Goal: Task Accomplishment & Management: Manage account settings

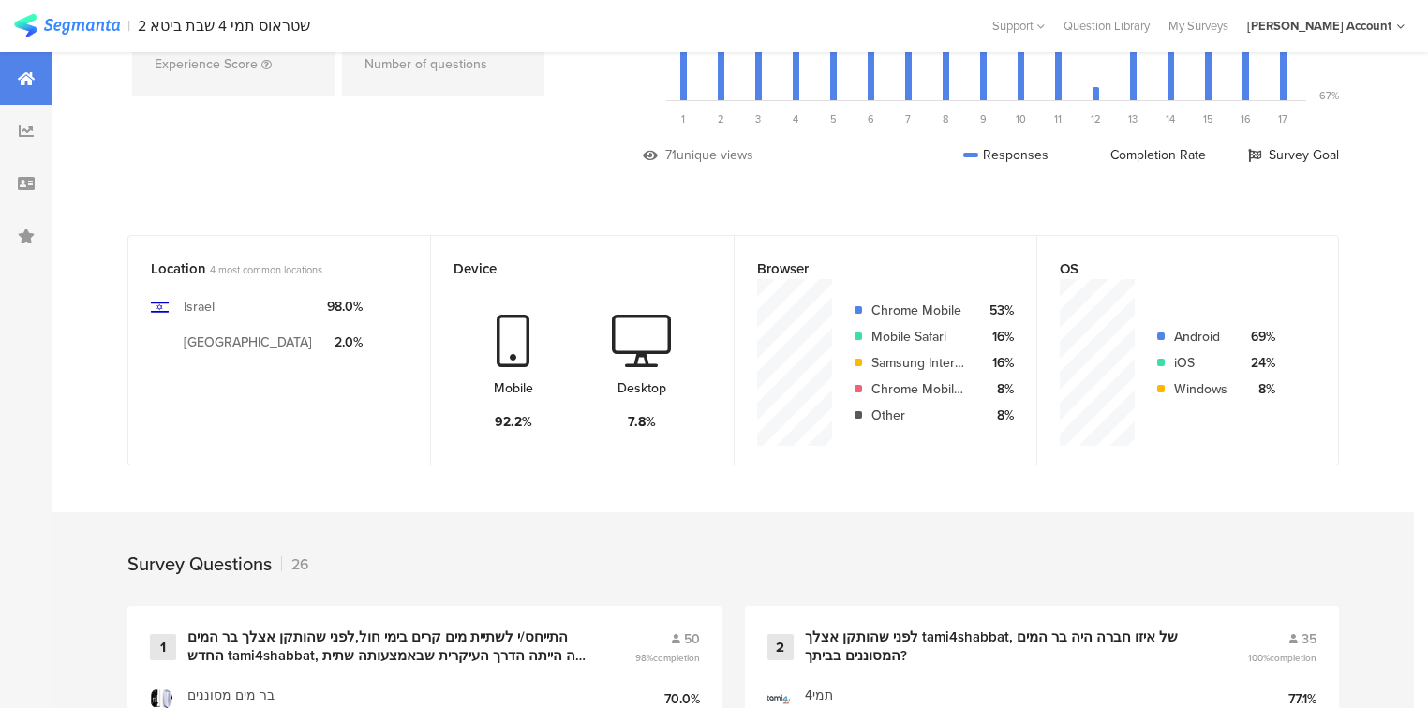
scroll to position [450, 0]
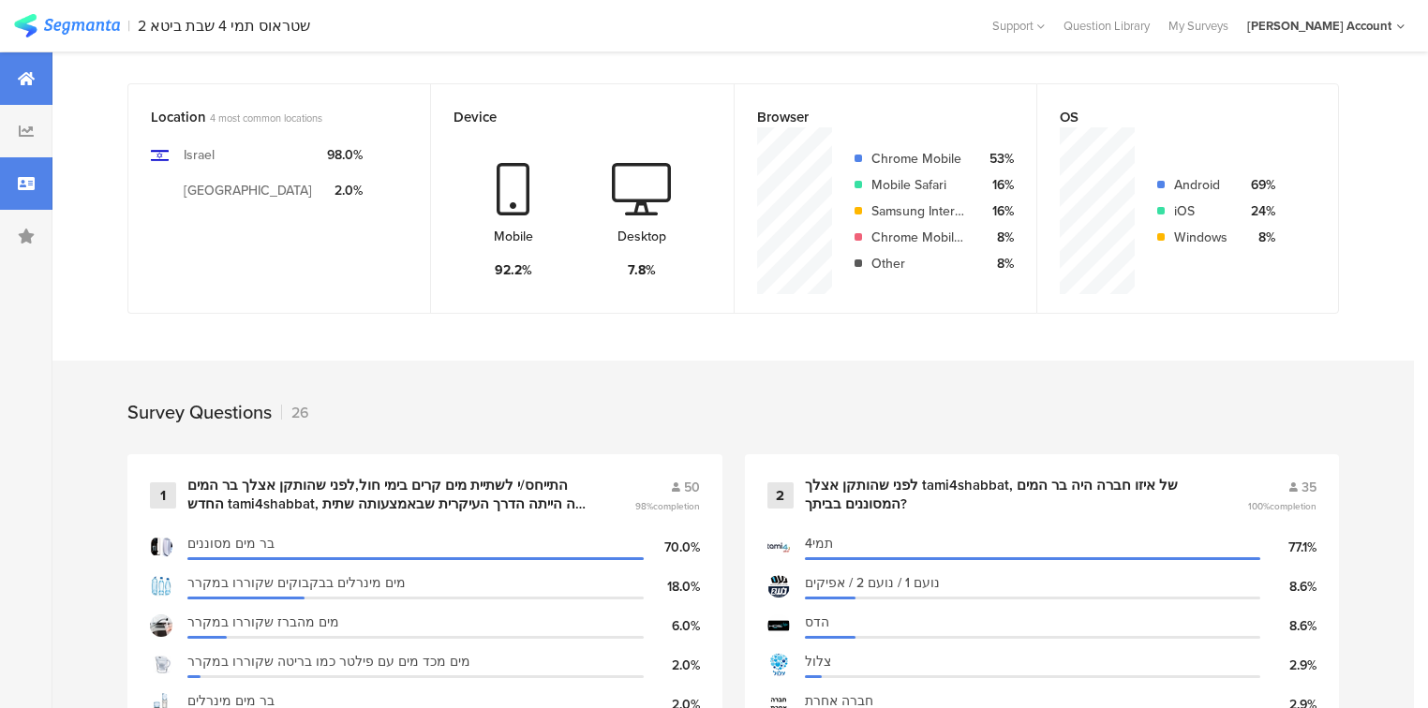
click at [15, 177] on div at bounding box center [26, 183] width 52 height 52
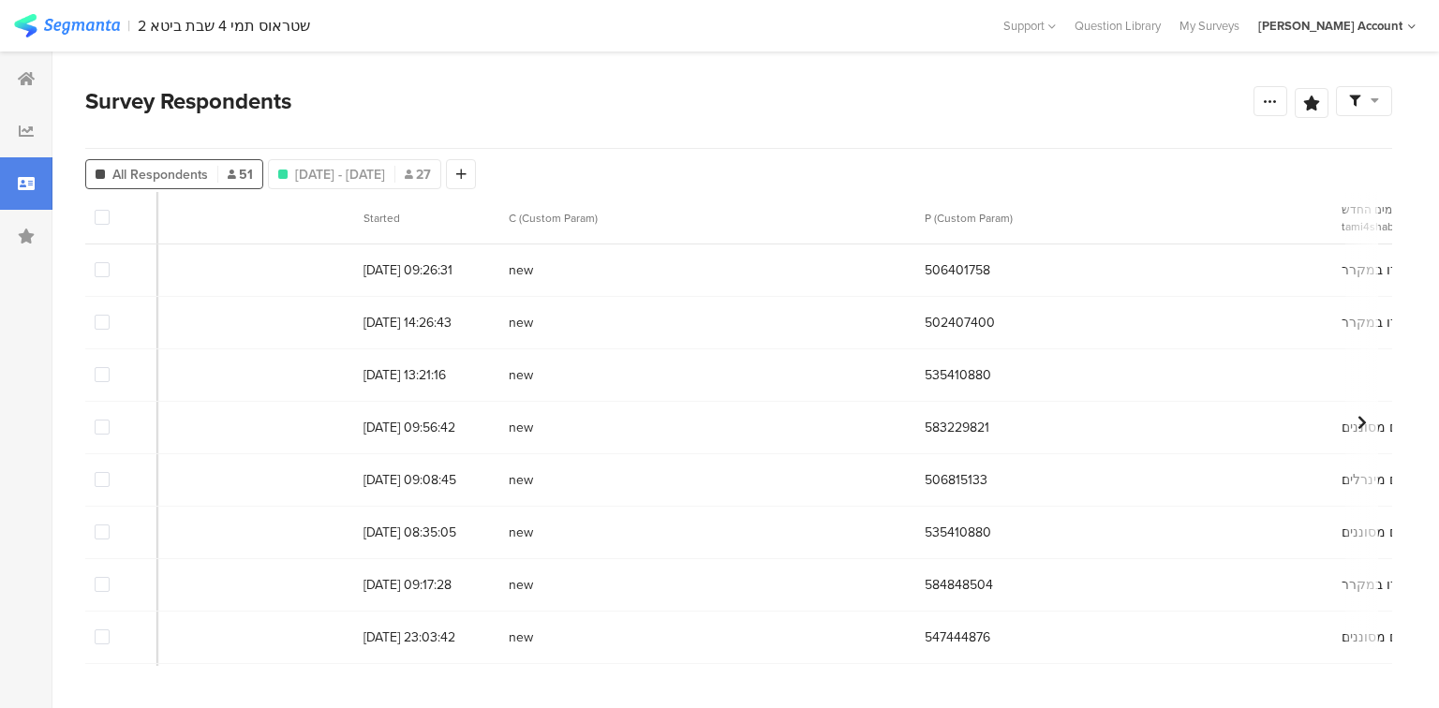
scroll to position [0, 62]
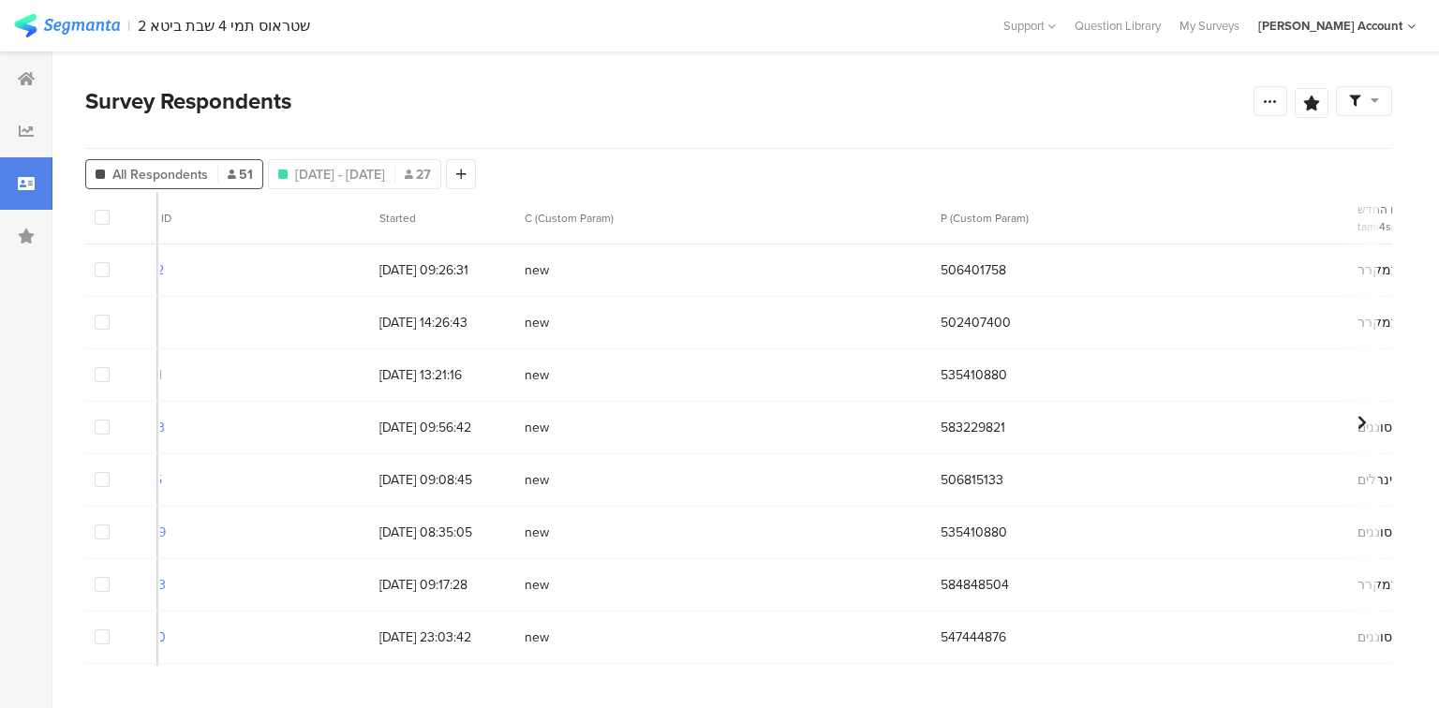
click at [101, 378] on span at bounding box center [102, 374] width 15 height 15
click at [110, 367] on input "checkbox" at bounding box center [110, 367] width 0 height 0
click at [301, 219] on span "Delete" at bounding box center [320, 218] width 38 height 14
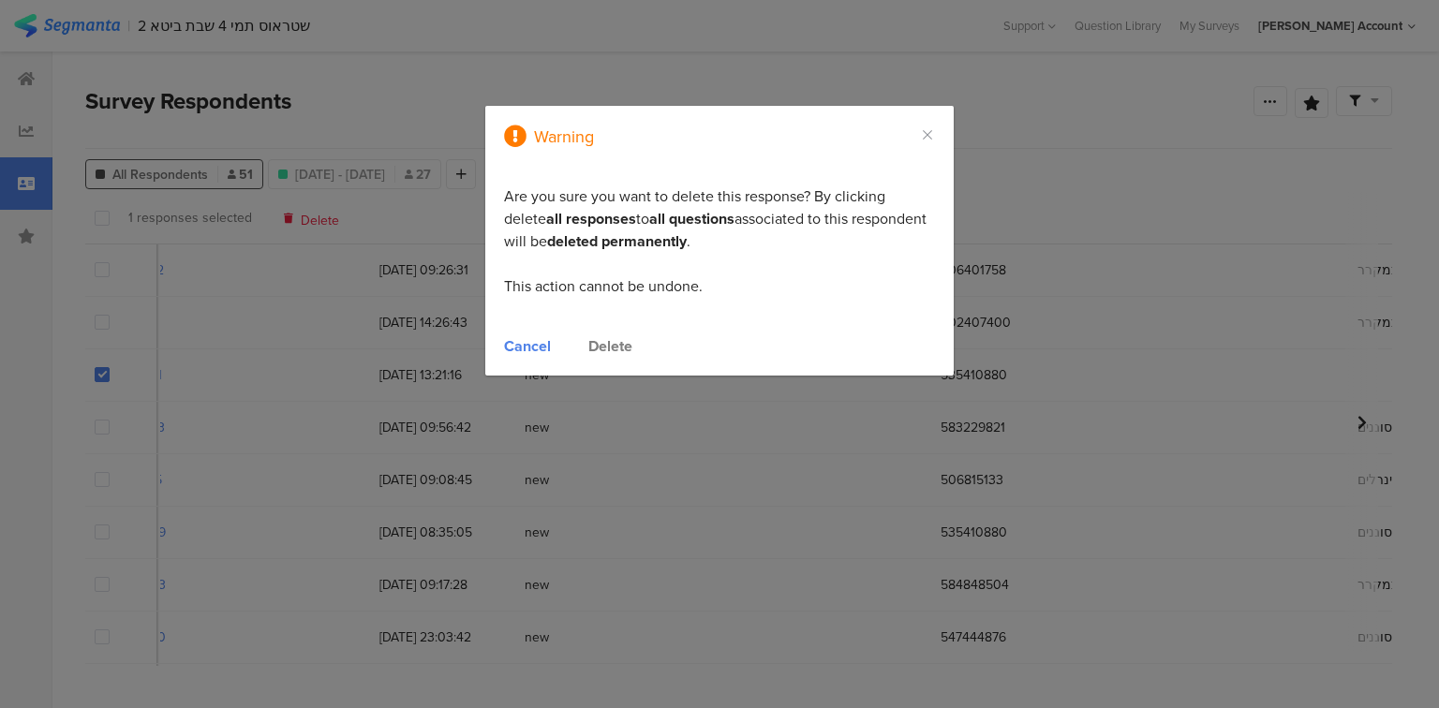
click at [597, 345] on div "Delete" at bounding box center [610, 346] width 44 height 22
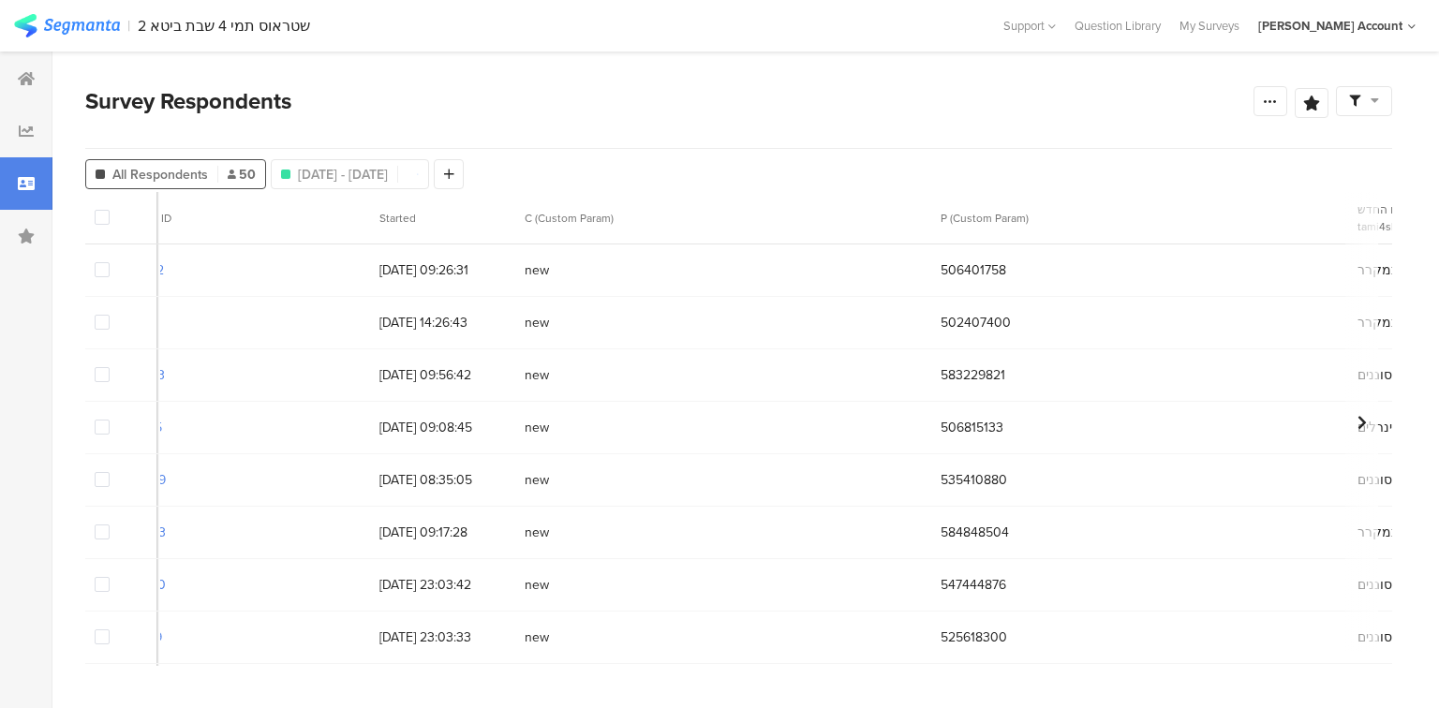
drag, startPoint x: 175, startPoint y: 660, endPoint x: 441, endPoint y: 659, distance: 266.0
click at [441, 659] on div at bounding box center [719, 354] width 1439 height 708
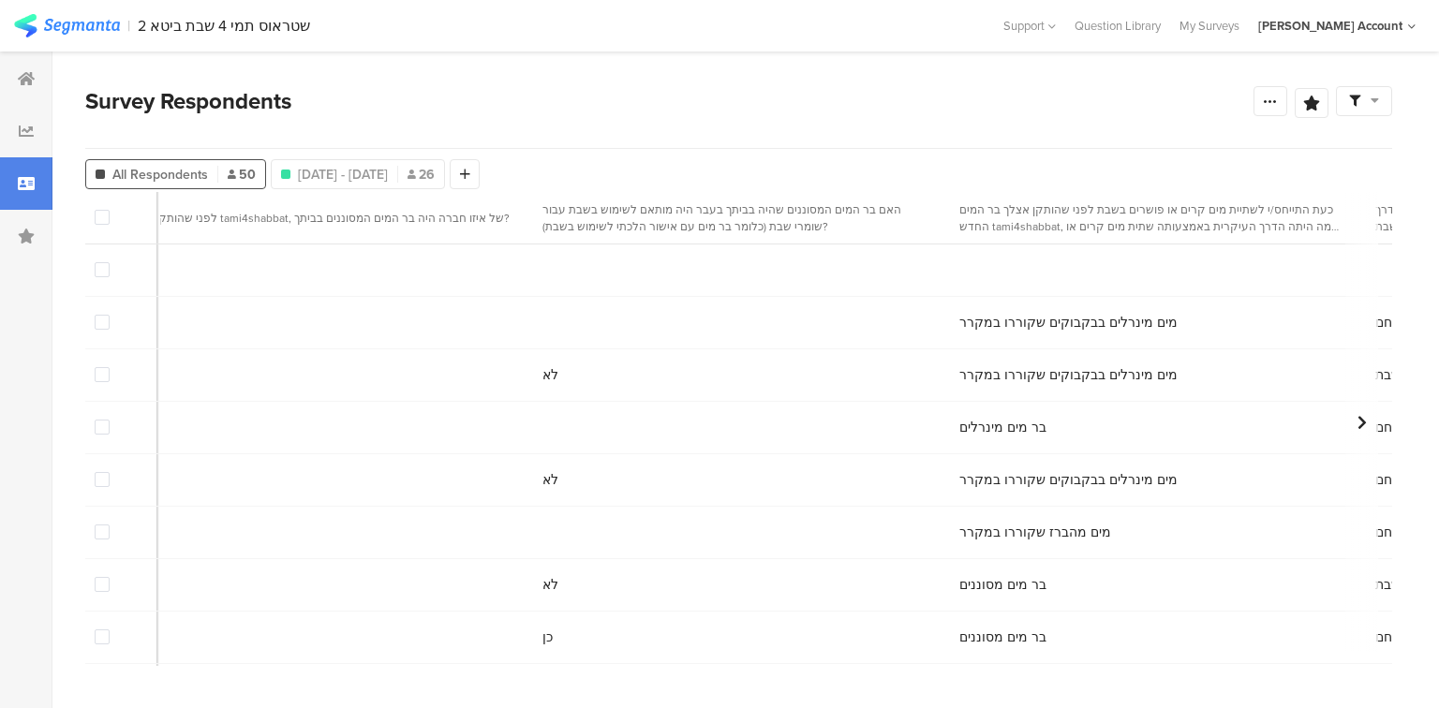
scroll to position [0, 0]
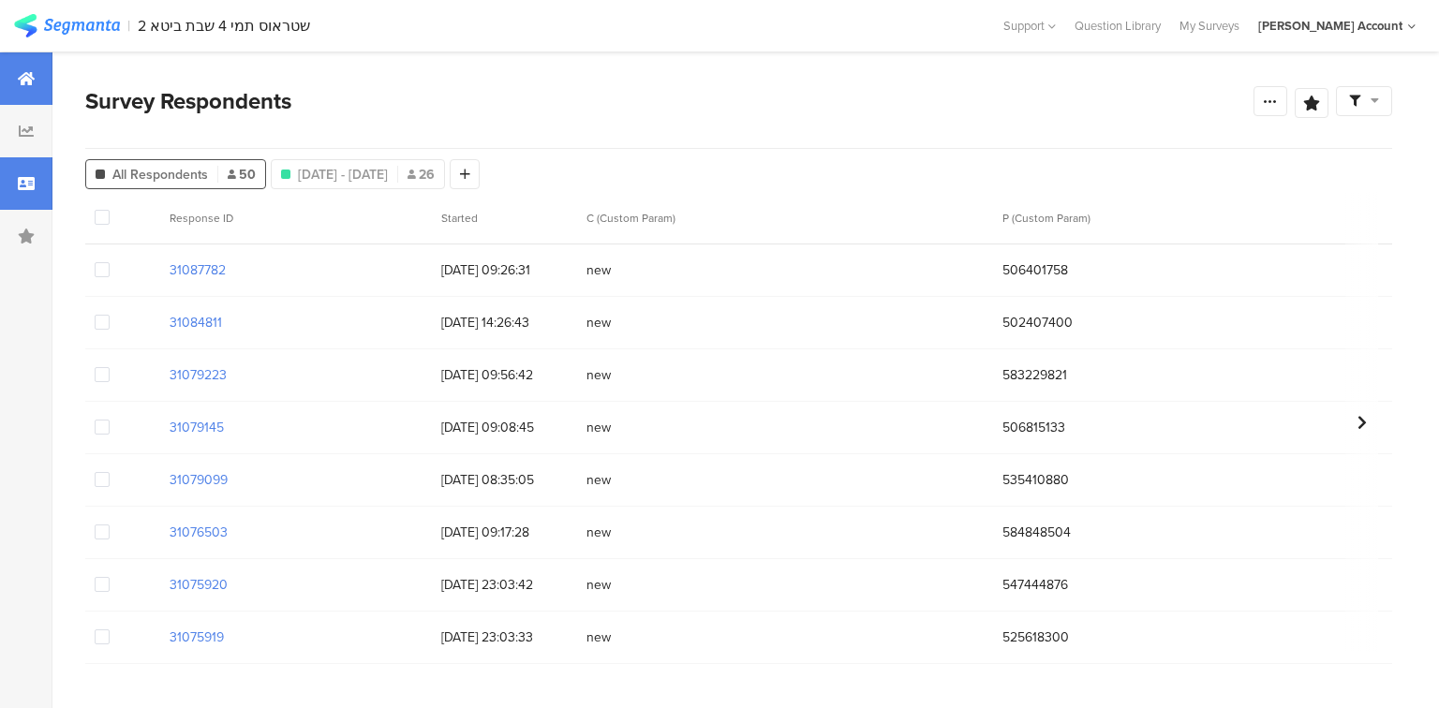
click at [11, 79] on div at bounding box center [26, 78] width 52 height 52
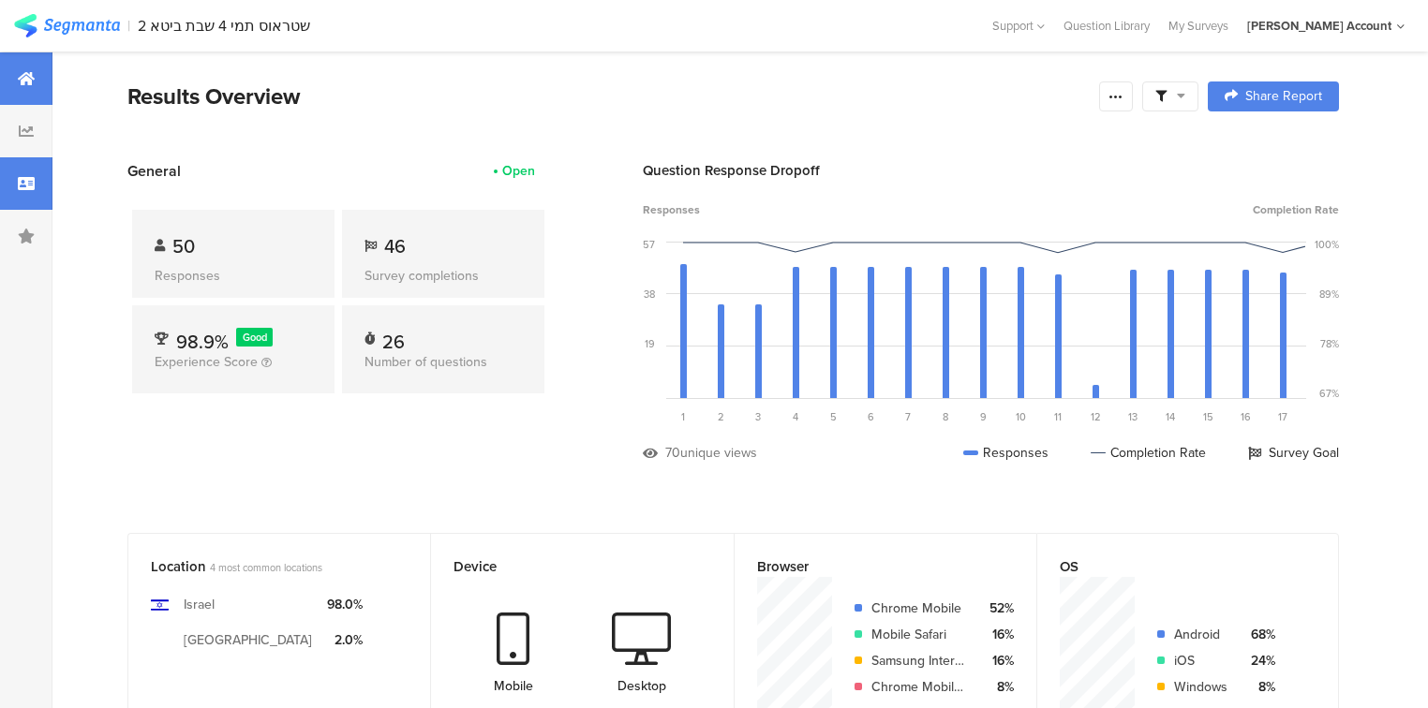
click at [2, 181] on div at bounding box center [26, 183] width 52 height 52
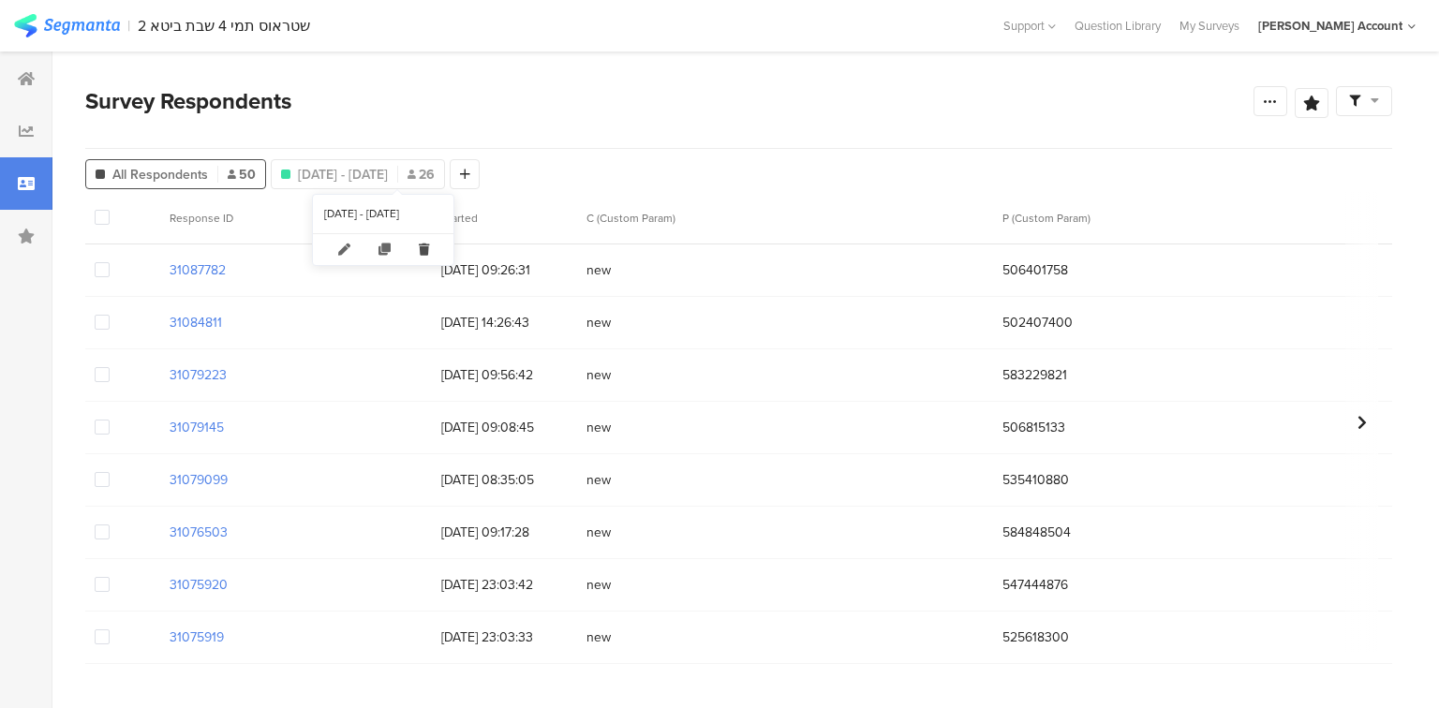
click at [435, 247] on icon at bounding box center [424, 249] width 38 height 31
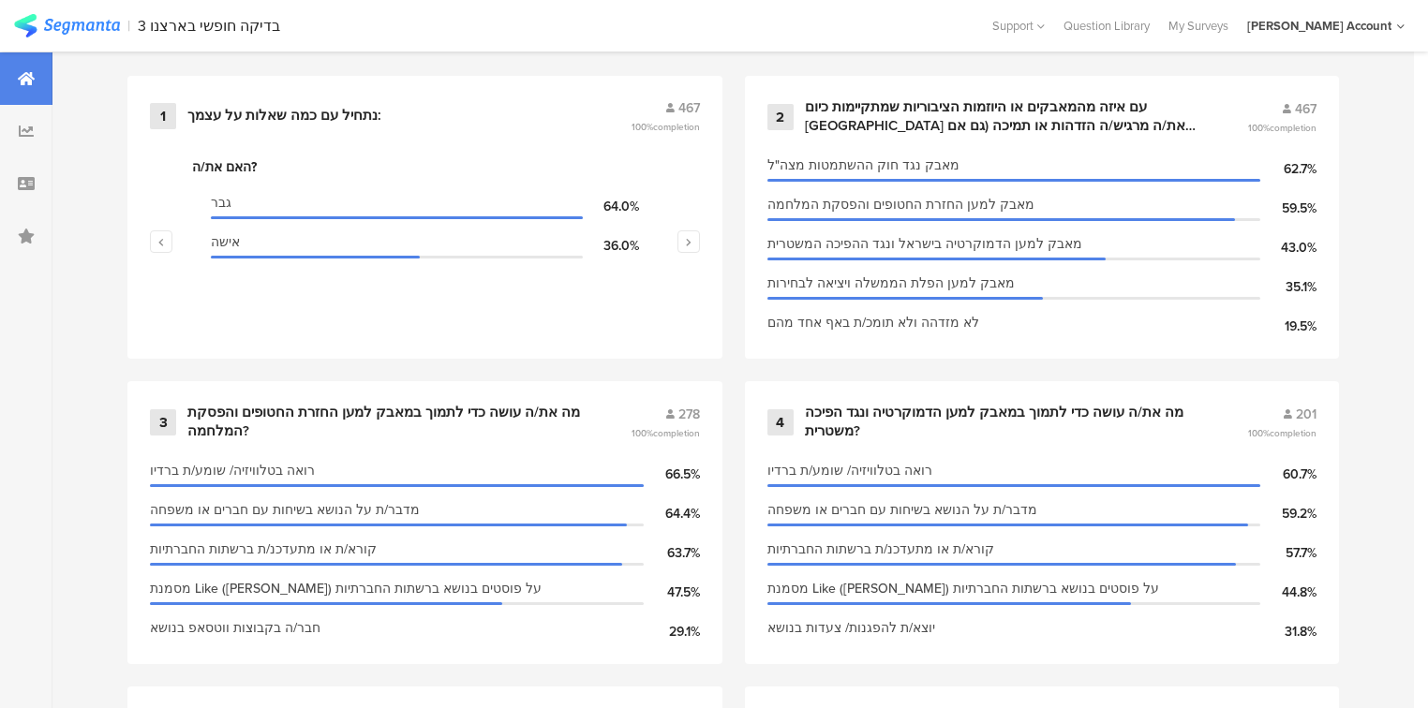
scroll to position [709, 0]
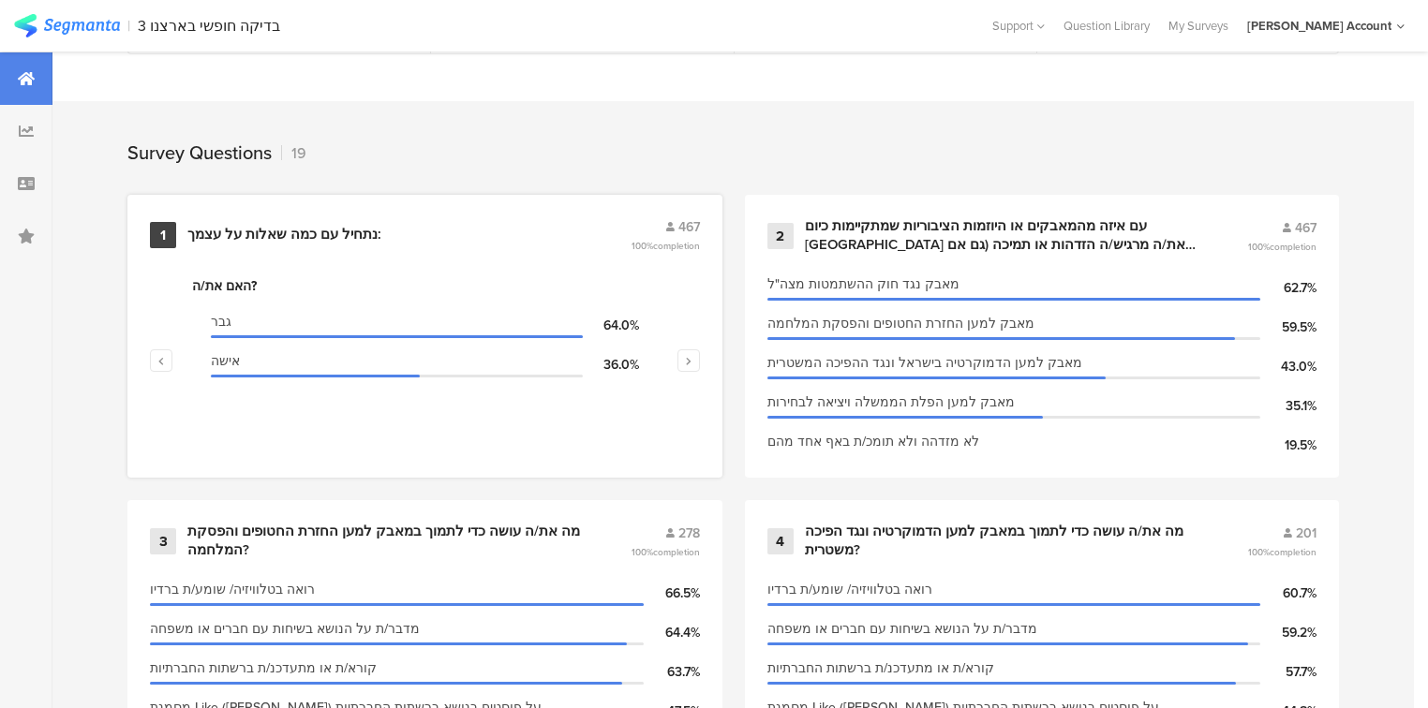
click at [244, 226] on div "נתחיל עם כמה ﻿שאלות על עצמך:" at bounding box center [284, 235] width 194 height 19
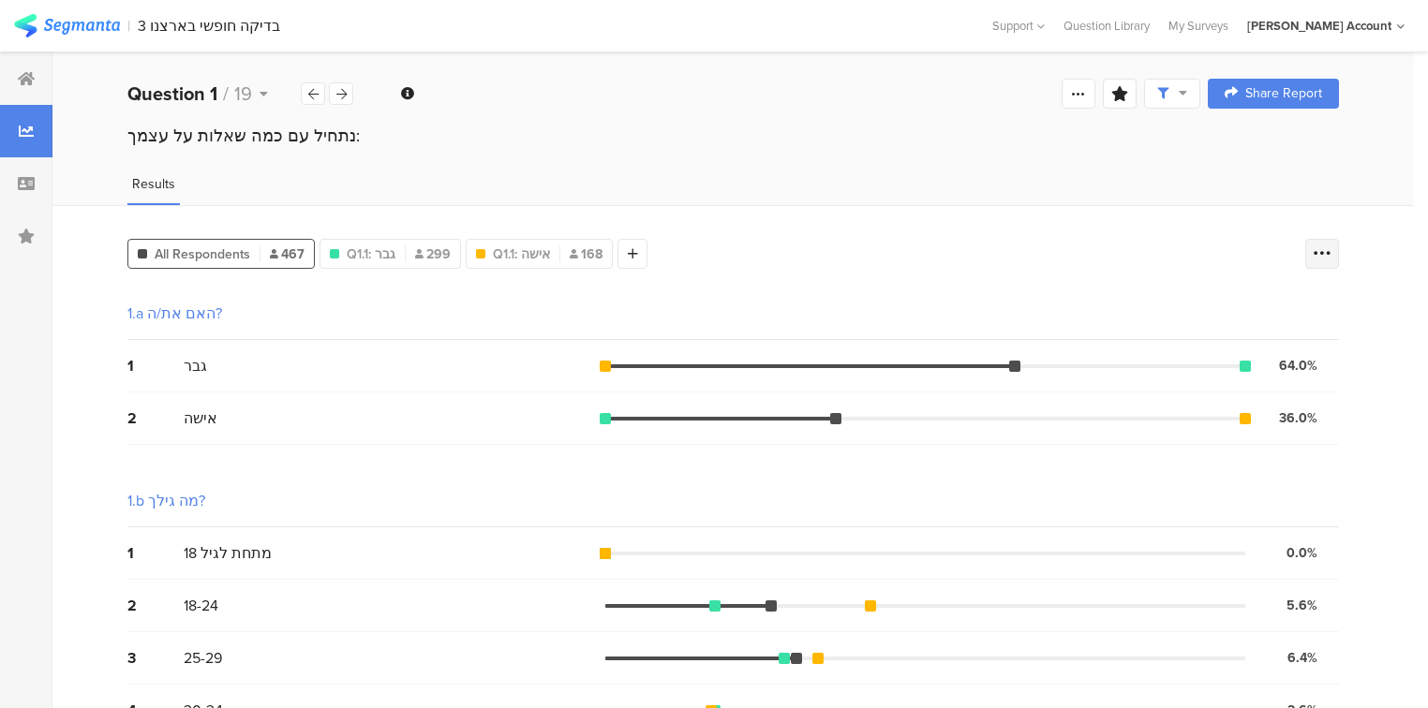
click at [1331, 250] on icon at bounding box center [1321, 253] width 19 height 19
click at [1325, 344] on span at bounding box center [1320, 345] width 28 height 15
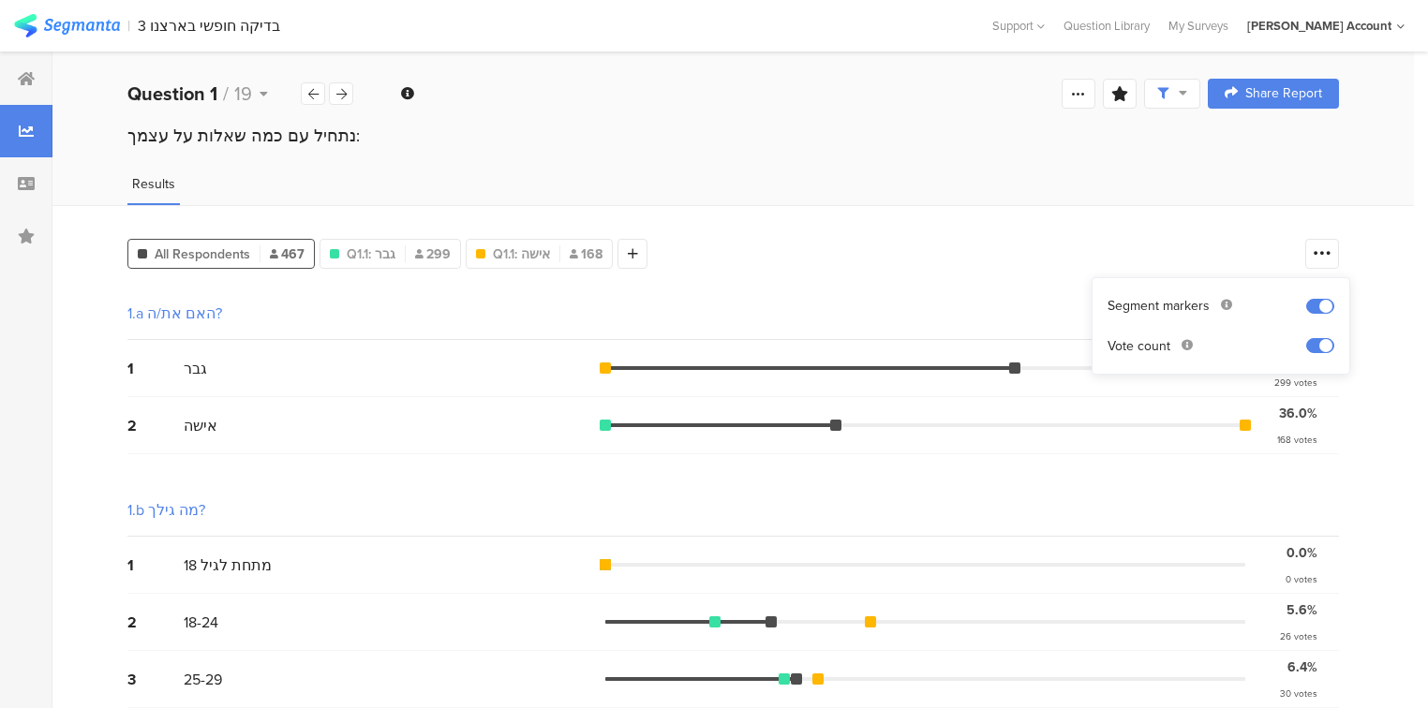
drag, startPoint x: 1242, startPoint y: 476, endPoint x: 1252, endPoint y: 468, distance: 12.7
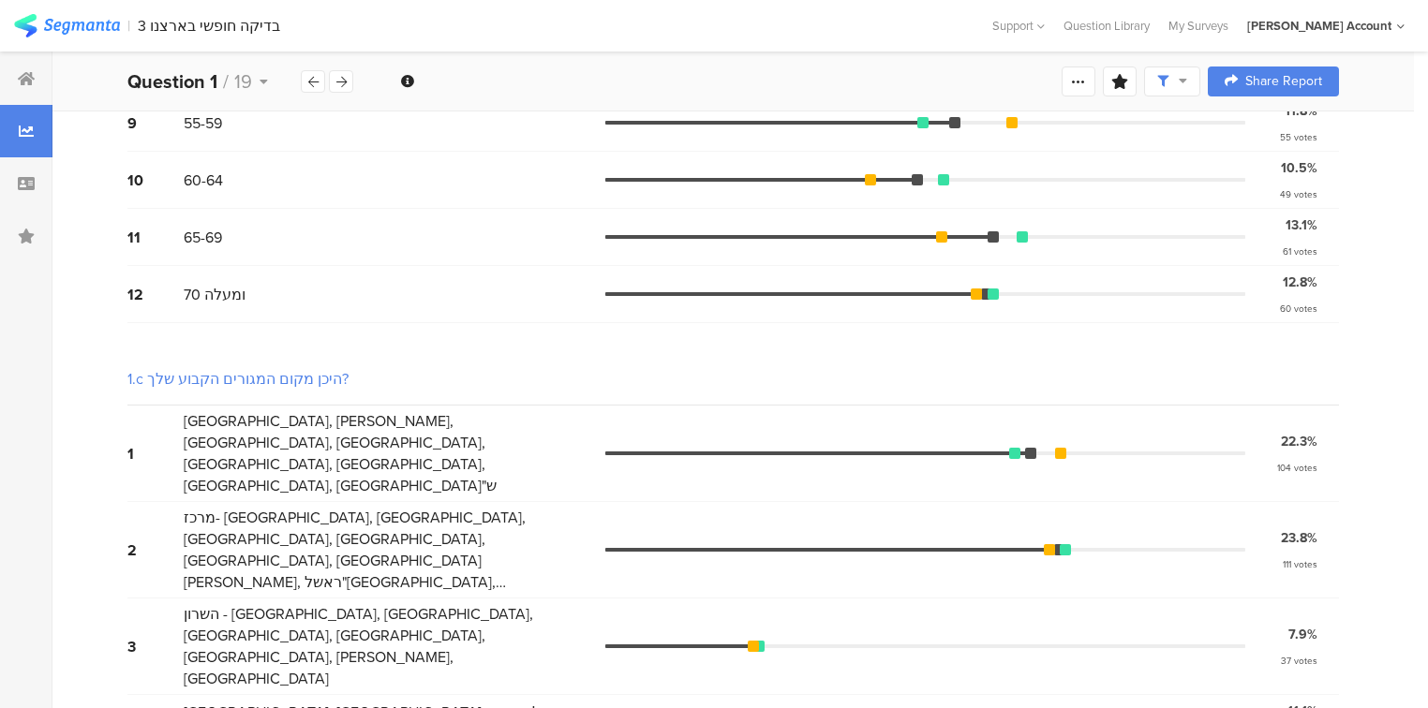
scroll to position [375, 0]
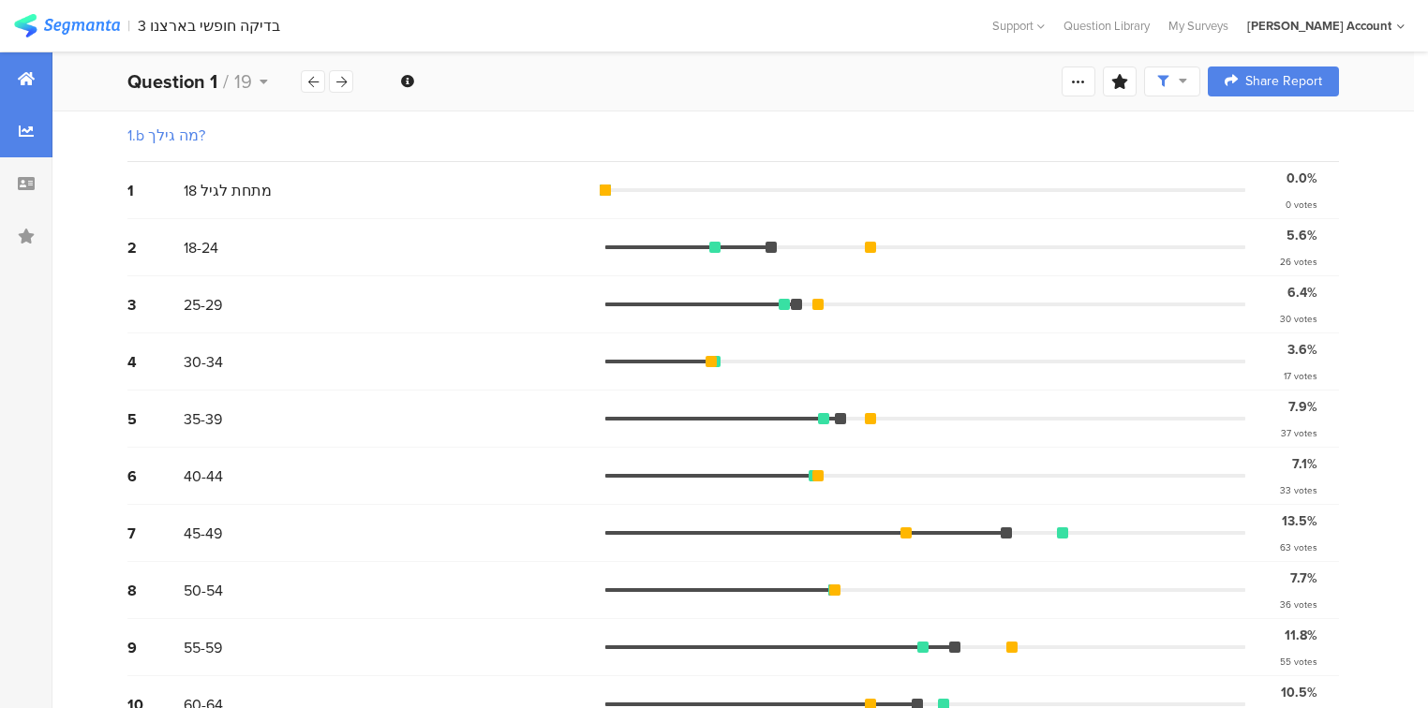
click at [0, 72] on div at bounding box center [26, 78] width 52 height 52
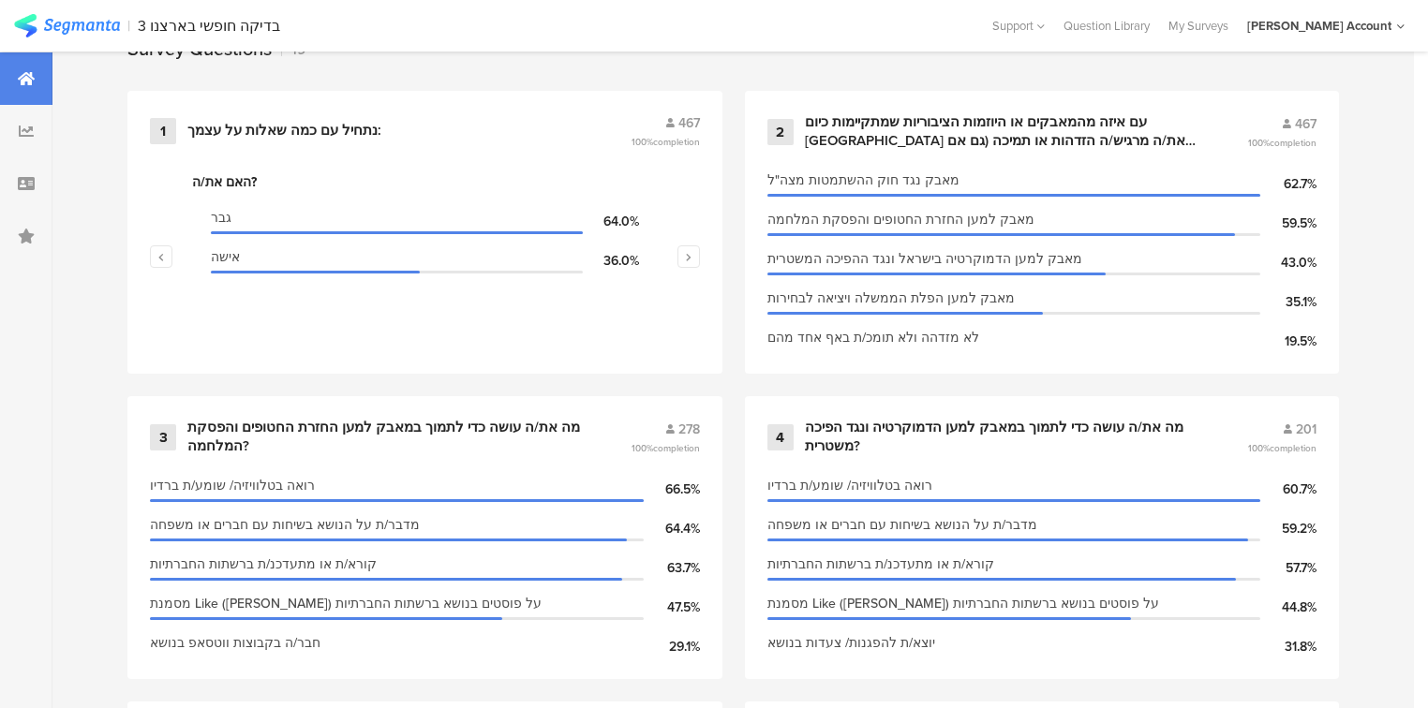
scroll to position [749, 0]
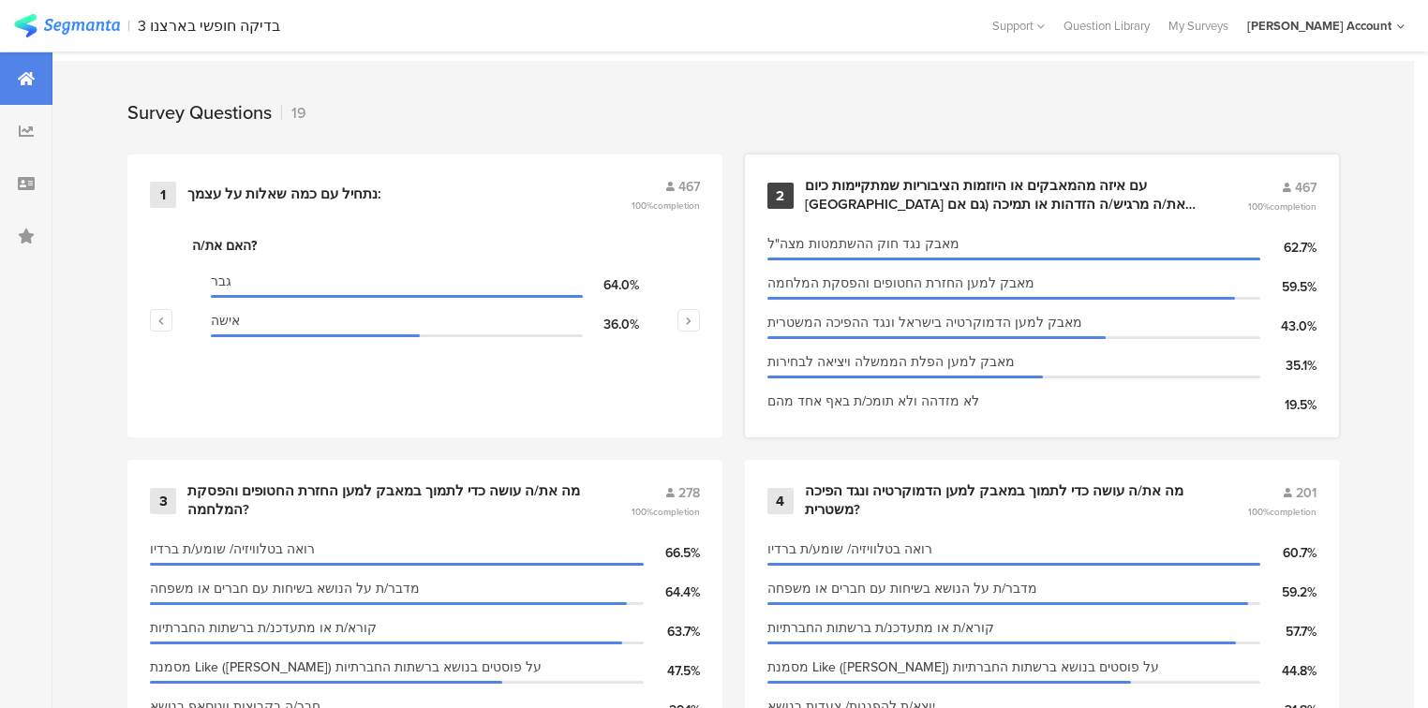
click at [924, 198] on div "עם איזה מהמאבקים או היוזמות הציבוריות שמתקיימות כיום בישראל את/ה מרגיש/ה הזדהות…" at bounding box center [1004, 195] width 398 height 37
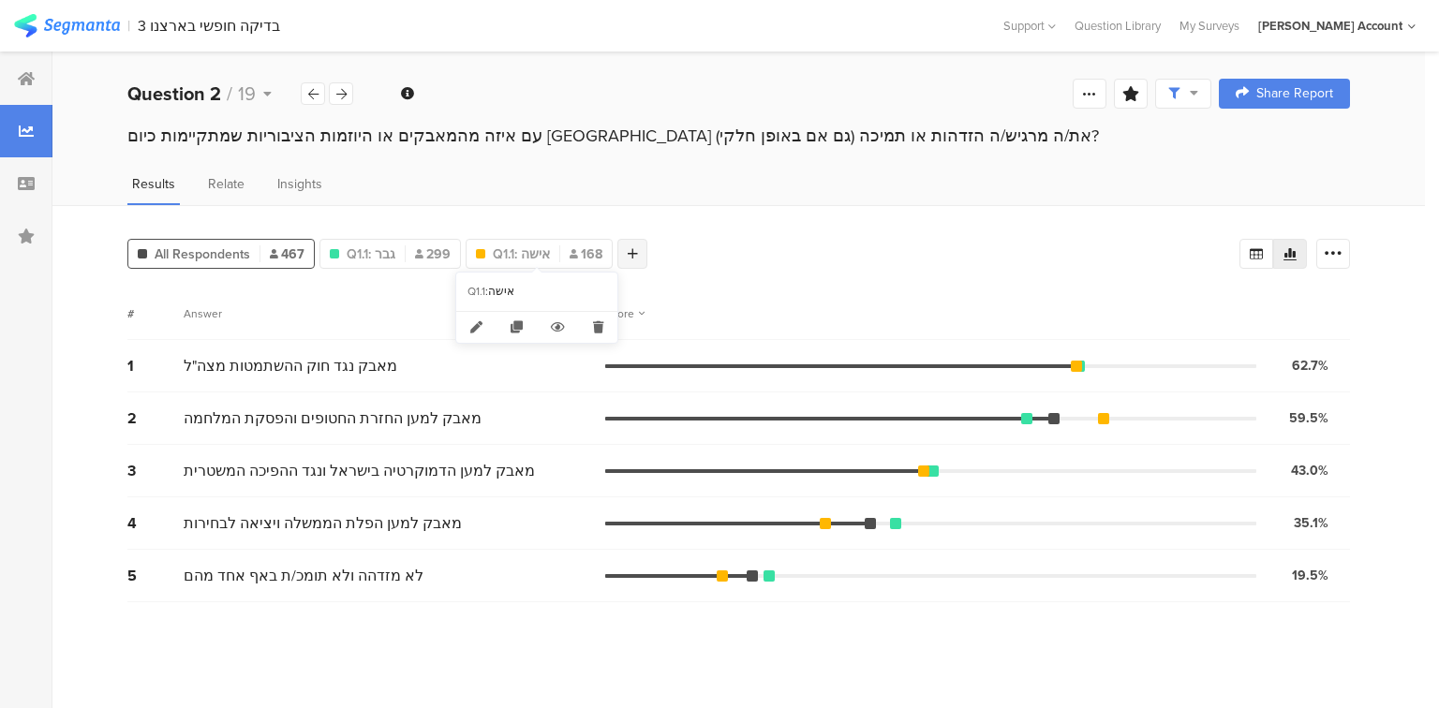
click at [629, 247] on icon at bounding box center [633, 253] width 10 height 13
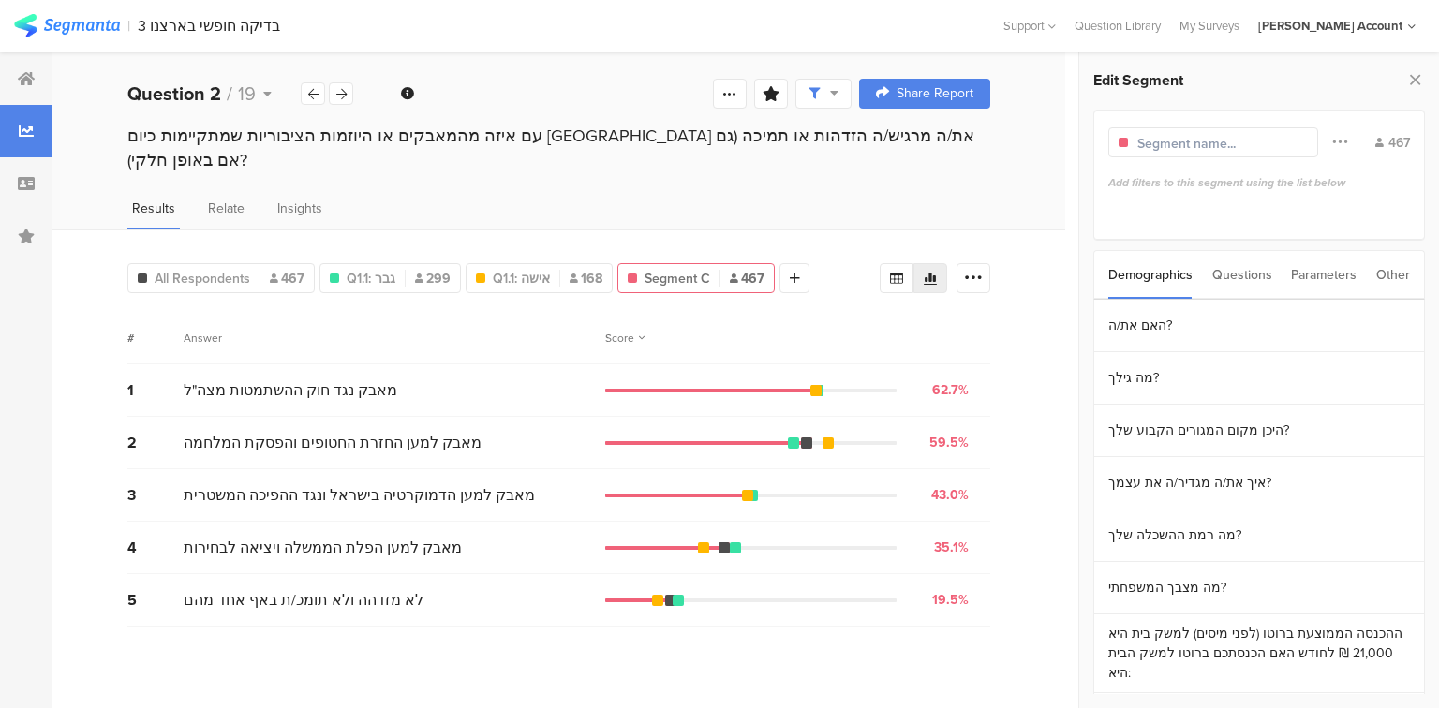
click at [1245, 279] on div "Questions" at bounding box center [1242, 275] width 60 height 48
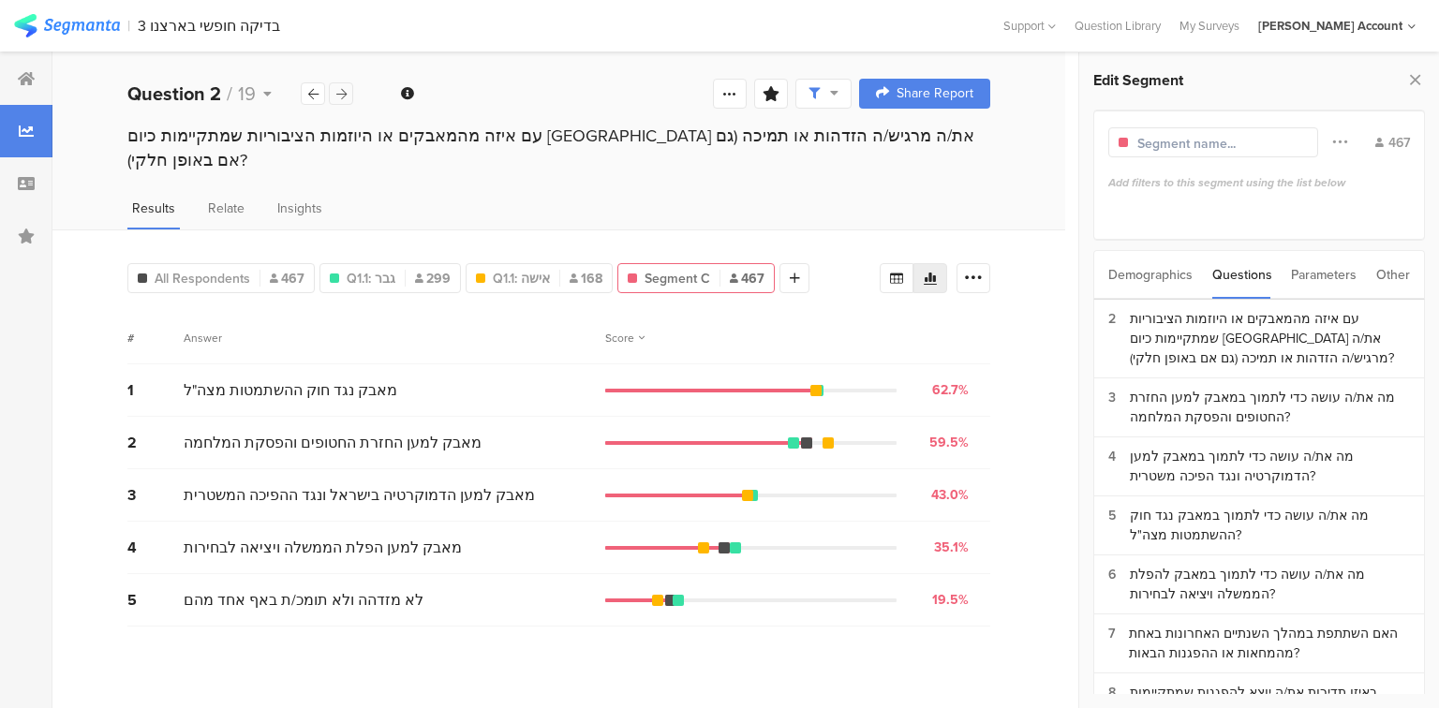
click at [337, 92] on icon at bounding box center [341, 94] width 10 height 12
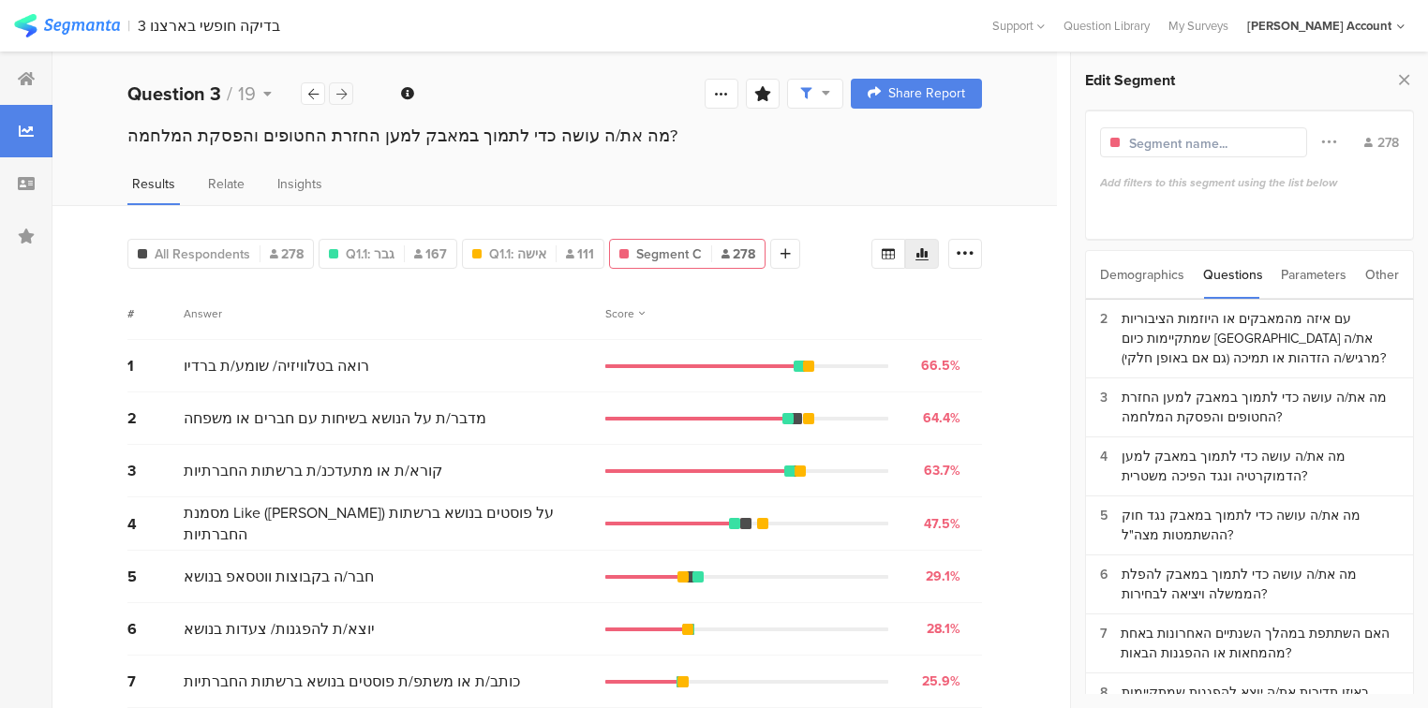
click at [337, 92] on icon at bounding box center [341, 94] width 10 height 12
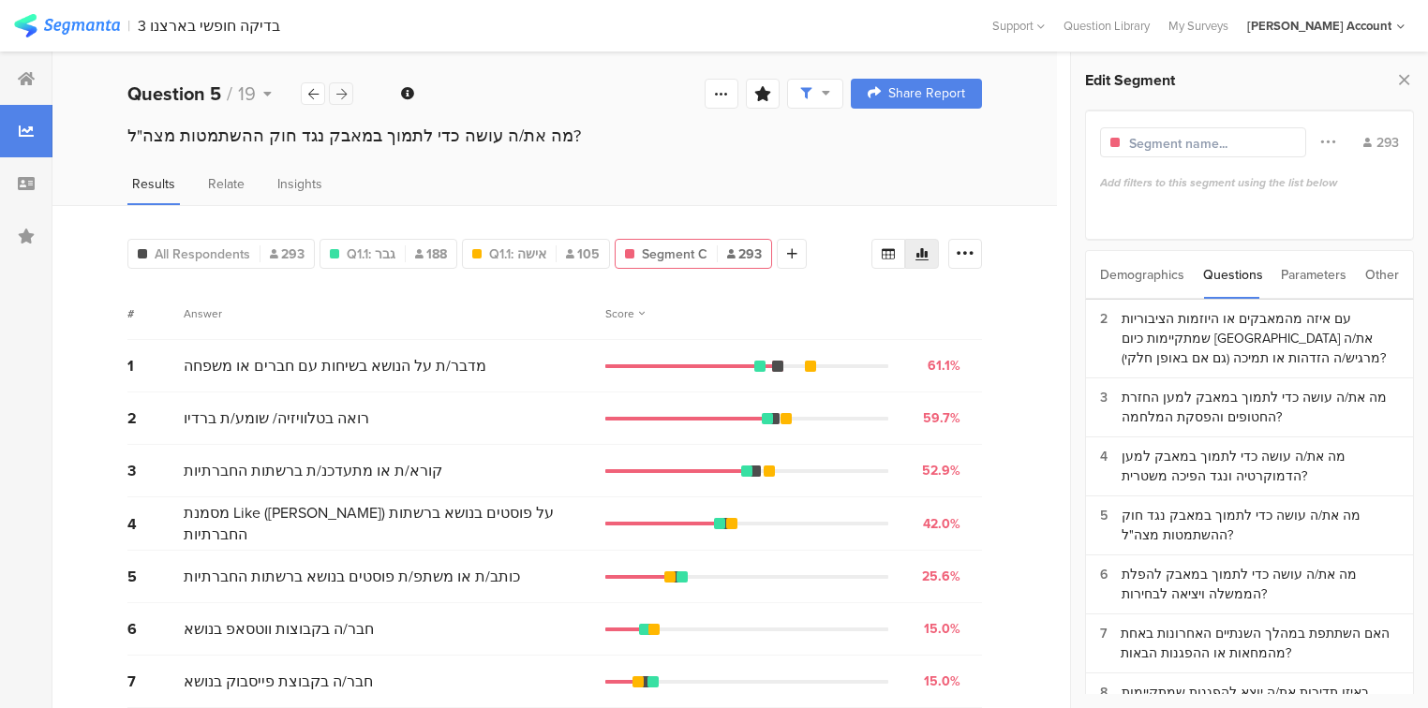
click at [337, 92] on icon at bounding box center [341, 94] width 10 height 12
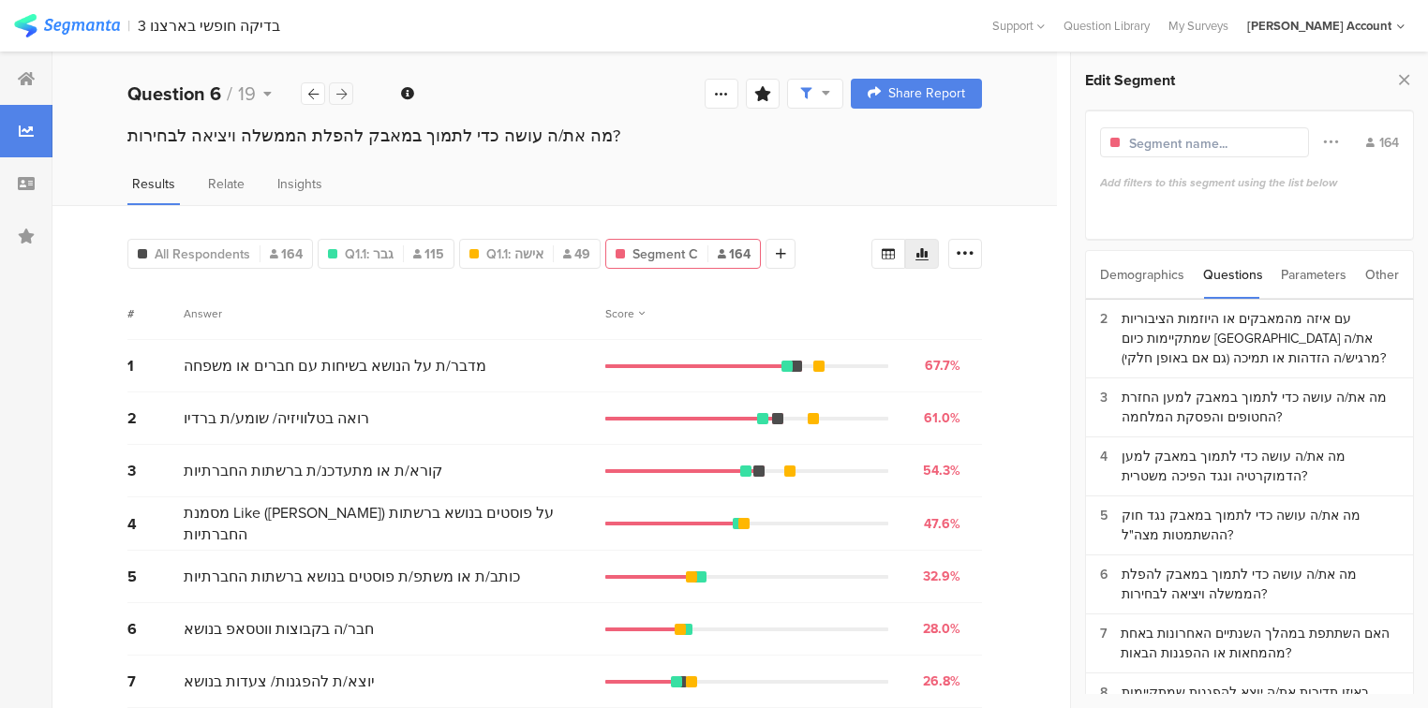
click at [337, 92] on icon at bounding box center [341, 94] width 10 height 12
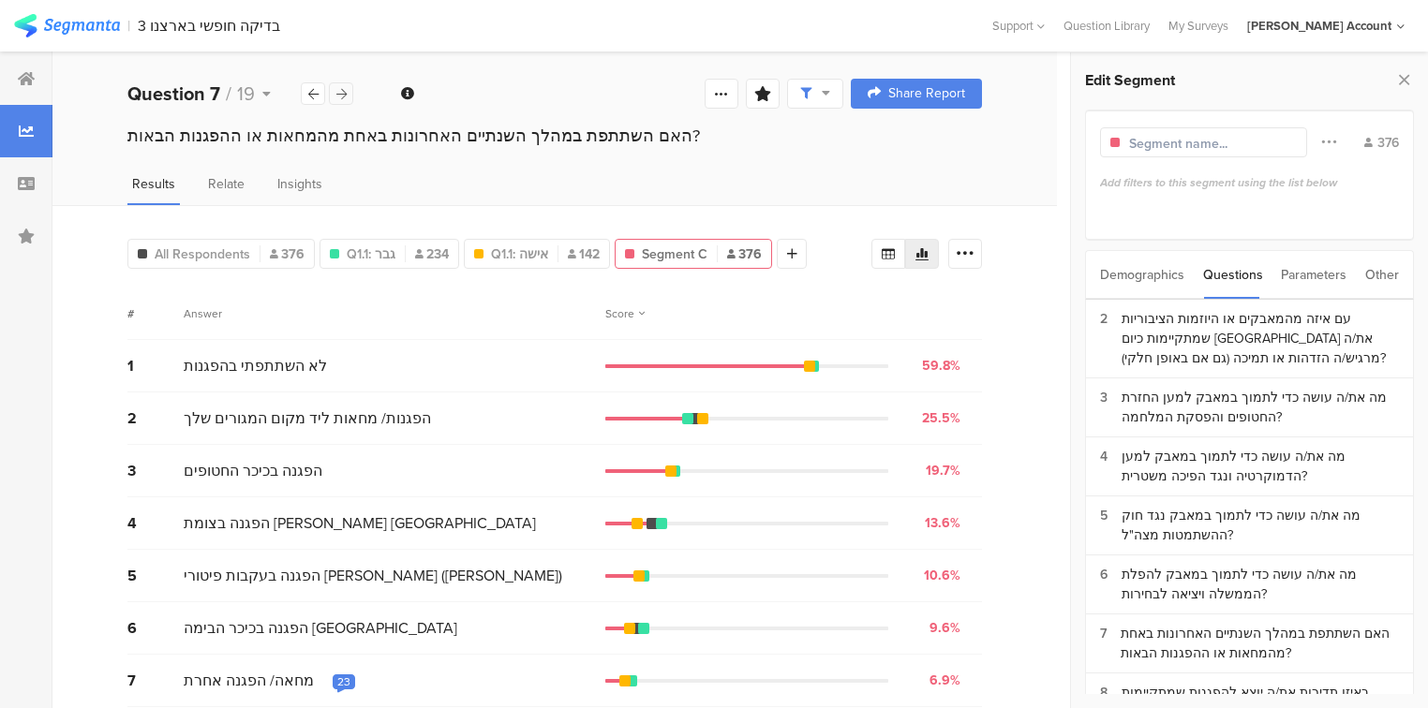
click at [337, 92] on icon at bounding box center [341, 94] width 10 height 12
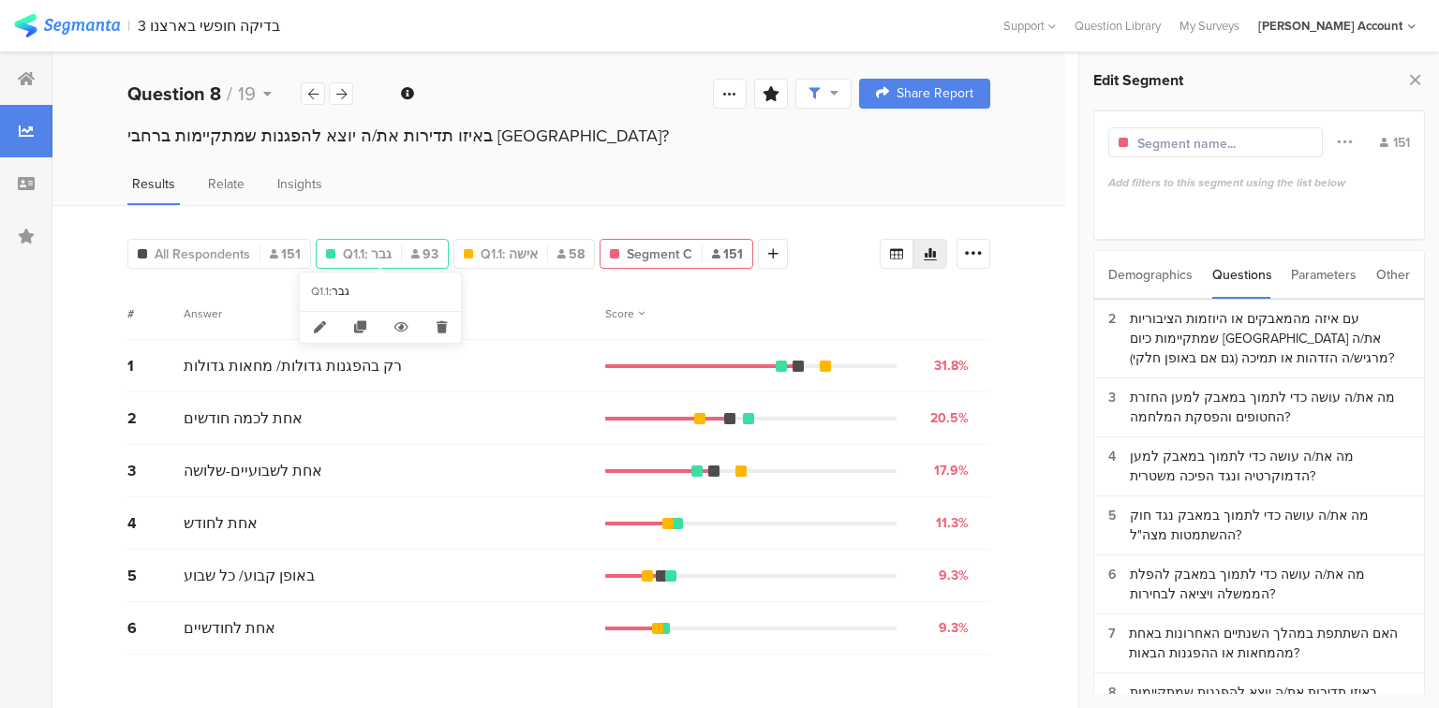
click at [365, 244] on span "Q1.1: גבר" at bounding box center [367, 254] width 49 height 20
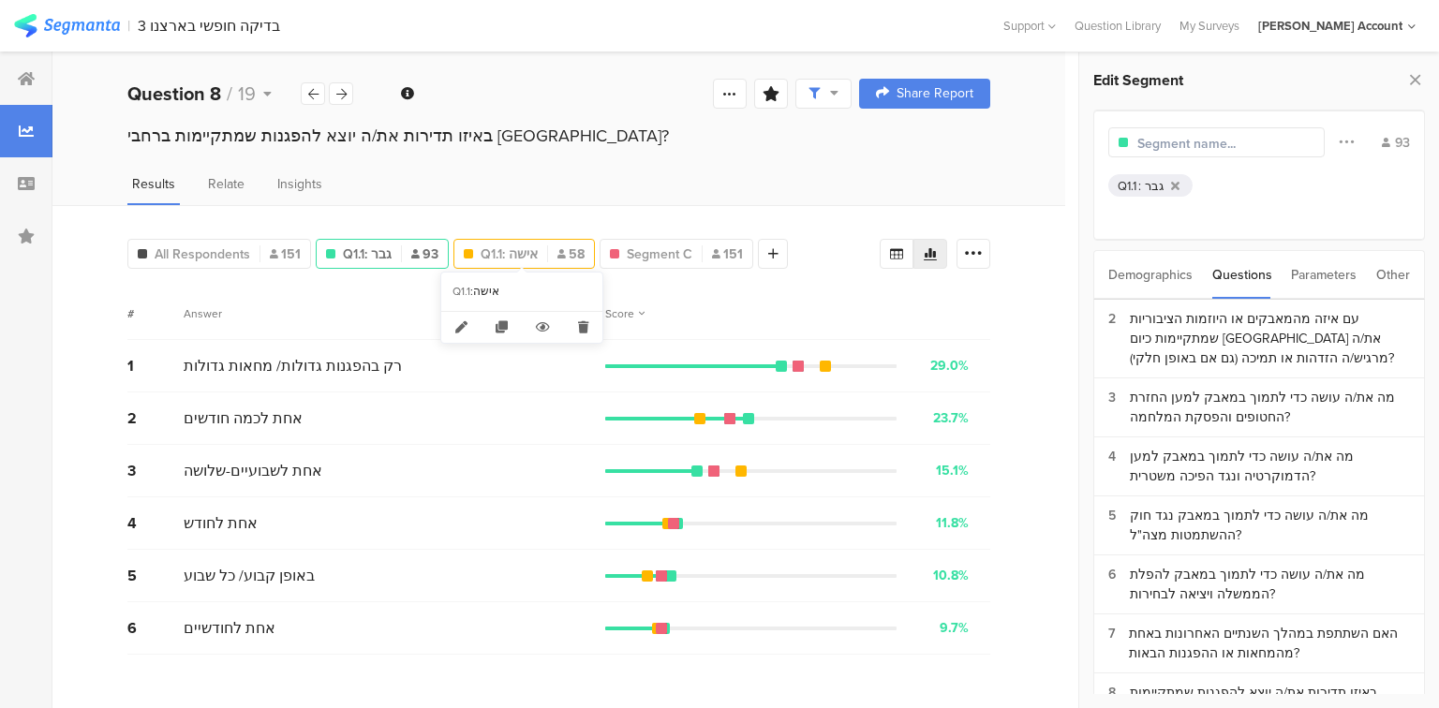
click at [481, 246] on span "Q1.1: אישה" at bounding box center [509, 254] width 57 height 20
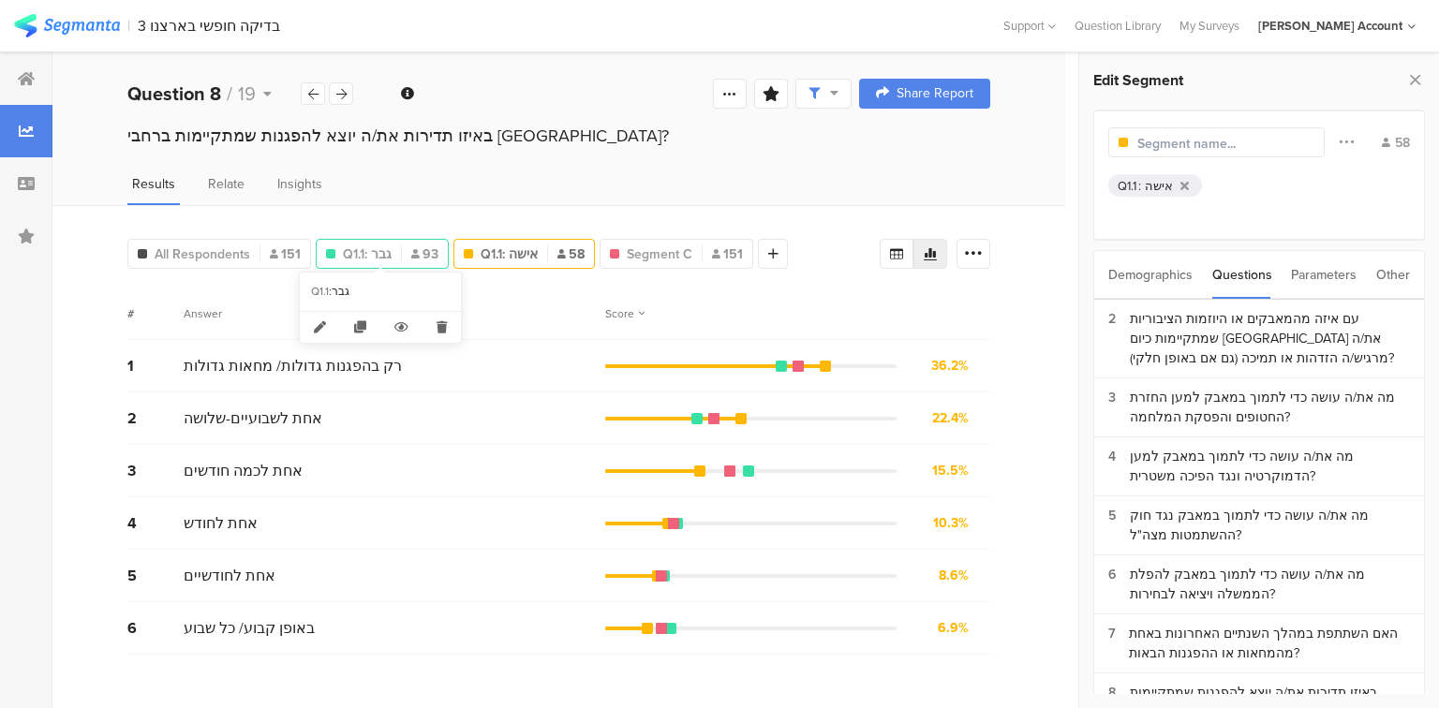
click at [384, 249] on span "Q1.1: גבר" at bounding box center [367, 254] width 49 height 20
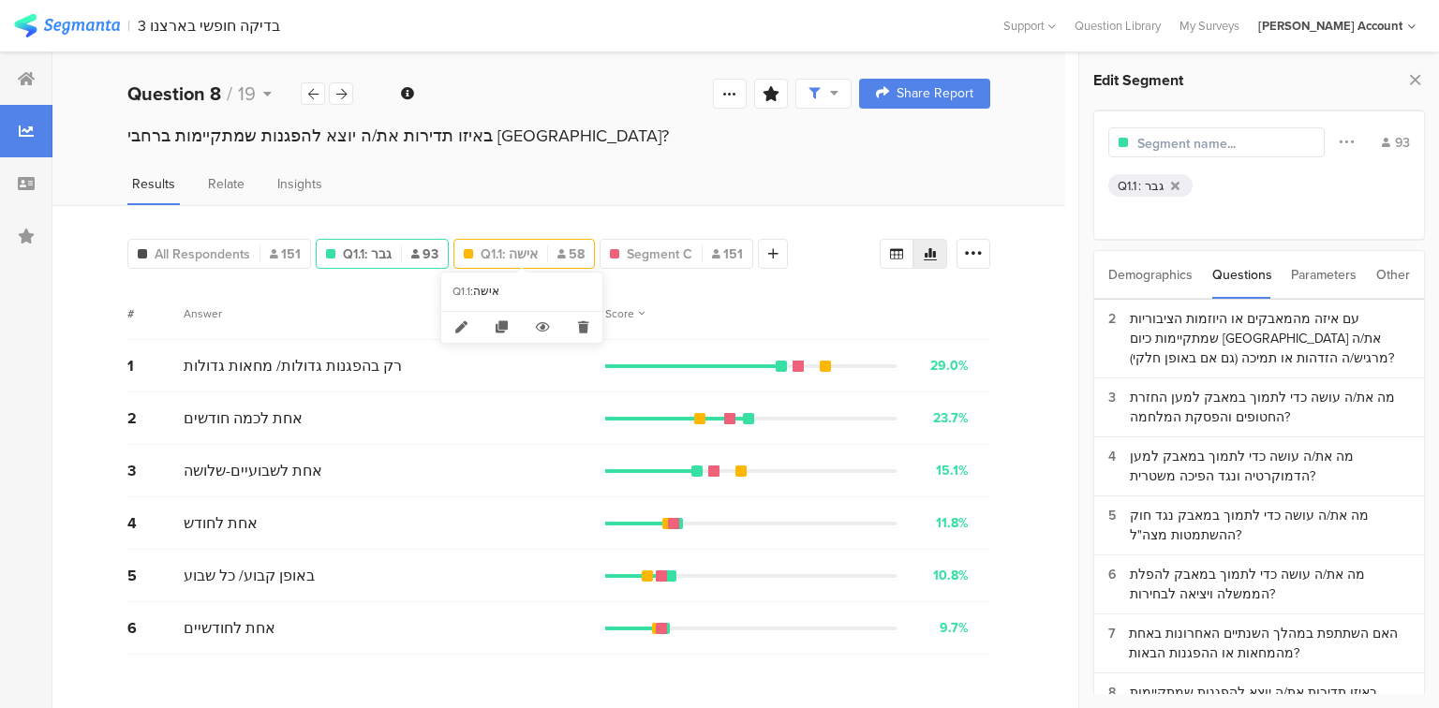
click at [481, 249] on span "Q1.1: אישה" at bounding box center [509, 254] width 57 height 20
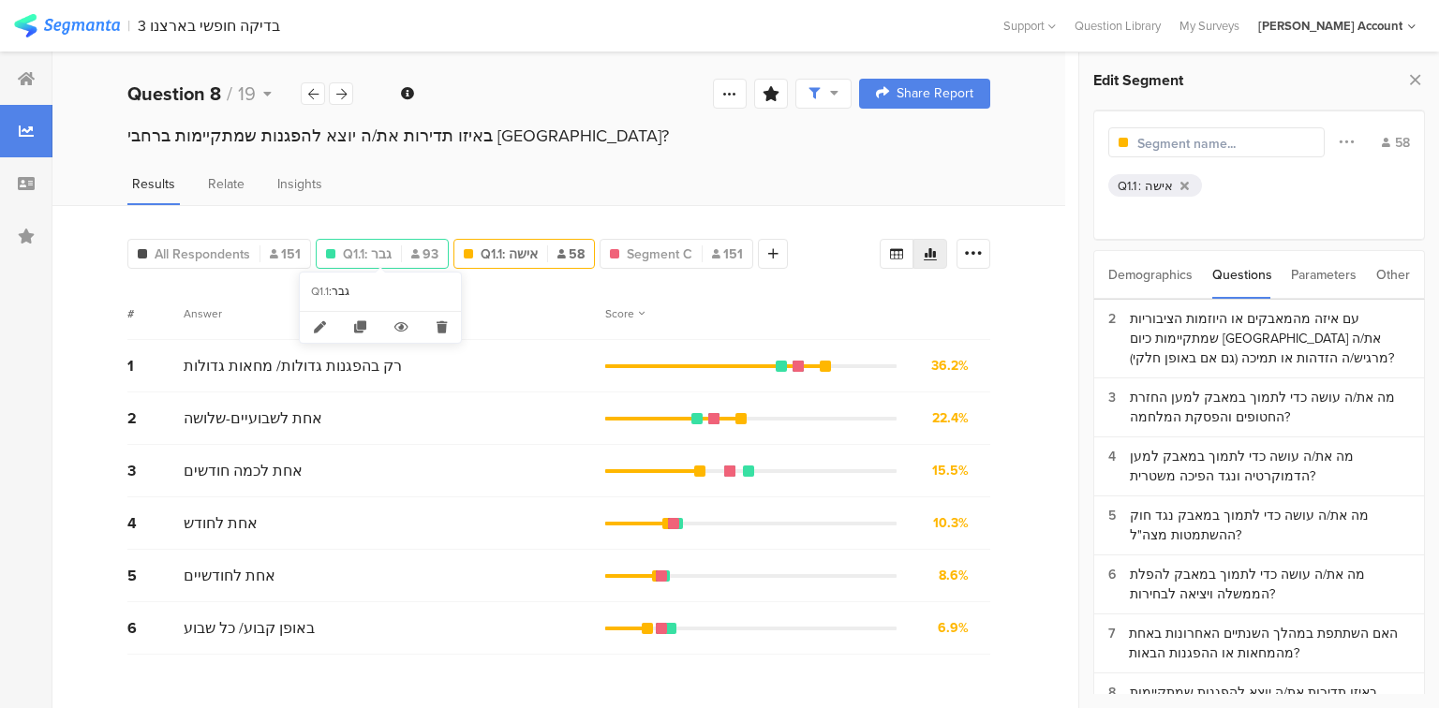
click at [366, 255] on span "Q1.1: גבר" at bounding box center [367, 254] width 49 height 20
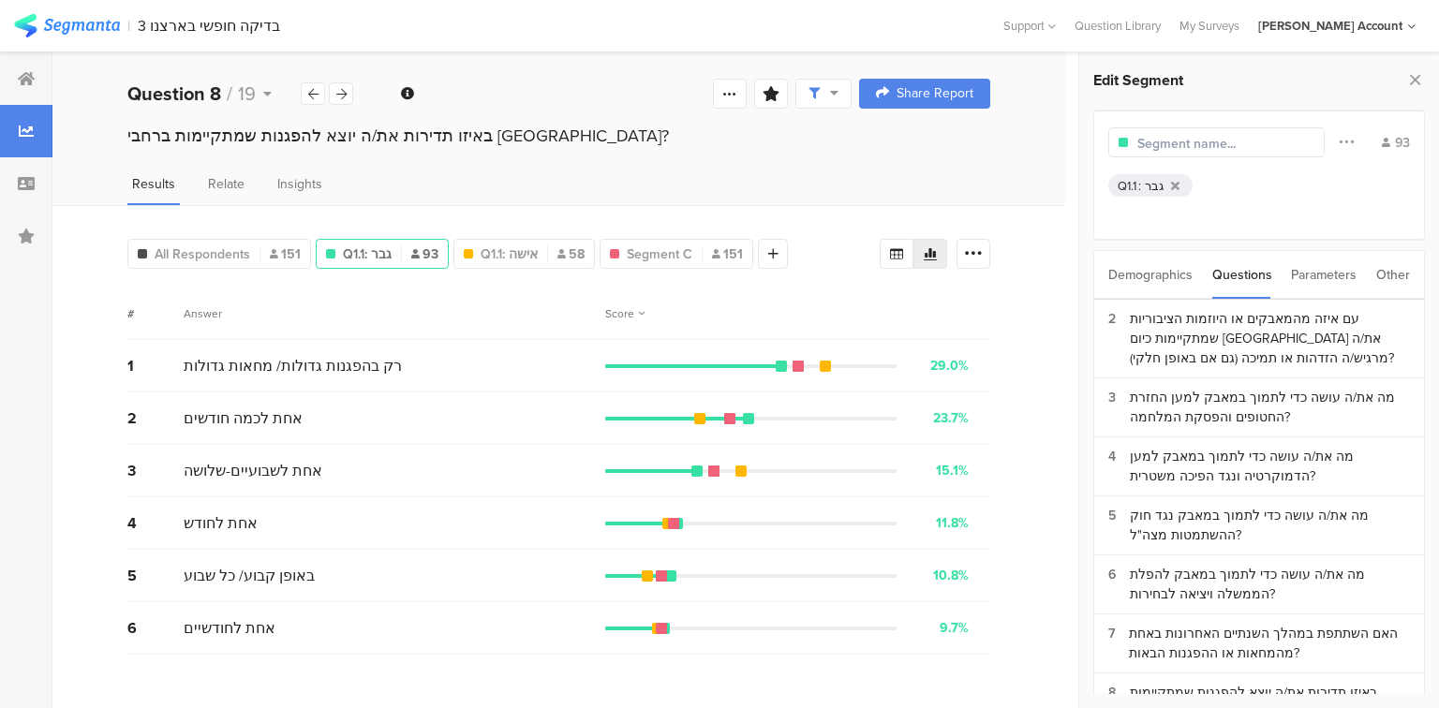
click at [195, 312] on div "Answer" at bounding box center [203, 313] width 38 height 17
click at [195, 312] on div "Answer" at bounding box center [208, 313] width 49 height 17
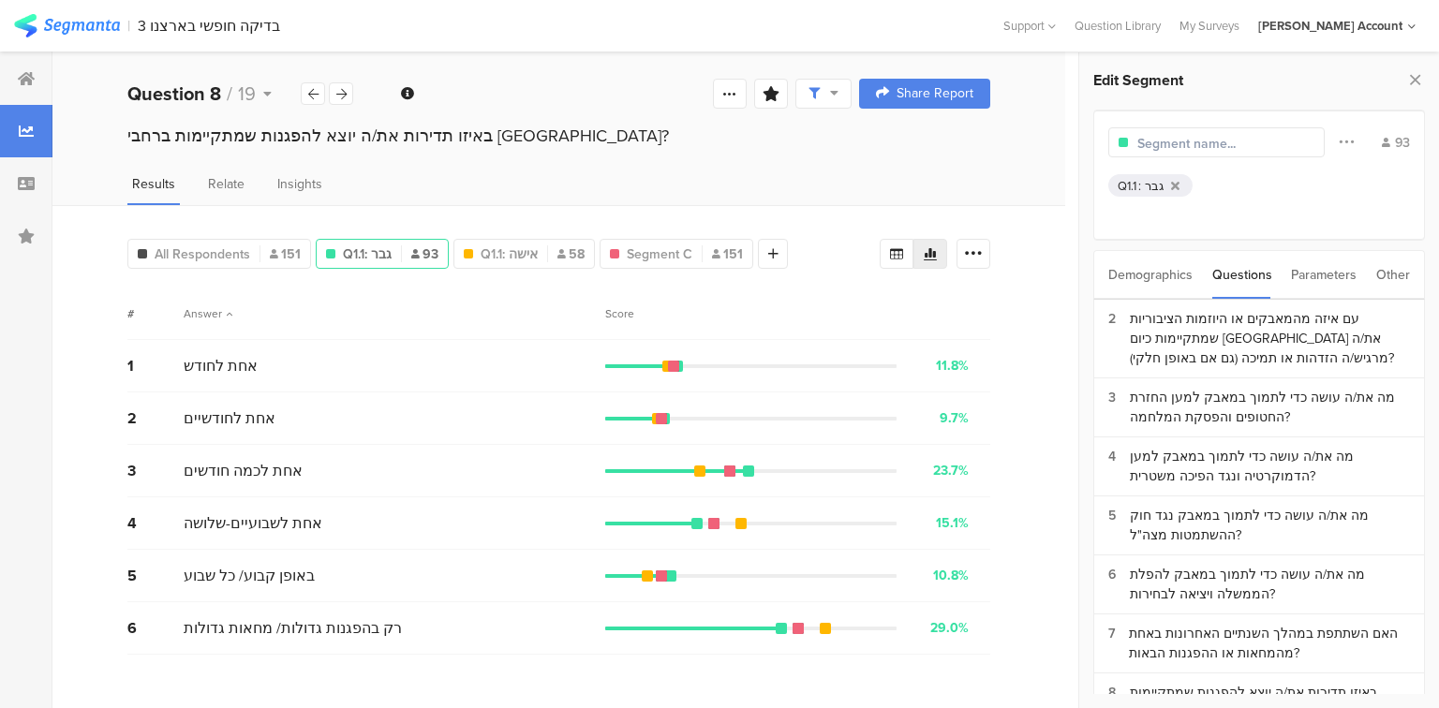
click at [195, 312] on div "Answer" at bounding box center [208, 313] width 49 height 17
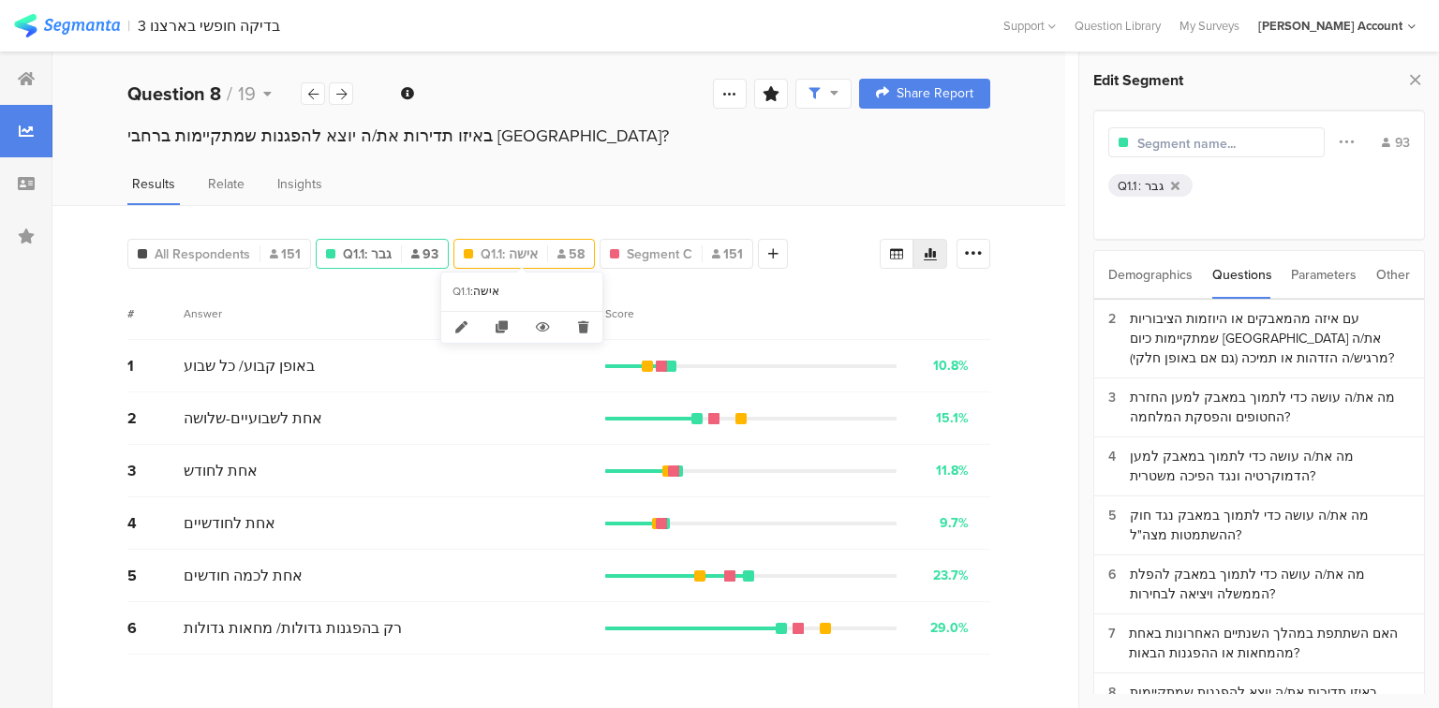
click at [500, 259] on span "Q1.1: אישה" at bounding box center [509, 254] width 57 height 20
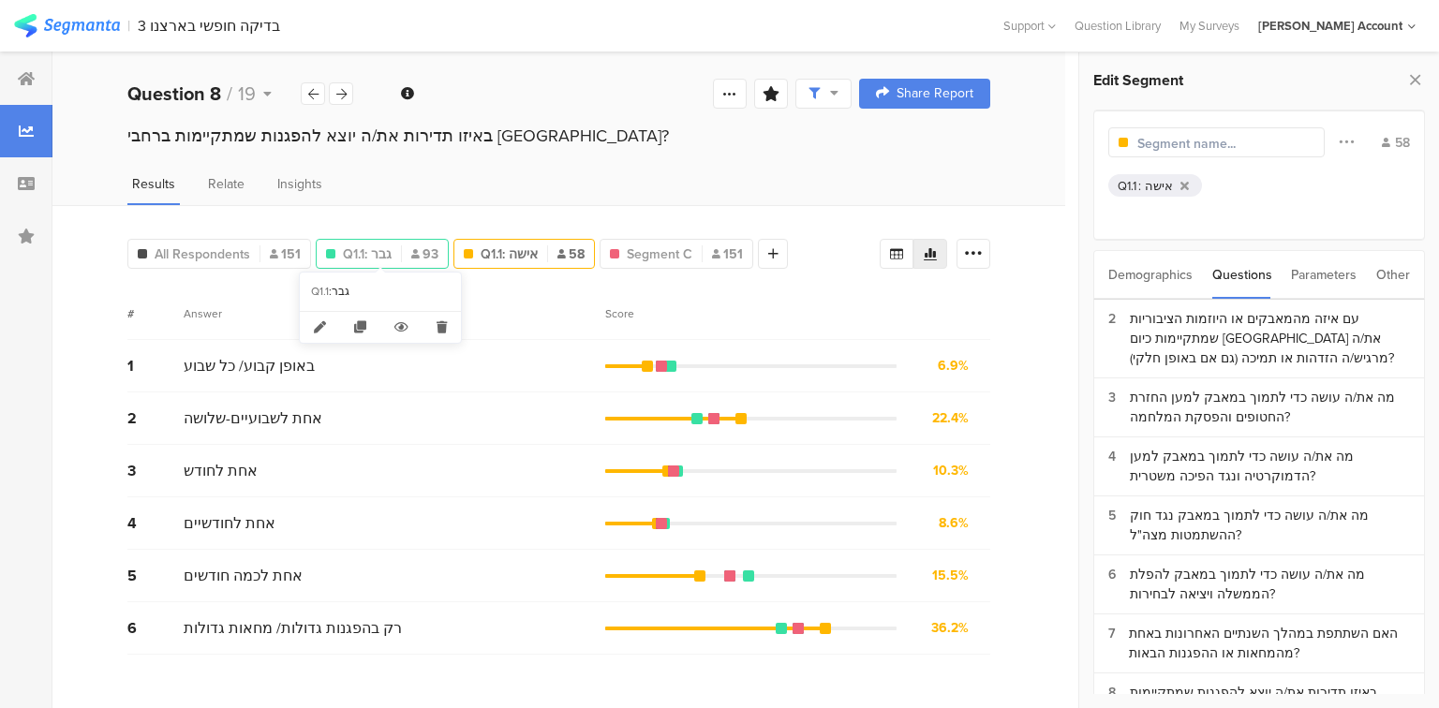
click at [376, 259] on span "Q1.1: גבר" at bounding box center [367, 254] width 49 height 20
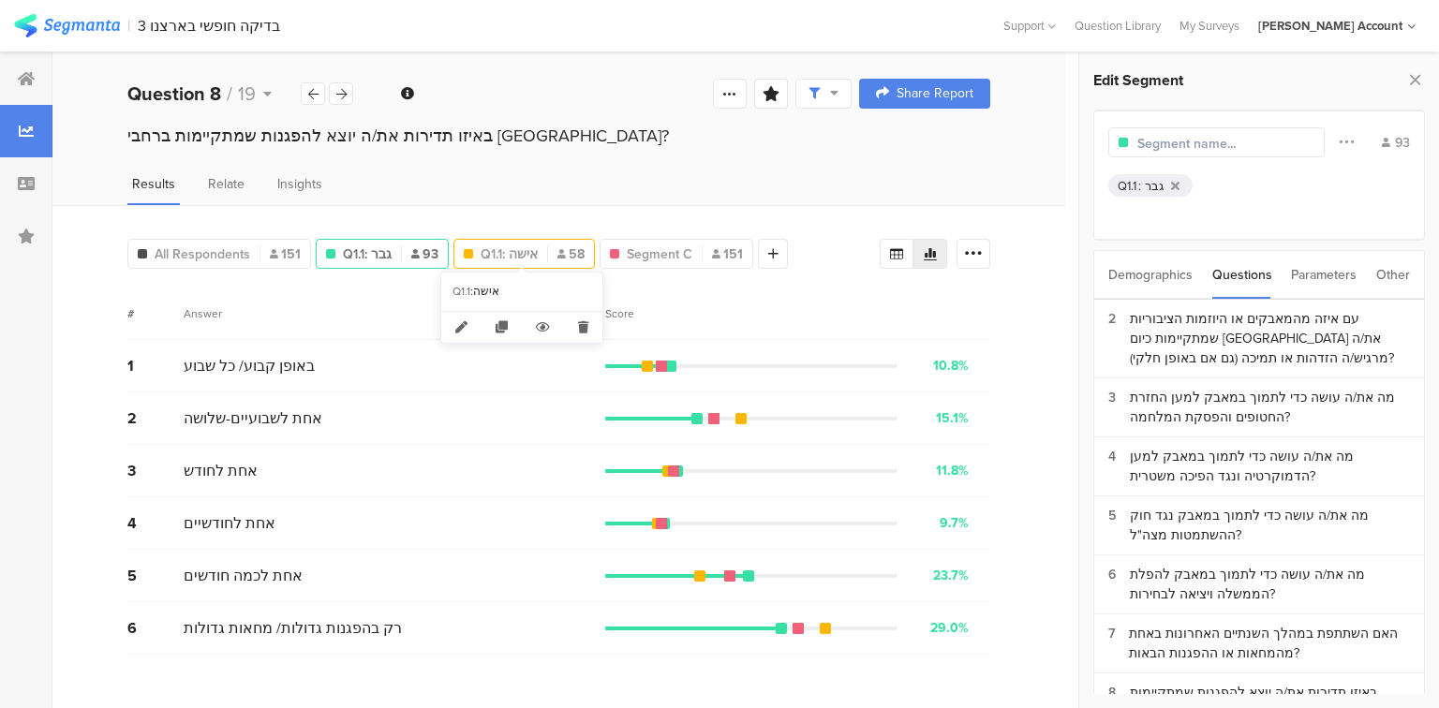
click at [497, 254] on span "Q1.1: אישה" at bounding box center [509, 254] width 57 height 20
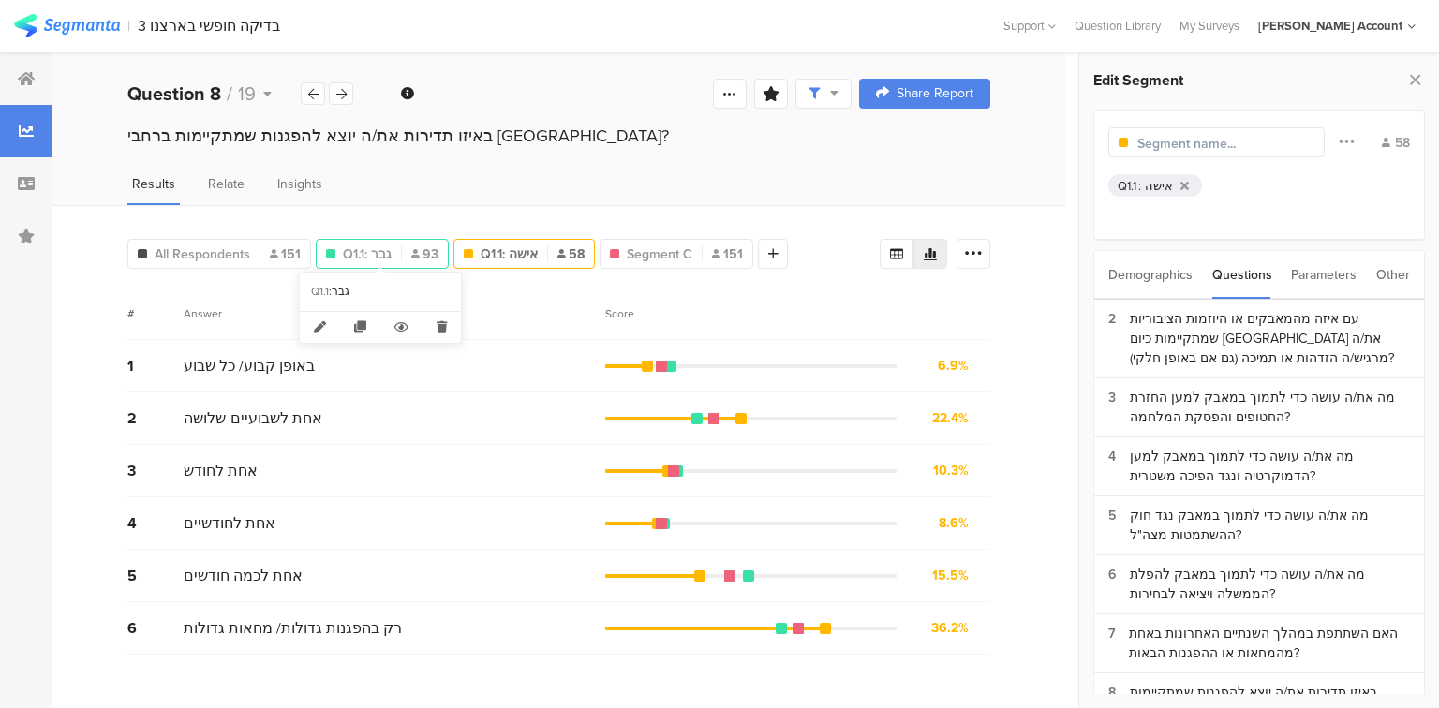
click at [394, 255] on div "Q1.1: גבר 93" at bounding box center [382, 254] width 131 height 20
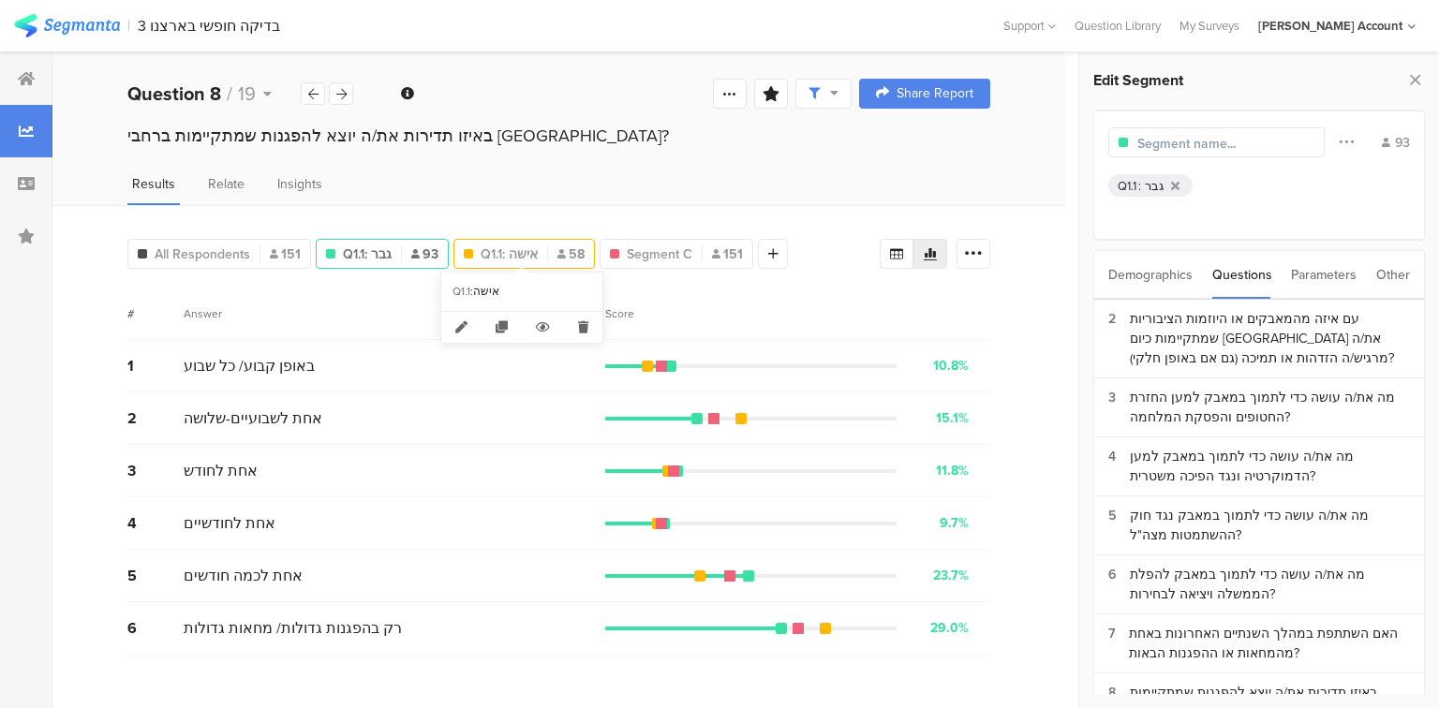
click at [495, 256] on span "Q1.1: אישה" at bounding box center [509, 254] width 57 height 20
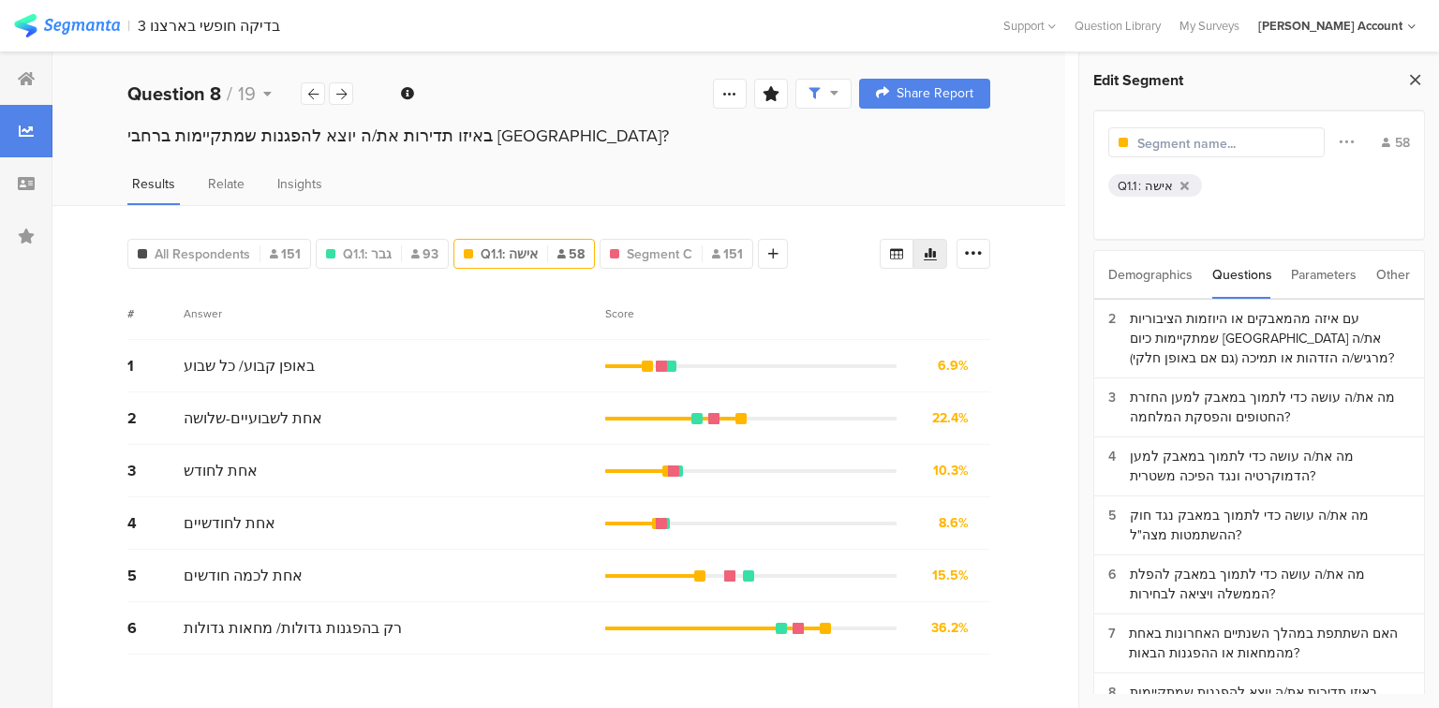
click at [1407, 81] on icon at bounding box center [1415, 80] width 20 height 26
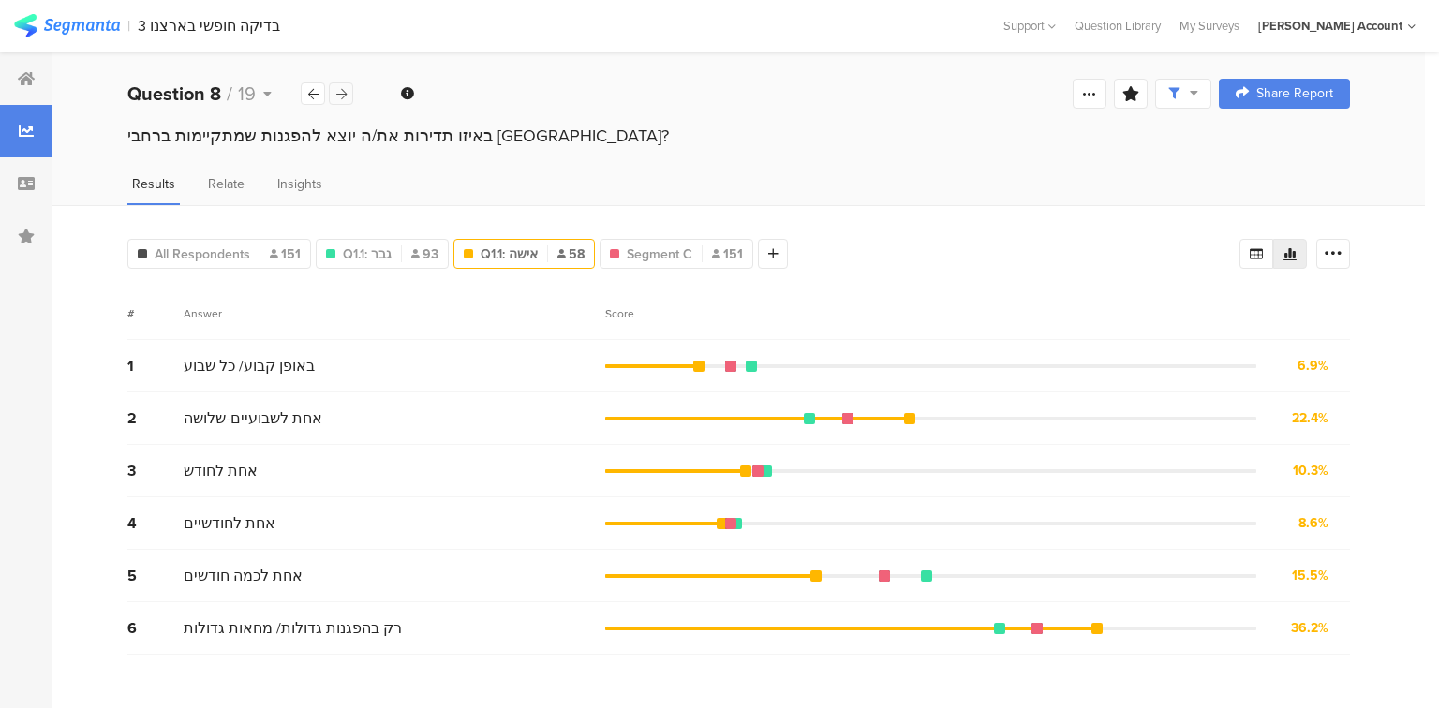
click at [333, 89] on div at bounding box center [341, 93] width 24 height 22
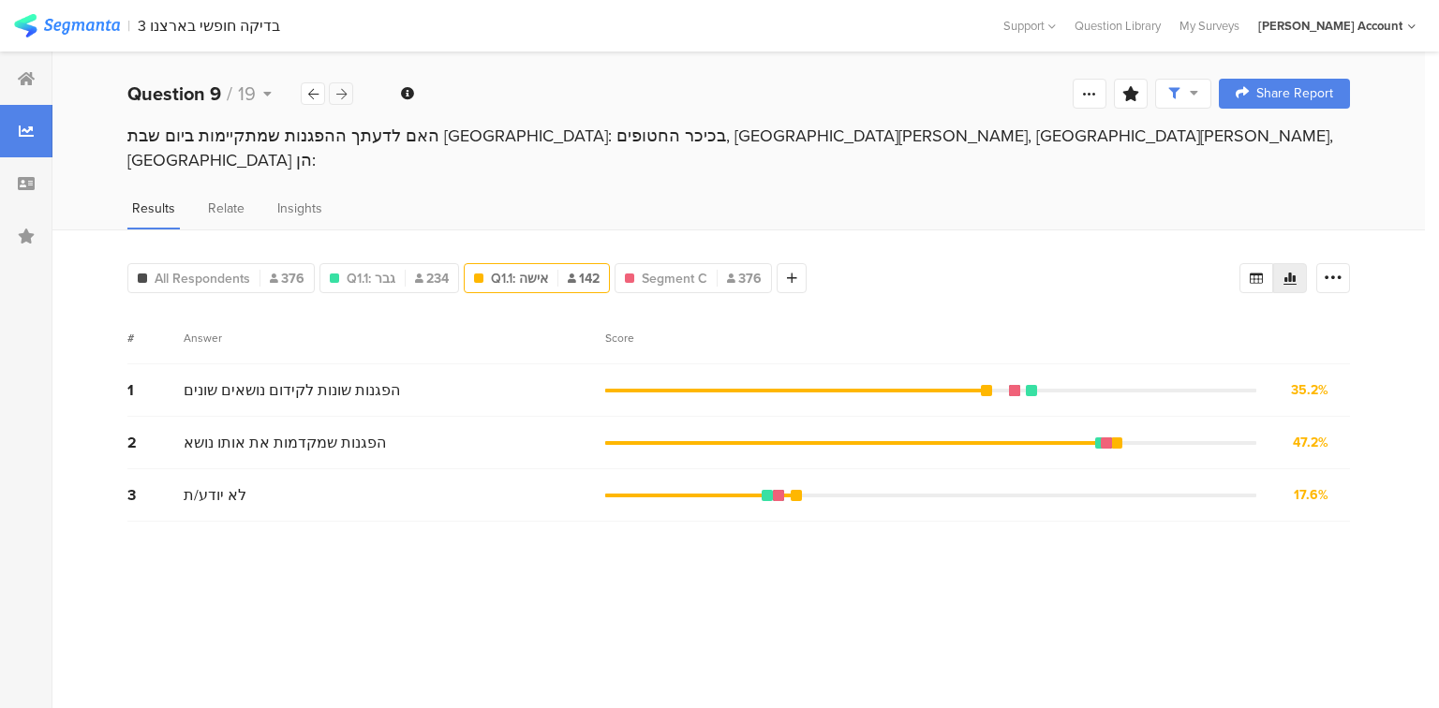
click at [333, 89] on div at bounding box center [341, 93] width 24 height 22
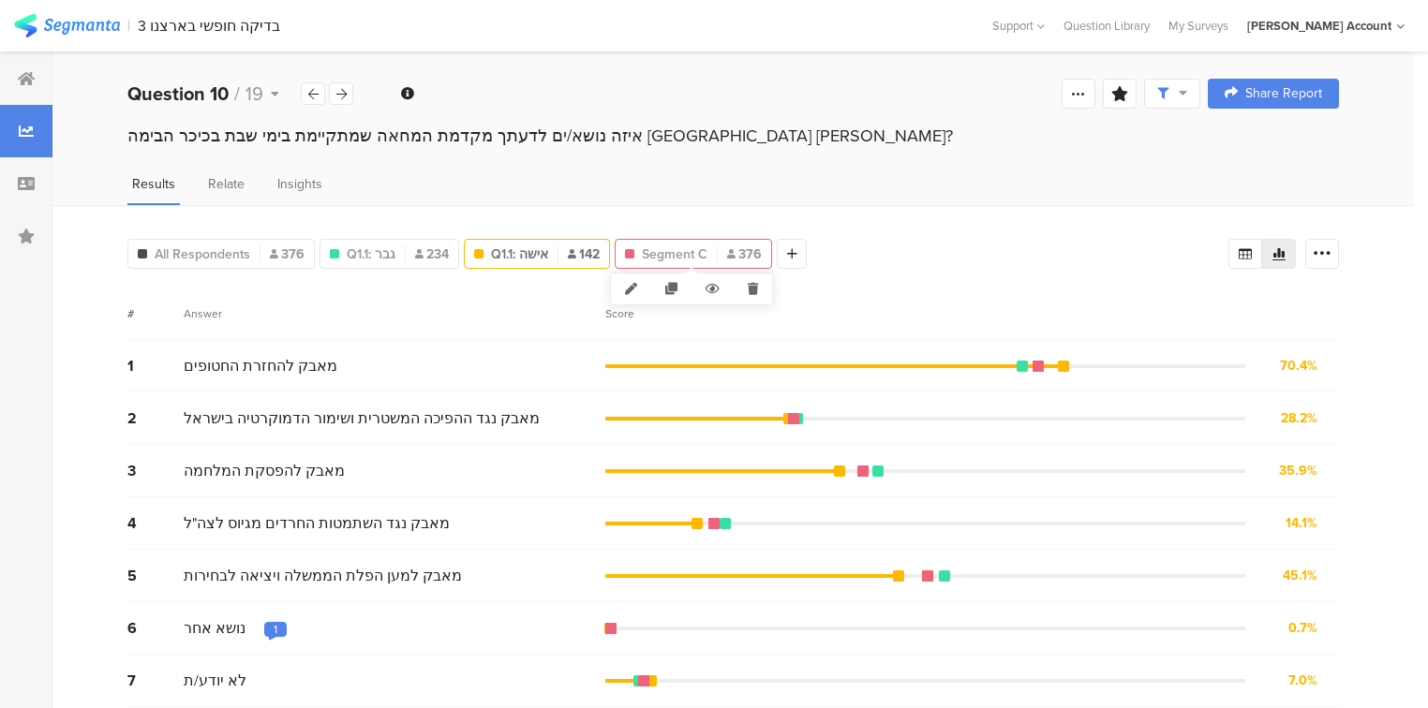
click at [709, 249] on div "Segment C 376" at bounding box center [693, 254] width 156 height 20
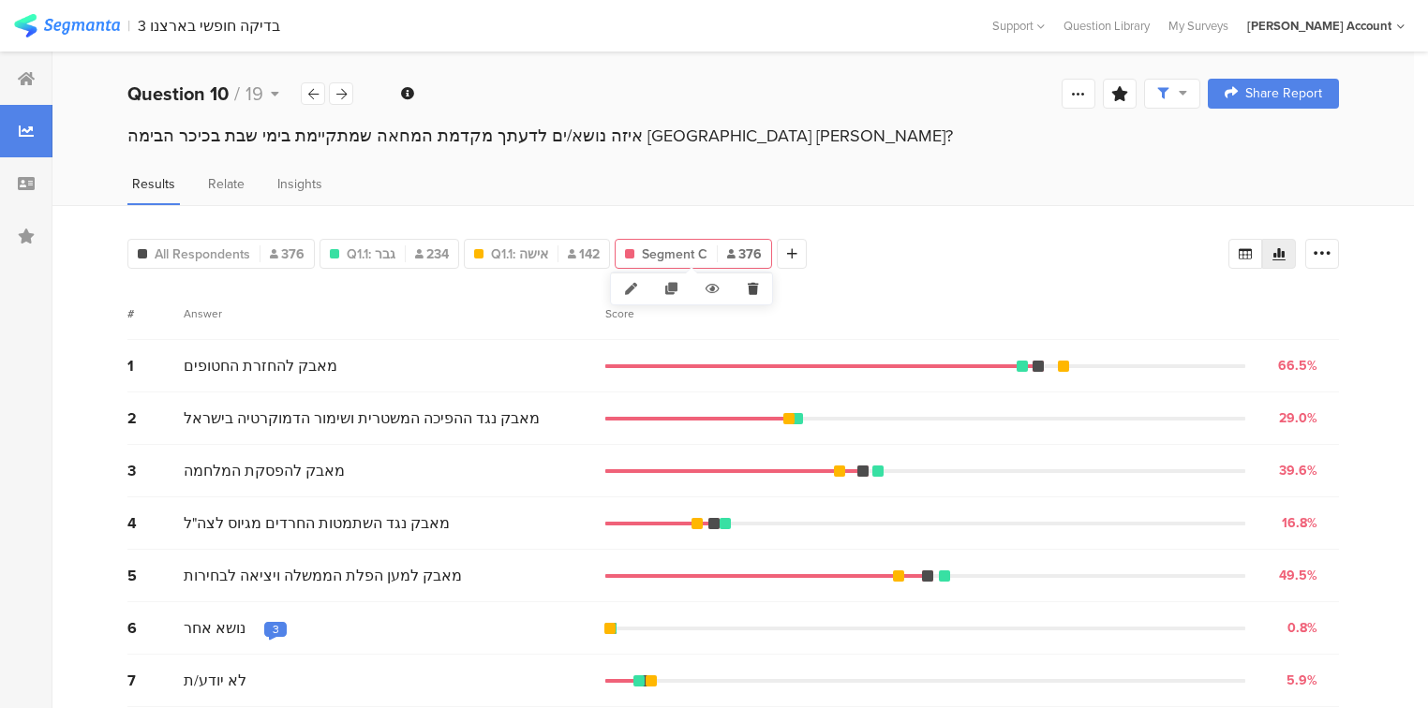
click at [750, 291] on icon at bounding box center [752, 289] width 38 height 31
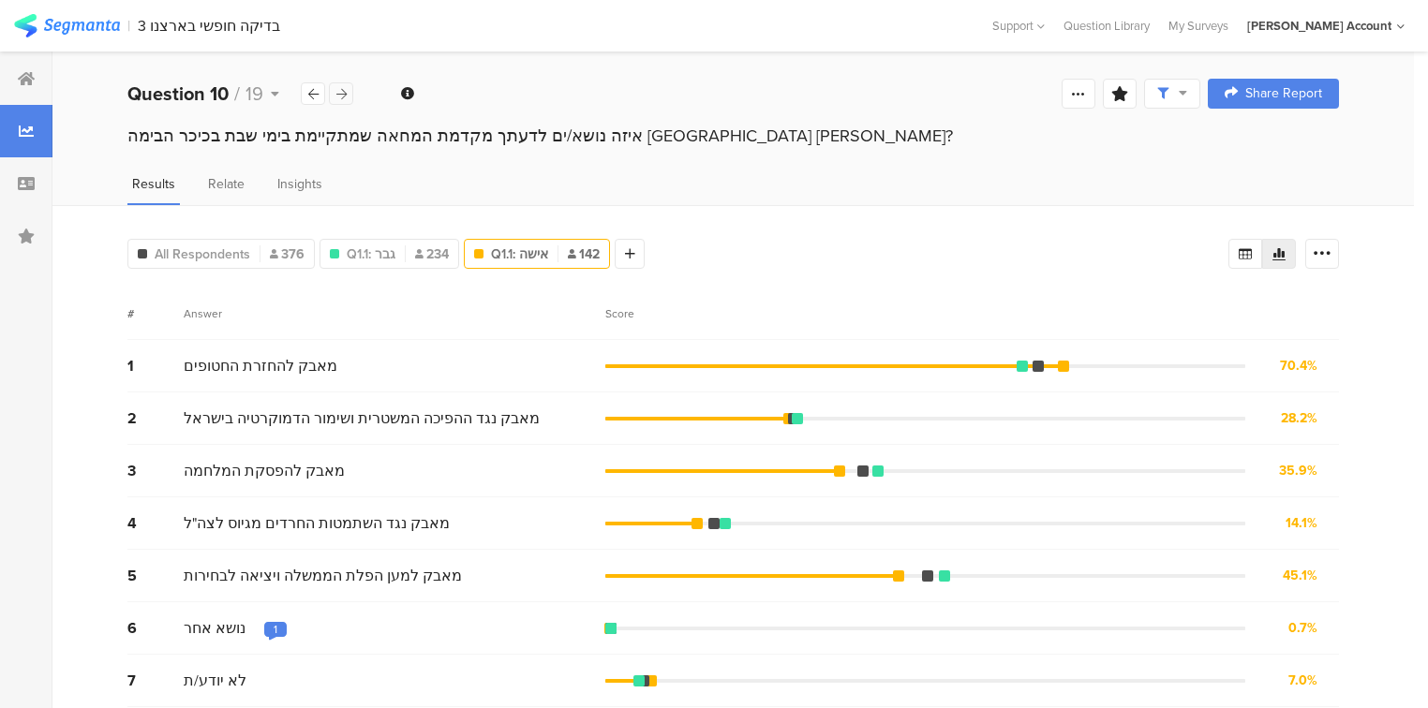
click at [346, 97] on icon at bounding box center [341, 94] width 10 height 12
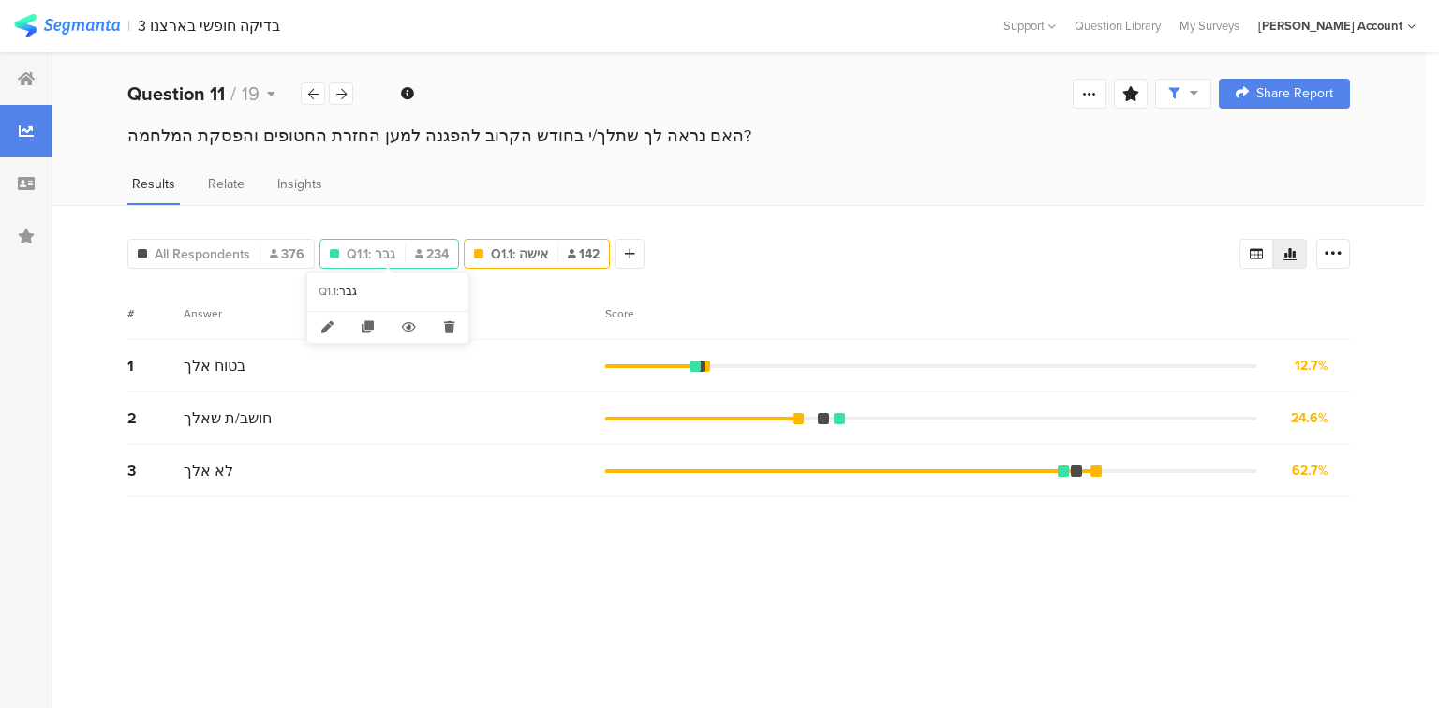
click at [352, 248] on span "Q1.1: גבר" at bounding box center [371, 254] width 49 height 20
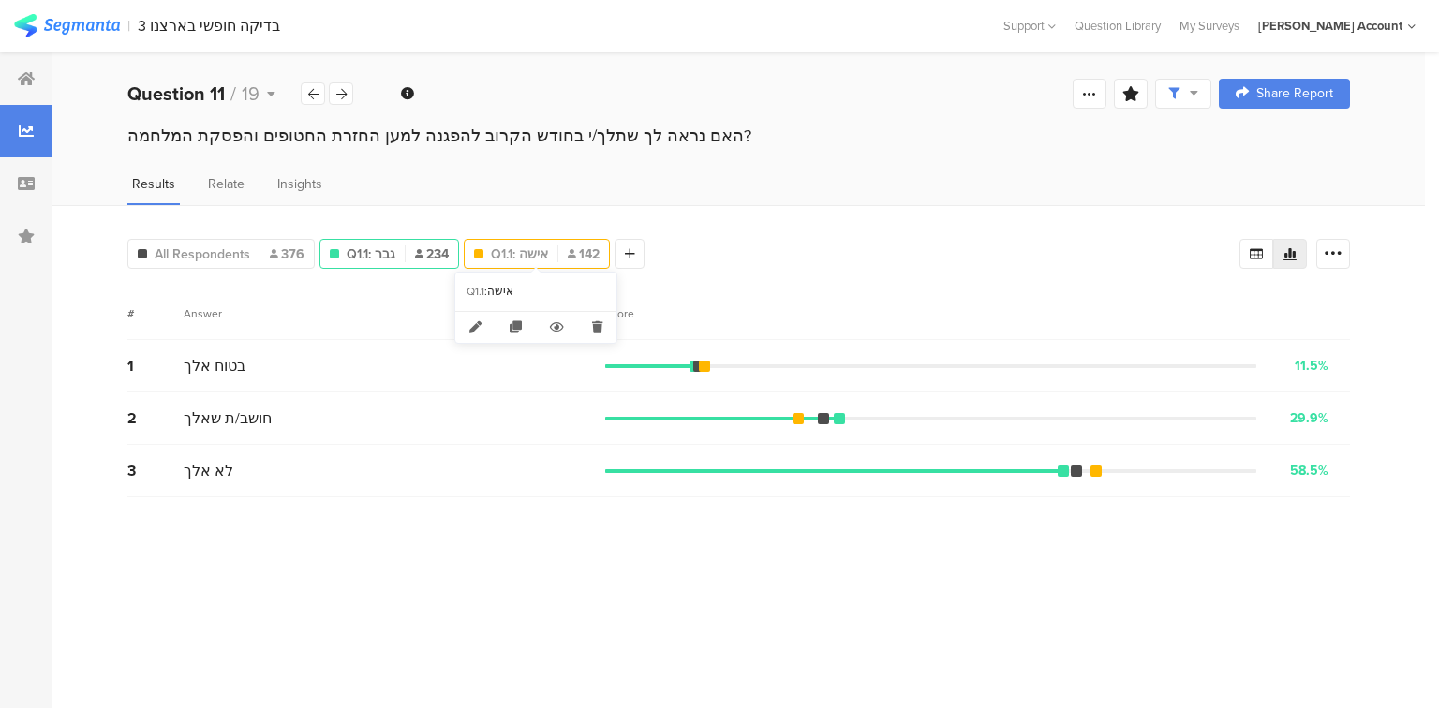
click at [510, 253] on span "Q1.1: אישה" at bounding box center [519, 254] width 57 height 20
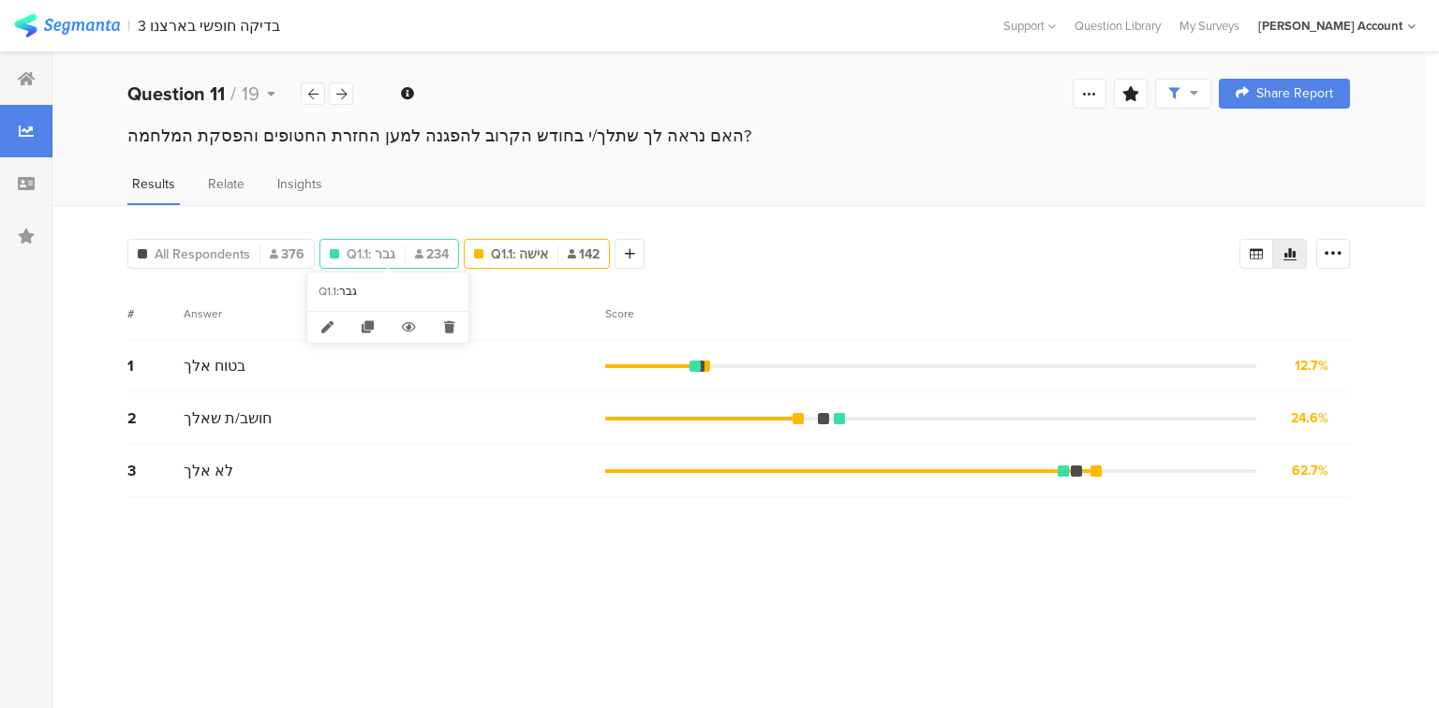
click at [390, 247] on span "Q1.1: גבר" at bounding box center [371, 254] width 49 height 20
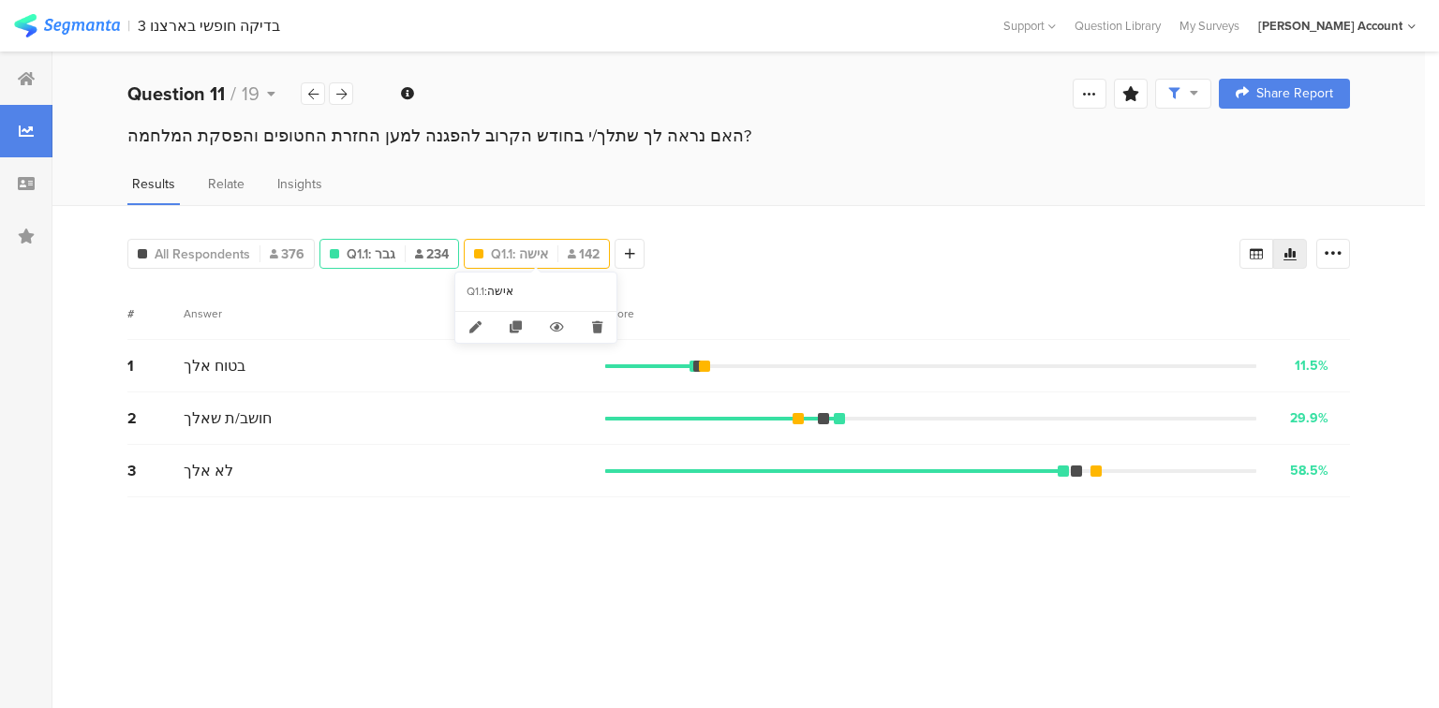
click at [511, 253] on span "Q1.1: אישה" at bounding box center [519, 254] width 57 height 20
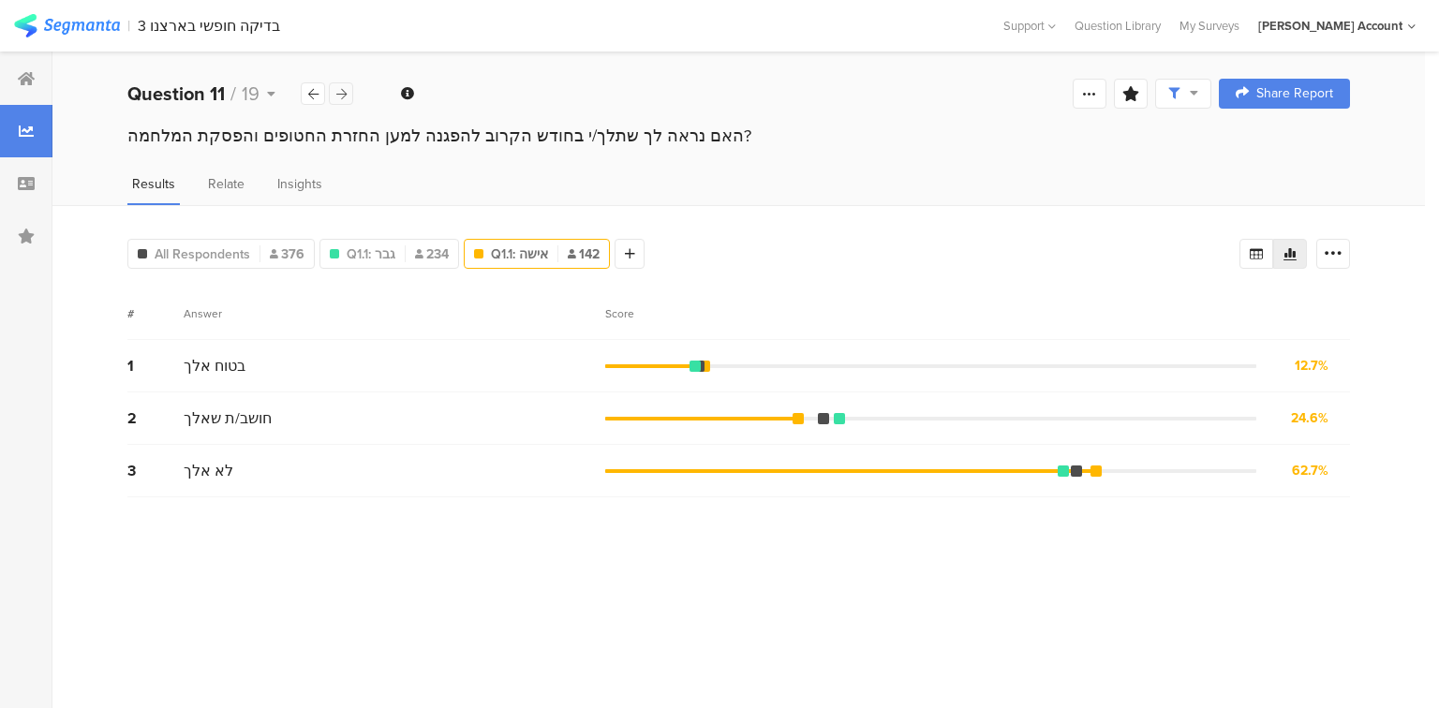
click at [345, 93] on icon at bounding box center [341, 94] width 10 height 12
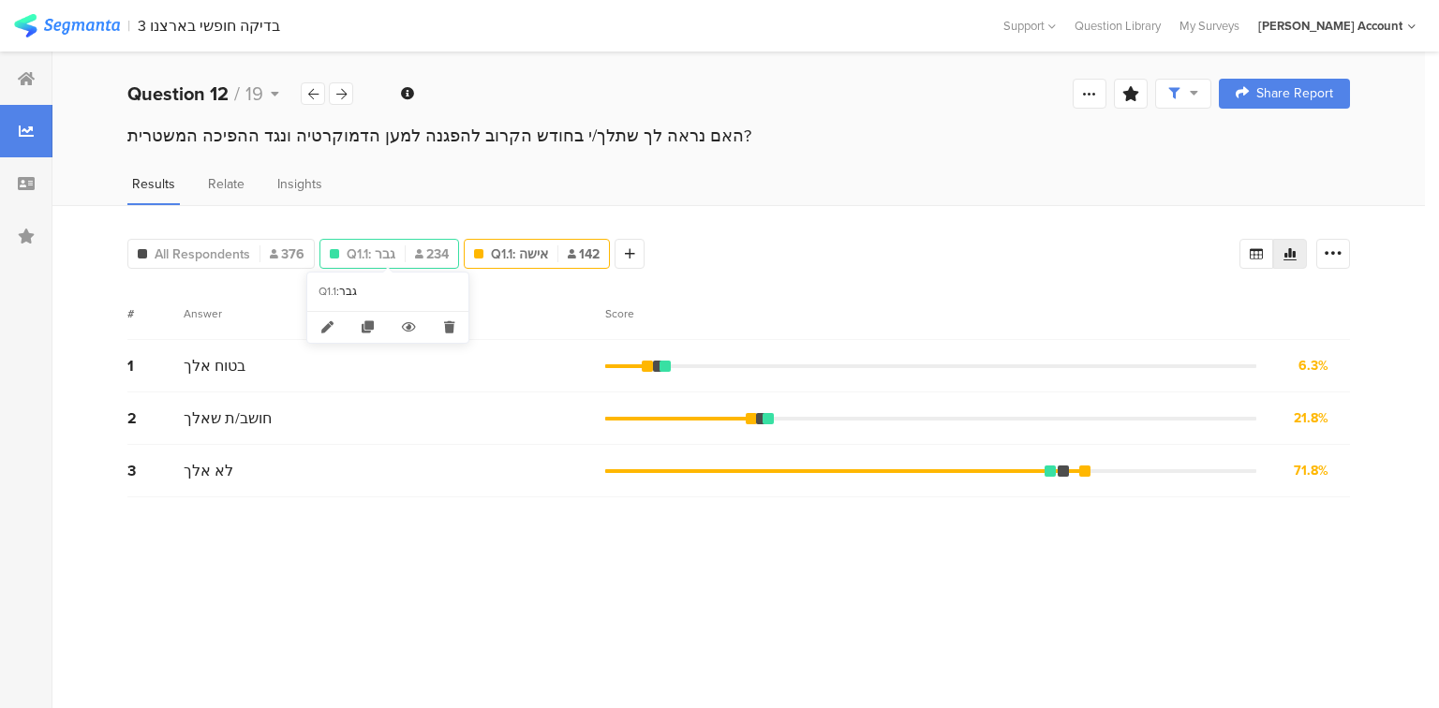
click at [393, 244] on span "Q1.1: גבר" at bounding box center [371, 254] width 49 height 20
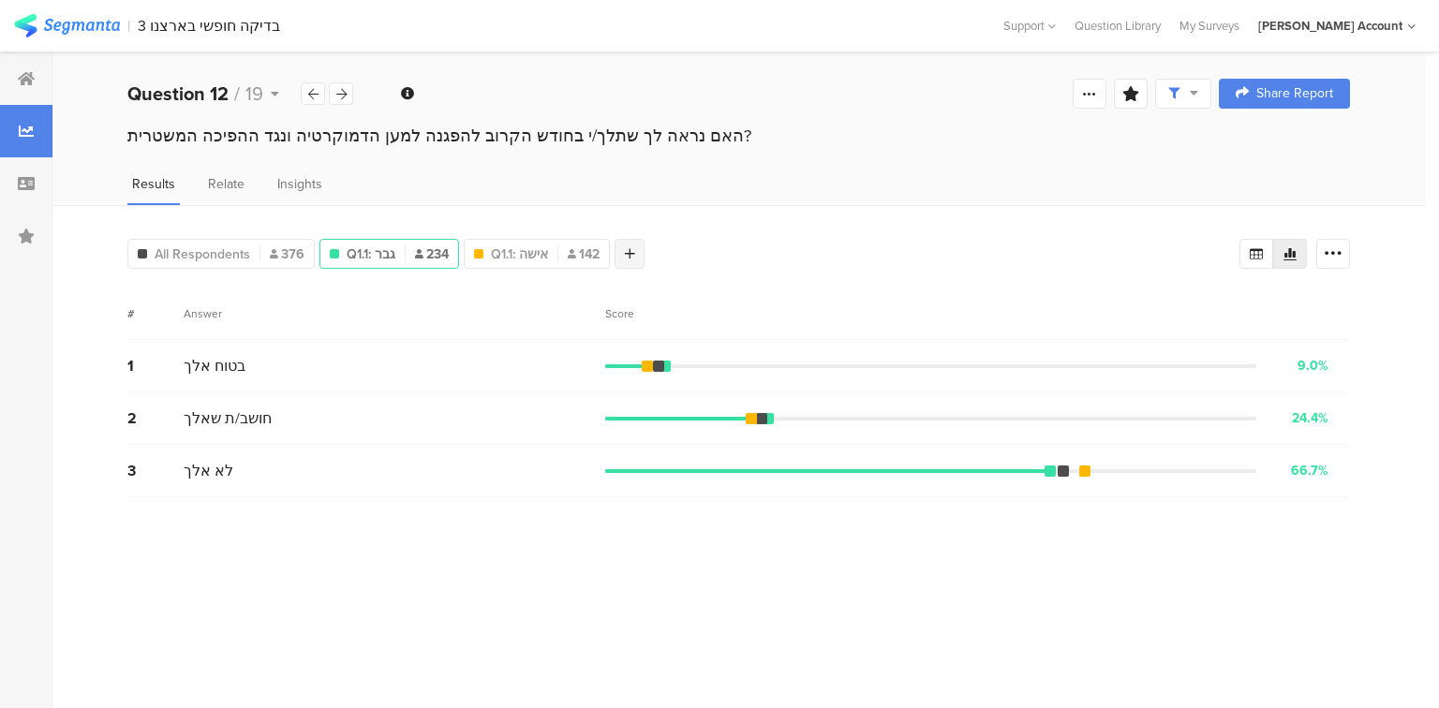
click at [626, 253] on icon at bounding box center [630, 253] width 10 height 13
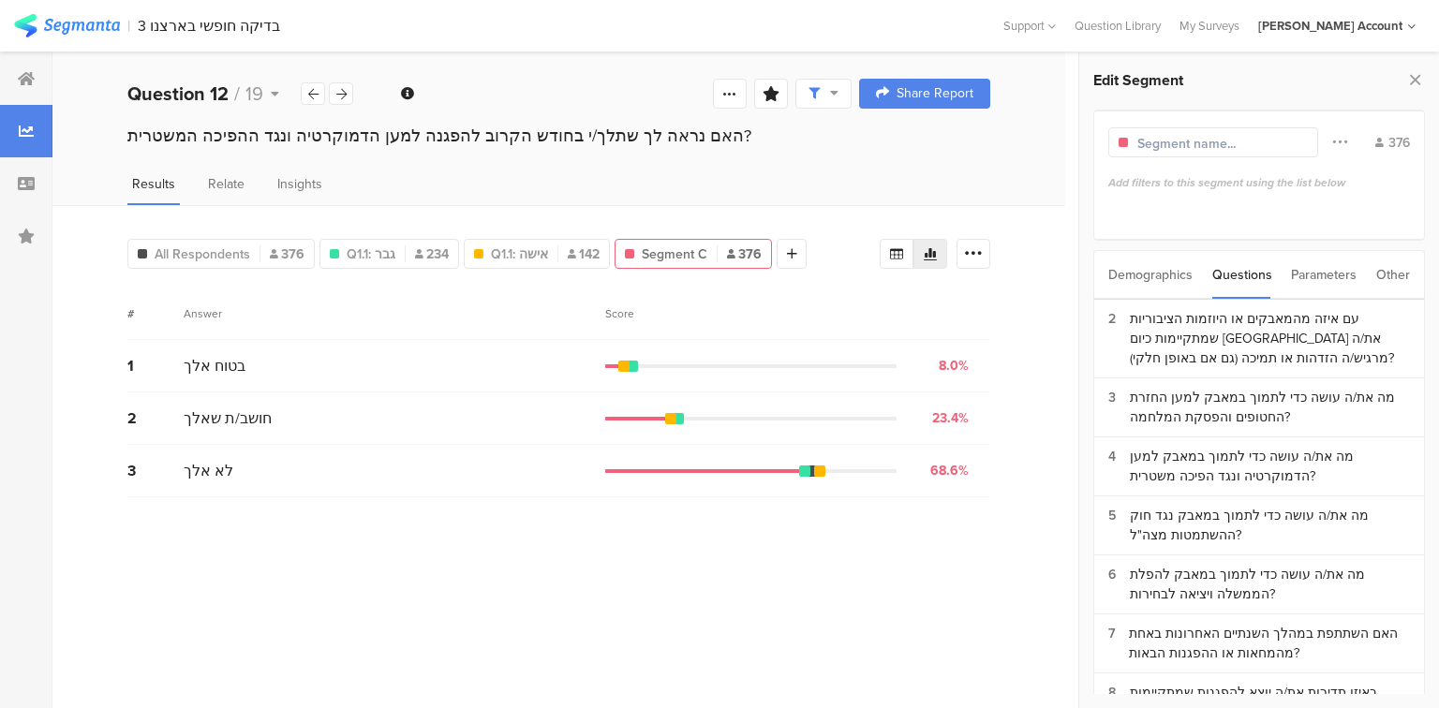
click at [1159, 269] on div "Demographics" at bounding box center [1150, 275] width 84 height 48
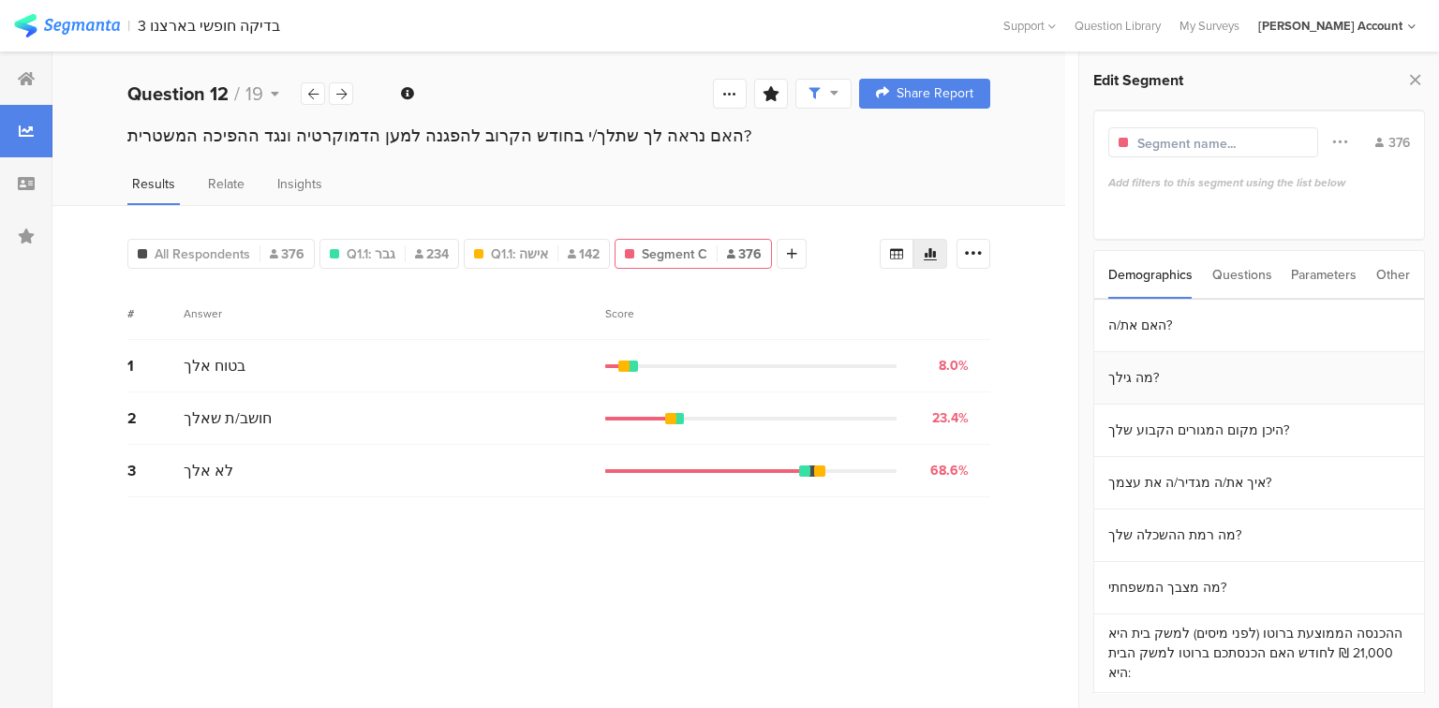
click at [1194, 391] on section "מה גילך?" at bounding box center [1259, 378] width 330 height 52
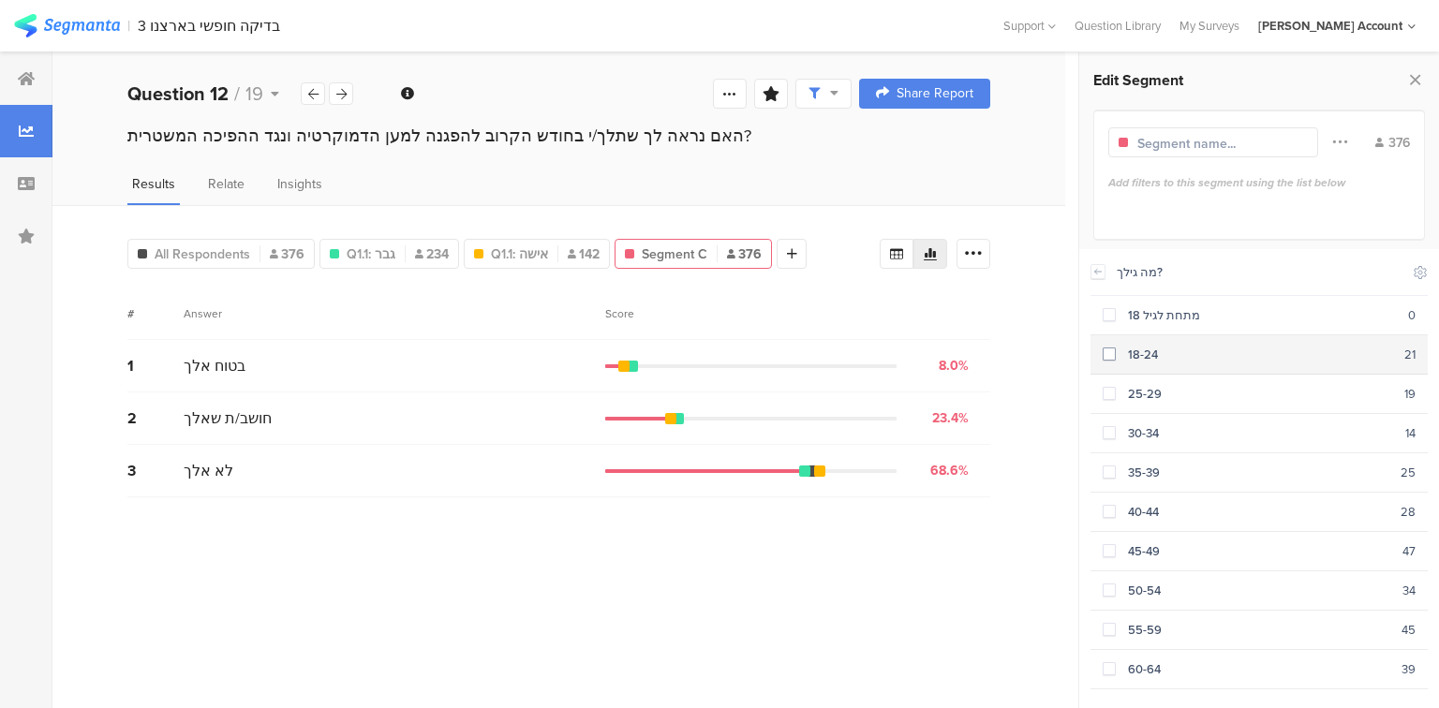
click at [1172, 363] on section "18-24 21" at bounding box center [1258, 354] width 337 height 39
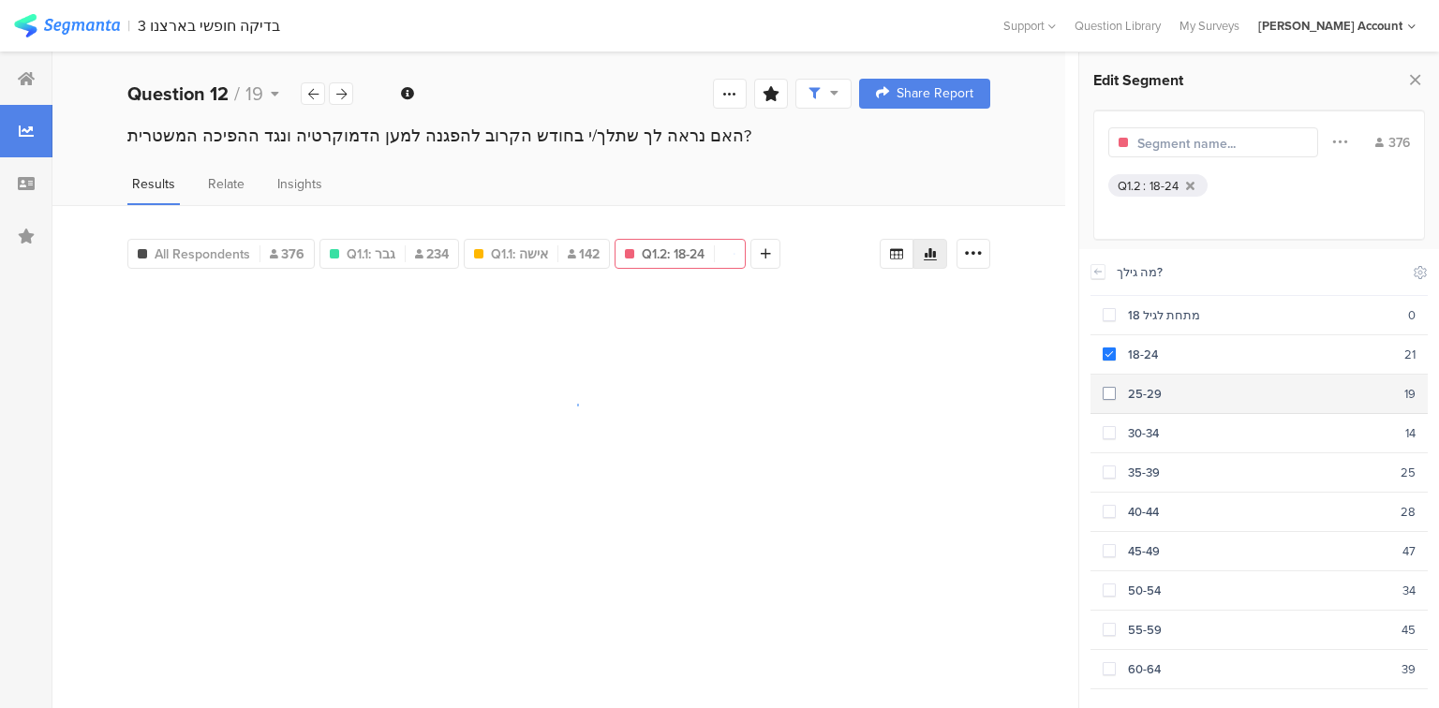
click at [1171, 390] on div "25-29" at bounding box center [1260, 394] width 289 height 18
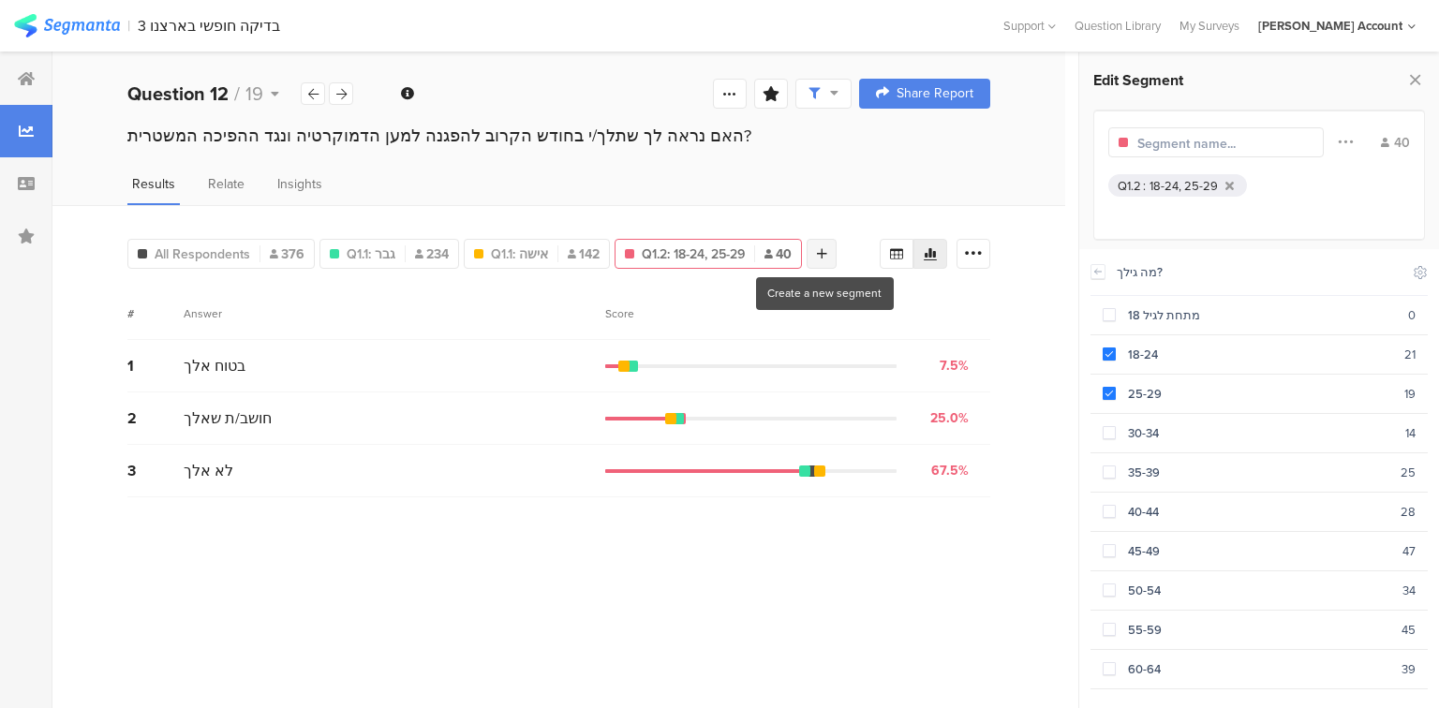
click at [822, 251] on icon at bounding box center [822, 253] width 10 height 13
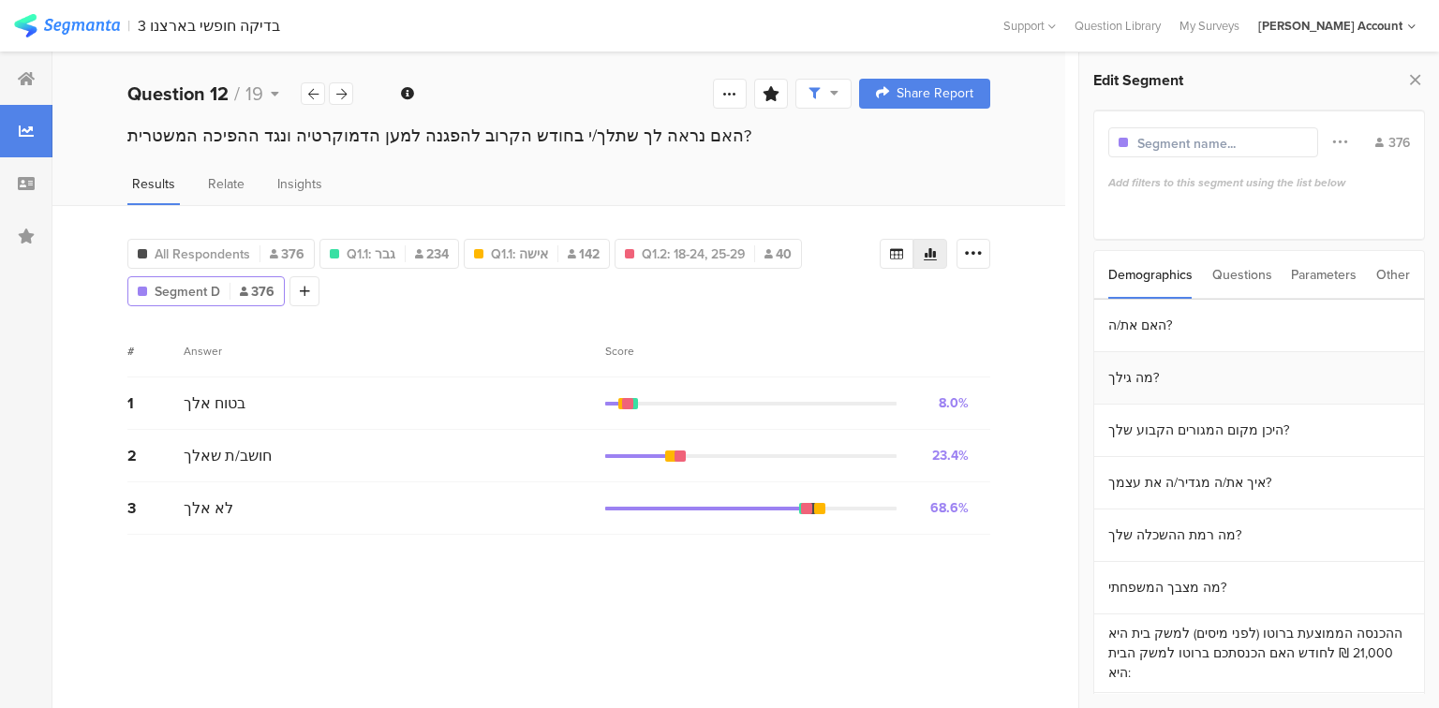
click at [1151, 387] on section "מה גילך?" at bounding box center [1259, 378] width 330 height 52
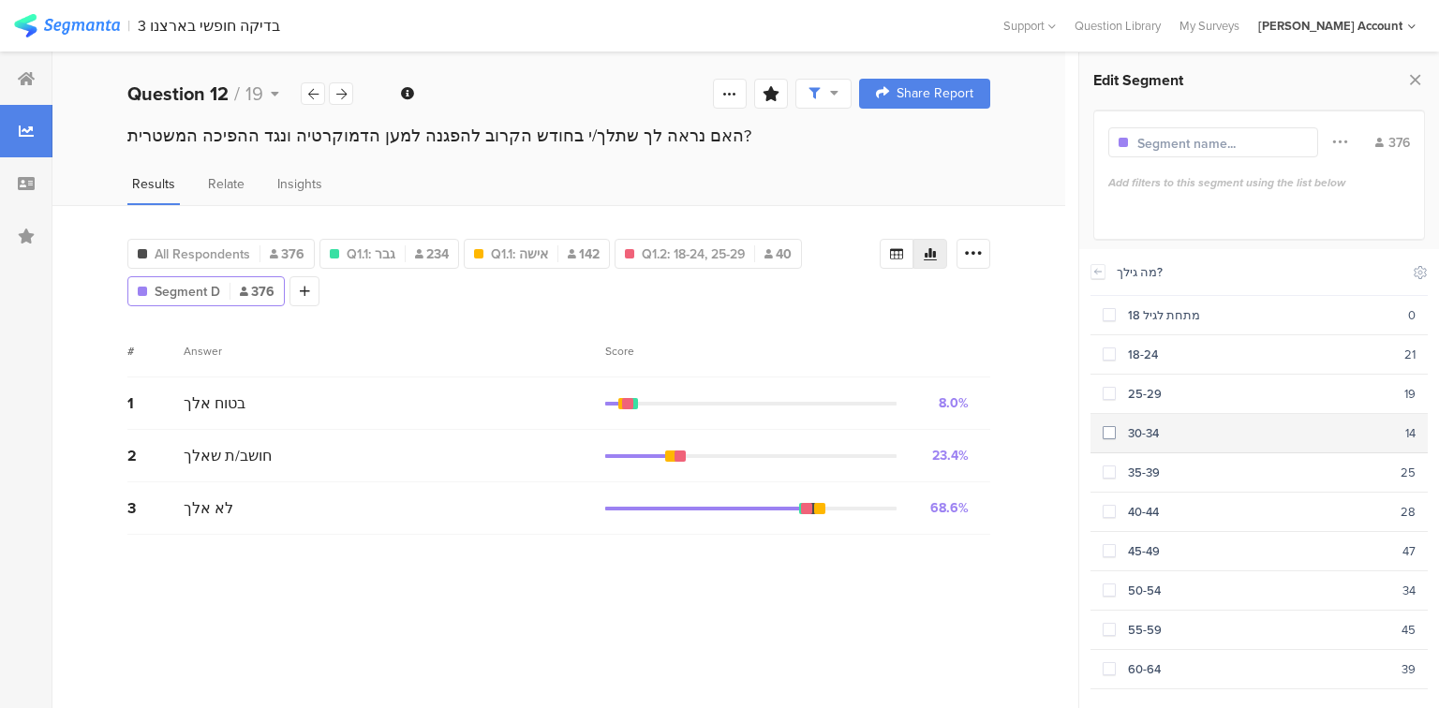
click at [1135, 435] on div "30-34" at bounding box center [1260, 433] width 289 height 18
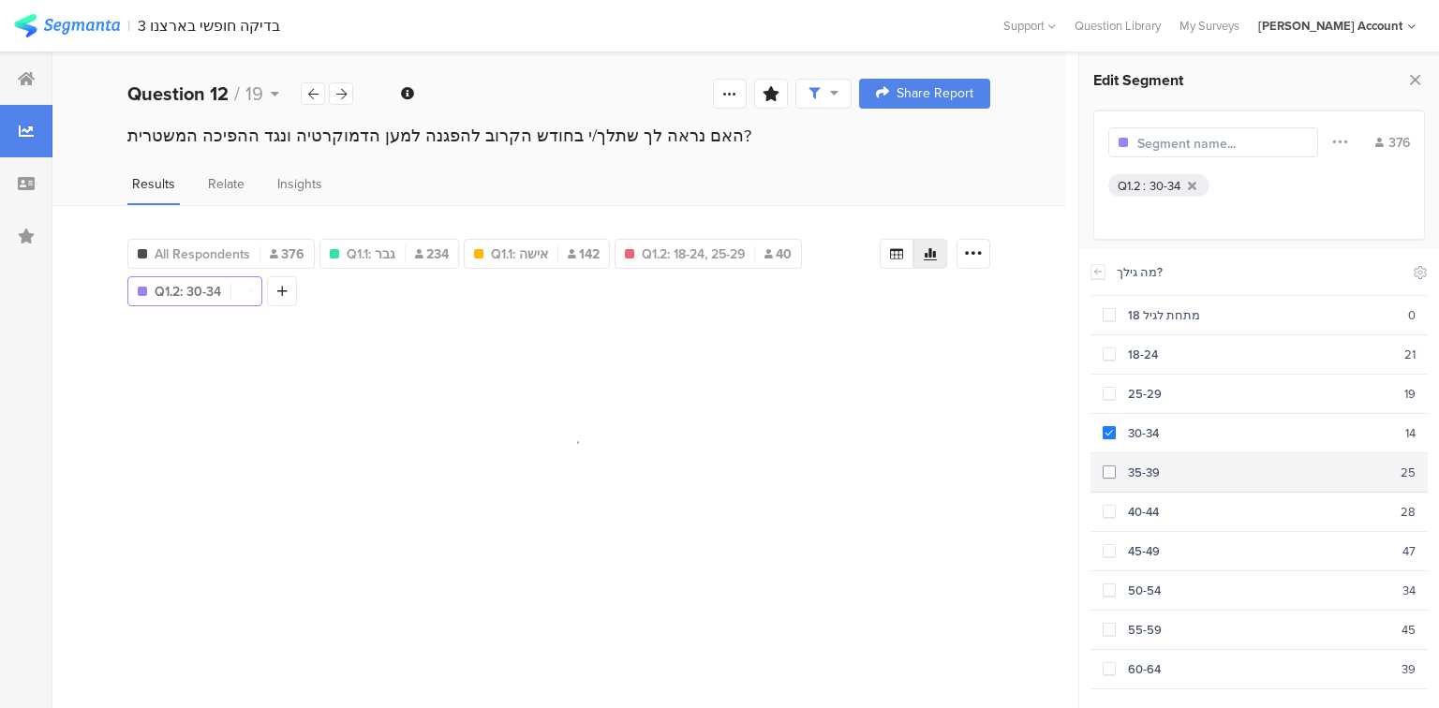
click at [1149, 466] on div "35-39" at bounding box center [1258, 473] width 285 height 18
click at [1137, 139] on input "text" at bounding box center [1218, 144] width 163 height 20
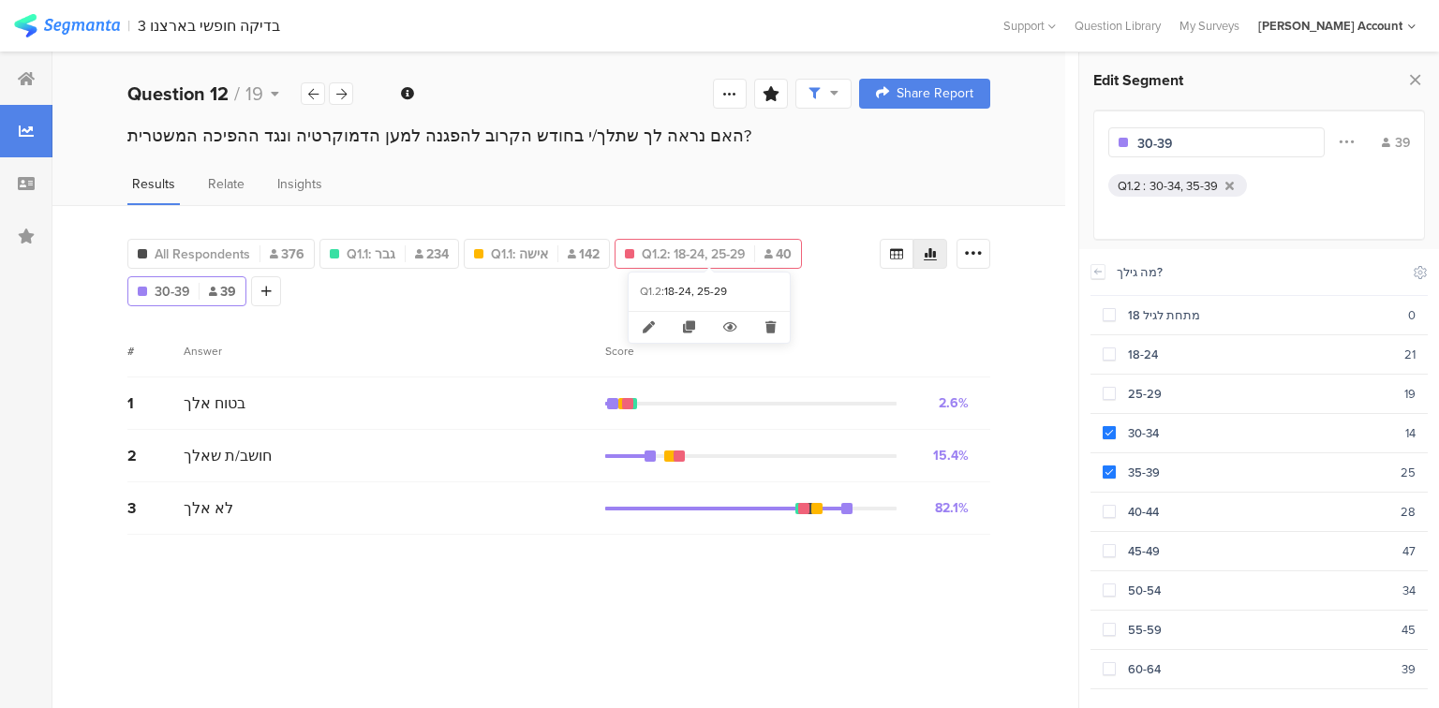
type input "30-39"
click at [671, 253] on span "Q1.2: 18-24, 25-29" at bounding box center [693, 254] width 103 height 20
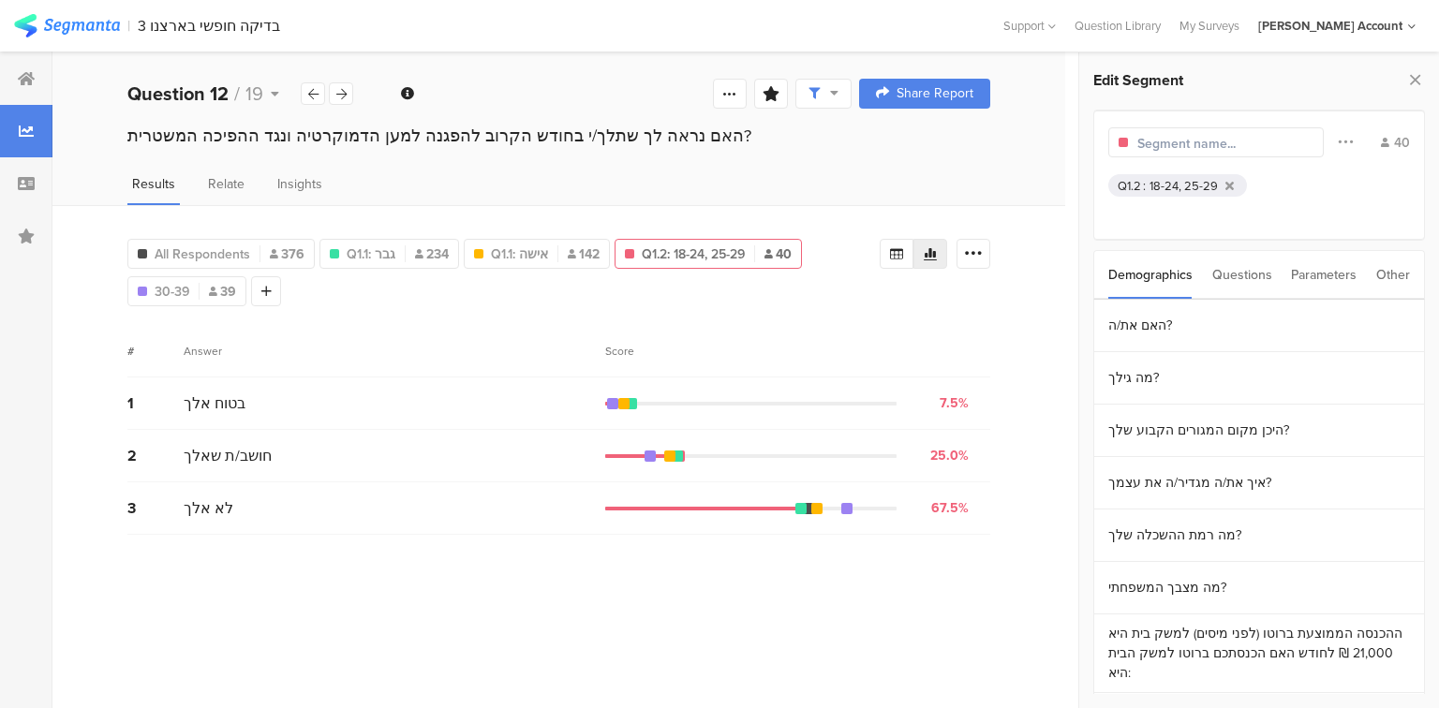
click at [1159, 141] on input "text" at bounding box center [1218, 144] width 163 height 20
type input "18-29"
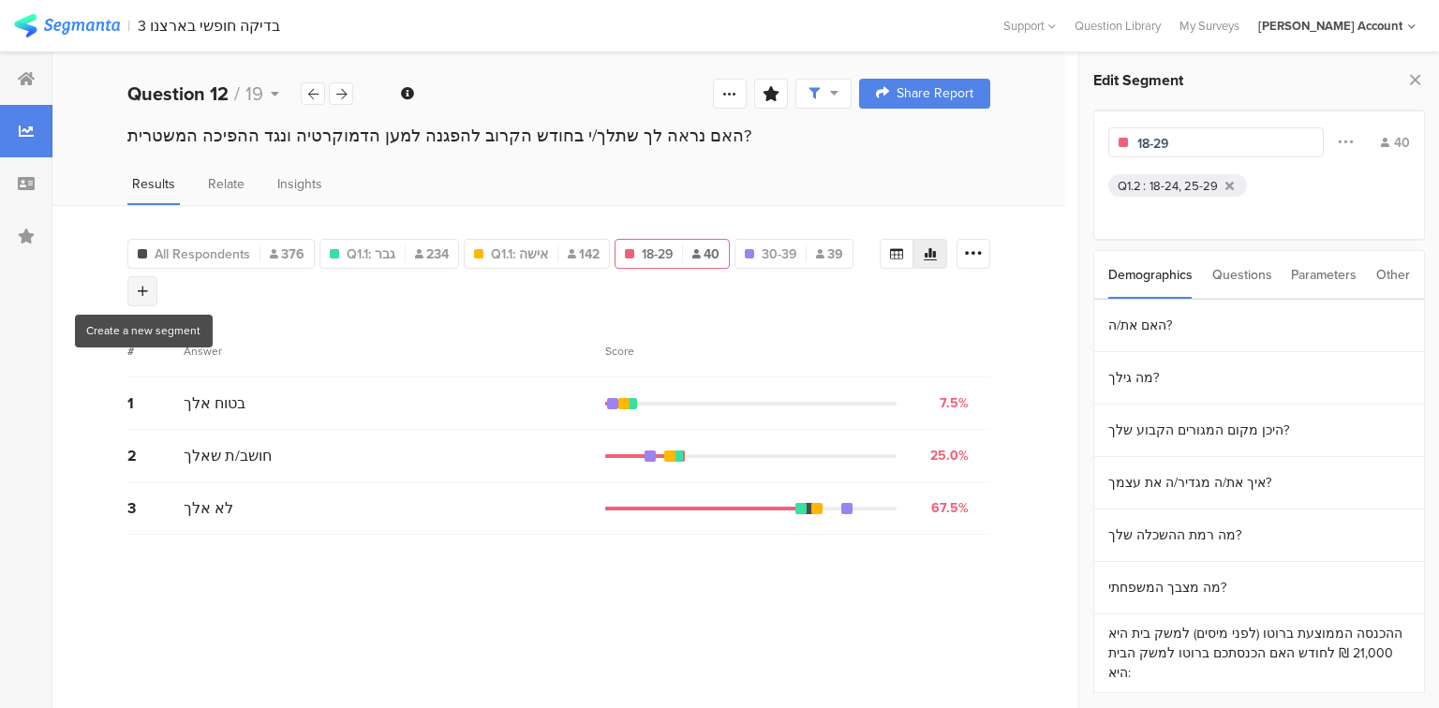
click at [142, 294] on icon at bounding box center [143, 291] width 10 height 13
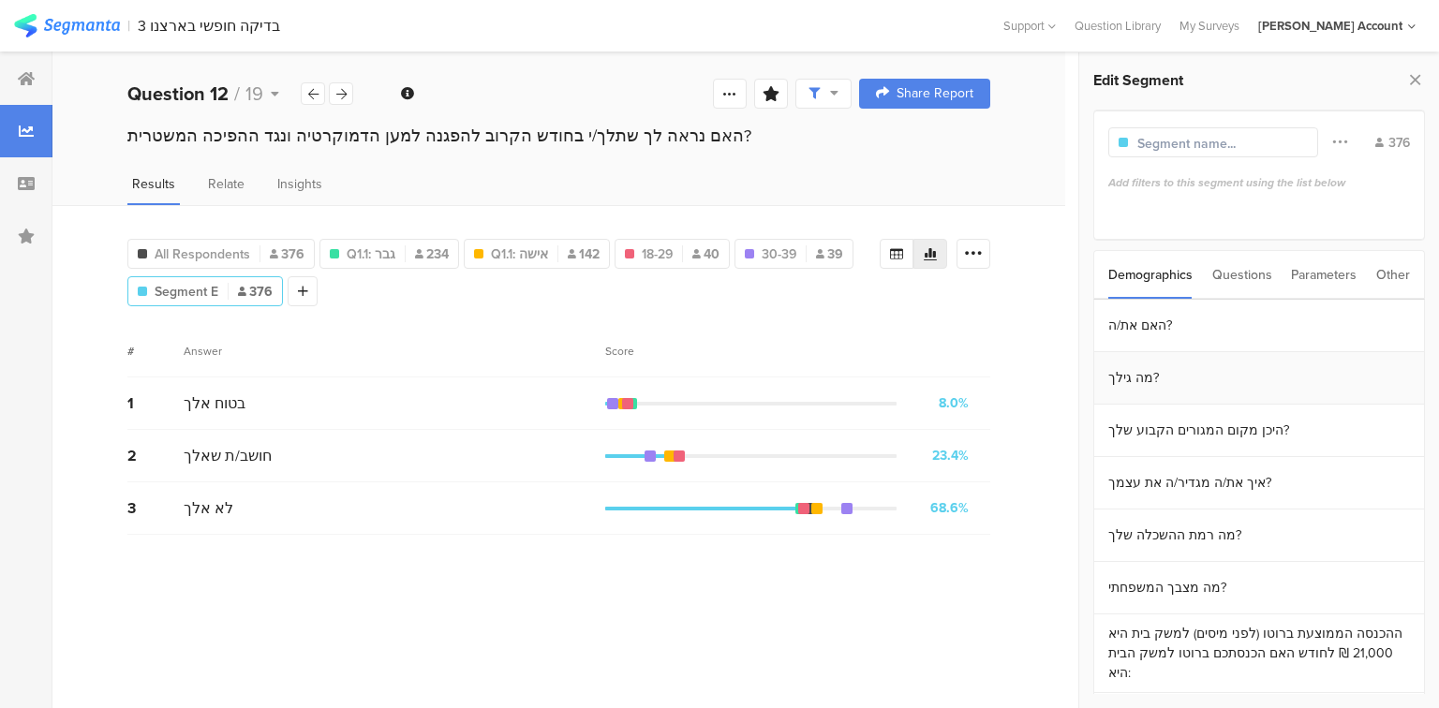
click at [1136, 382] on section "מה גילך?" at bounding box center [1259, 378] width 330 height 52
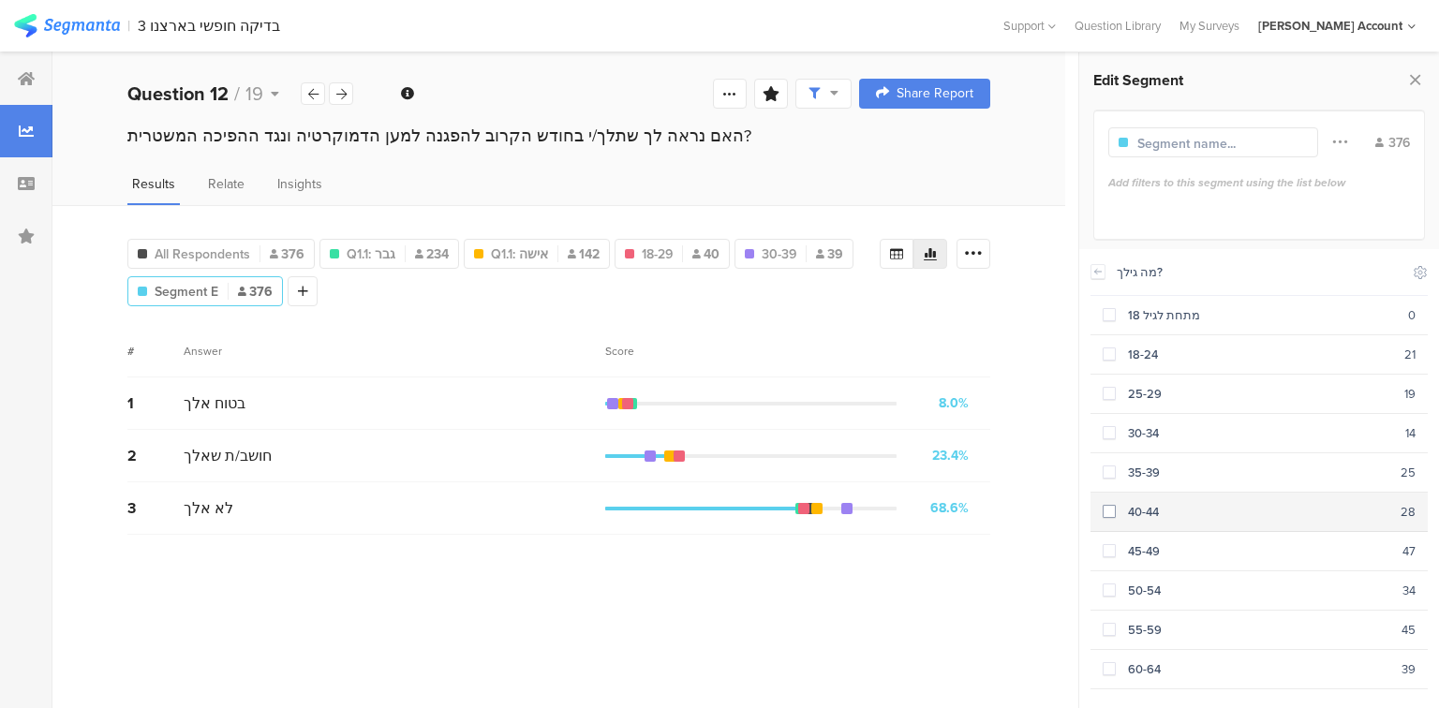
click at [1139, 504] on div "40-44" at bounding box center [1258, 512] width 285 height 18
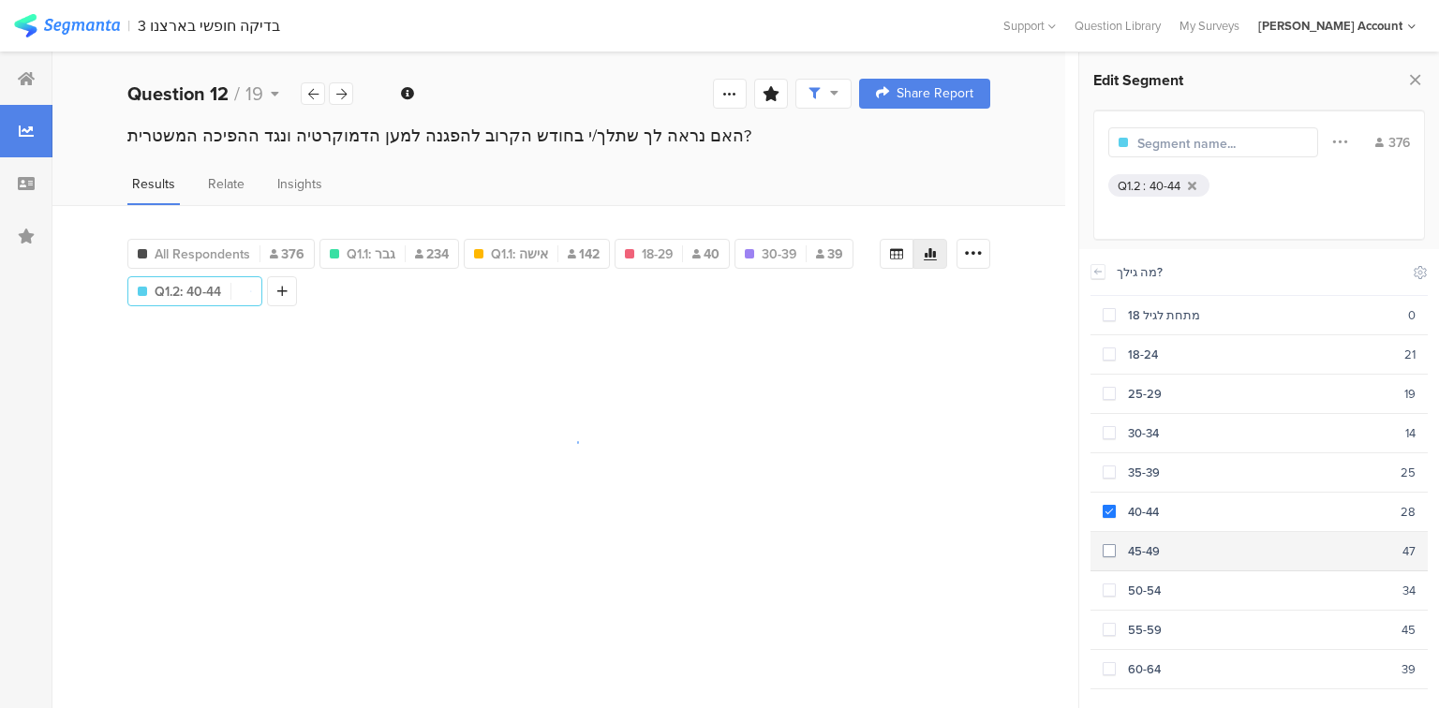
click at [1149, 542] on div "45-49" at bounding box center [1259, 551] width 287 height 18
click at [1184, 142] on input "text" at bounding box center [1218, 144] width 163 height 20
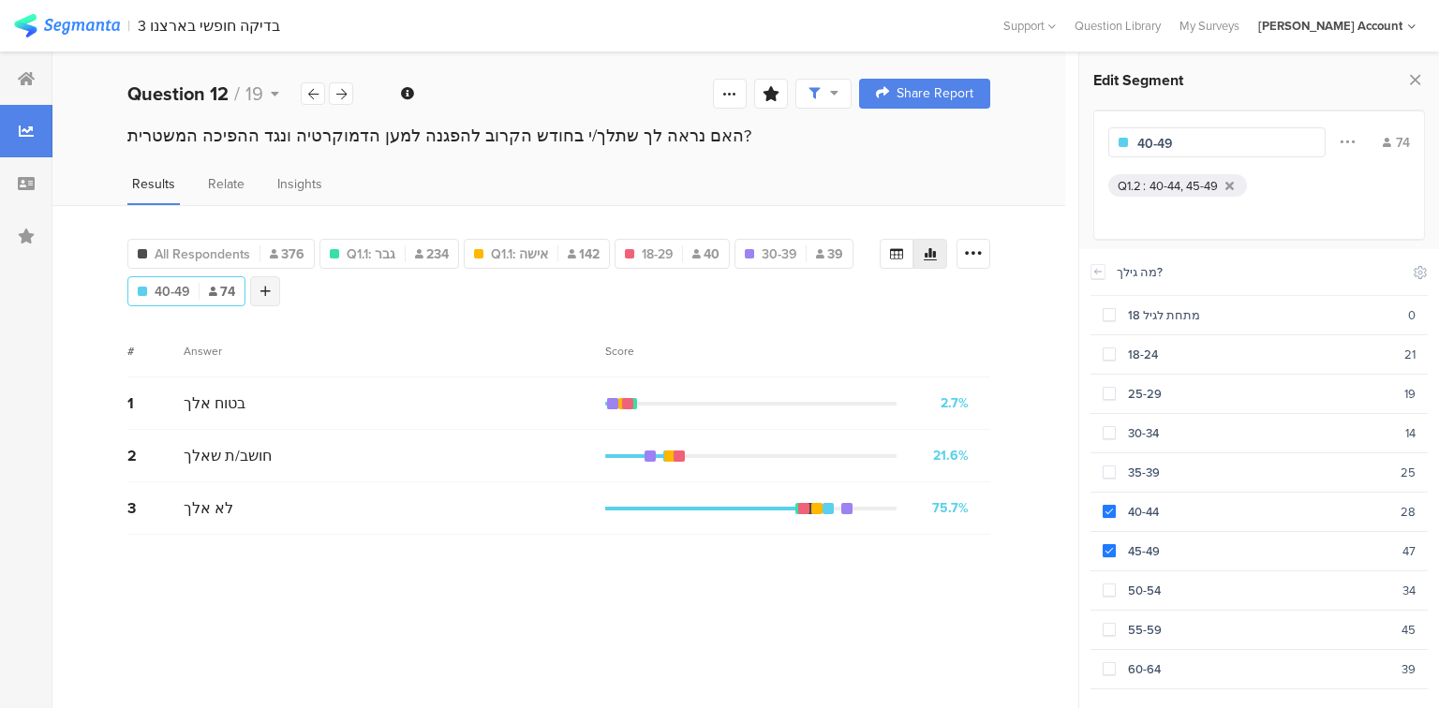
type input "40-49"
click at [269, 294] on icon at bounding box center [265, 291] width 10 height 13
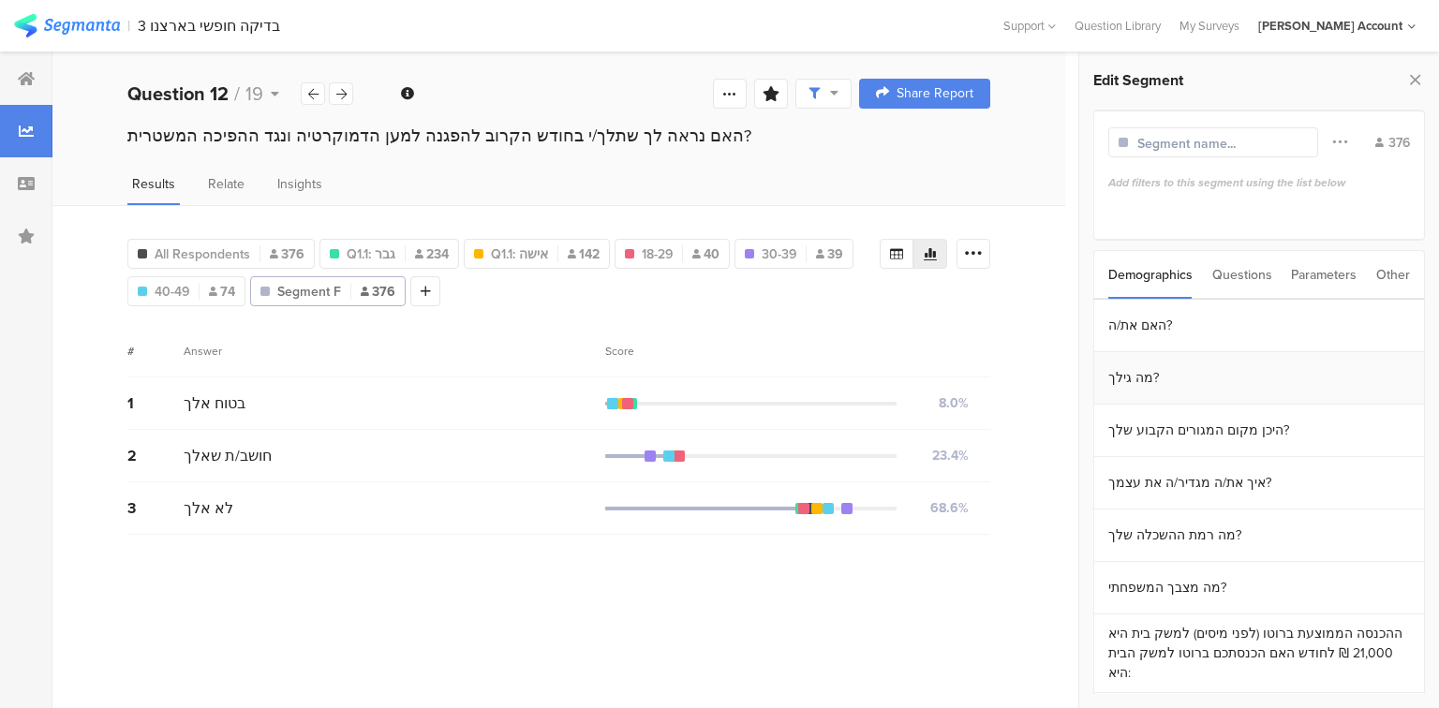
click at [1148, 386] on section "מה גילך?" at bounding box center [1259, 378] width 330 height 52
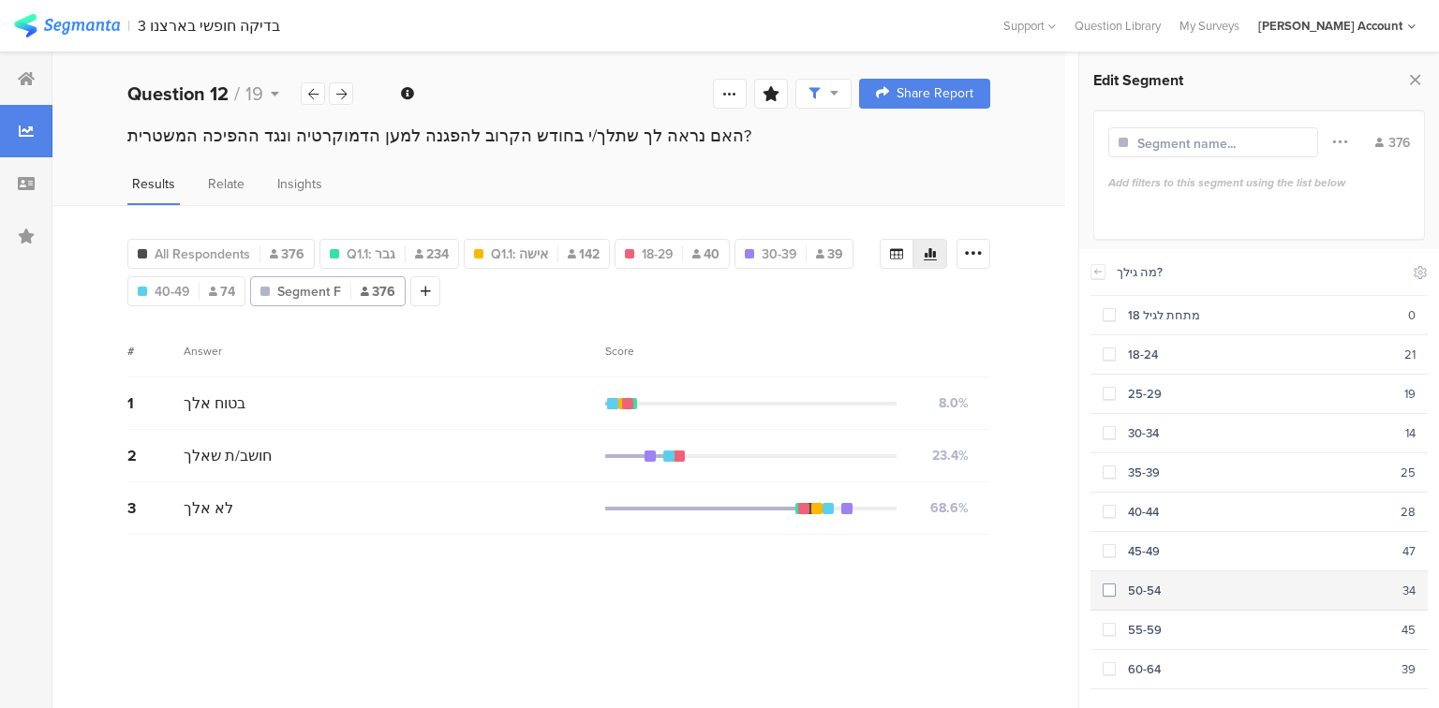
click at [1154, 591] on section "50-54 34" at bounding box center [1258, 590] width 337 height 39
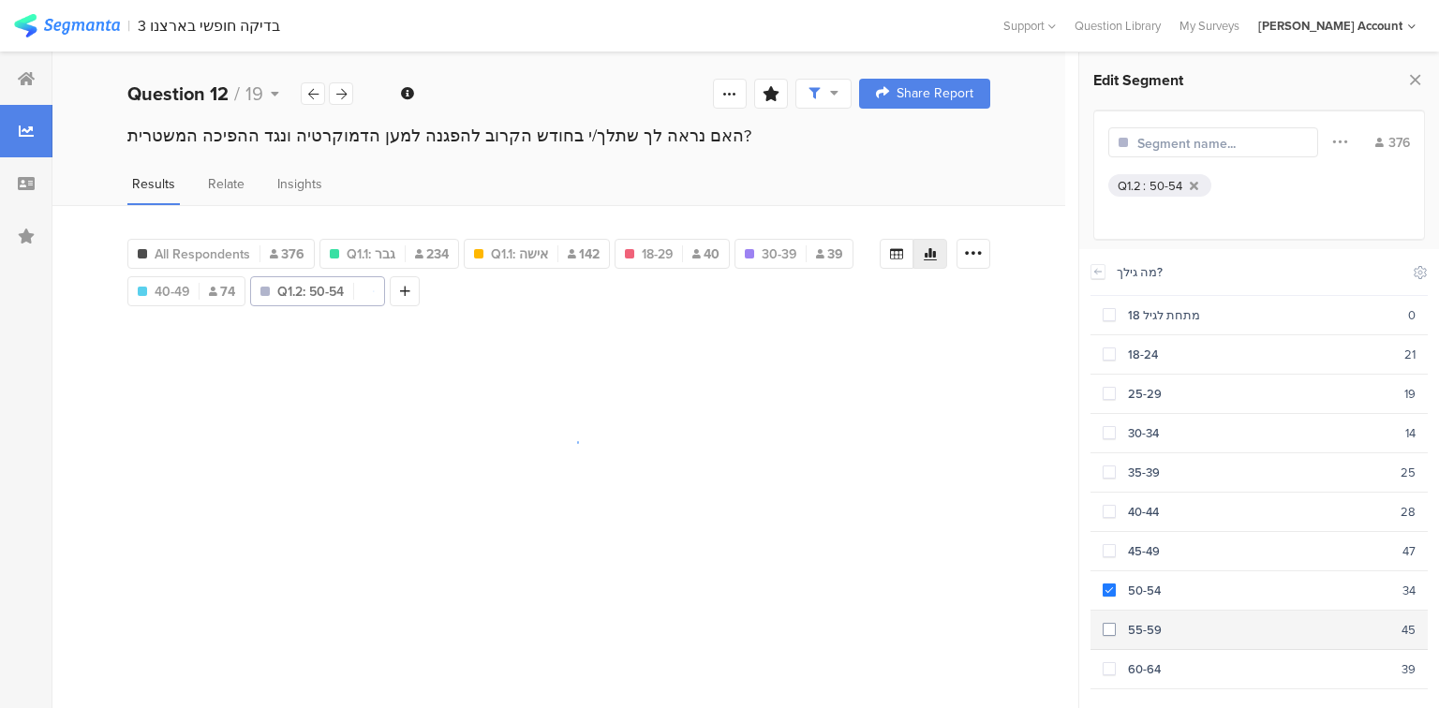
click at [1158, 628] on div "55-59" at bounding box center [1259, 630] width 286 height 18
click at [1217, 146] on input "text" at bounding box center [1218, 144] width 163 height 20
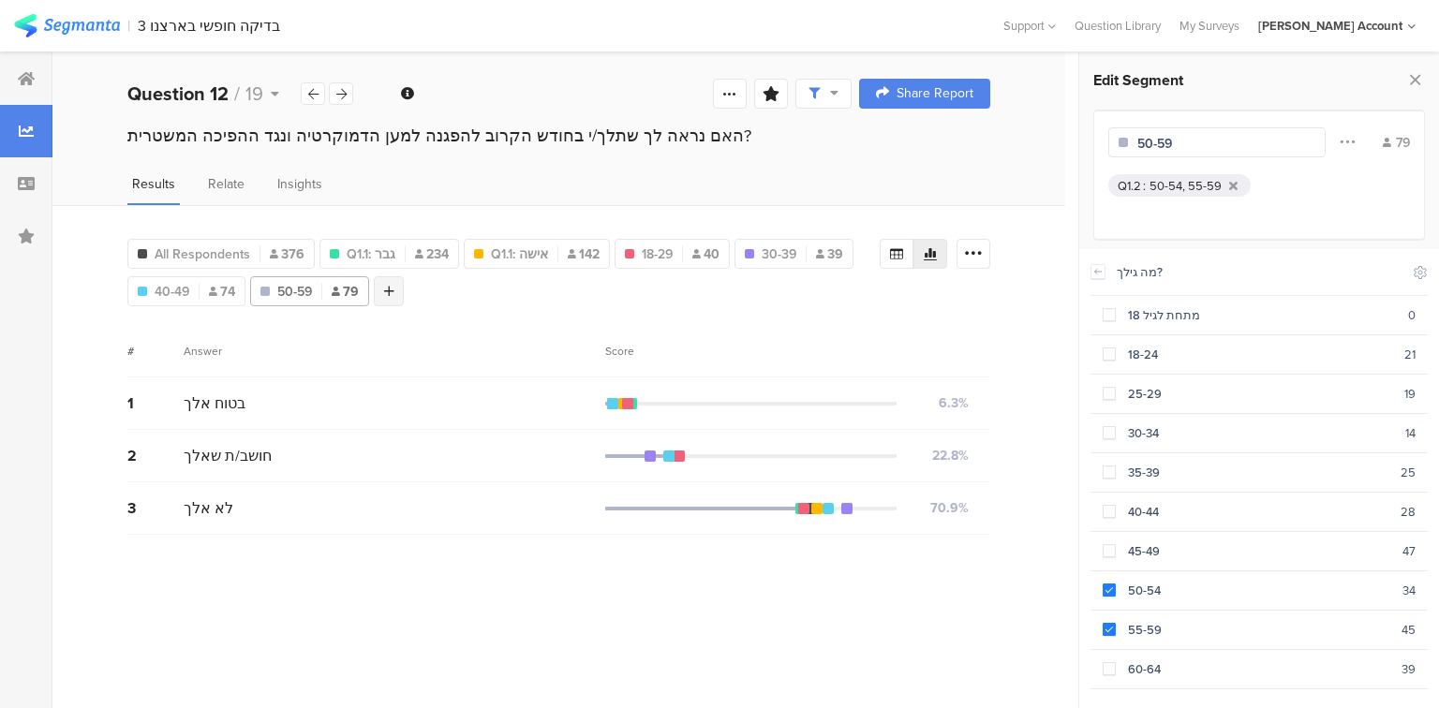
type input "50-59"
click at [390, 292] on icon at bounding box center [389, 291] width 10 height 13
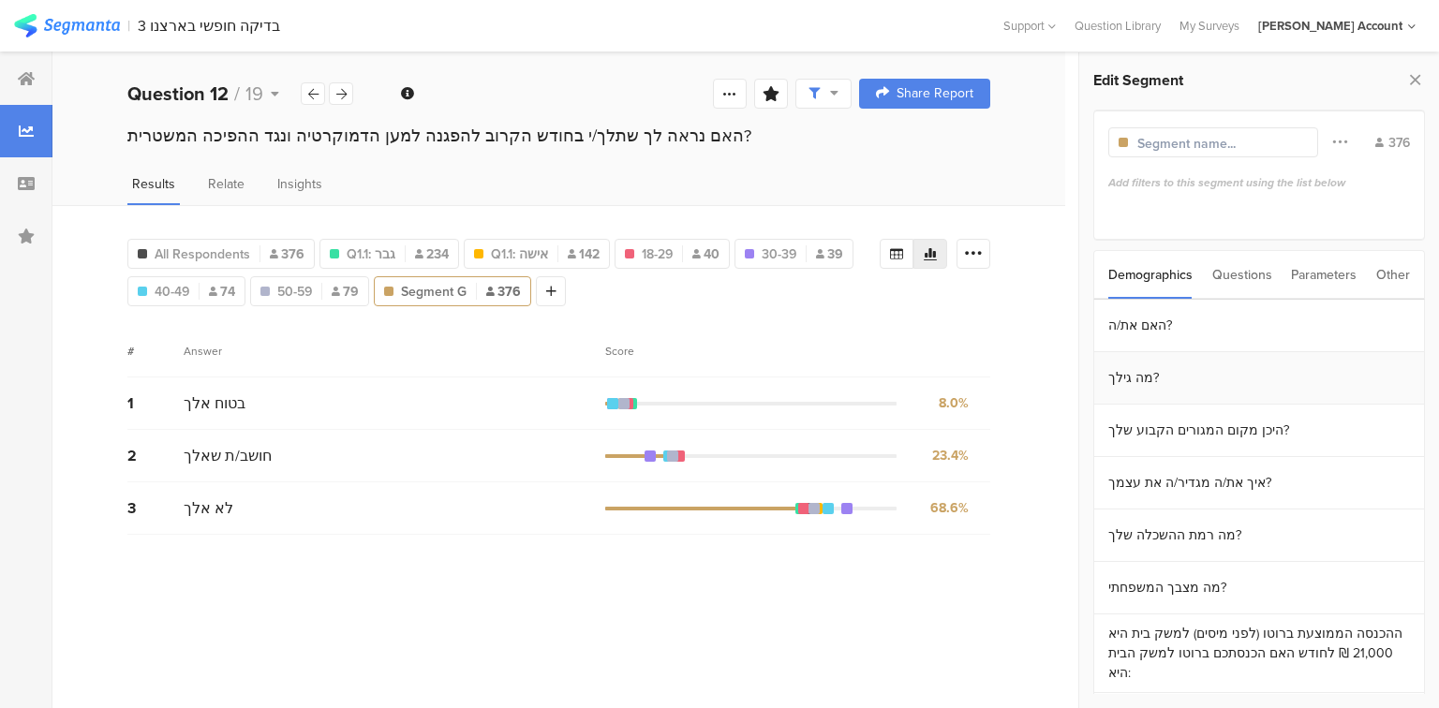
click at [1132, 377] on section "מה גילך?" at bounding box center [1259, 378] width 330 height 52
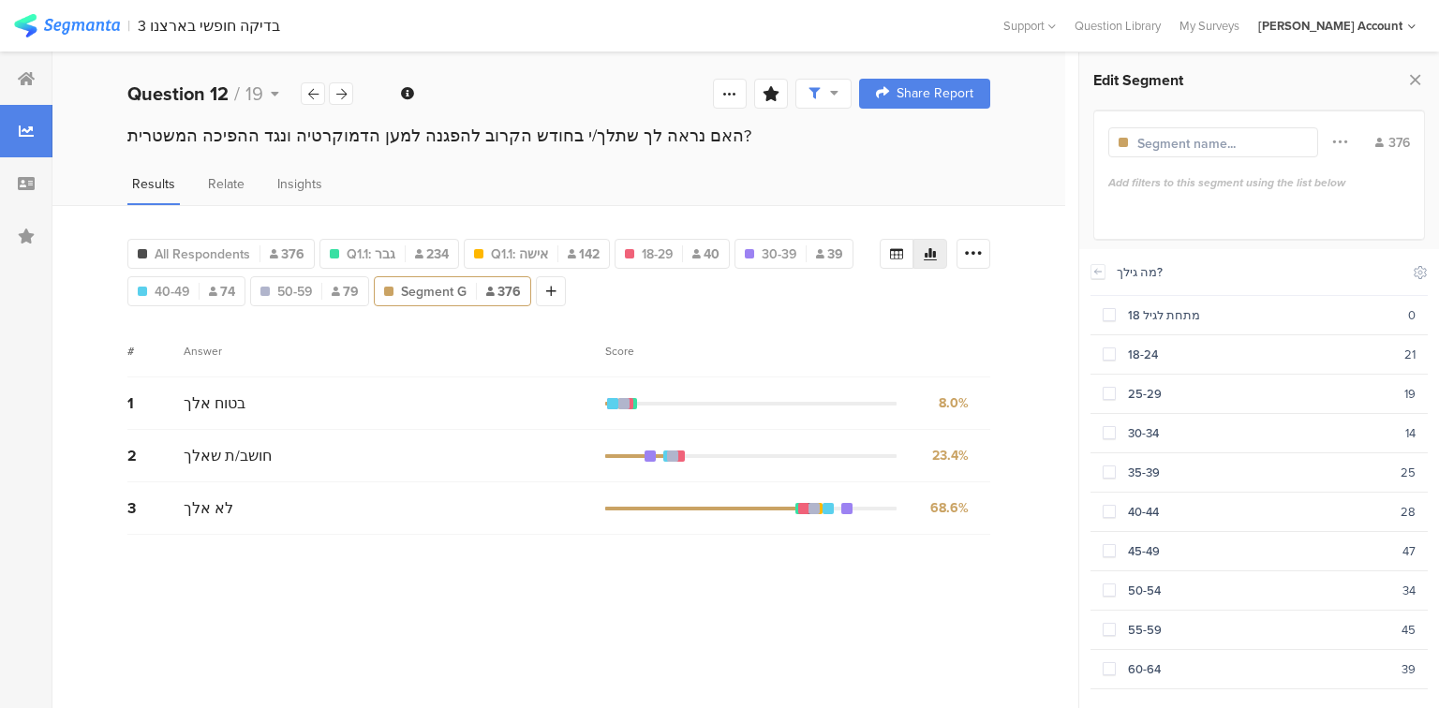
scroll to position [57, 0]
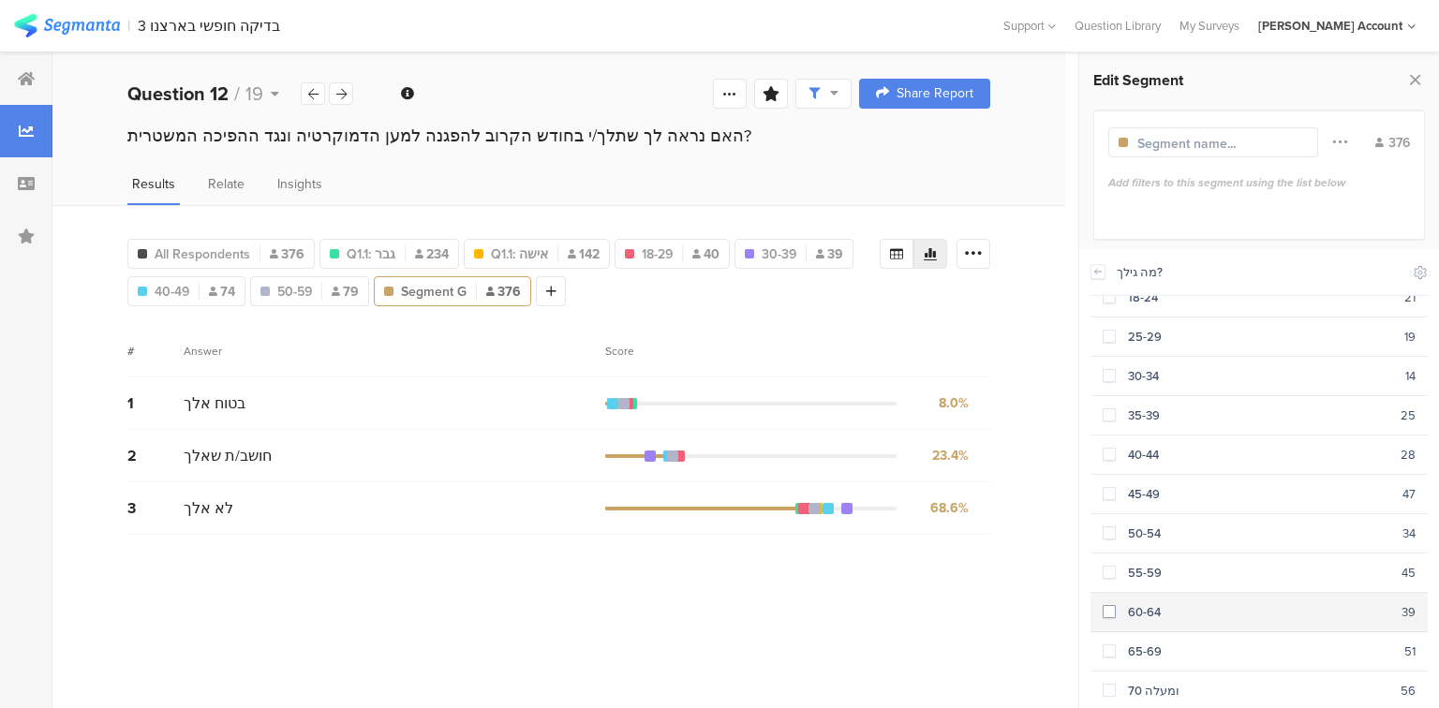
click at [1165, 606] on div "60-64" at bounding box center [1259, 612] width 286 height 18
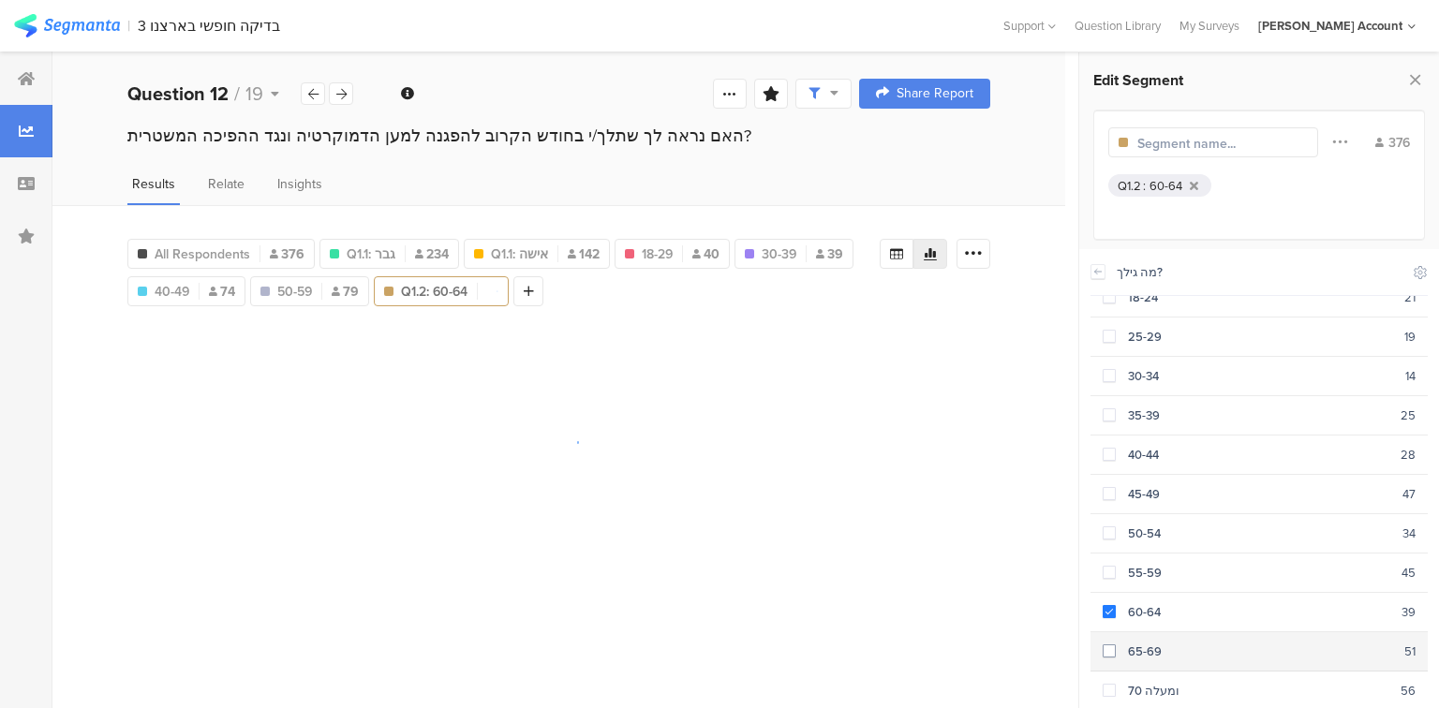
click at [1169, 643] on div "65-69" at bounding box center [1260, 652] width 289 height 18
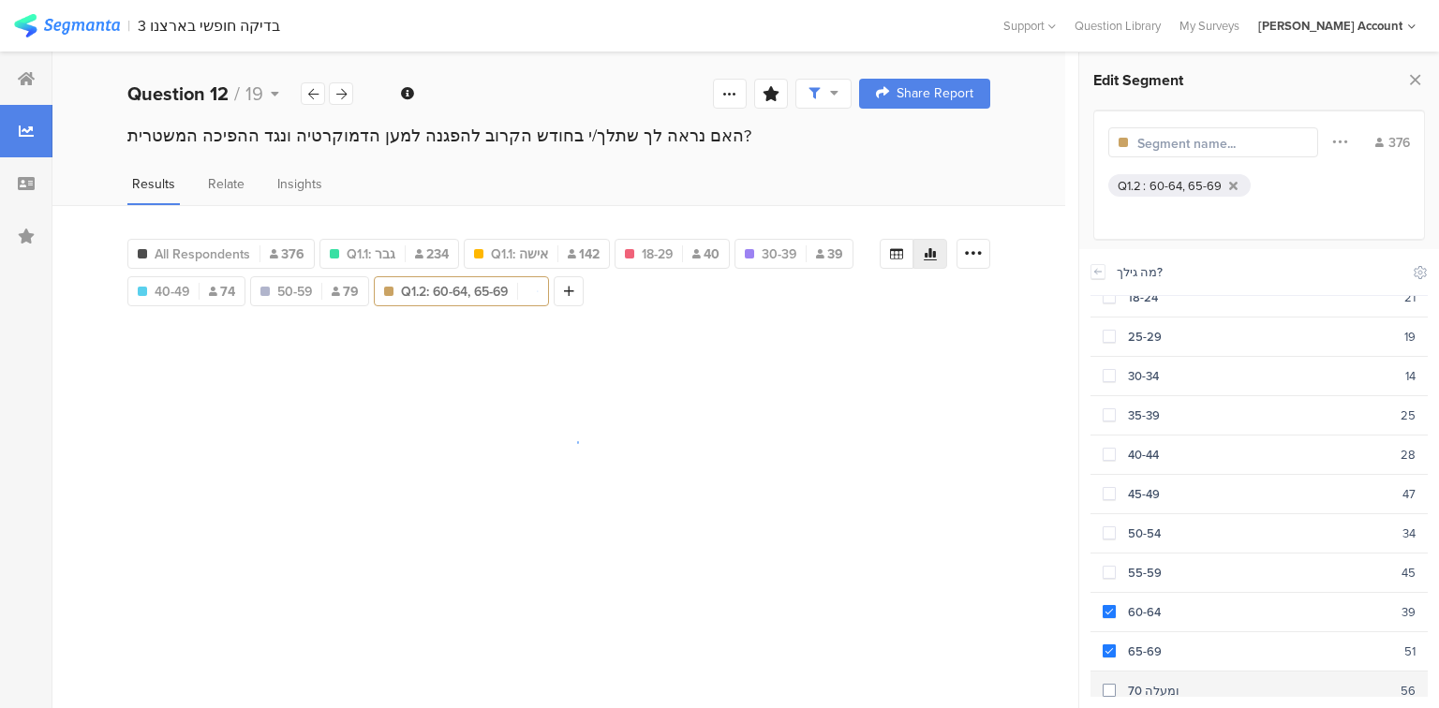
click at [1177, 682] on div "70 ומעלה" at bounding box center [1258, 691] width 285 height 18
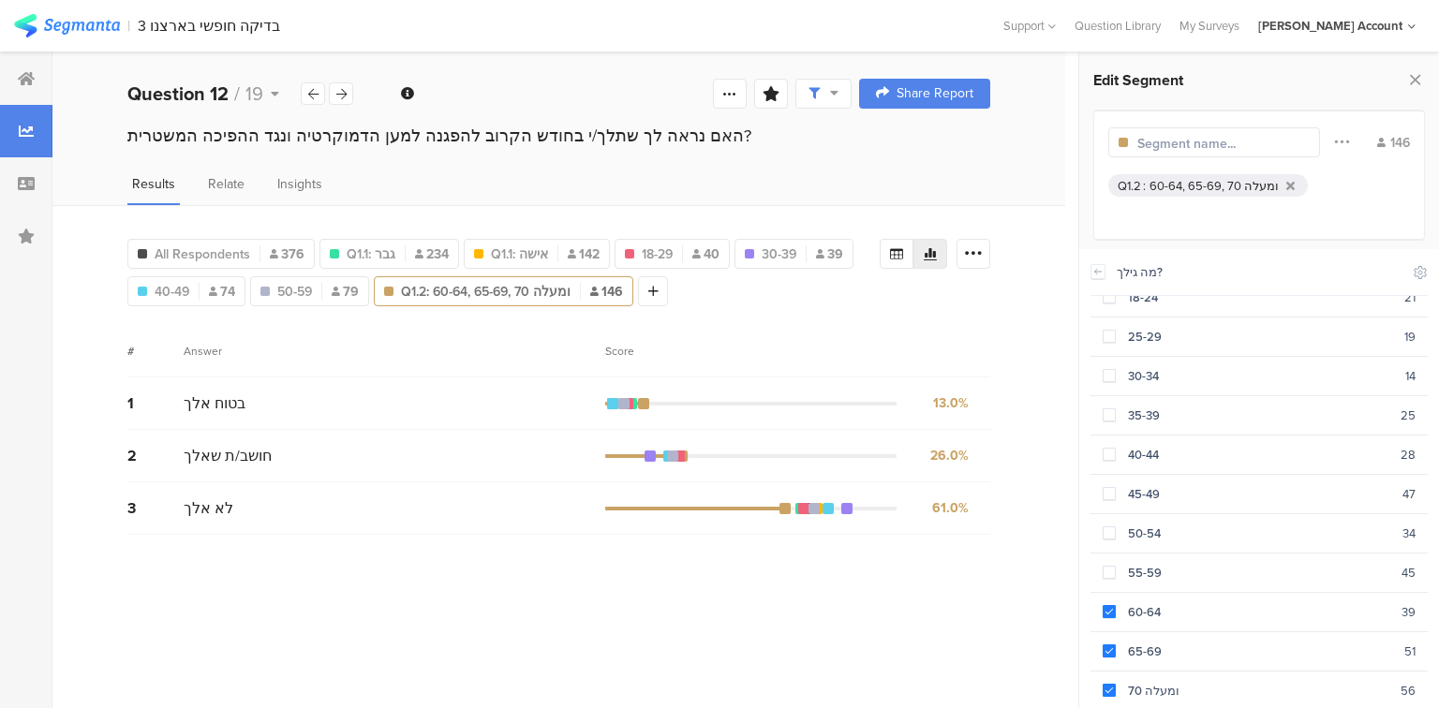
click at [1186, 135] on input "text" at bounding box center [1218, 144] width 163 height 20
type input "60-69"
click at [1132, 682] on div "70 ומעלה" at bounding box center [1258, 691] width 285 height 18
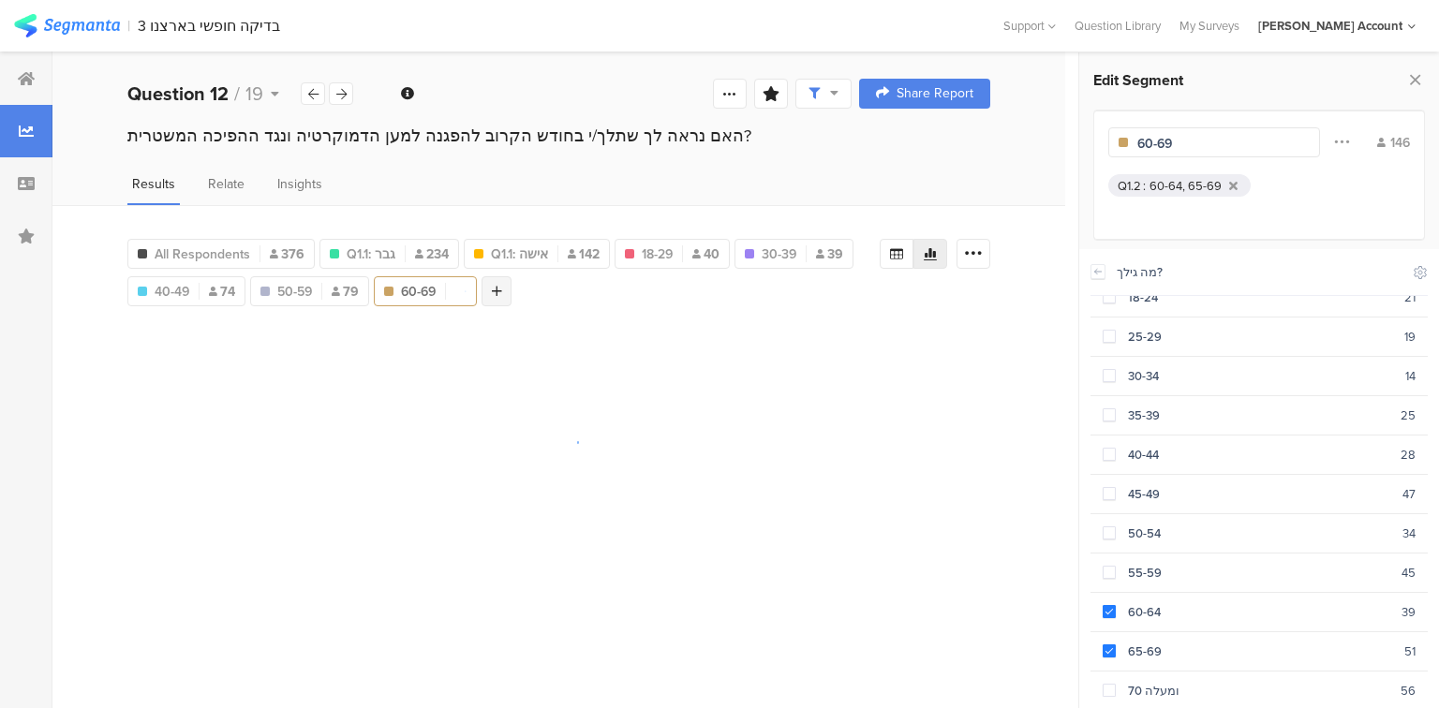
click at [498, 285] on icon at bounding box center [497, 291] width 10 height 13
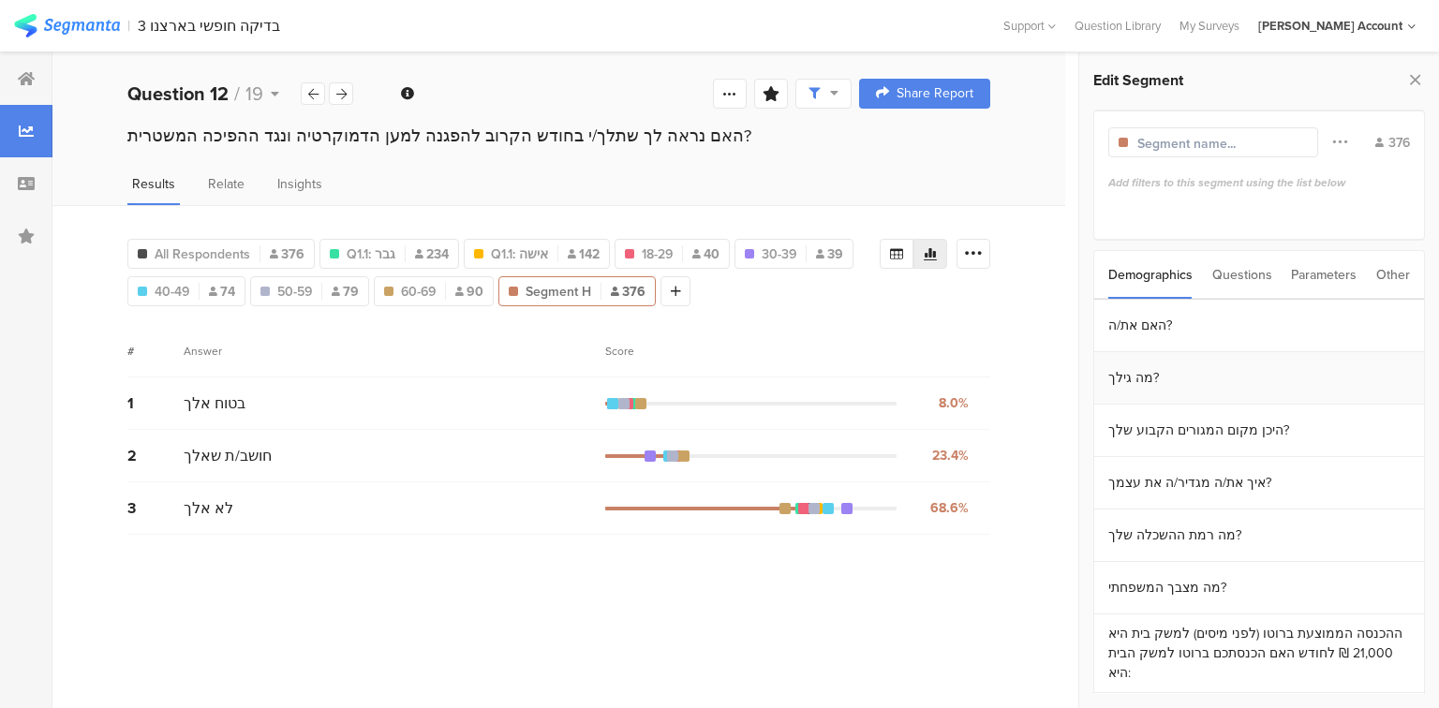
click at [1147, 376] on section "מה גילך?" at bounding box center [1259, 378] width 330 height 52
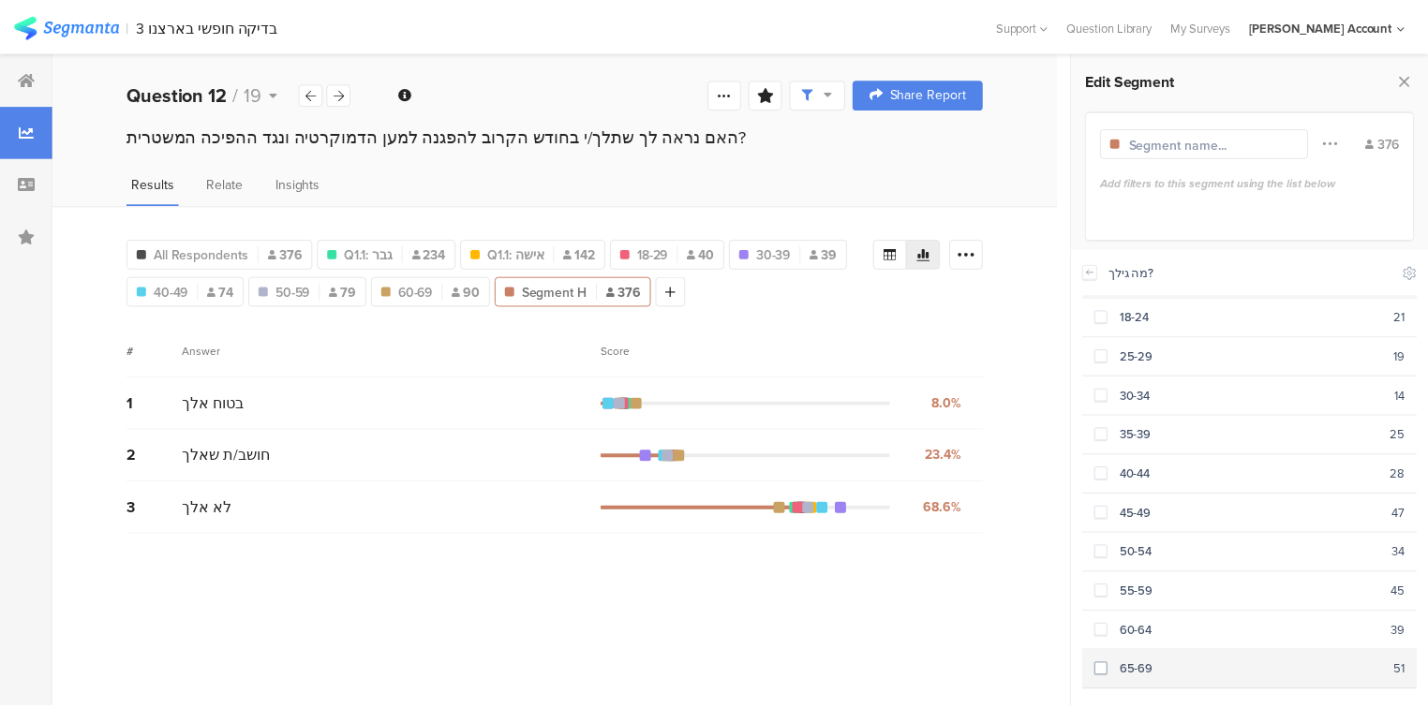
scroll to position [57, 0]
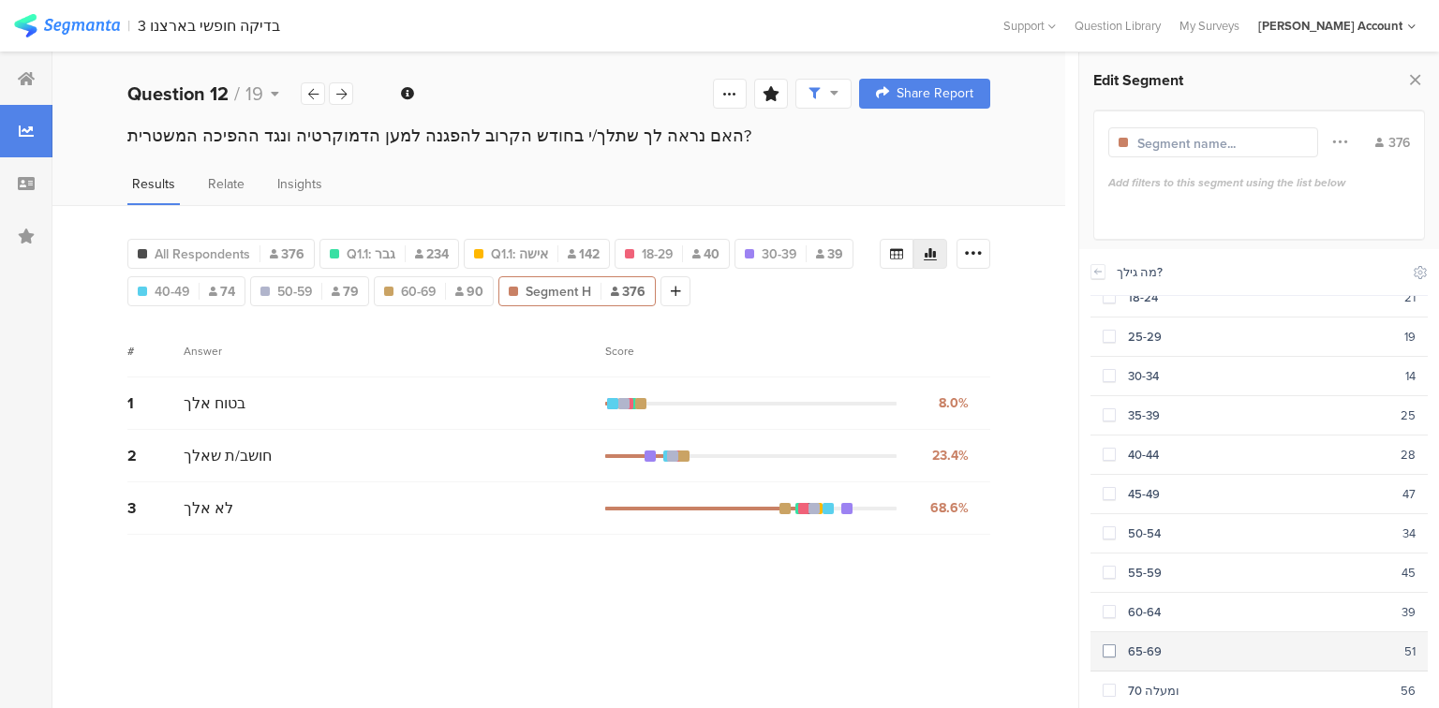
drag, startPoint x: 1146, startPoint y: 684, endPoint x: 1145, endPoint y: 652, distance: 31.9
click at [1145, 684] on div "70 ומעלה" at bounding box center [1258, 691] width 285 height 18
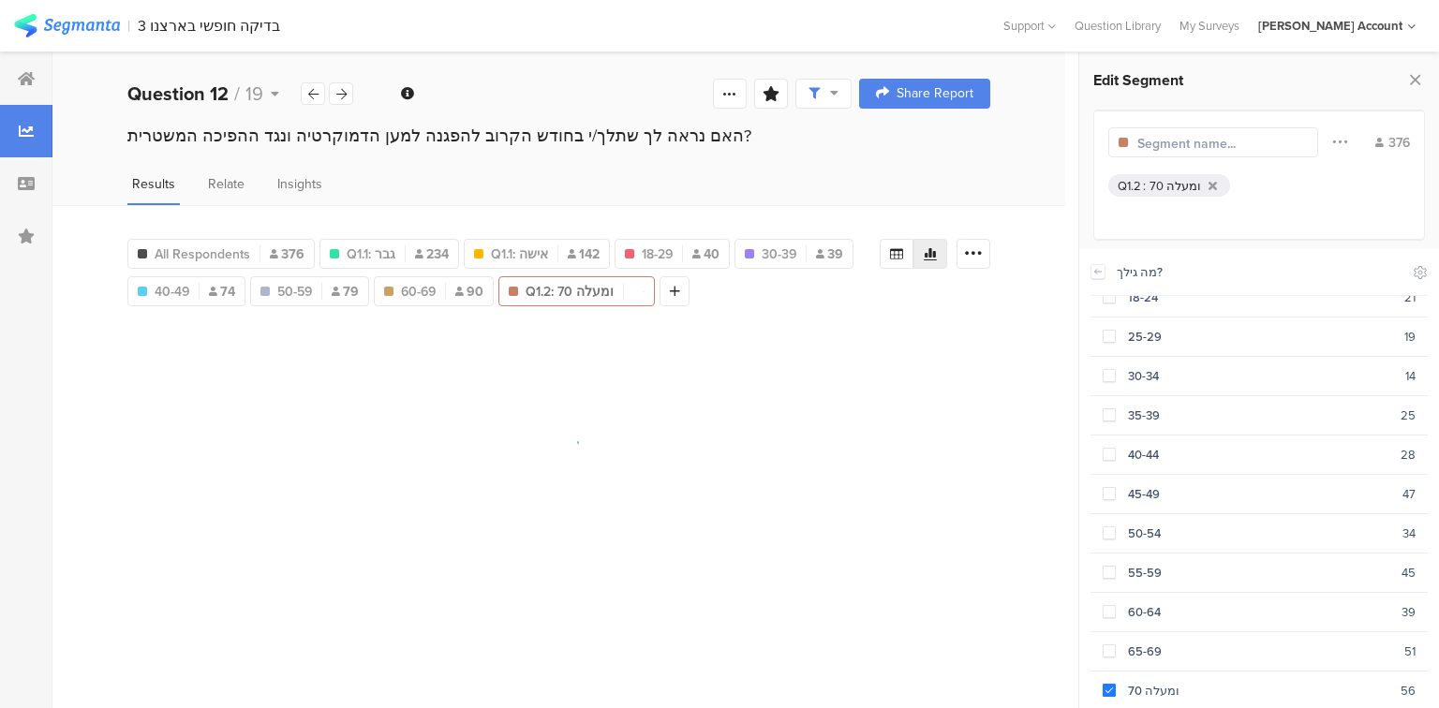
click at [1140, 141] on input "text" at bounding box center [1218, 144] width 163 height 20
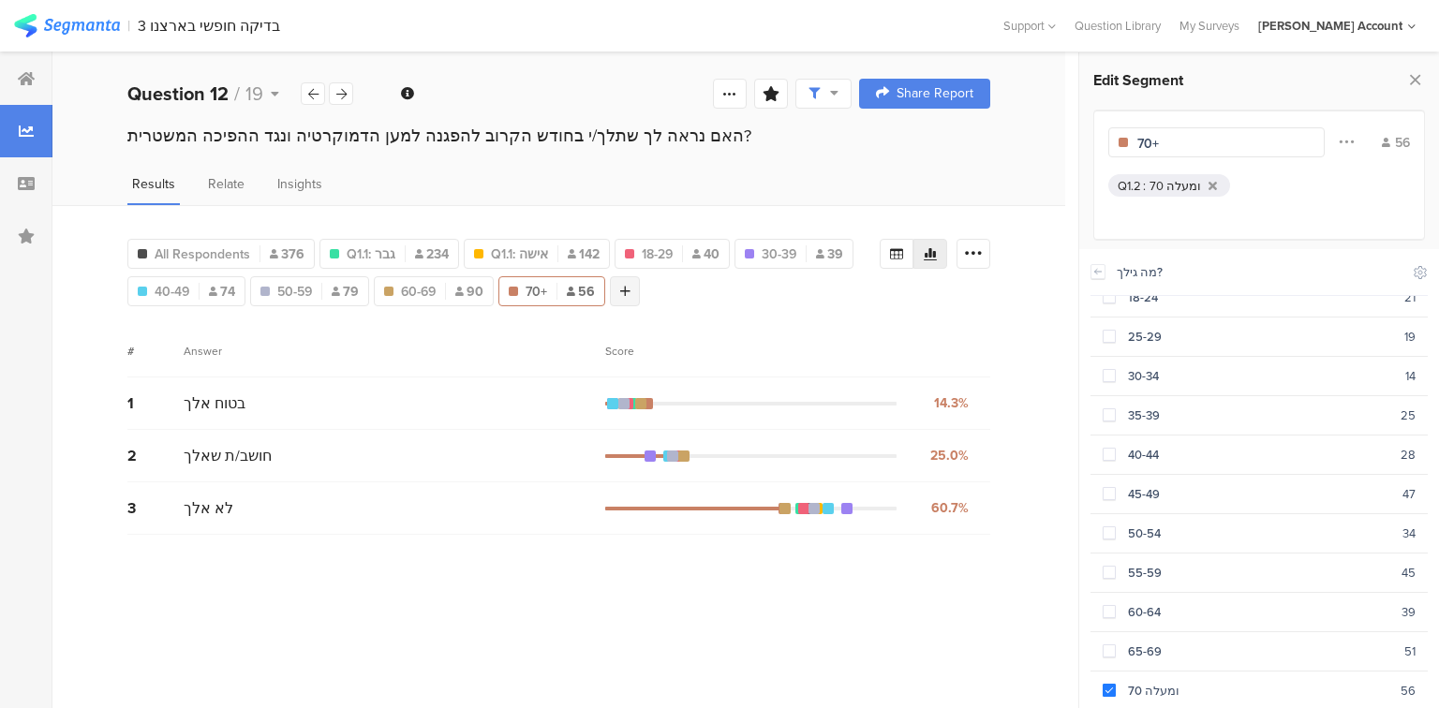
type input "70+"
click at [632, 284] on div at bounding box center [625, 291] width 30 height 30
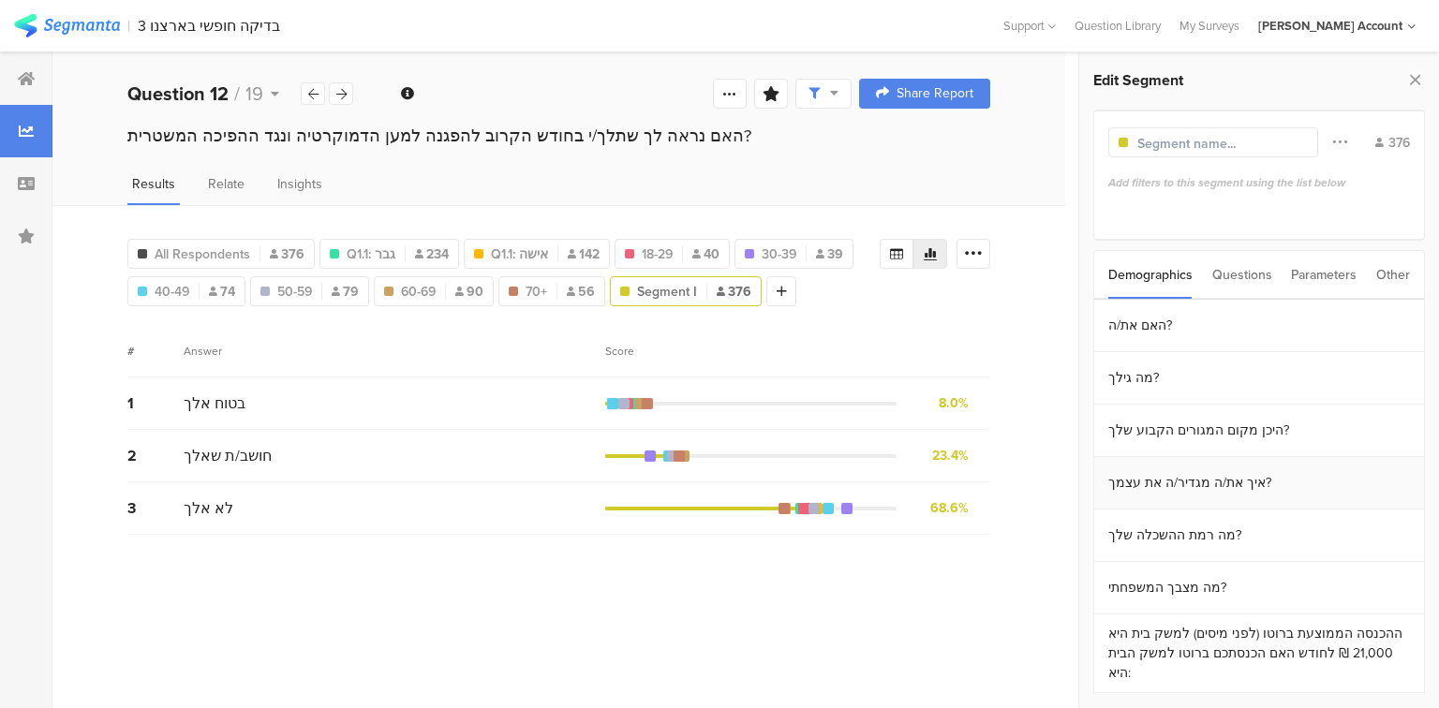
click at [1186, 483] on section "איך את/ה מגדיר/ה את עצמך?" at bounding box center [1259, 483] width 330 height 52
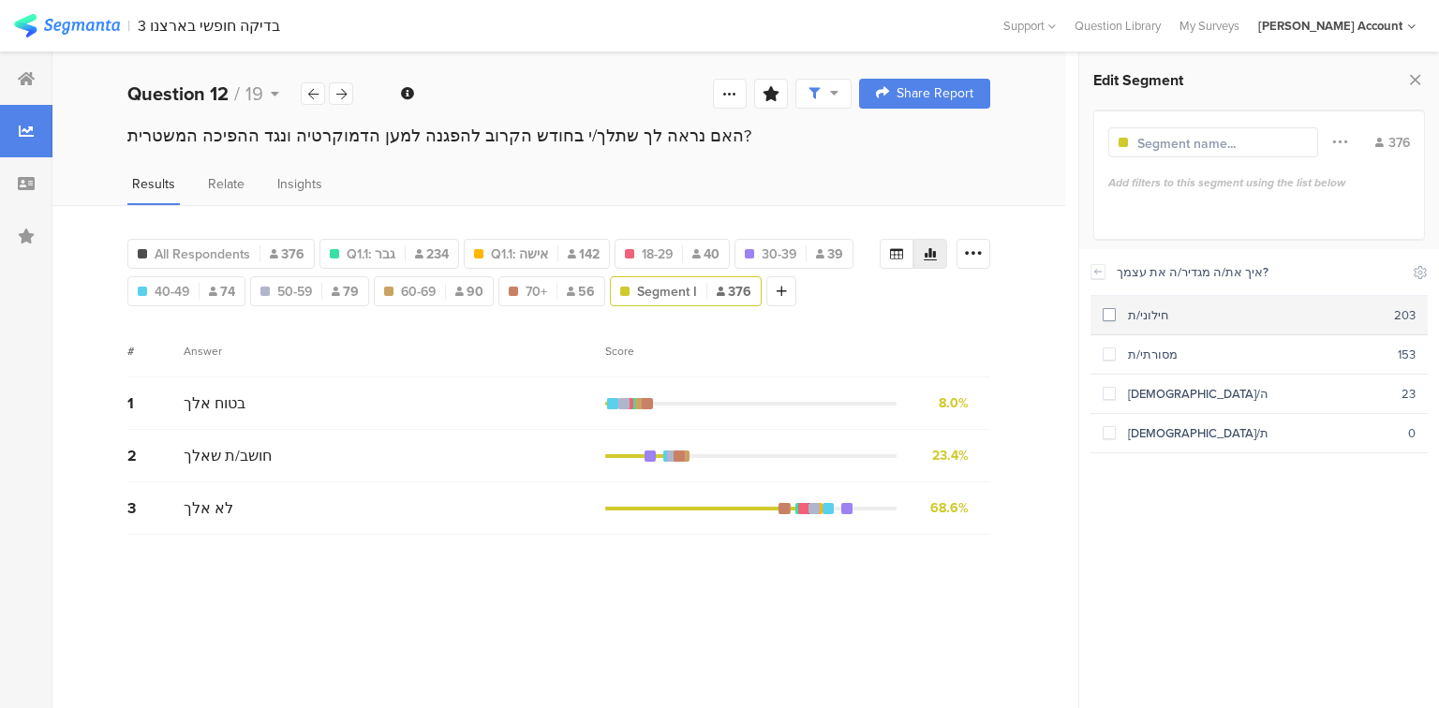
click at [1161, 317] on div "חילוני/ת" at bounding box center [1255, 315] width 278 height 18
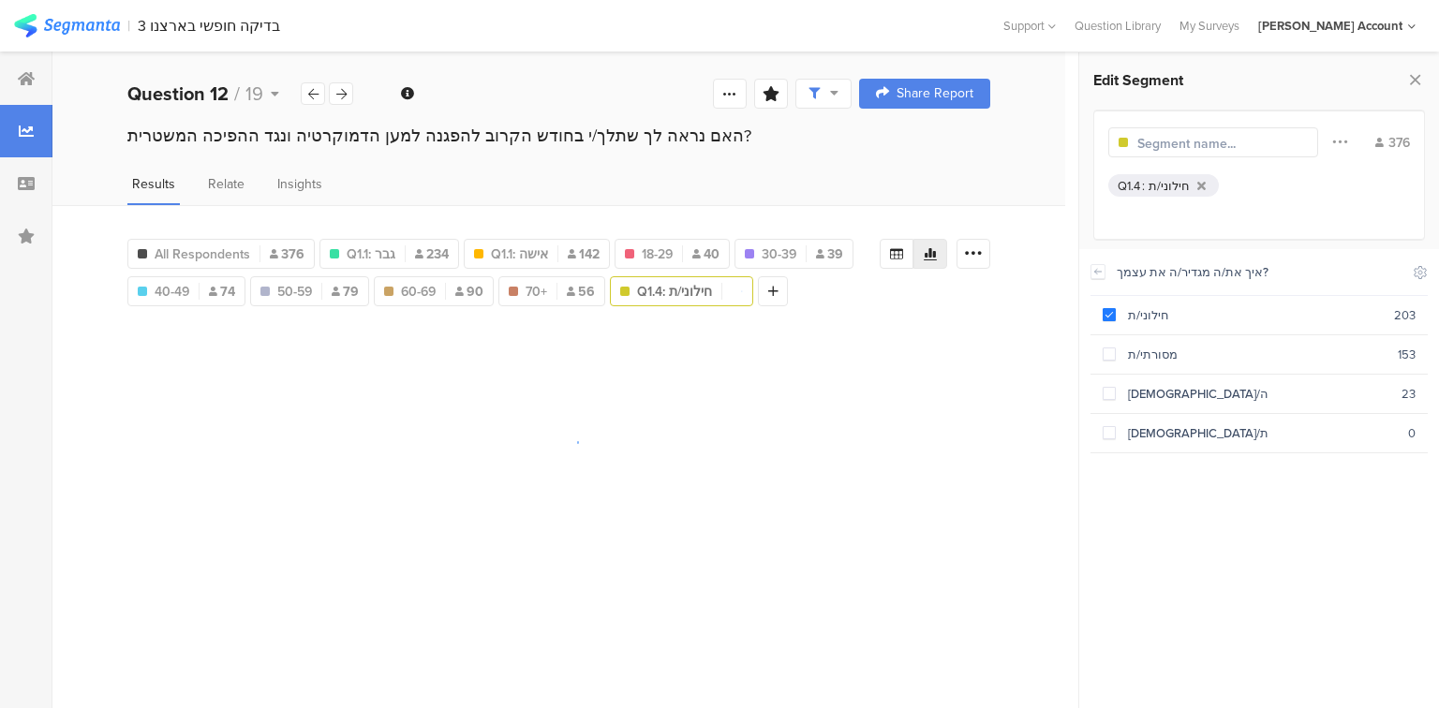
click at [1152, 143] on input "text" at bounding box center [1218, 144] width 163 height 20
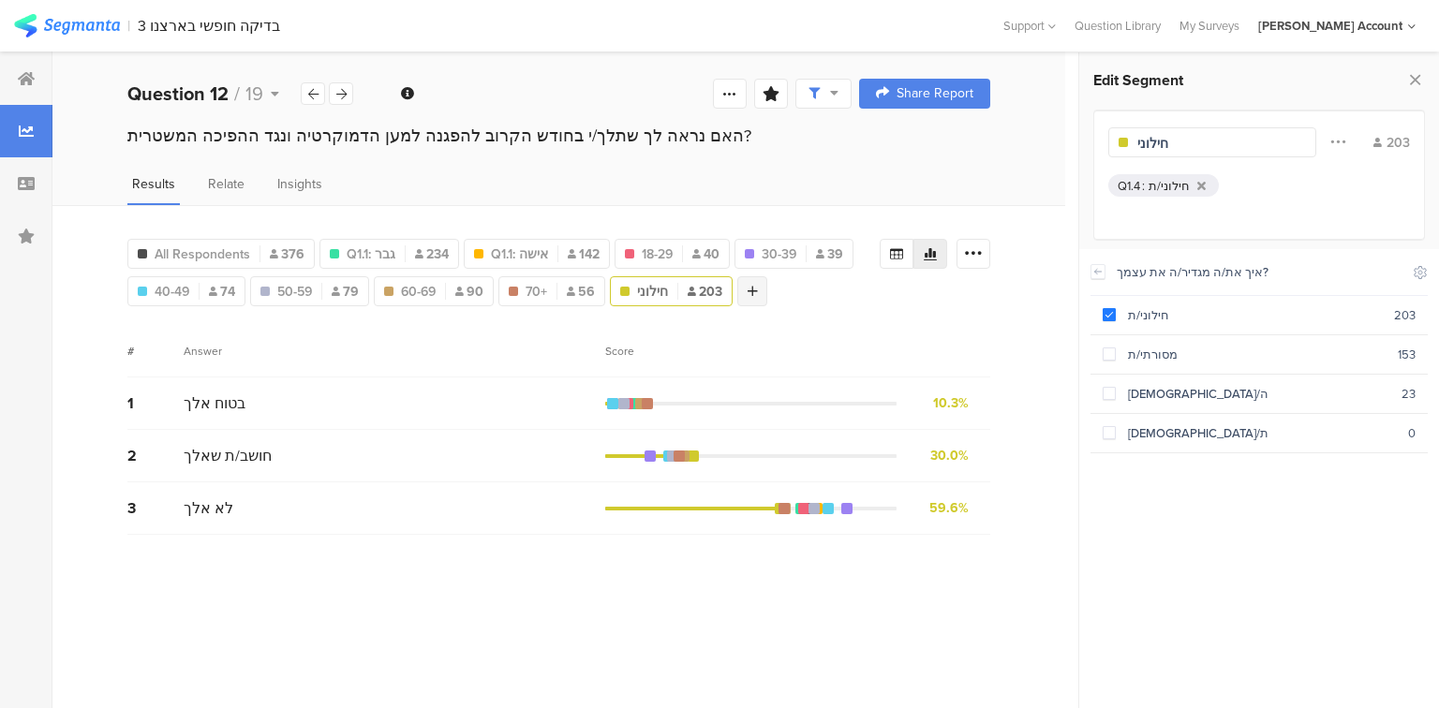
type input "חילוני"
click at [749, 288] on icon at bounding box center [753, 291] width 10 height 13
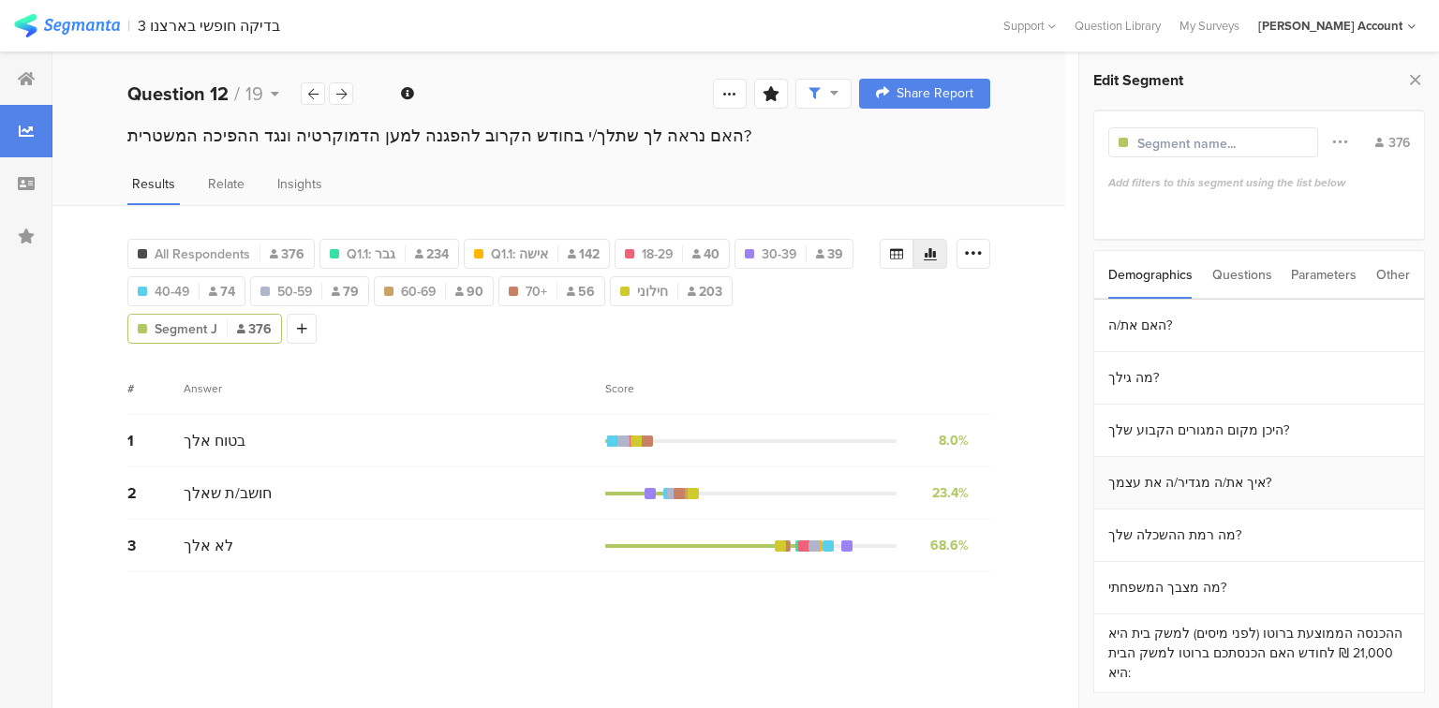
click at [1180, 475] on section "איך את/ה מגדיר/ה את עצמך?" at bounding box center [1259, 483] width 330 height 52
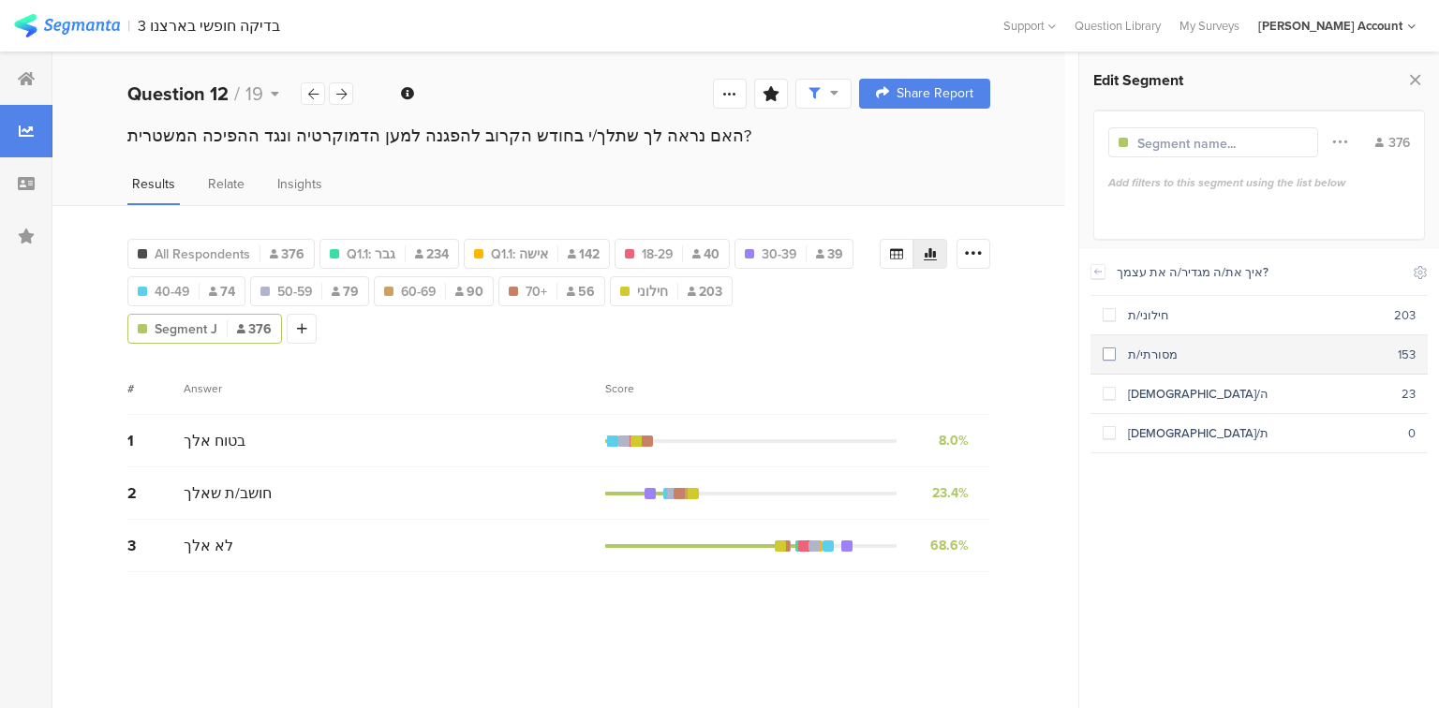
click at [1164, 346] on div "מסורתי/ת" at bounding box center [1257, 355] width 282 height 18
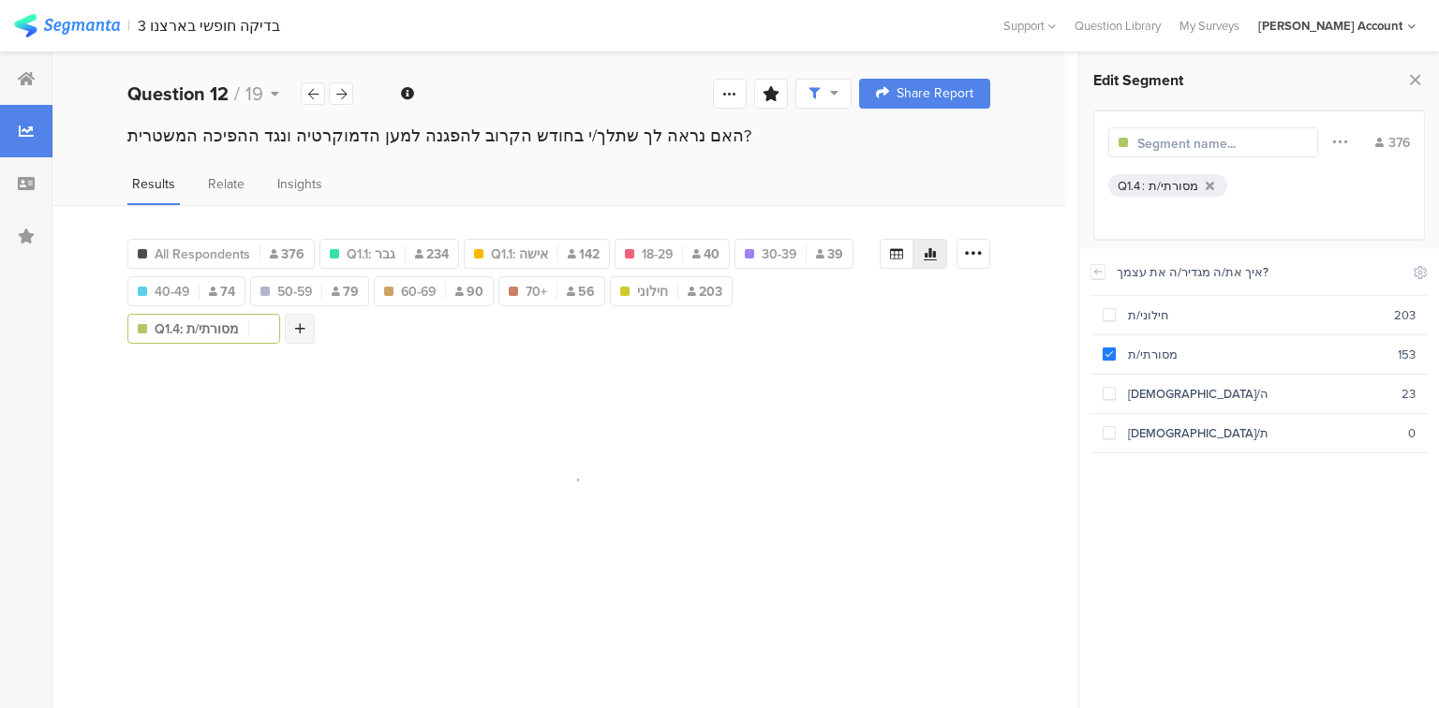
click at [300, 323] on icon at bounding box center [300, 328] width 10 height 13
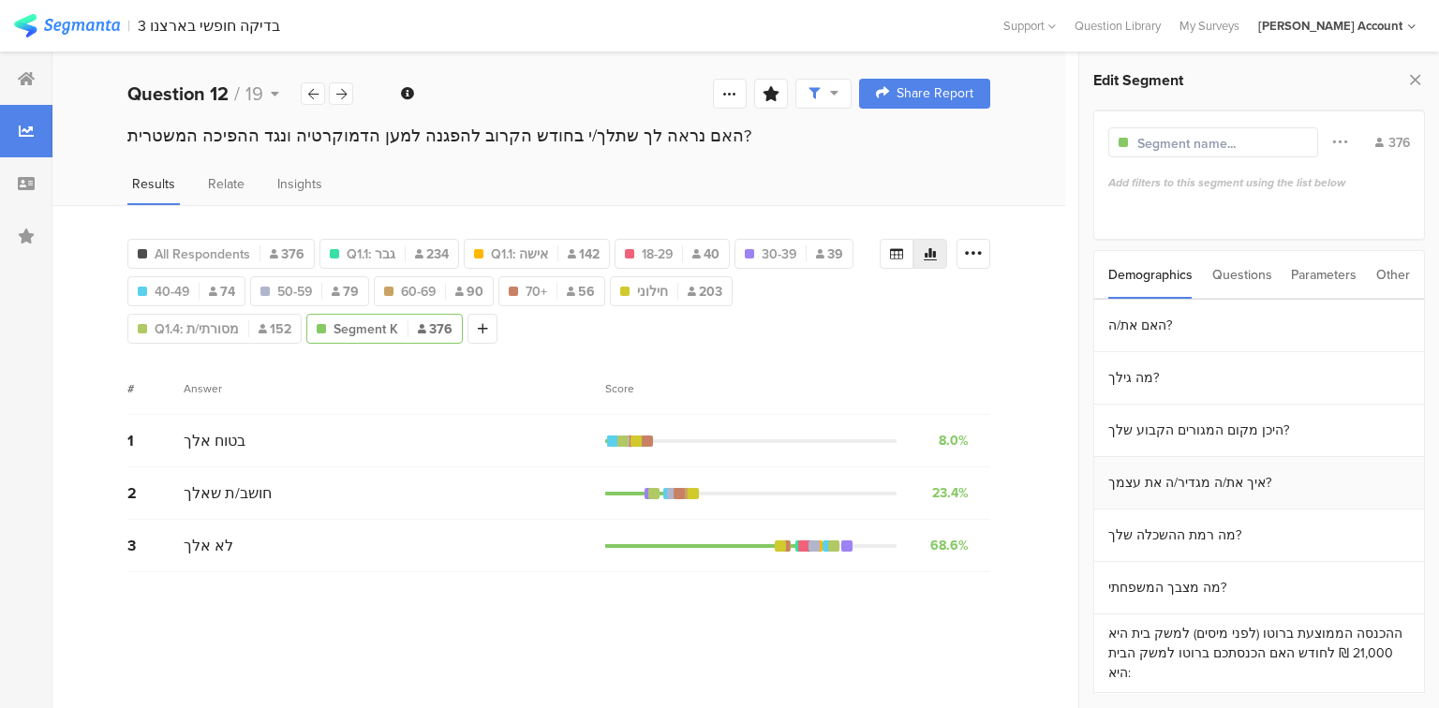
click at [1175, 476] on section "איך את/ה מגדיר/ה את עצמך?" at bounding box center [1259, 483] width 330 height 52
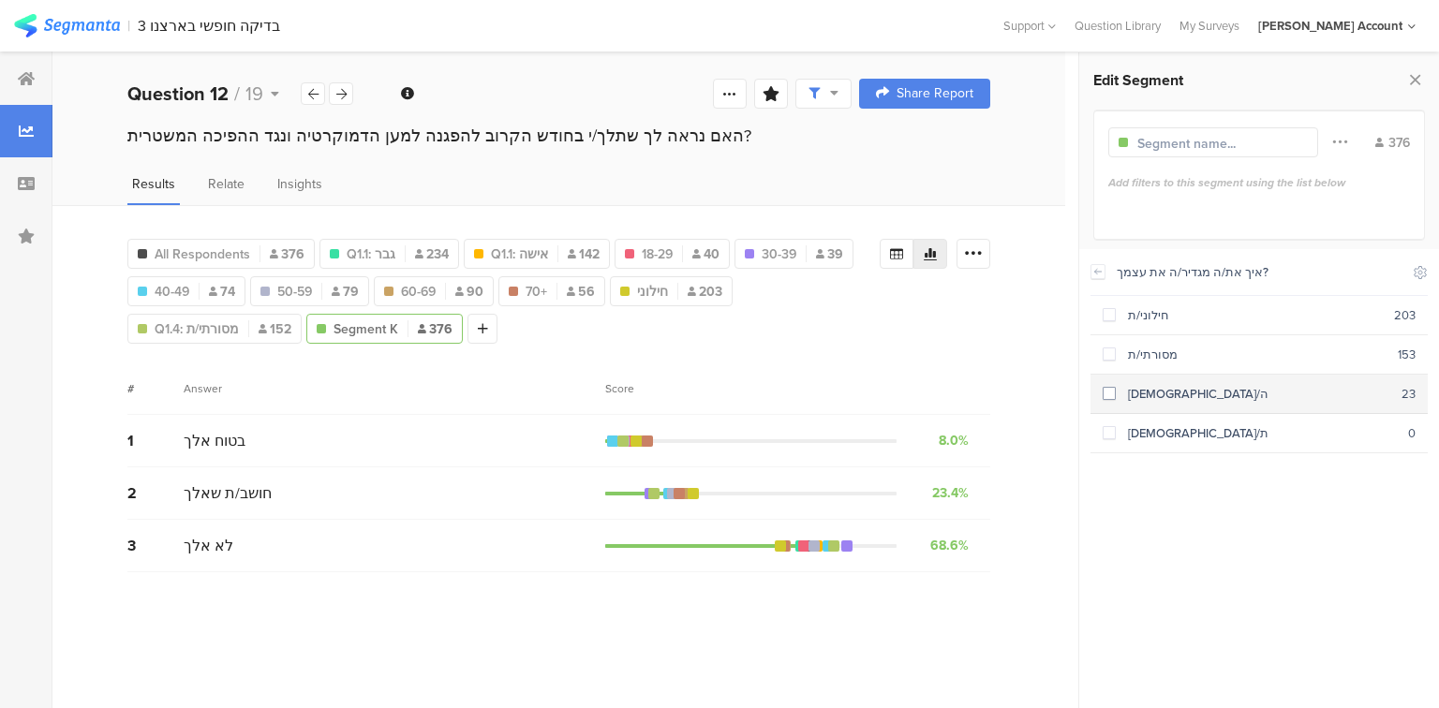
click at [1145, 393] on div "[DEMOGRAPHIC_DATA]/ה" at bounding box center [1259, 394] width 286 height 18
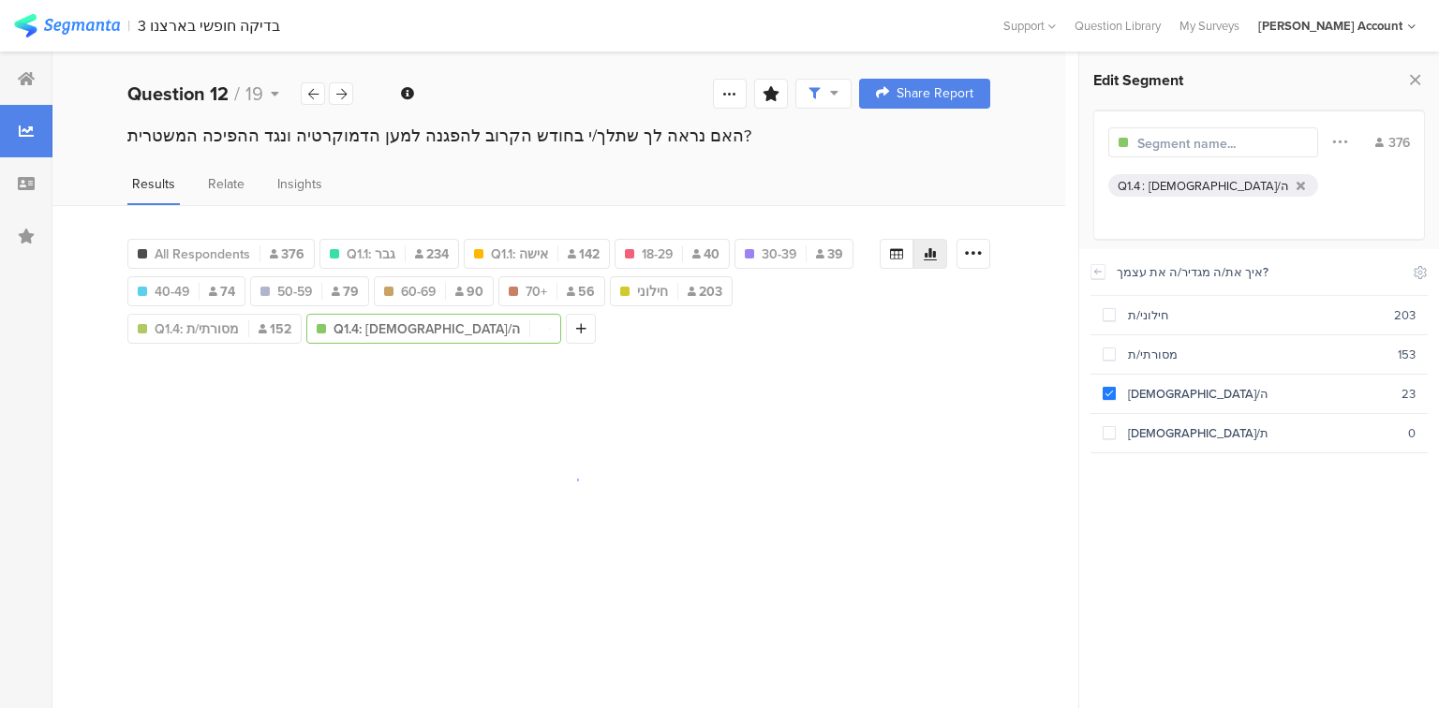
click at [1216, 144] on input "text" at bounding box center [1218, 144] width 163 height 20
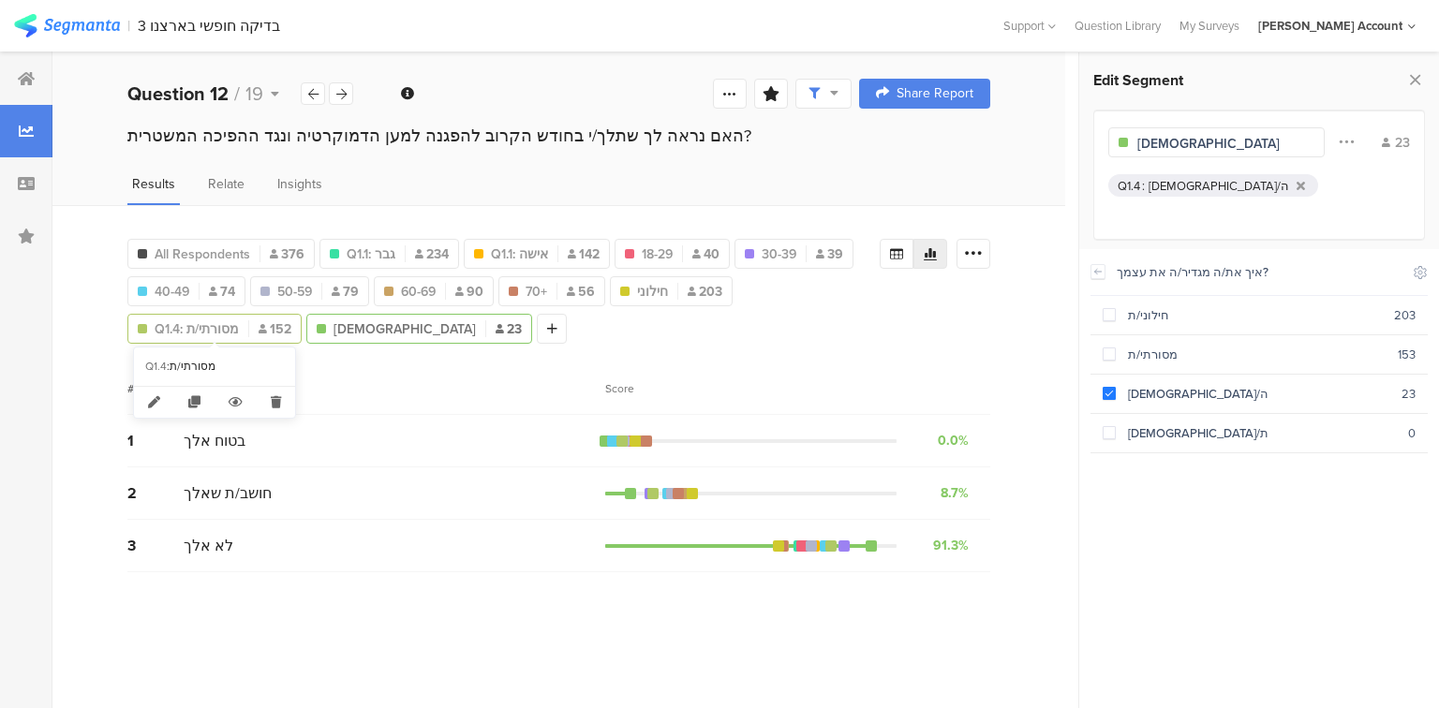
type input "דתי"
click at [199, 320] on span "Q1.4: מסורתי/ת" at bounding box center [197, 329] width 84 height 20
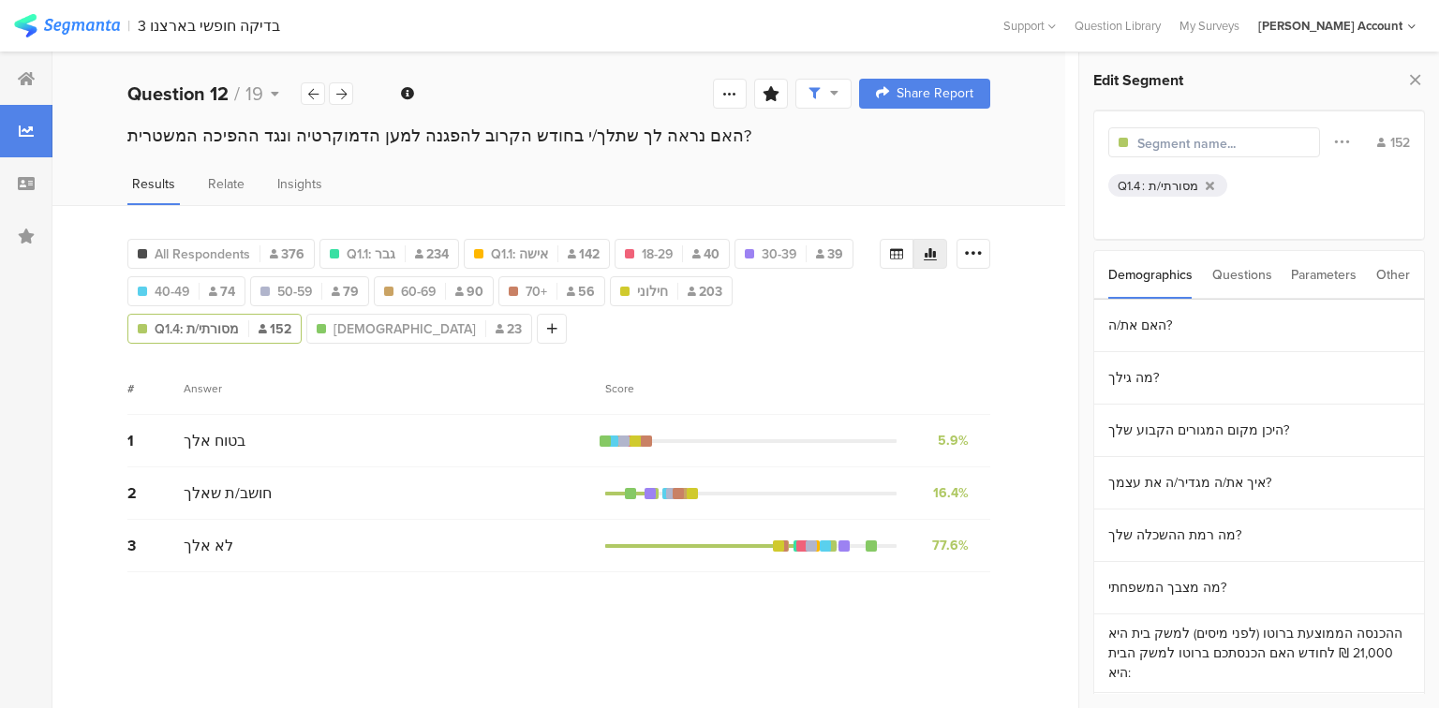
click at [1226, 142] on input "text" at bounding box center [1218, 144] width 163 height 20
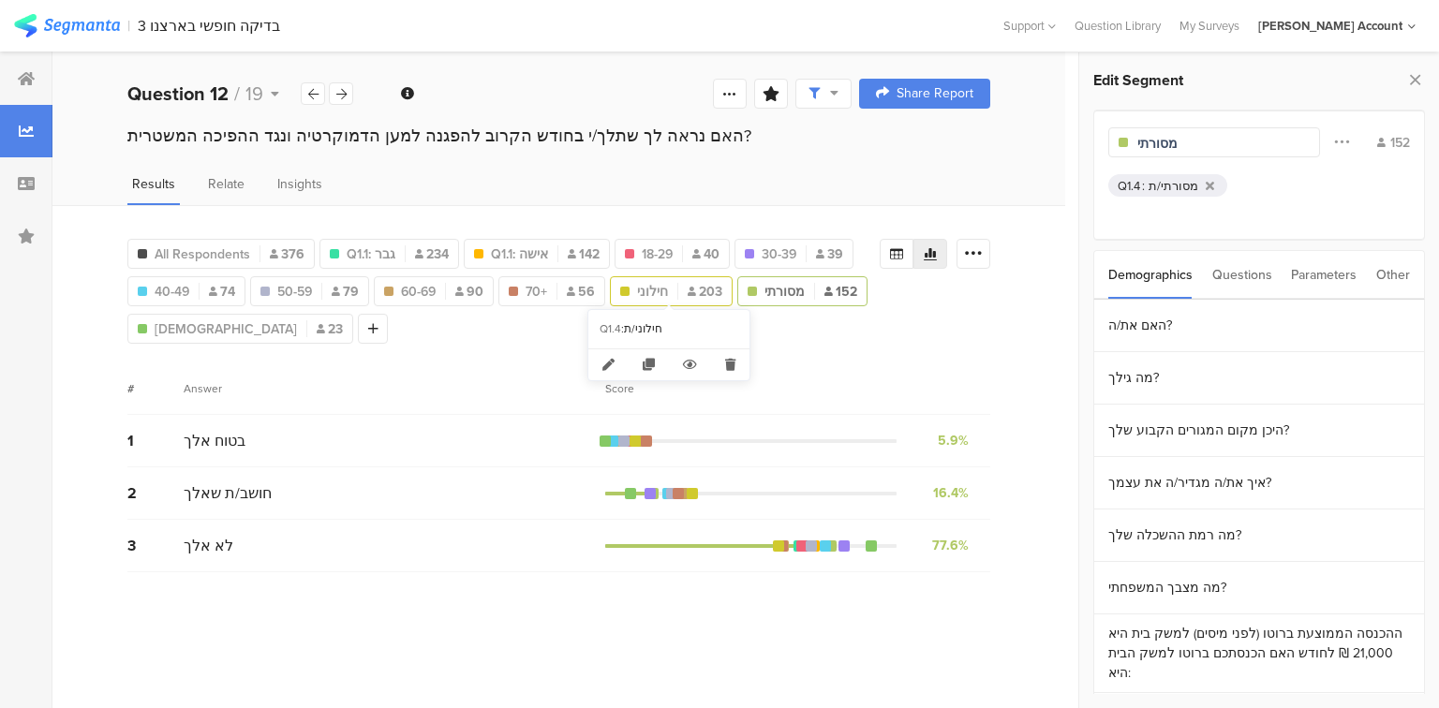
click at [663, 294] on span "חילוני" at bounding box center [652, 292] width 31 height 20
type input "חילוני"
click at [1421, 79] on icon at bounding box center [1415, 80] width 20 height 26
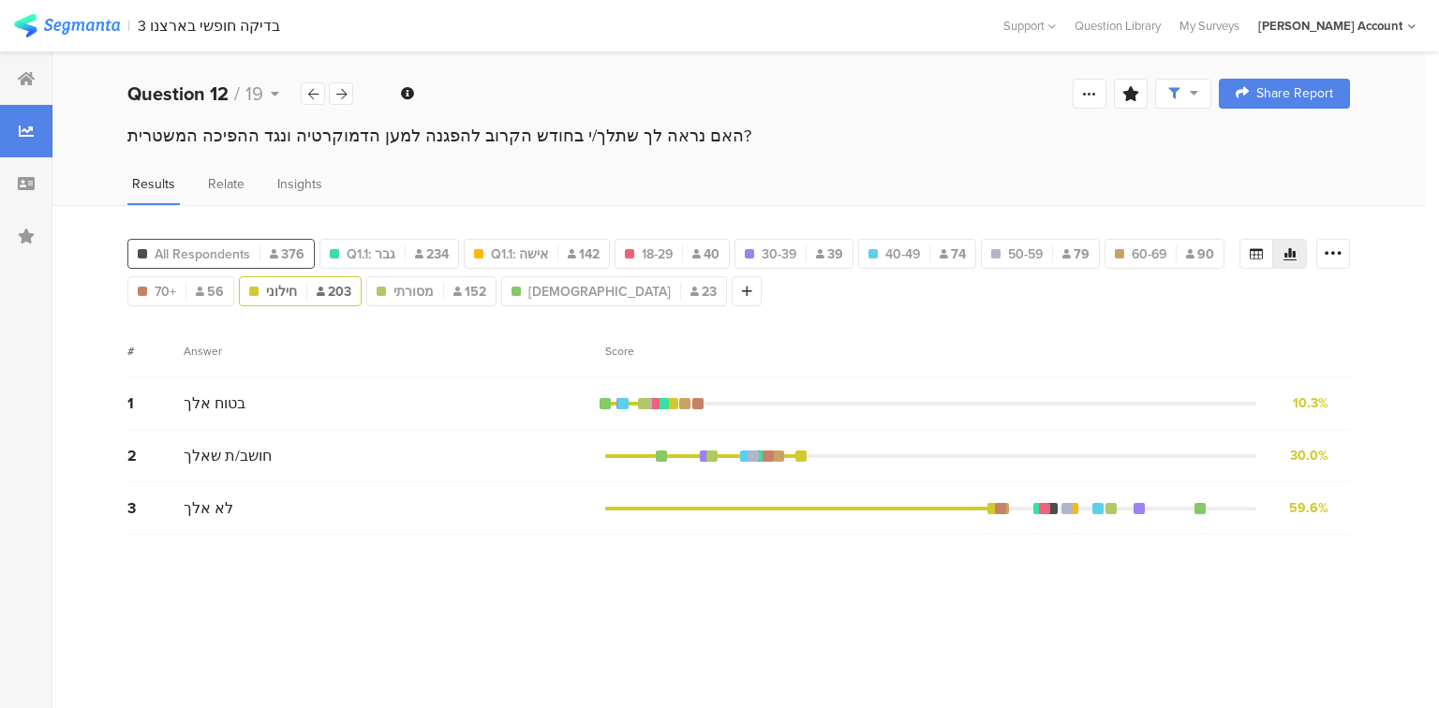
click at [208, 246] on span "All Respondents" at bounding box center [203, 254] width 96 height 20
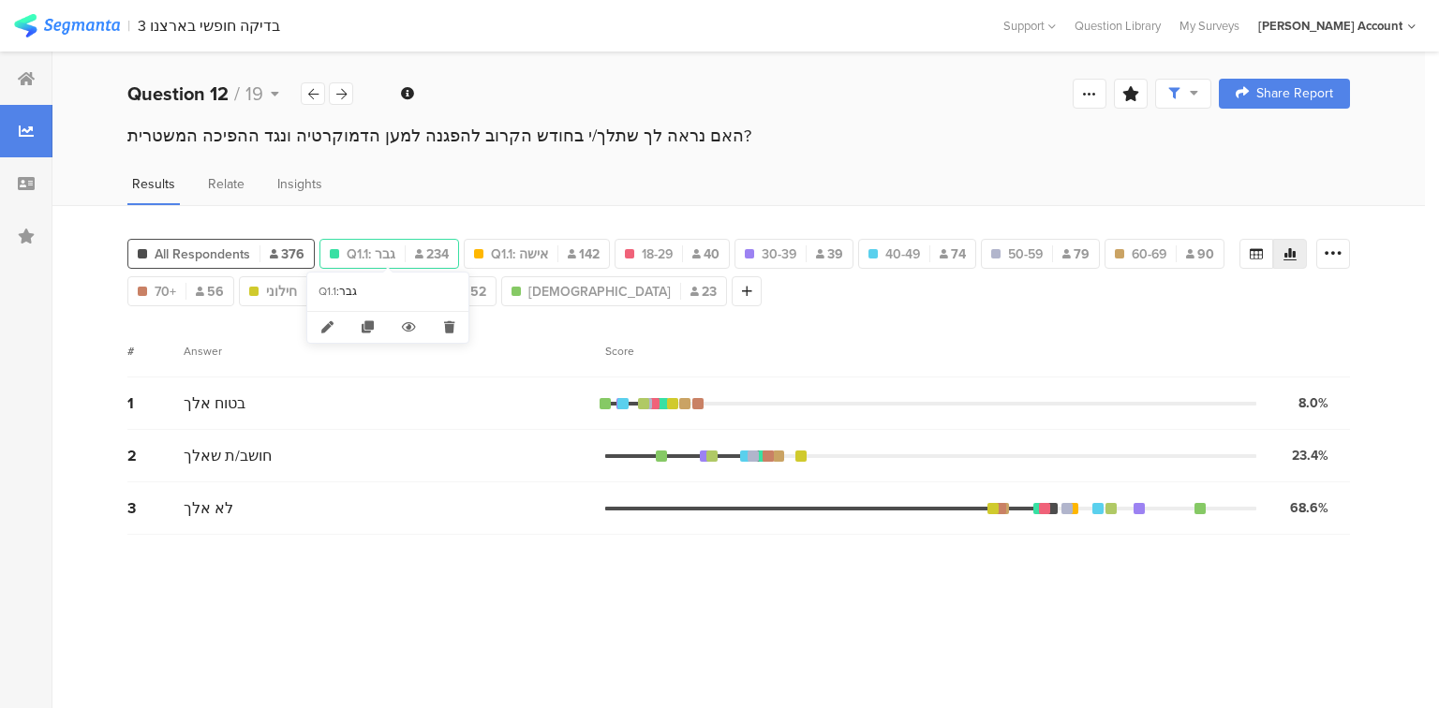
click at [365, 253] on span "Q1.1: גבר" at bounding box center [371, 254] width 49 height 20
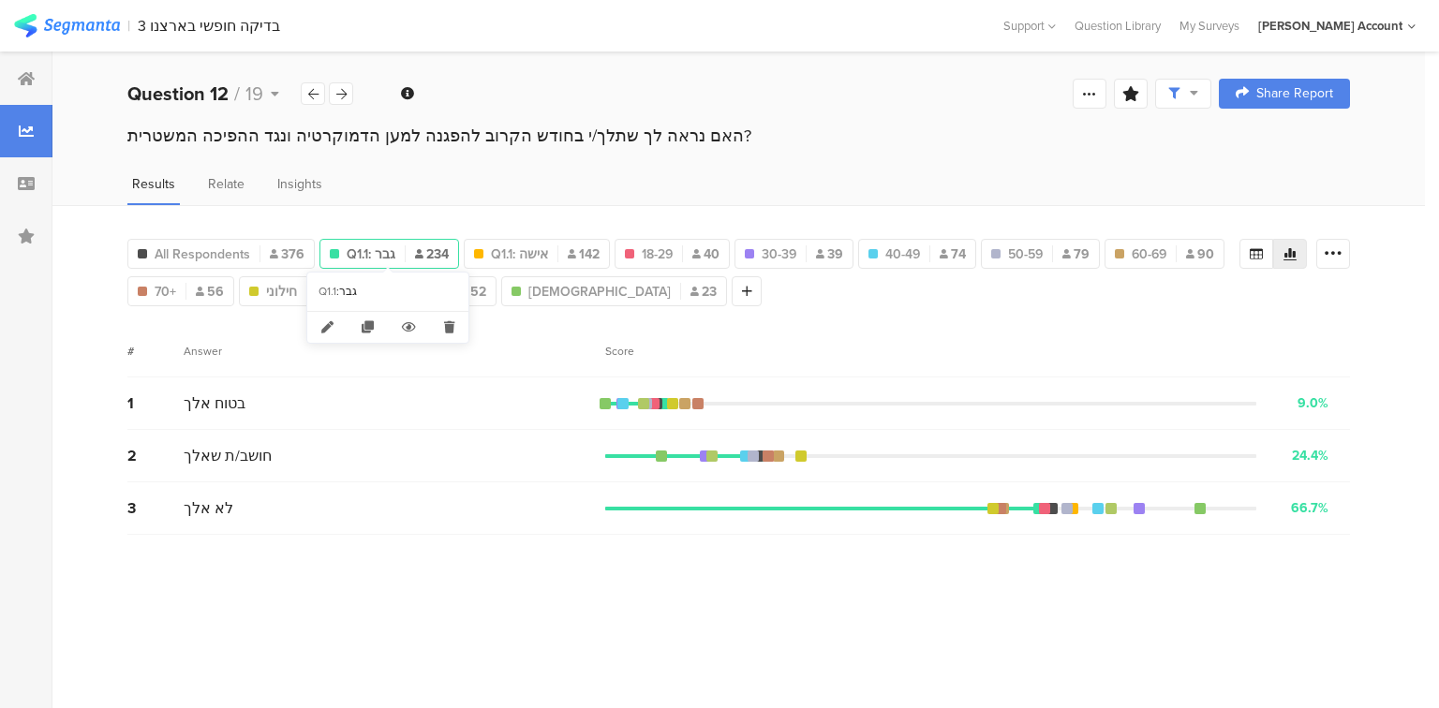
click at [352, 247] on span "Q1.1: גבר" at bounding box center [371, 254] width 49 height 20
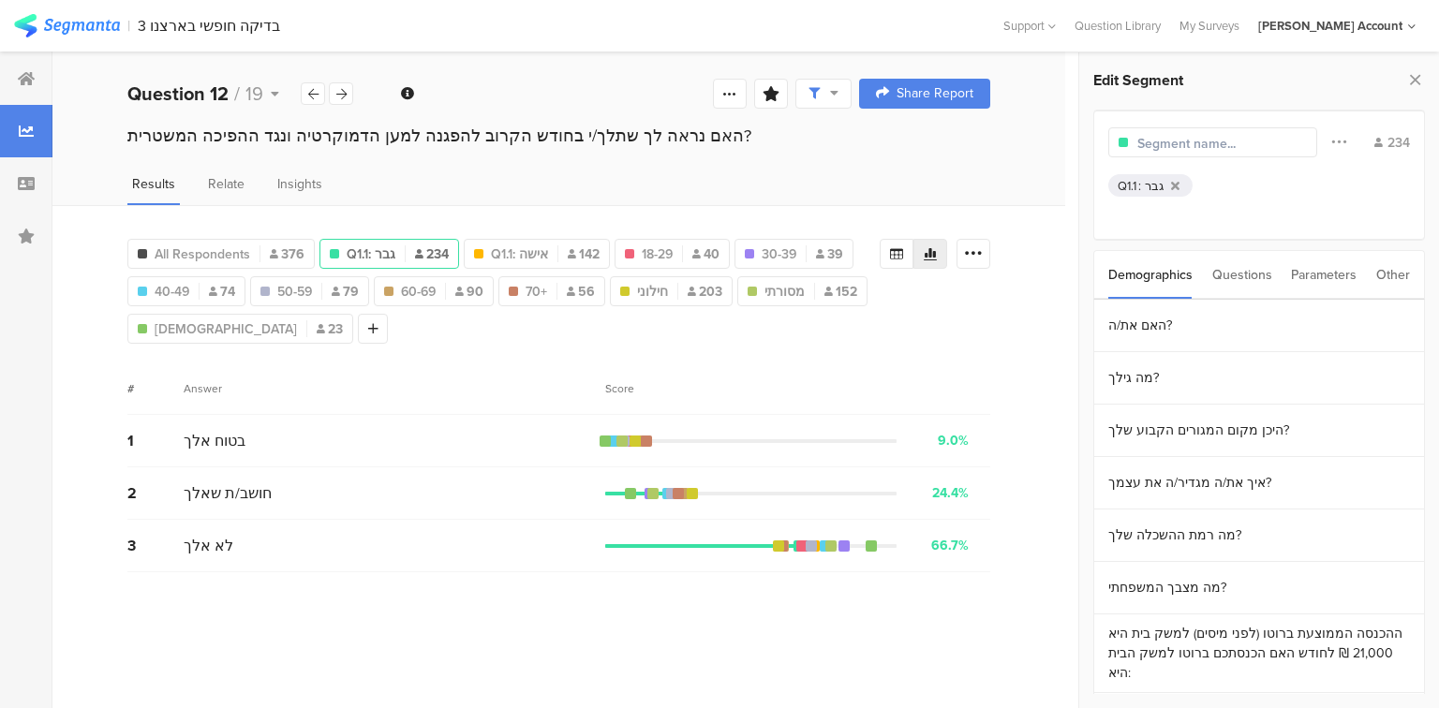
click at [1224, 149] on input "text" at bounding box center [1218, 144] width 163 height 20
type input "גברים"
click at [505, 247] on span "Q1.1: אישה" at bounding box center [502, 254] width 57 height 20
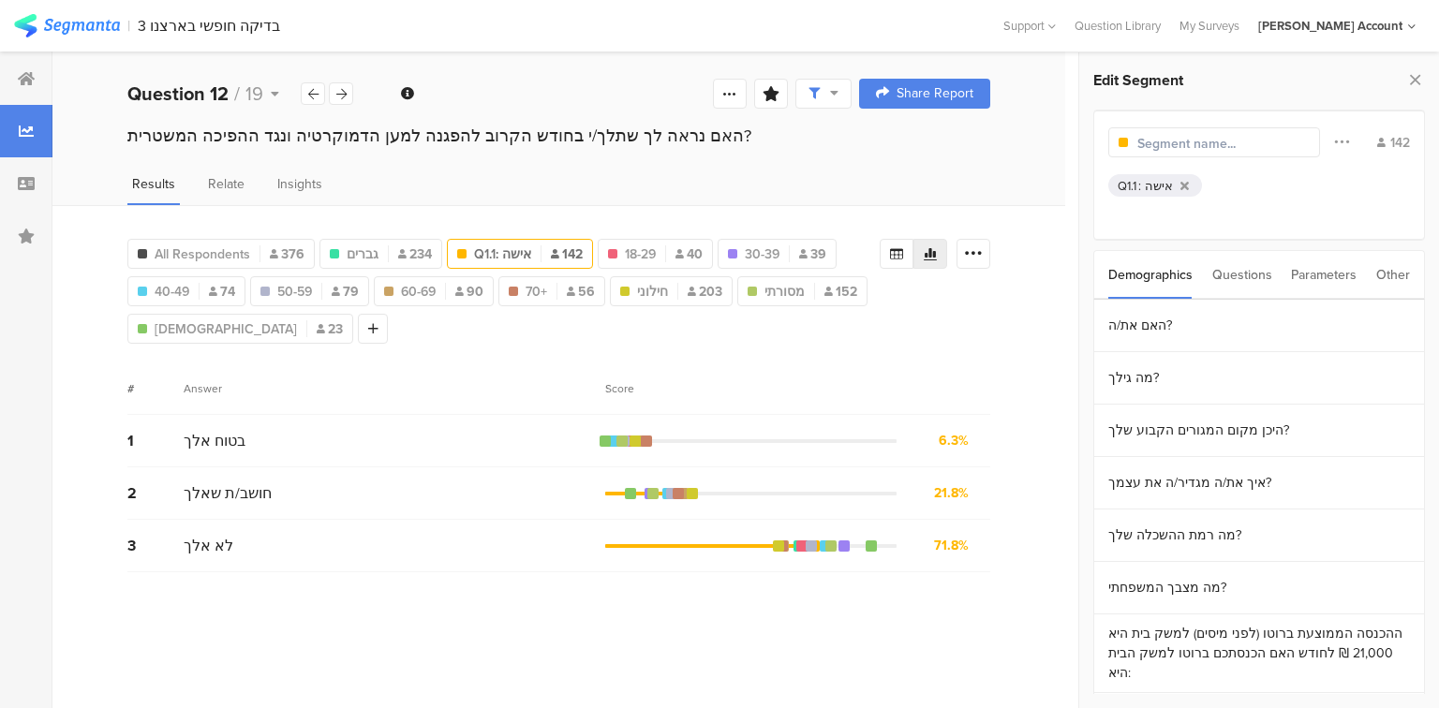
click at [1178, 145] on input "text" at bounding box center [1218, 144] width 163 height 20
type input "נשים"
click at [1415, 82] on icon at bounding box center [1415, 80] width 20 height 26
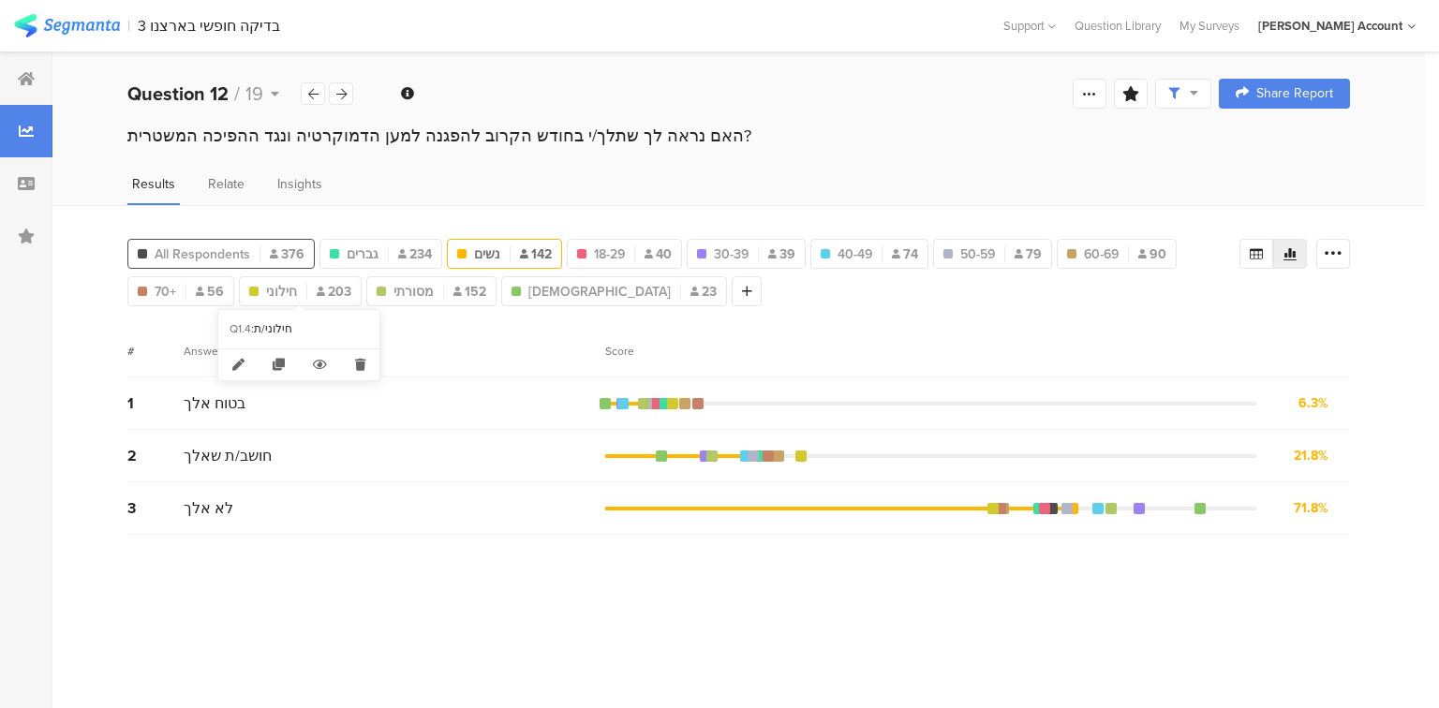
click at [186, 252] on span "All Respondents" at bounding box center [203, 254] width 96 height 20
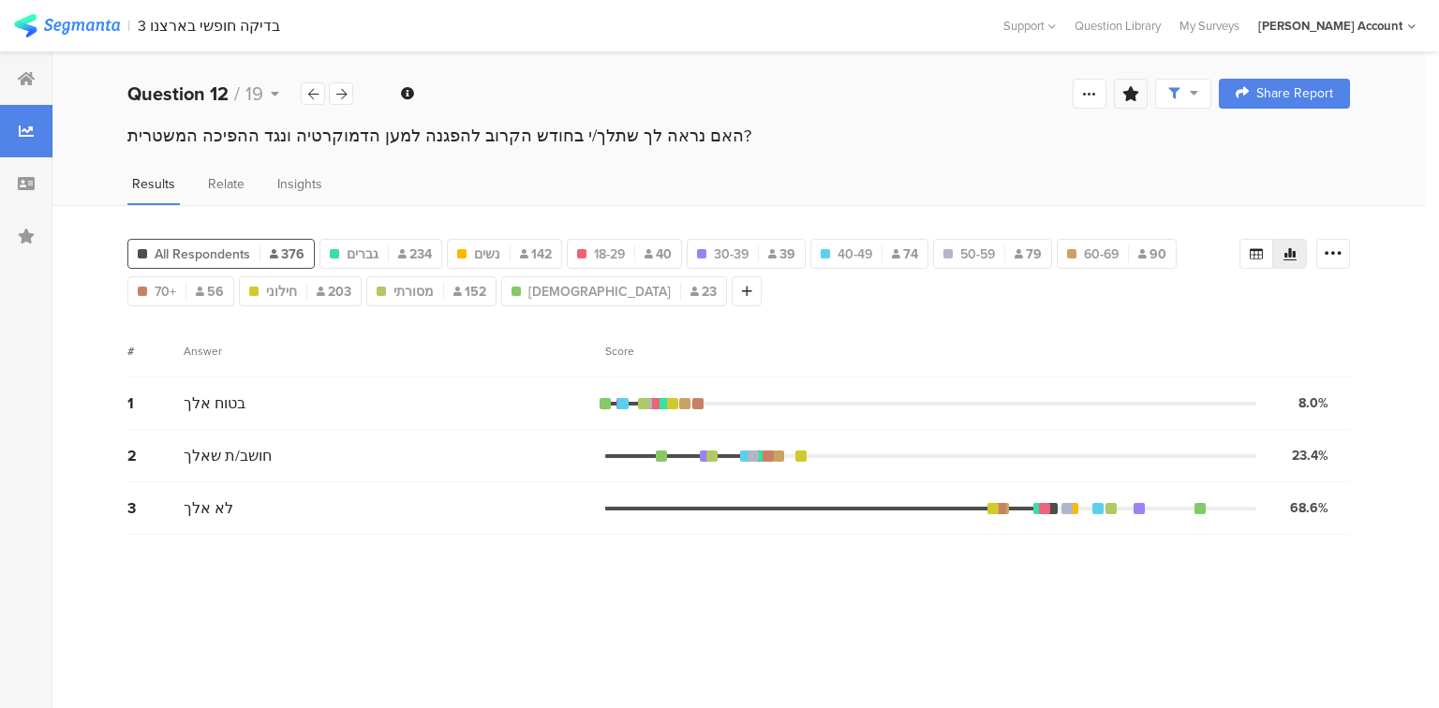
click at [1134, 96] on icon at bounding box center [1130, 93] width 17 height 15
click at [1038, 215] on input "text" at bounding box center [1000, 211] width 247 height 30
type input "פילוח"
click at [761, 276] on span "Save" at bounding box center [777, 275] width 34 height 22
click at [18, 67] on div at bounding box center [26, 78] width 52 height 52
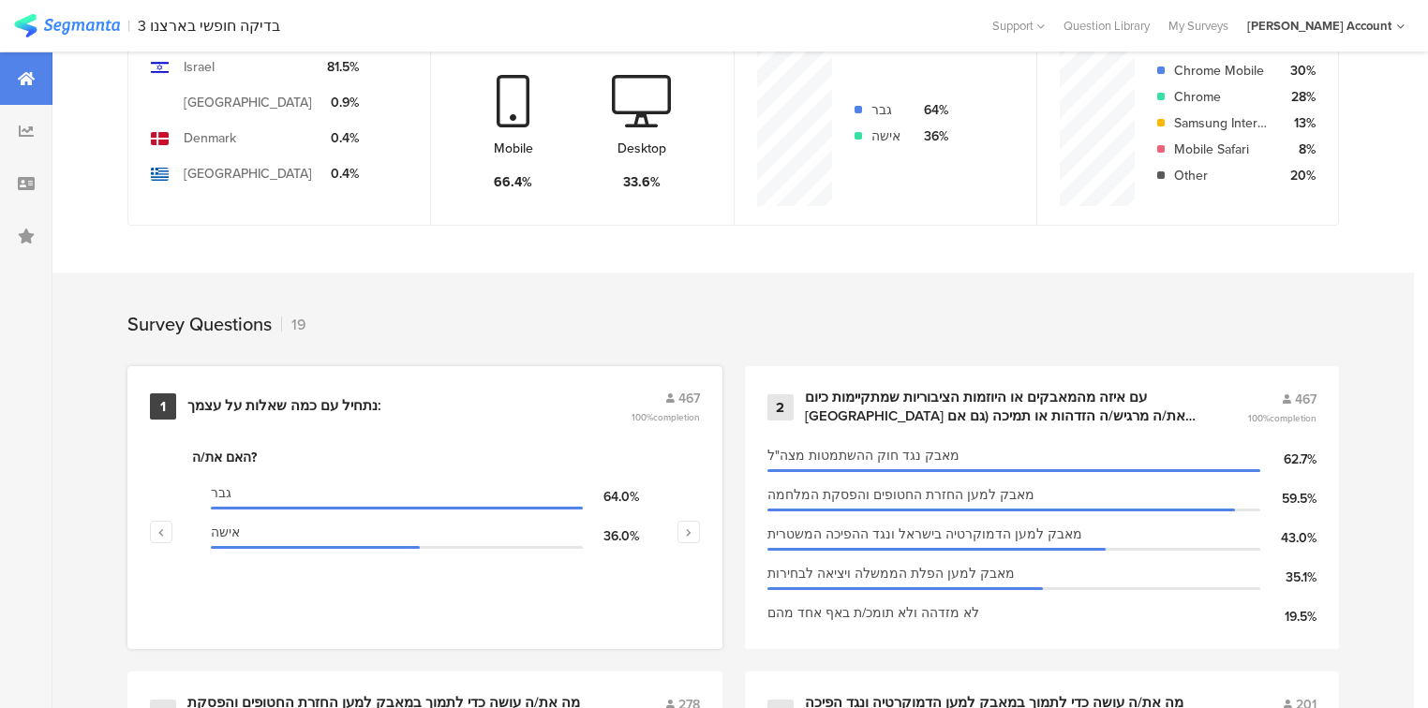
scroll to position [600, 0]
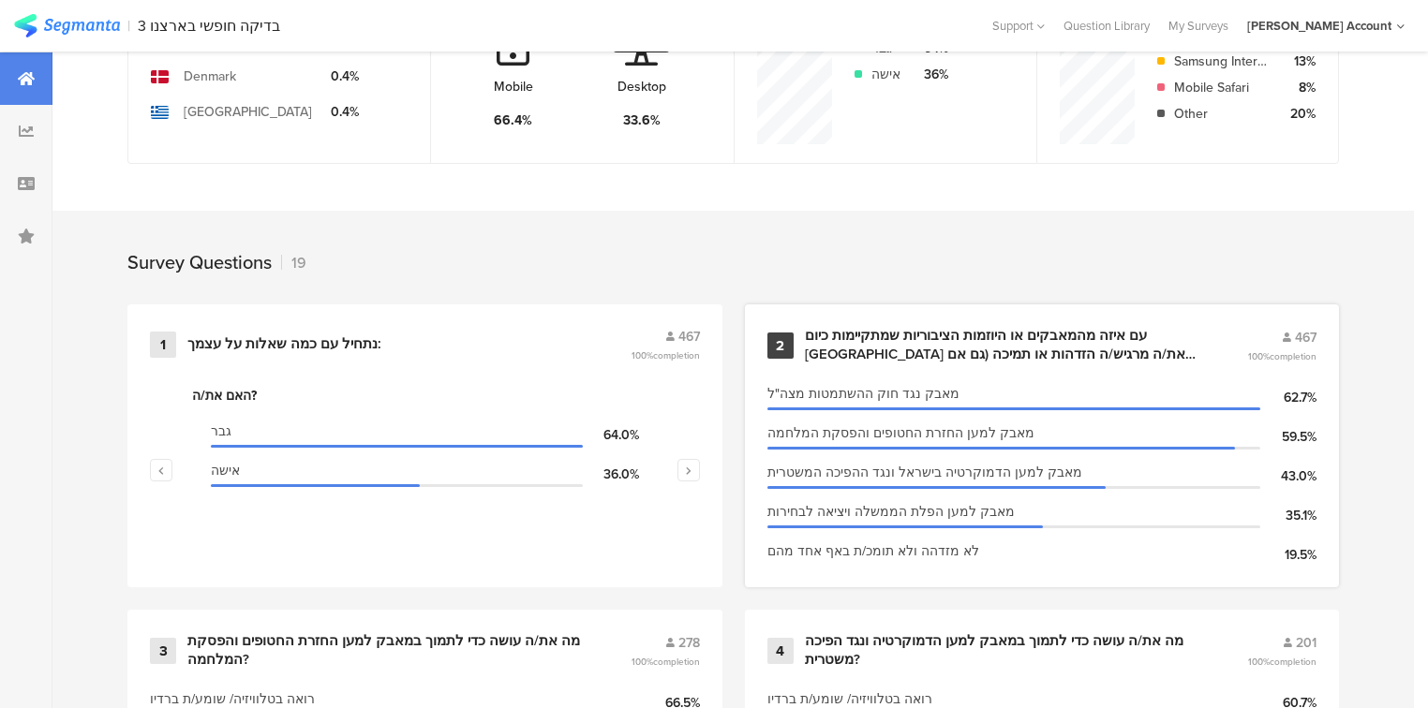
click at [828, 344] on div "עם איזה מהמאבקים או היוזמות הציבוריות שמתקיימות כיום בישראל את/ה מרגיש/ה הזדהות…" at bounding box center [1004, 345] width 398 height 37
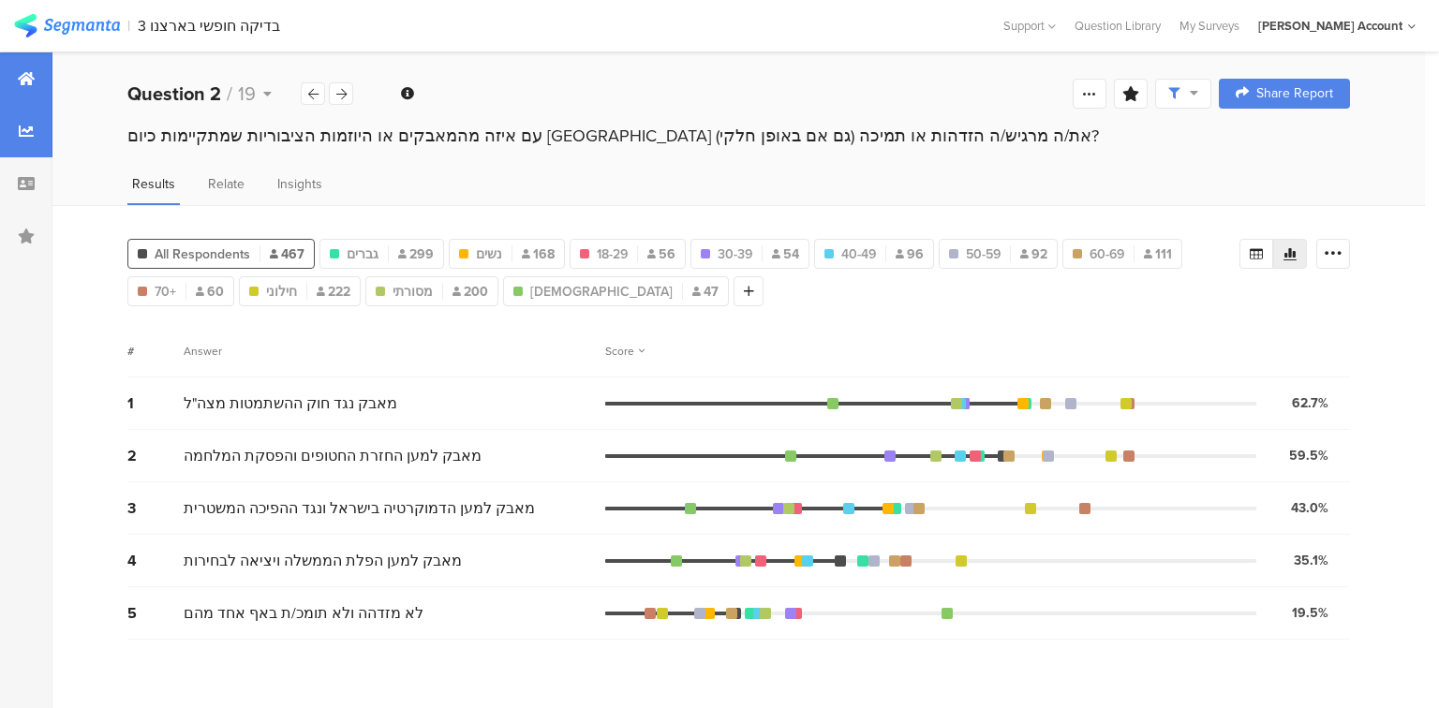
click at [25, 93] on div at bounding box center [26, 78] width 52 height 52
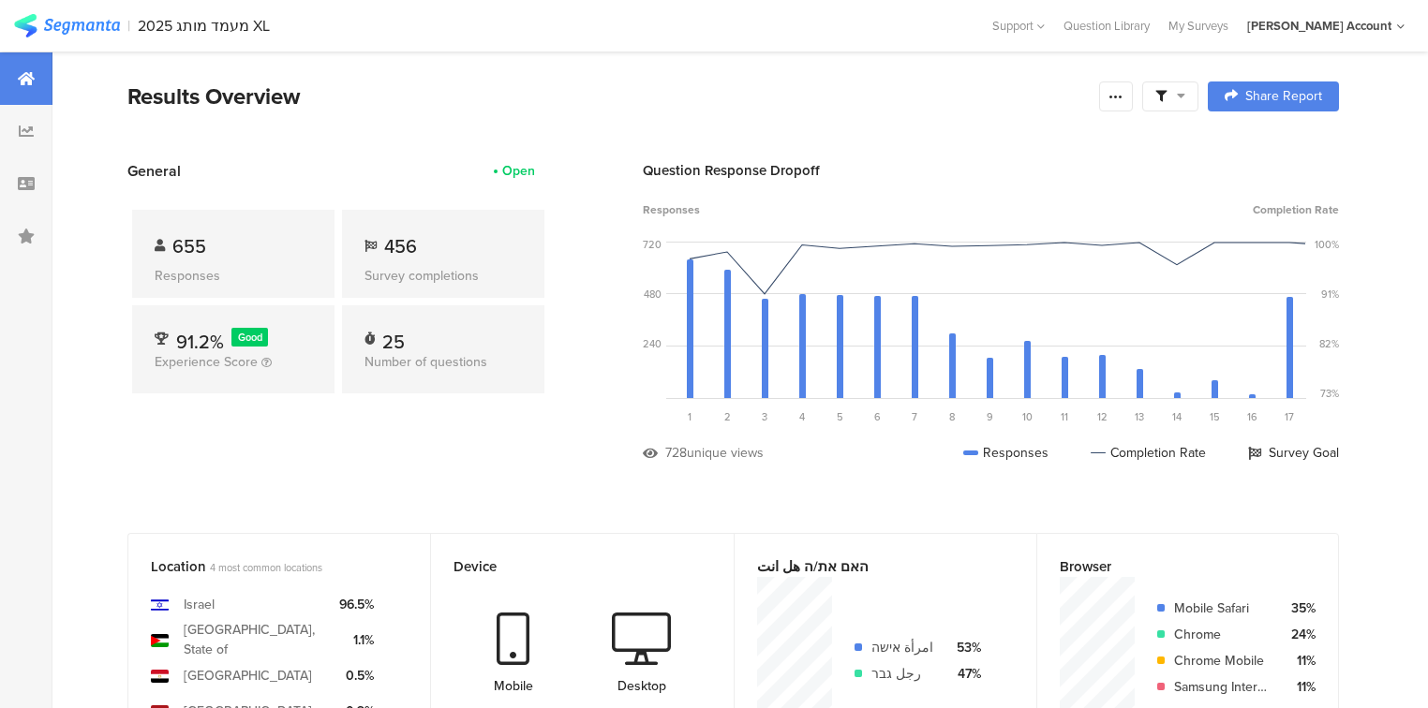
click at [402, 363] on span "Number of questions" at bounding box center [425, 362] width 123 height 20
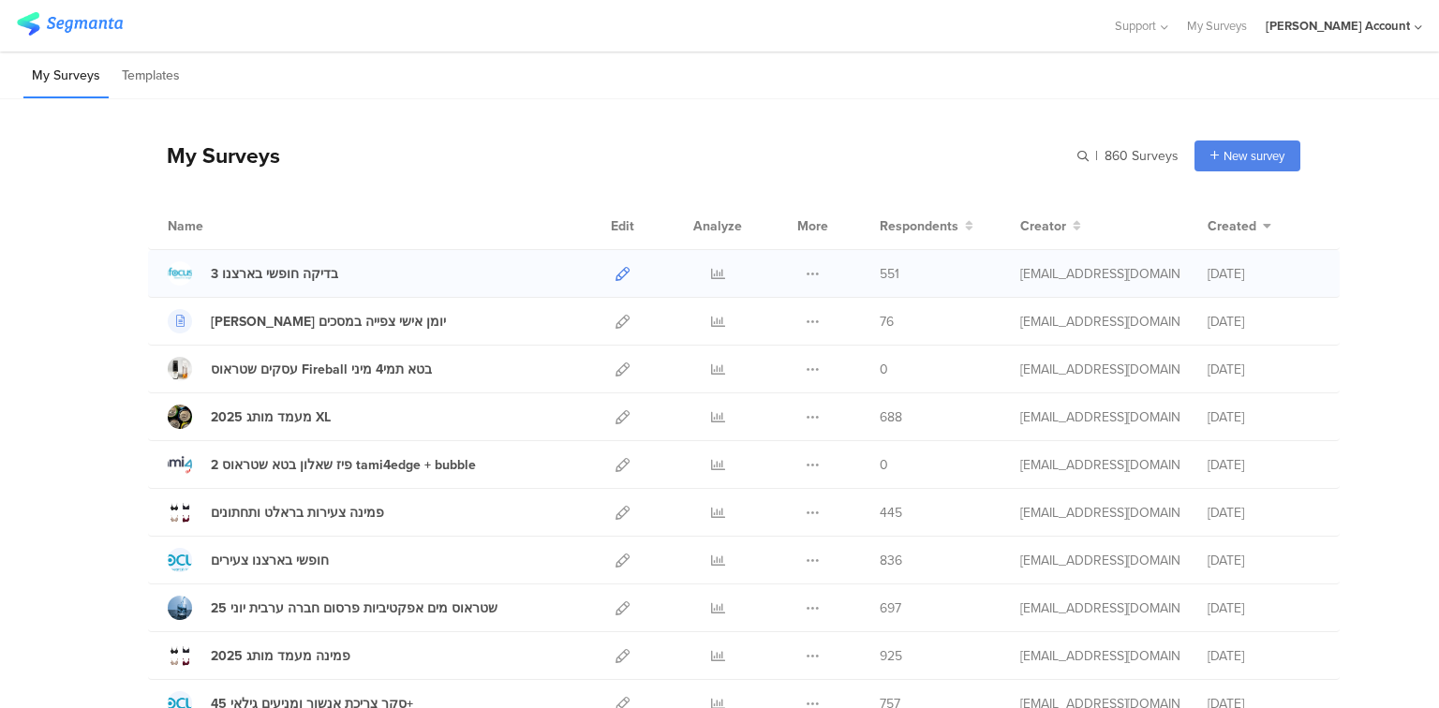
click at [615, 271] on icon at bounding box center [622, 274] width 14 height 14
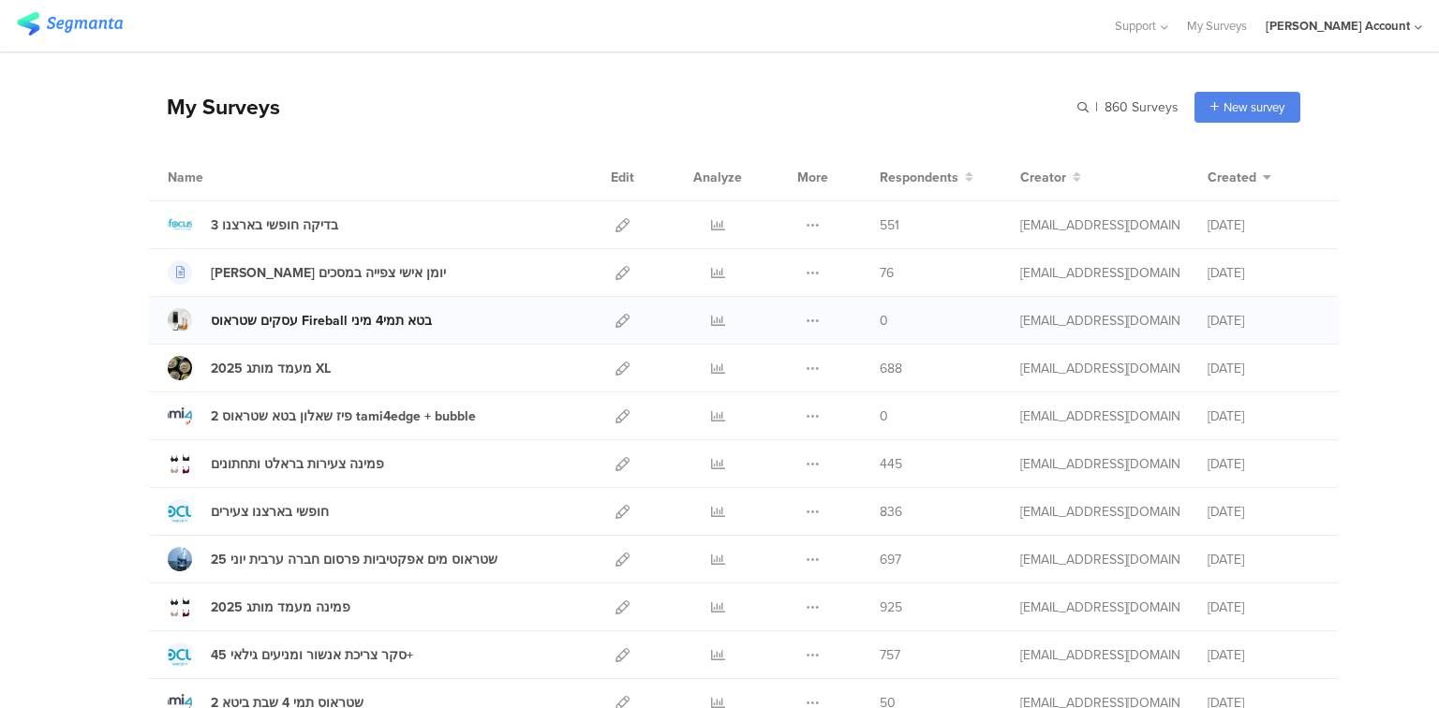
scroll to position [75, 0]
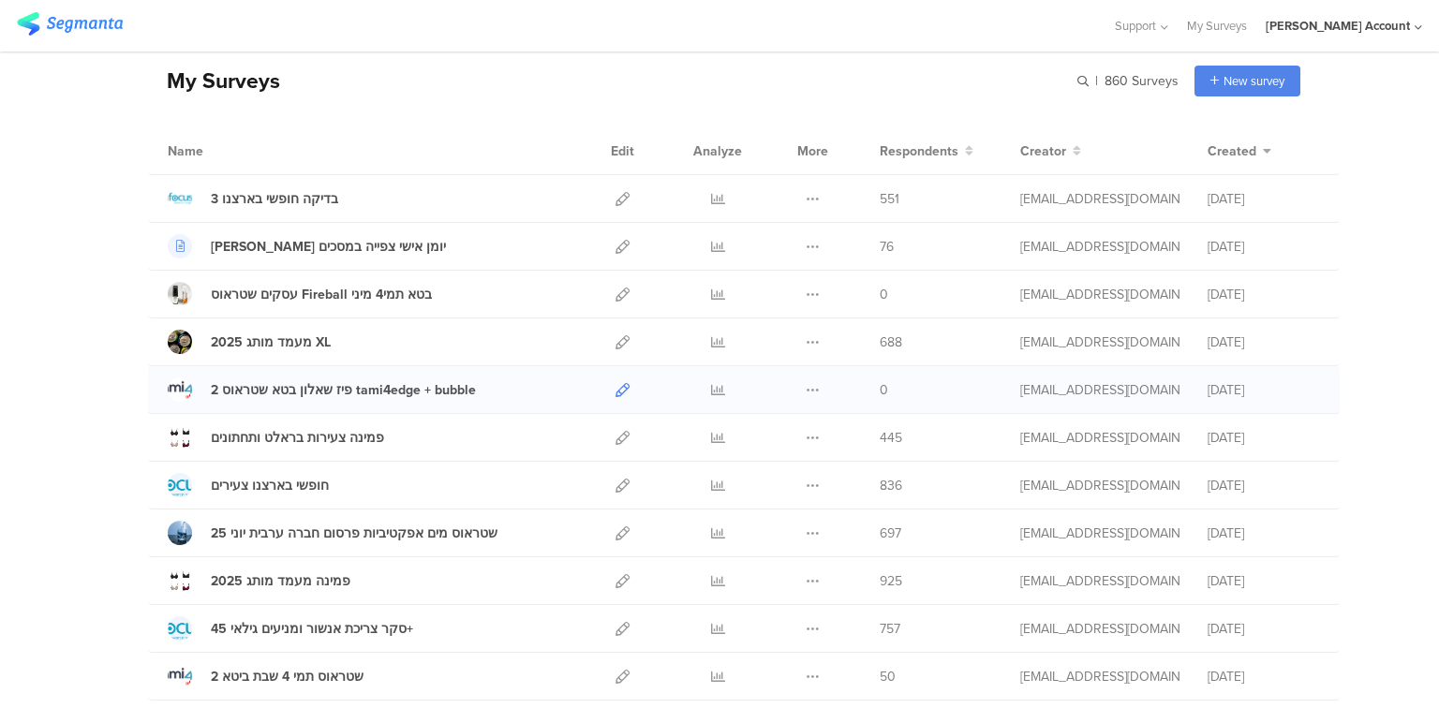
click at [615, 388] on icon at bounding box center [622, 390] width 14 height 14
click at [618, 195] on icon at bounding box center [622, 199] width 14 height 14
click at [1054, 85] on input "text" at bounding box center [1047, 81] width 262 height 31
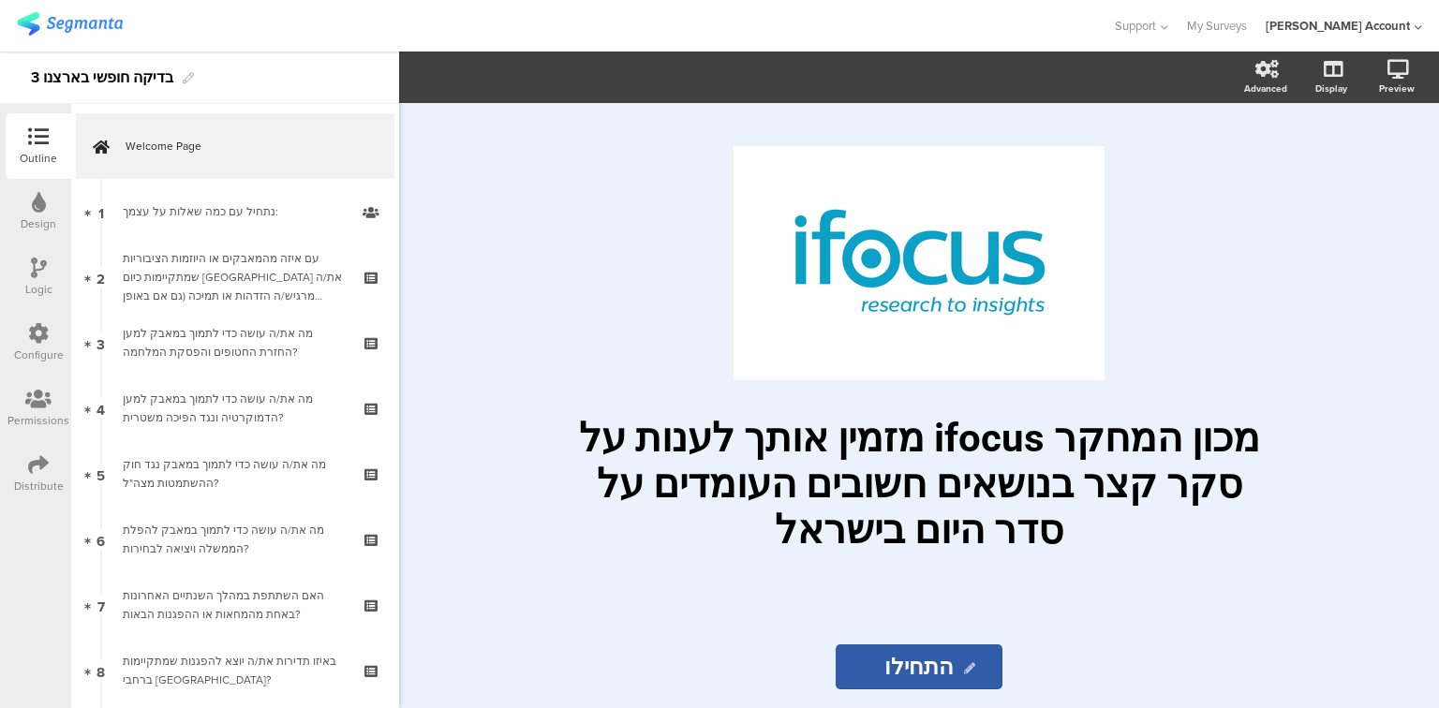
click at [30, 470] on icon at bounding box center [38, 464] width 21 height 21
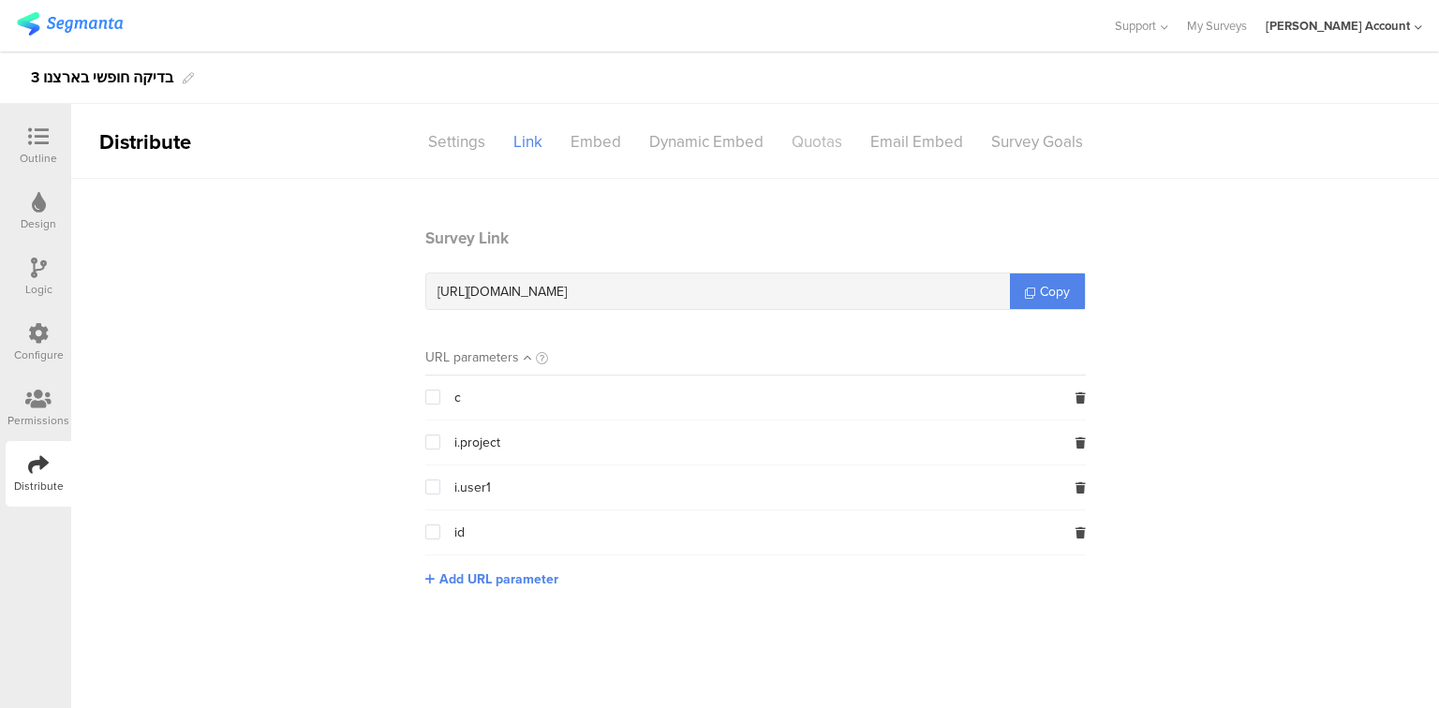
click at [809, 139] on div "Quotas" at bounding box center [817, 142] width 79 height 33
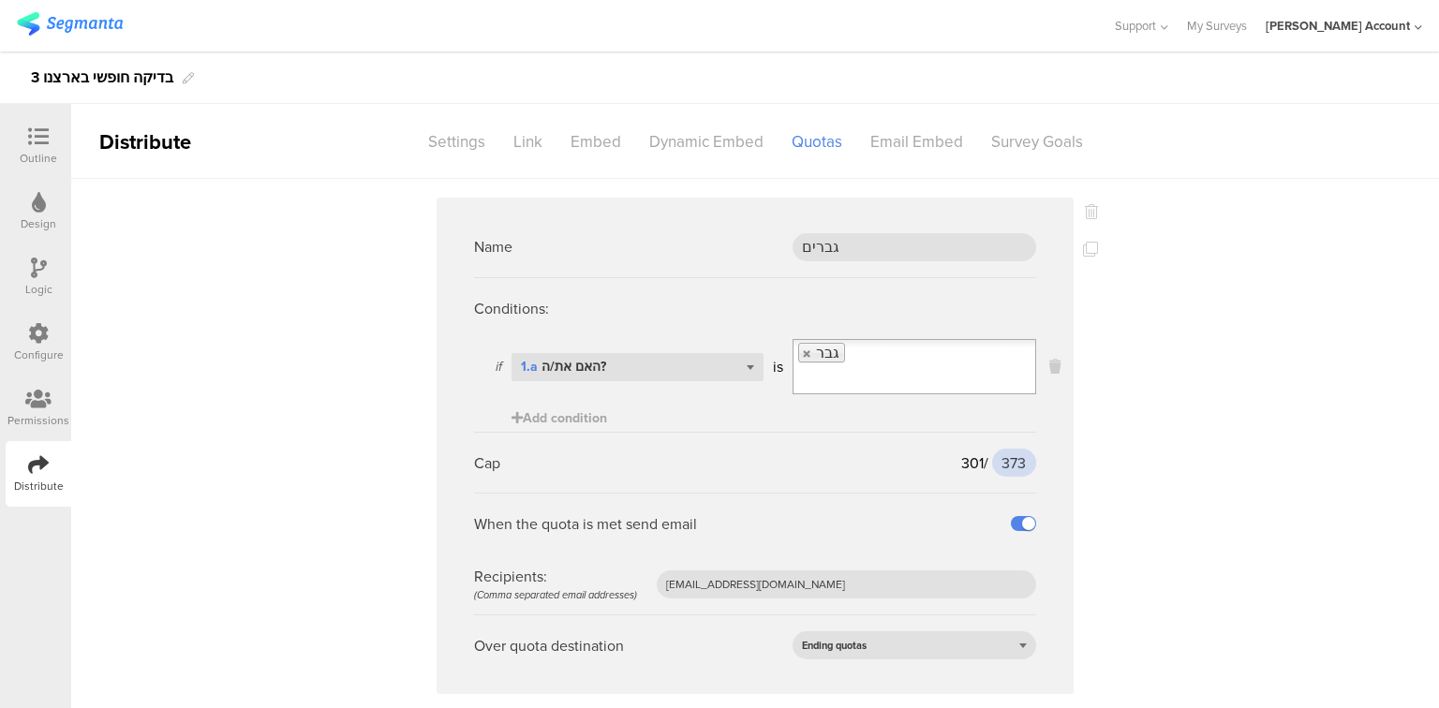
click at [1008, 449] on input "373" at bounding box center [1014, 463] width 44 height 28
type input "475"
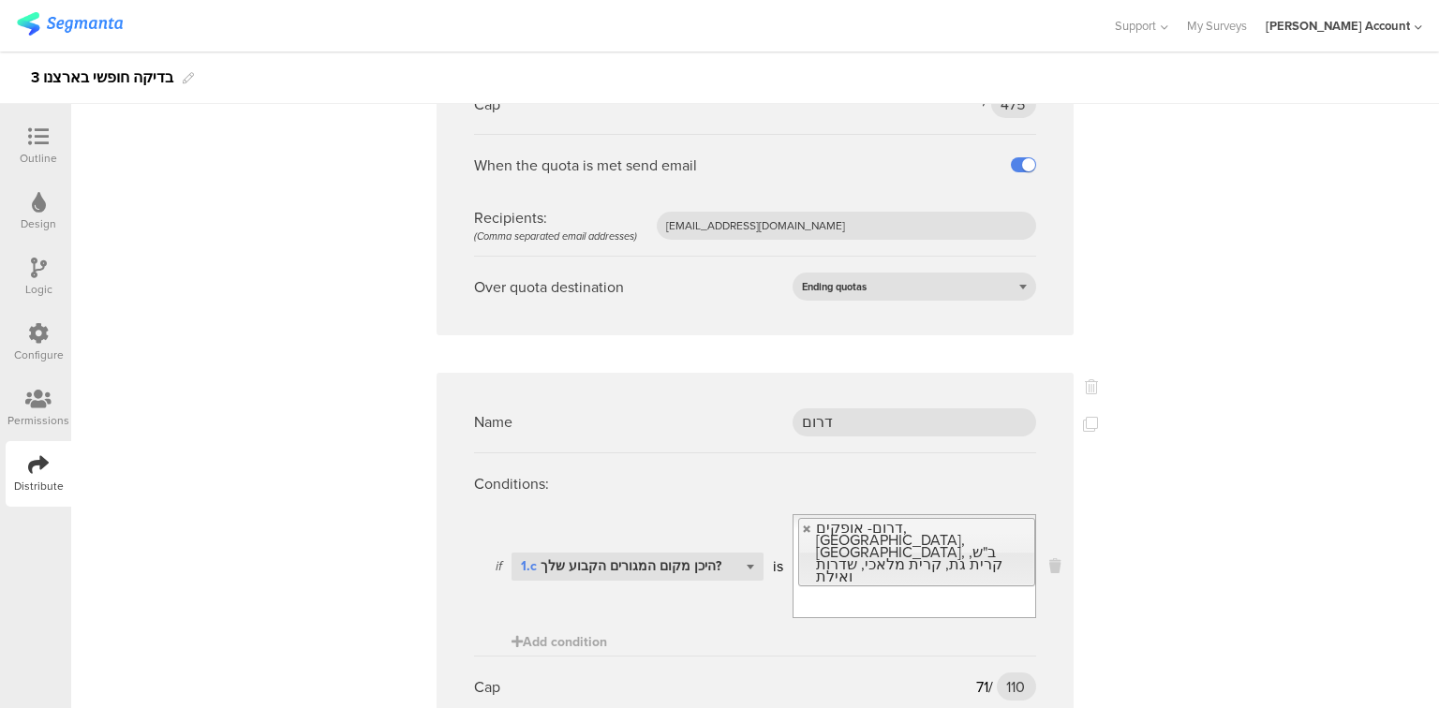
scroll to position [375, 0]
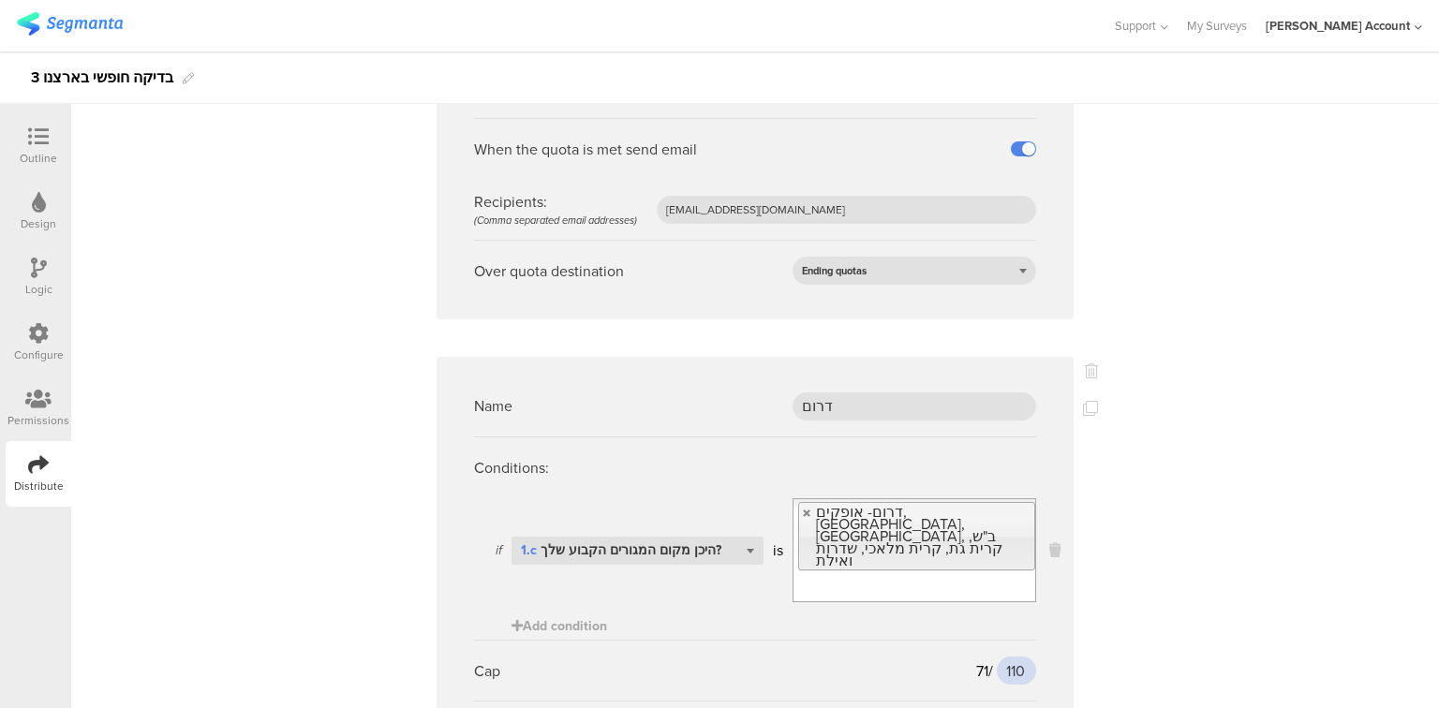
click at [1011, 657] on input "110" at bounding box center [1016, 671] width 39 height 28
type input "136"
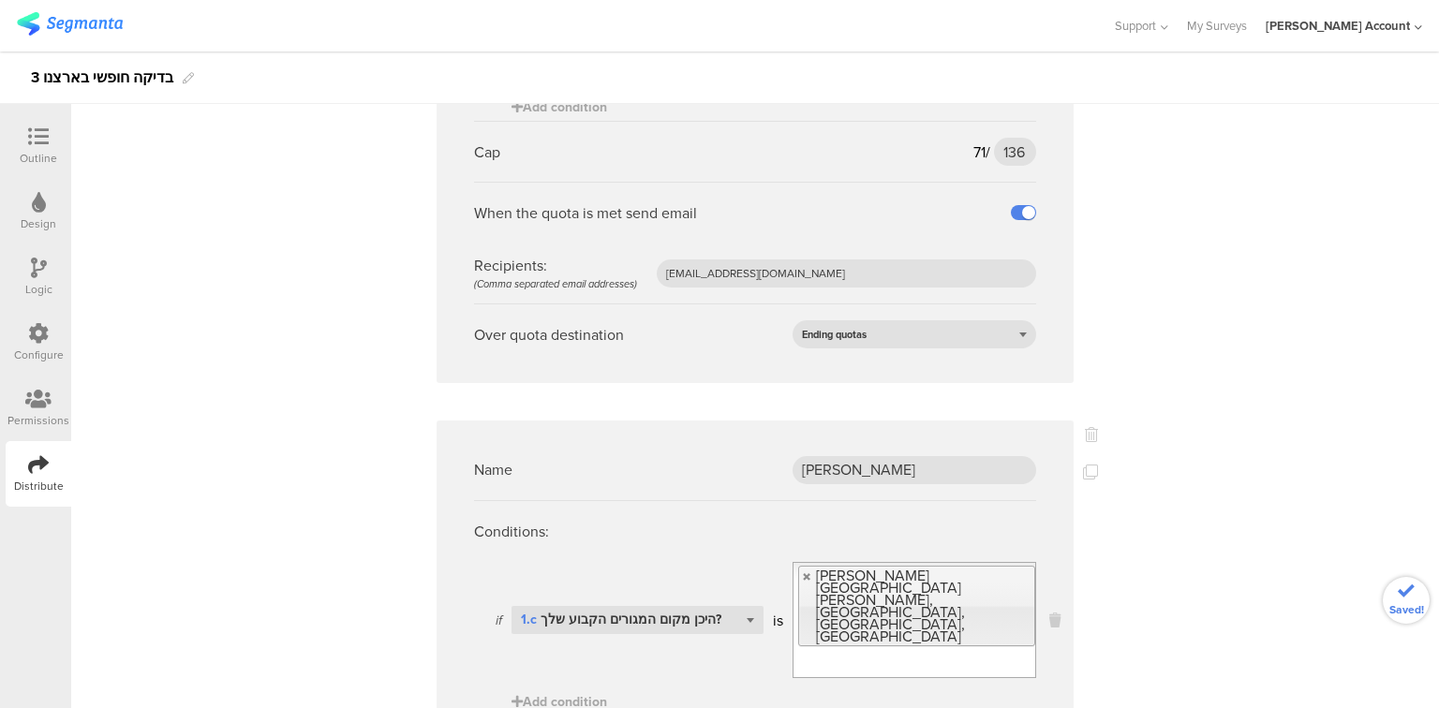
scroll to position [1049, 0]
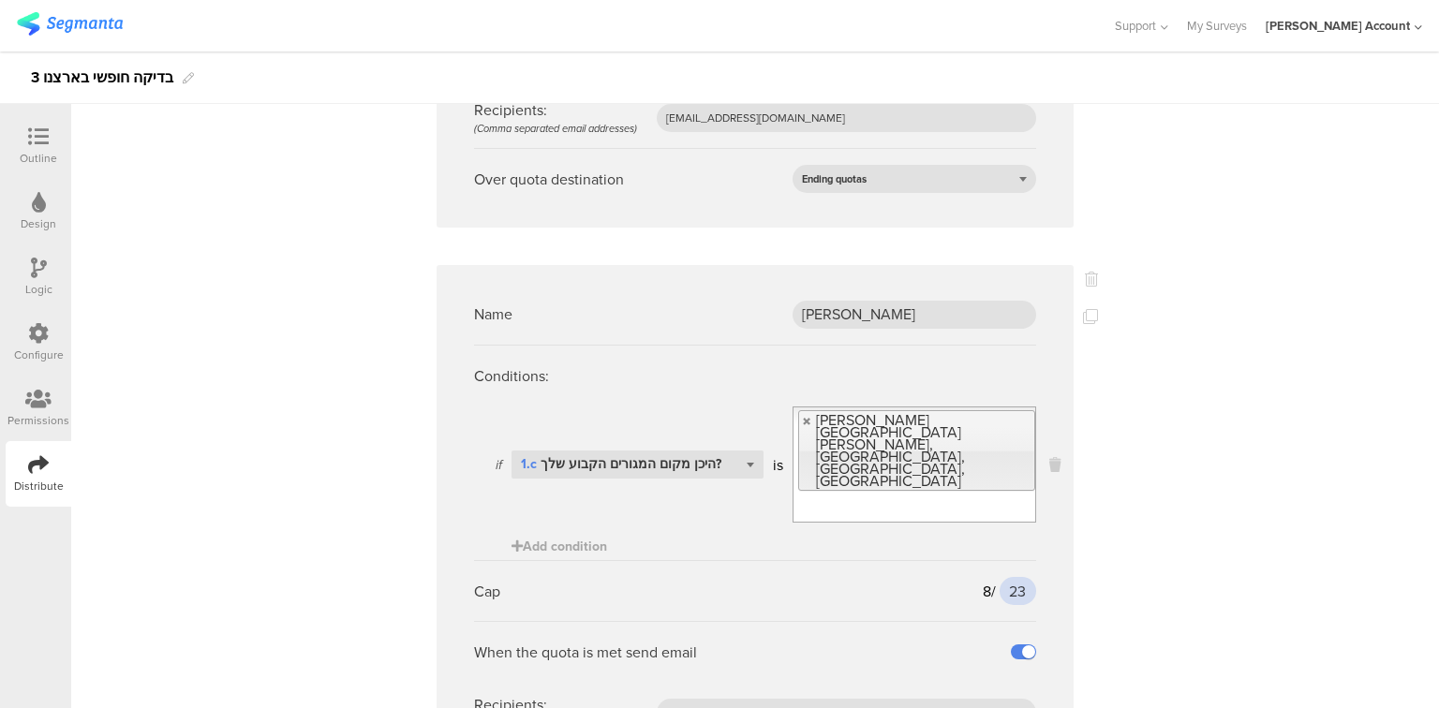
click at [1005, 577] on input "23" at bounding box center [1018, 591] width 37 height 28
type input "30"
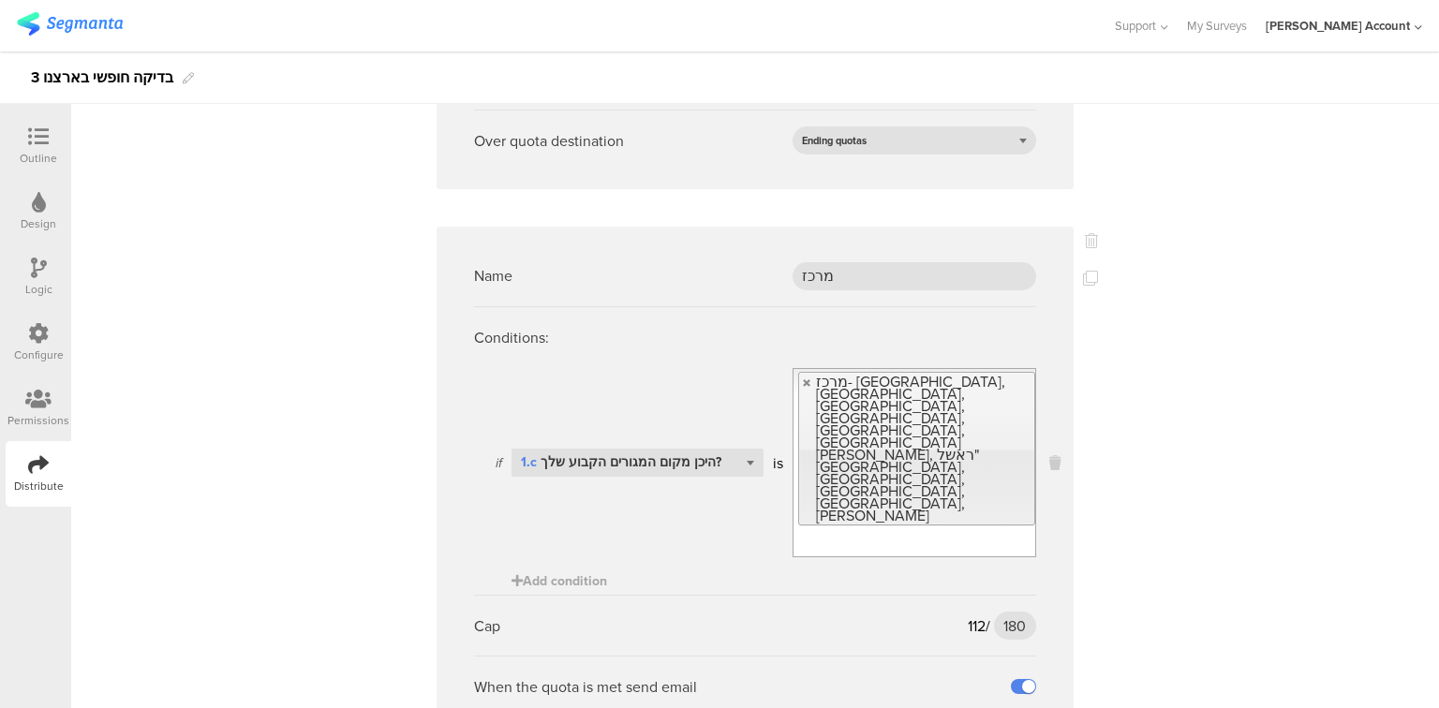
scroll to position [1724, 0]
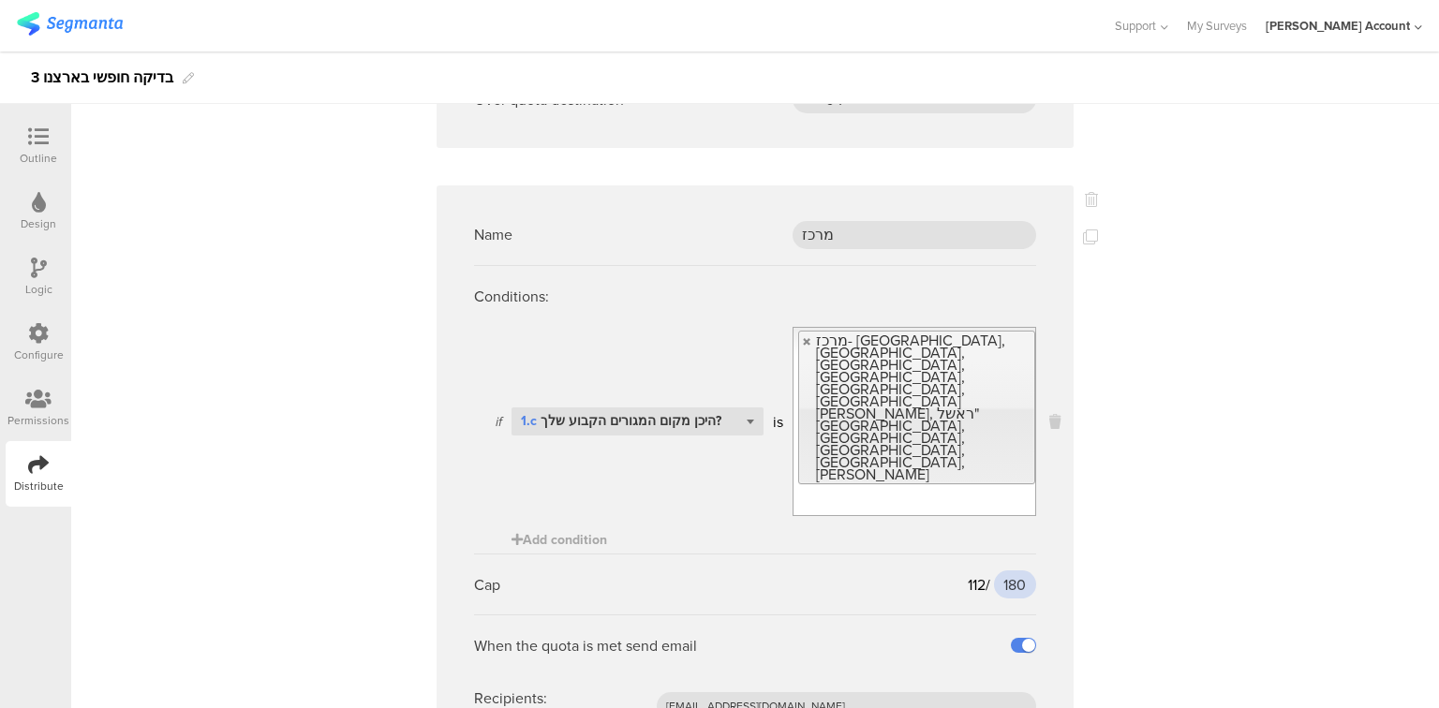
click at [1009, 570] on input "180" at bounding box center [1015, 584] width 43 height 28
type input "220"
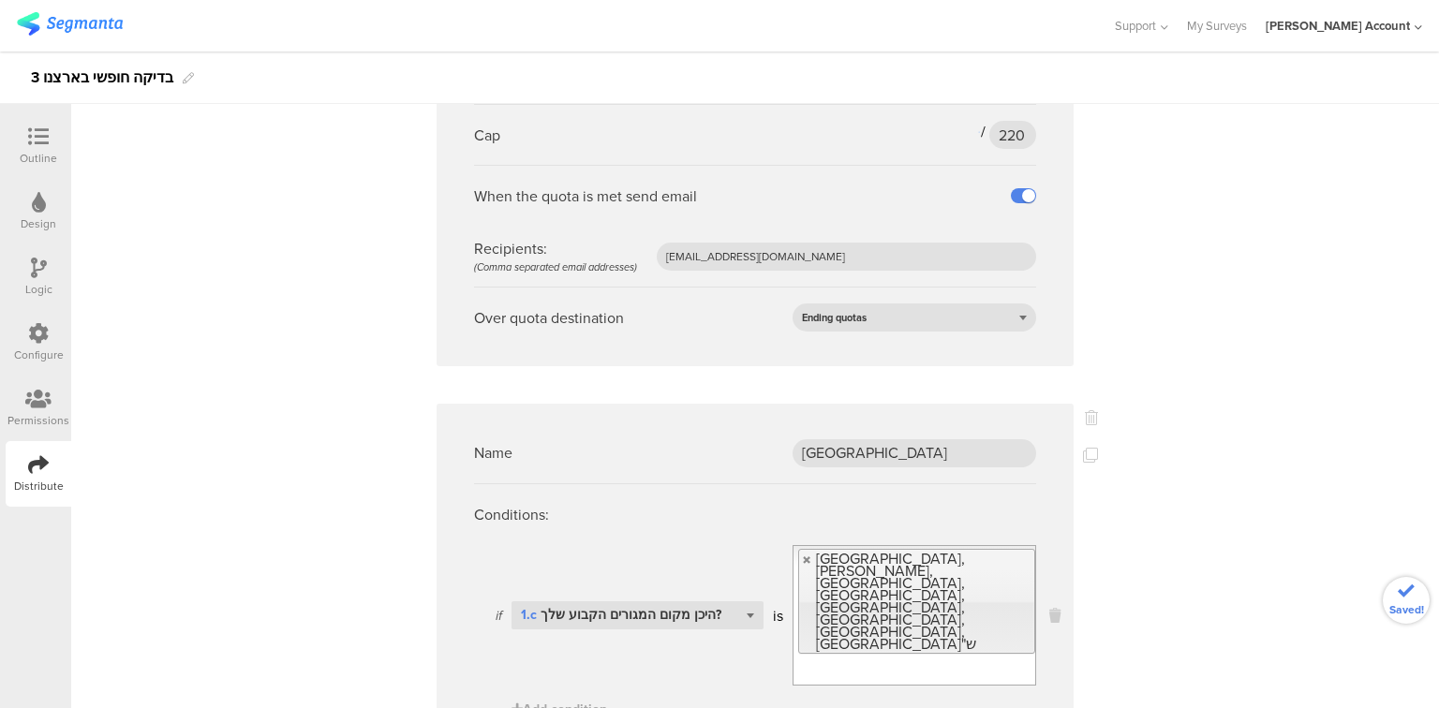
type input "220"
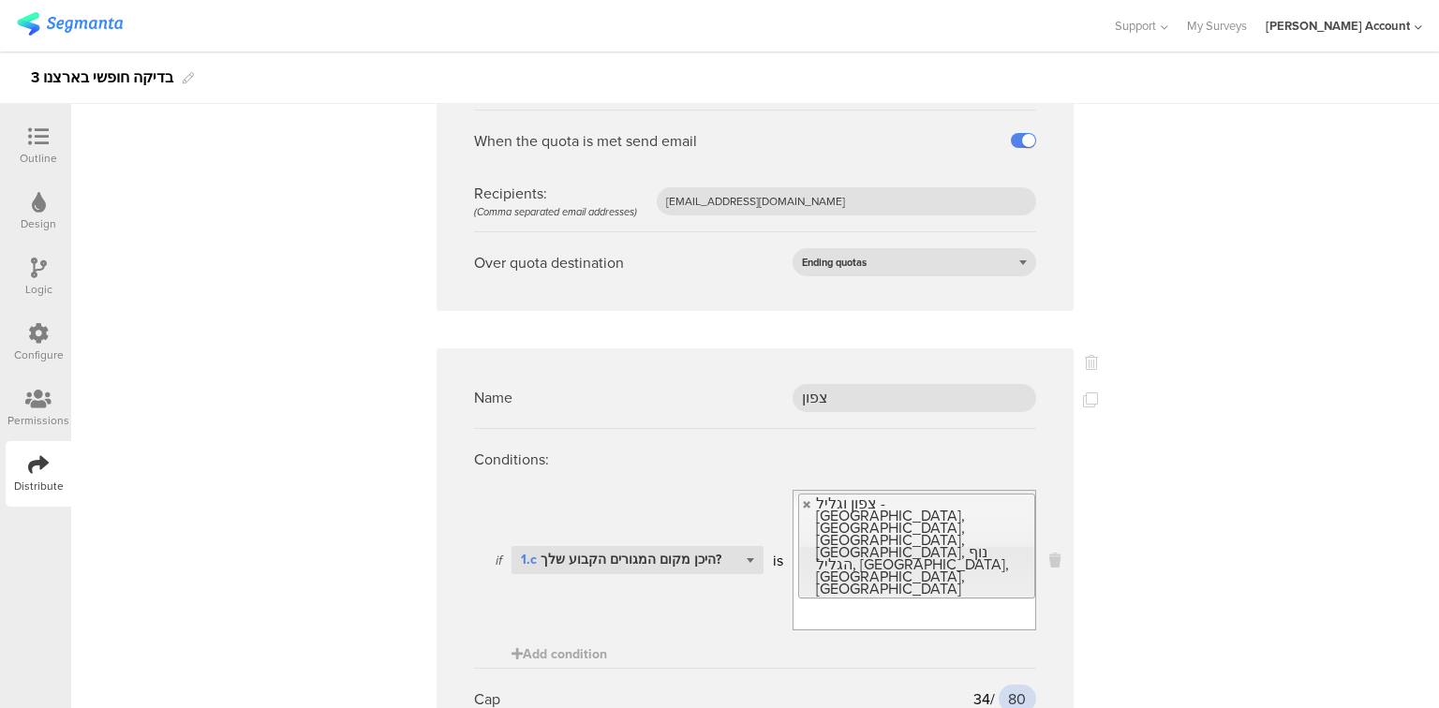
click at [1008, 685] on input "80" at bounding box center [1017, 699] width 37 height 28
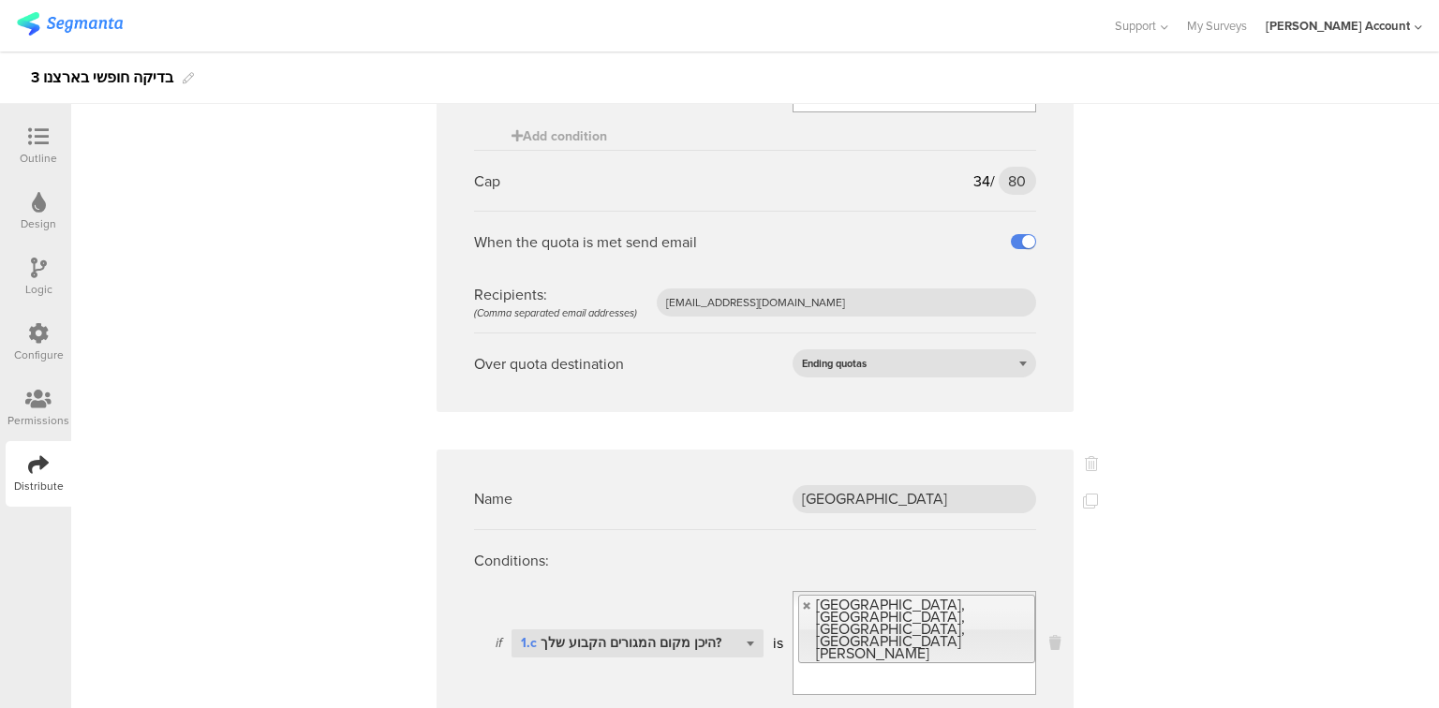
scroll to position [3372, 0]
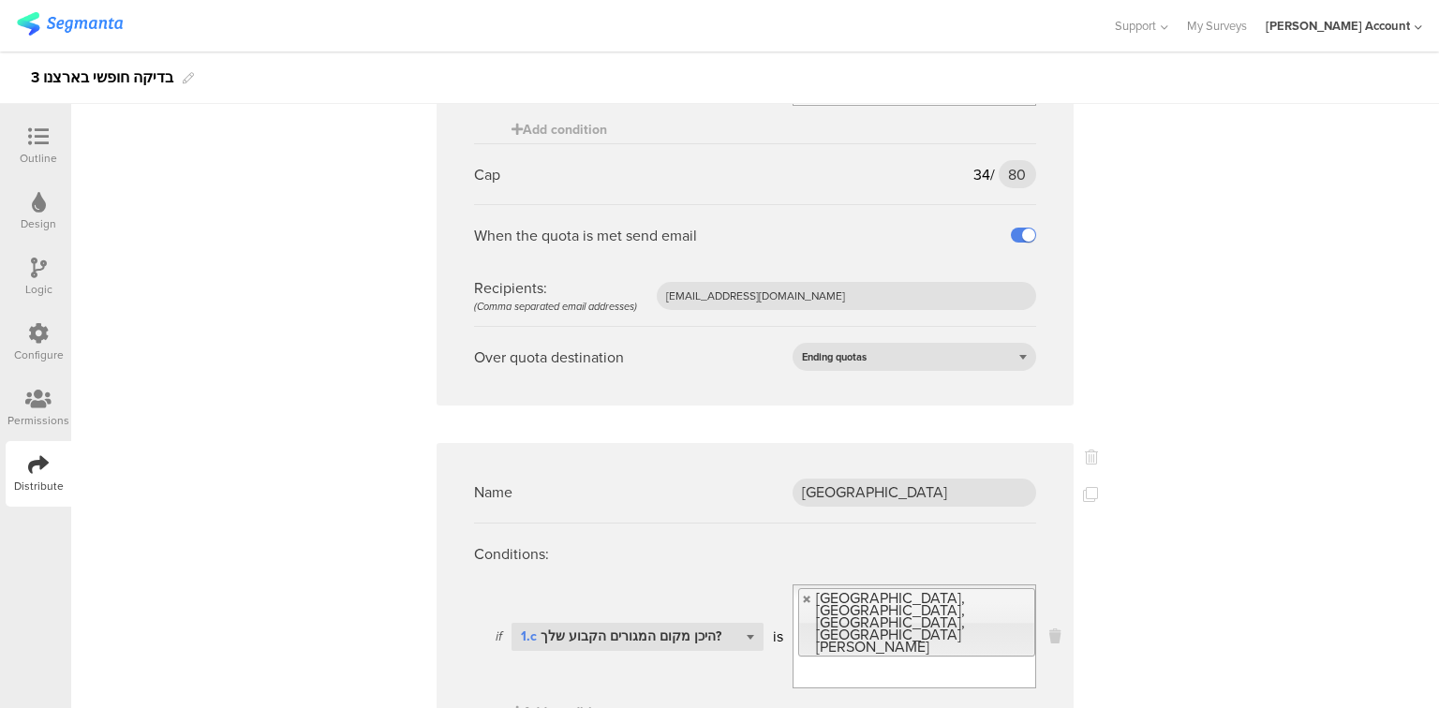
type input "100"
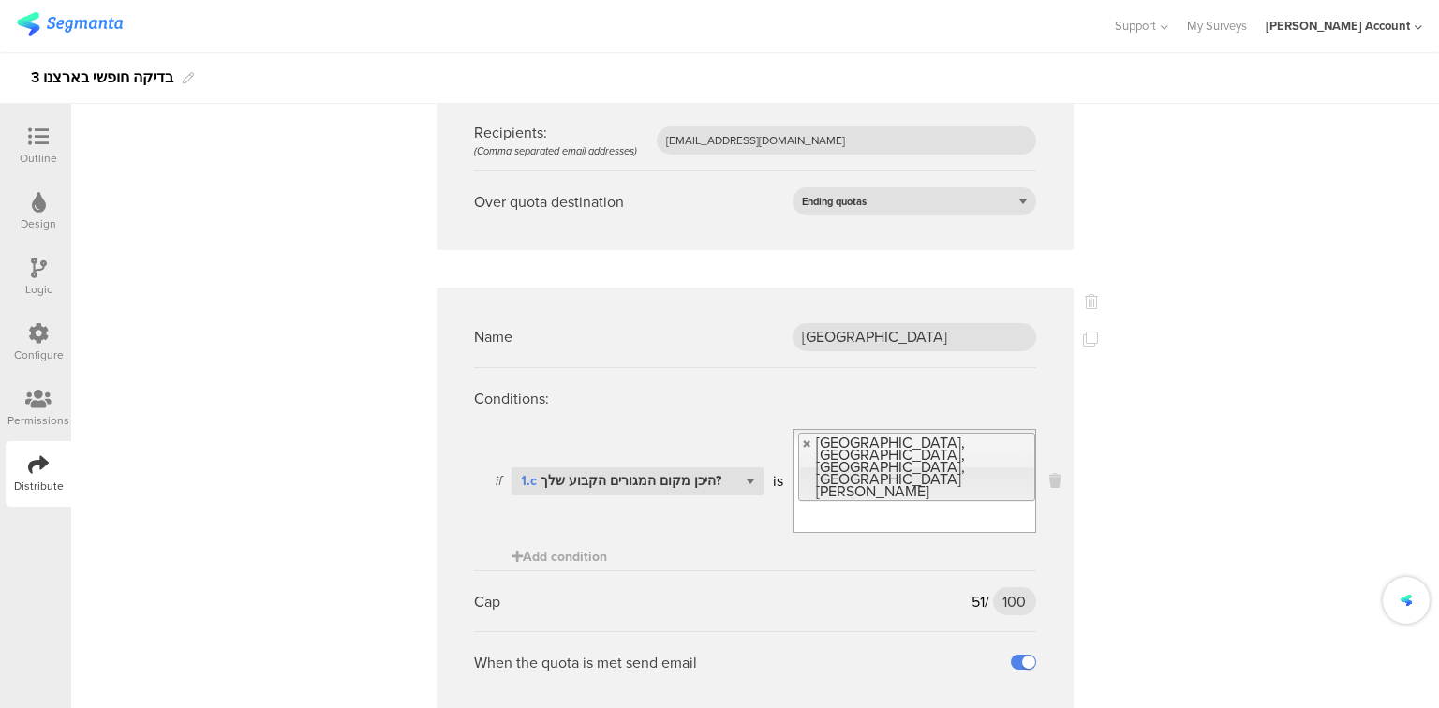
scroll to position [3747, 0]
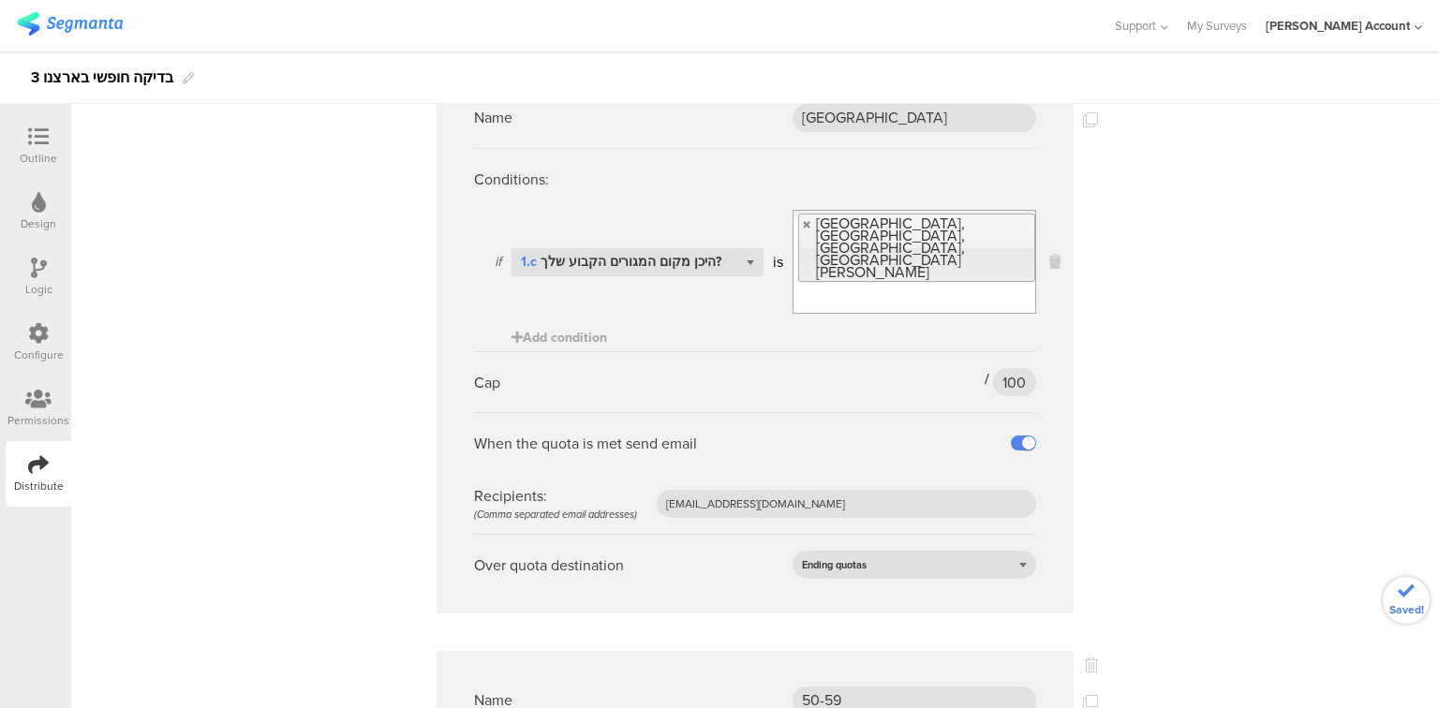
type input "175"
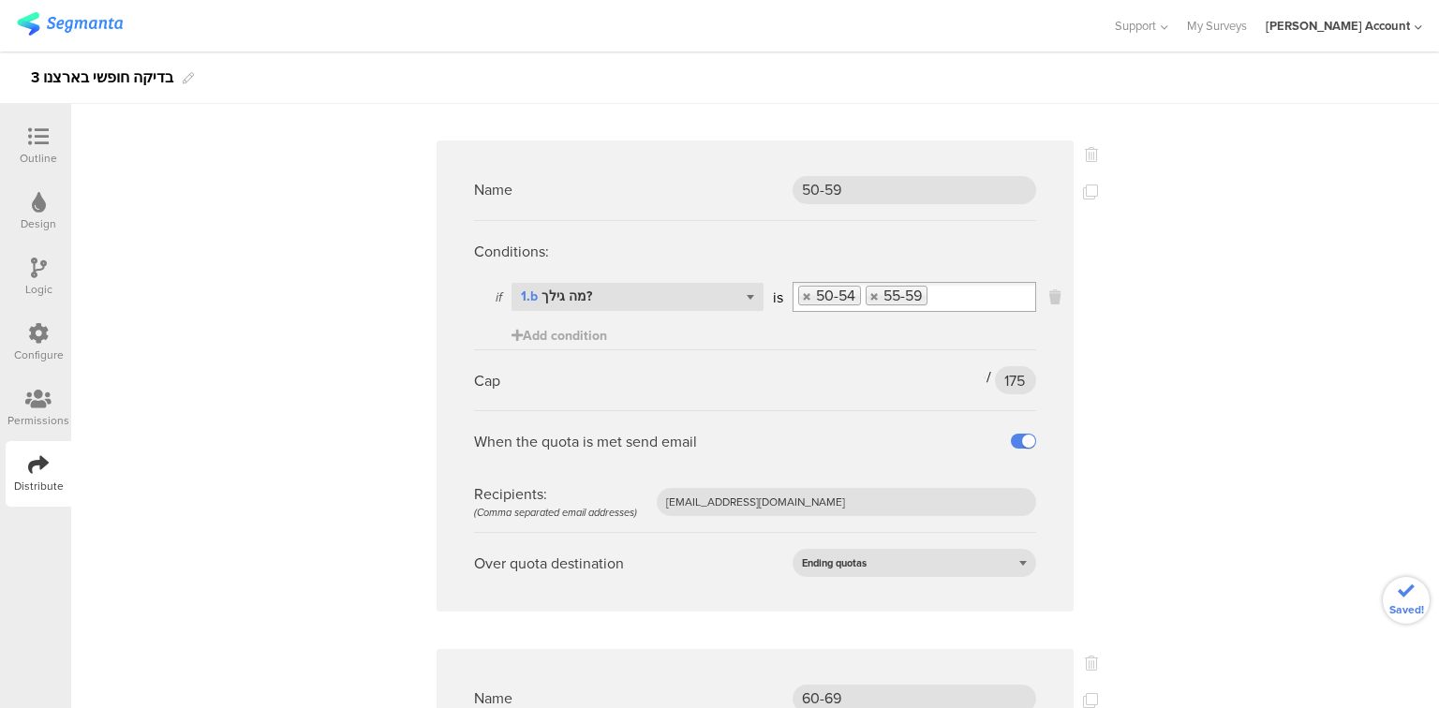
scroll to position [4272, 0]
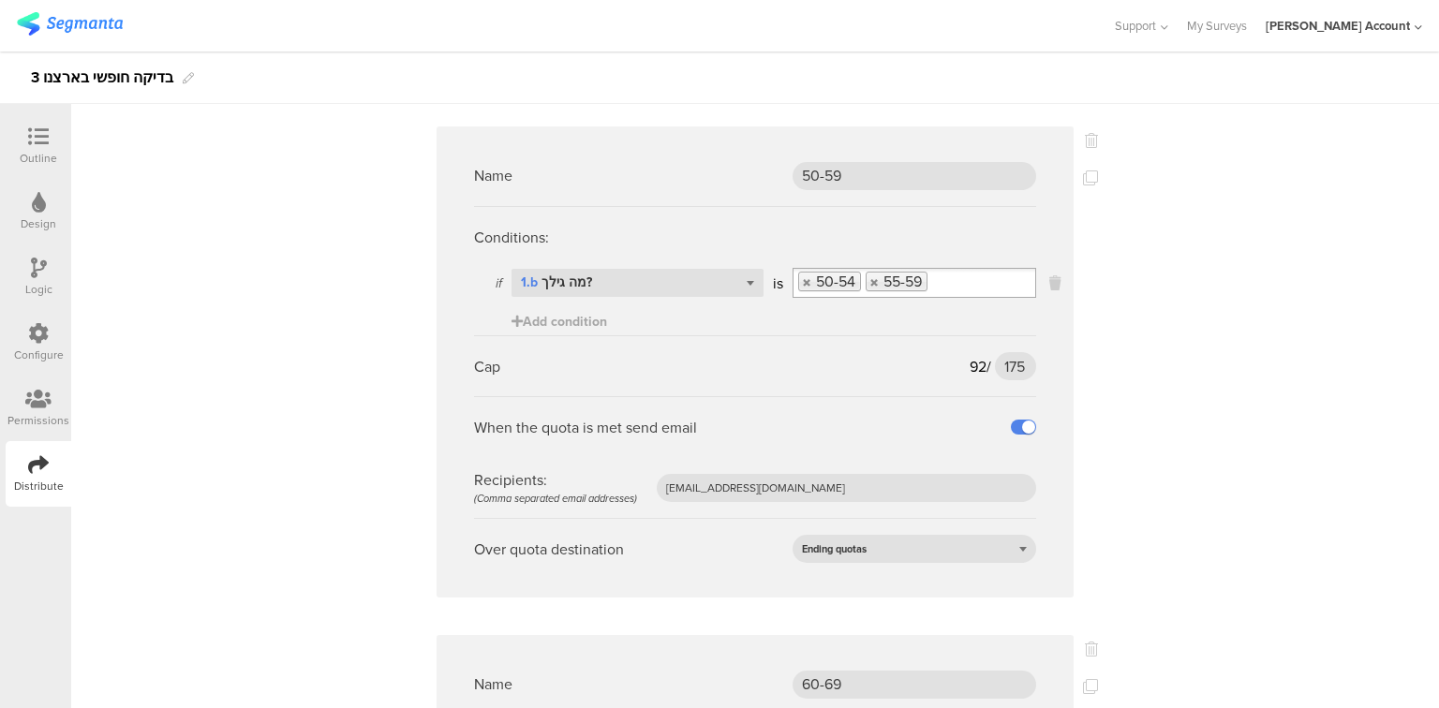
type input "146"
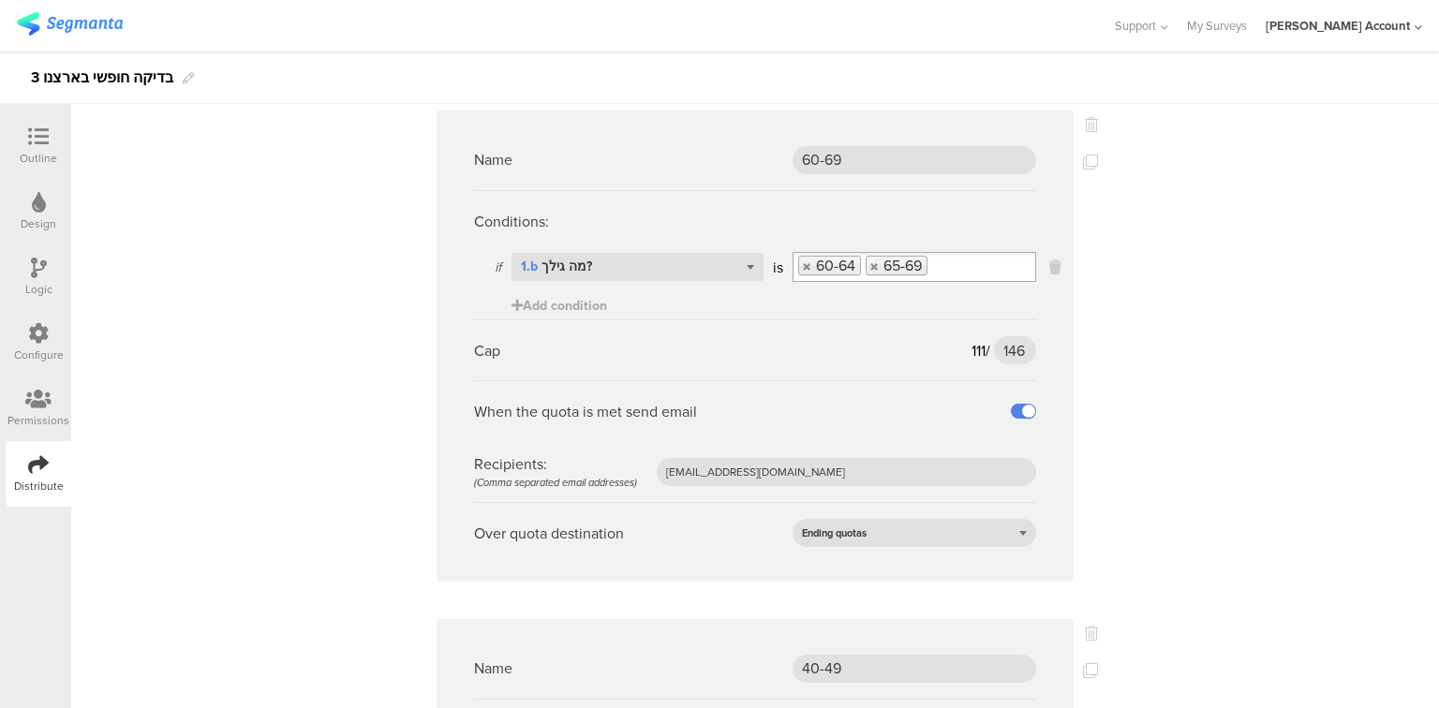
scroll to position [4796, 0]
type input "190"
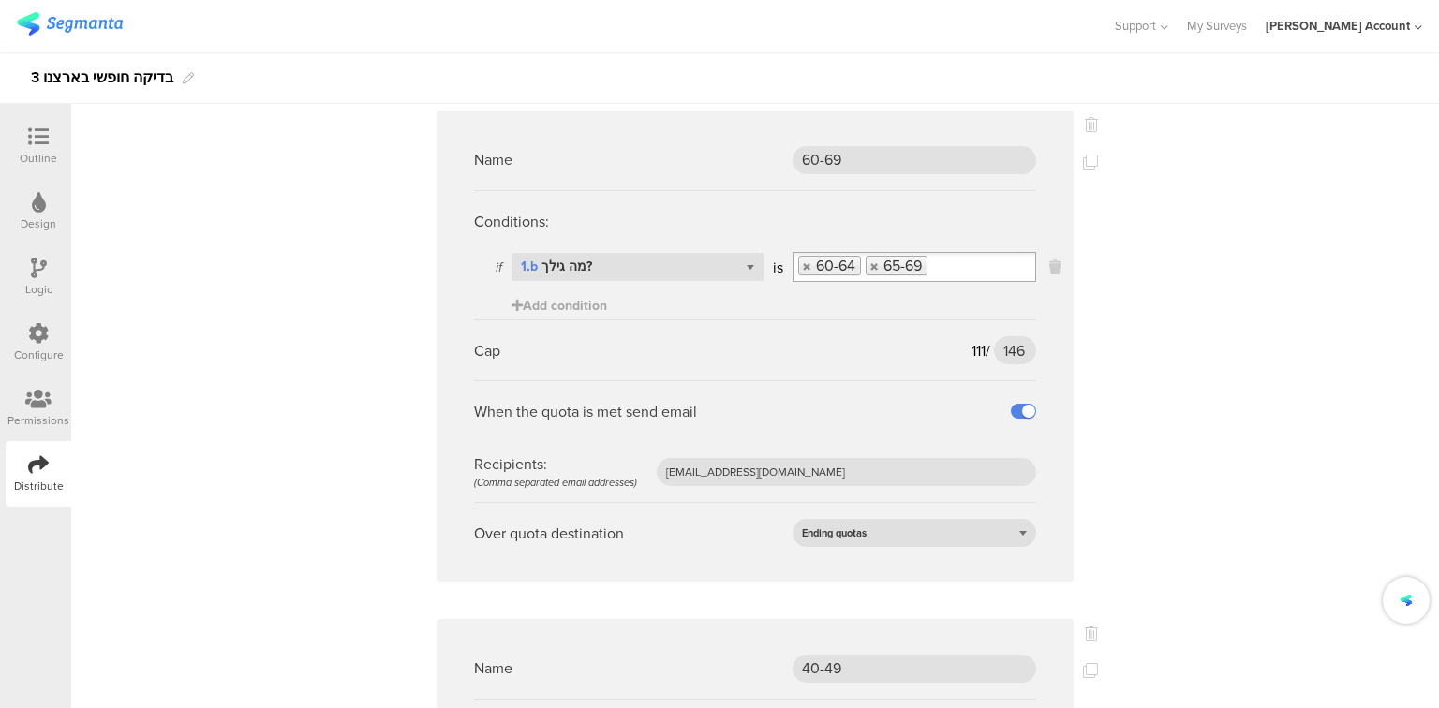
scroll to position [5246, 0]
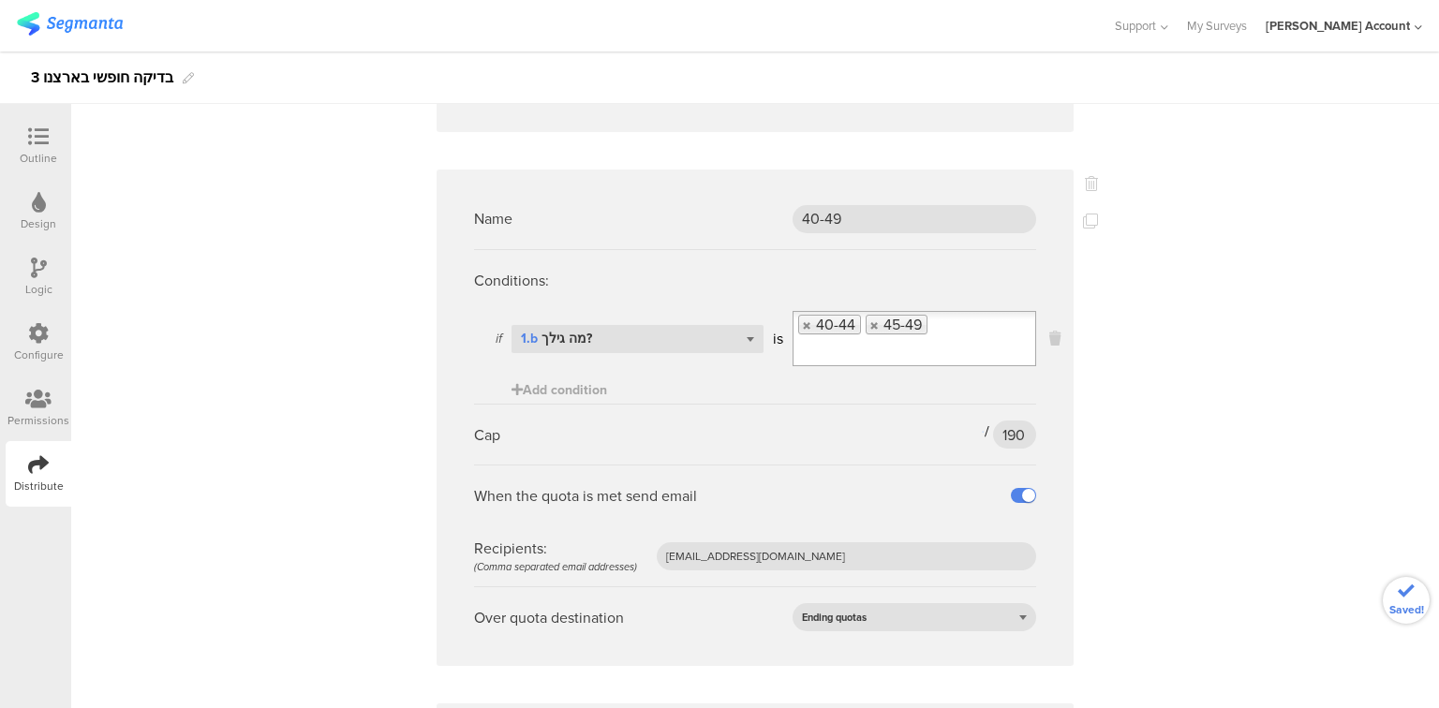
type input "200"
click at [1109, 541] on div "Name גברים Conditions: if Select question... 1.a האם את/ה? is גבר Add condition…" at bounding box center [755, 293] width 1368 height 10720
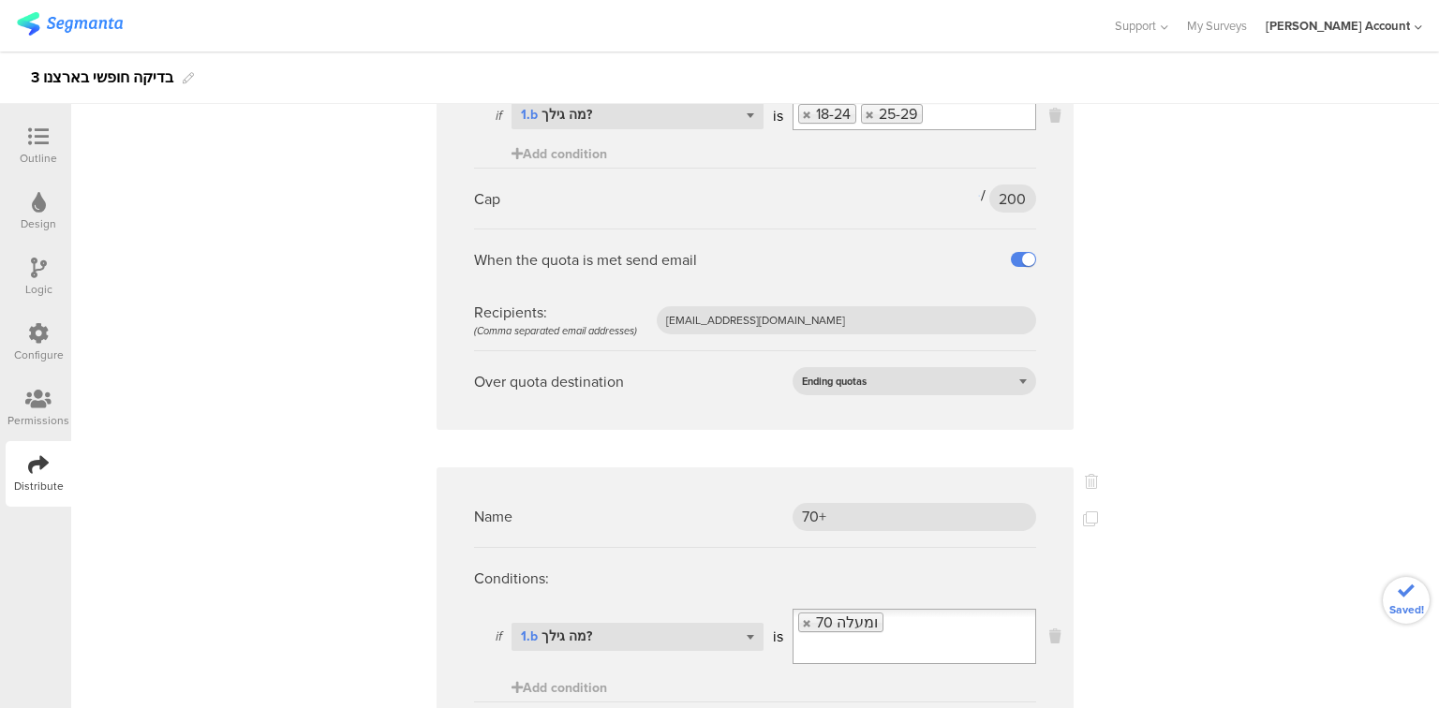
scroll to position [5995, 0]
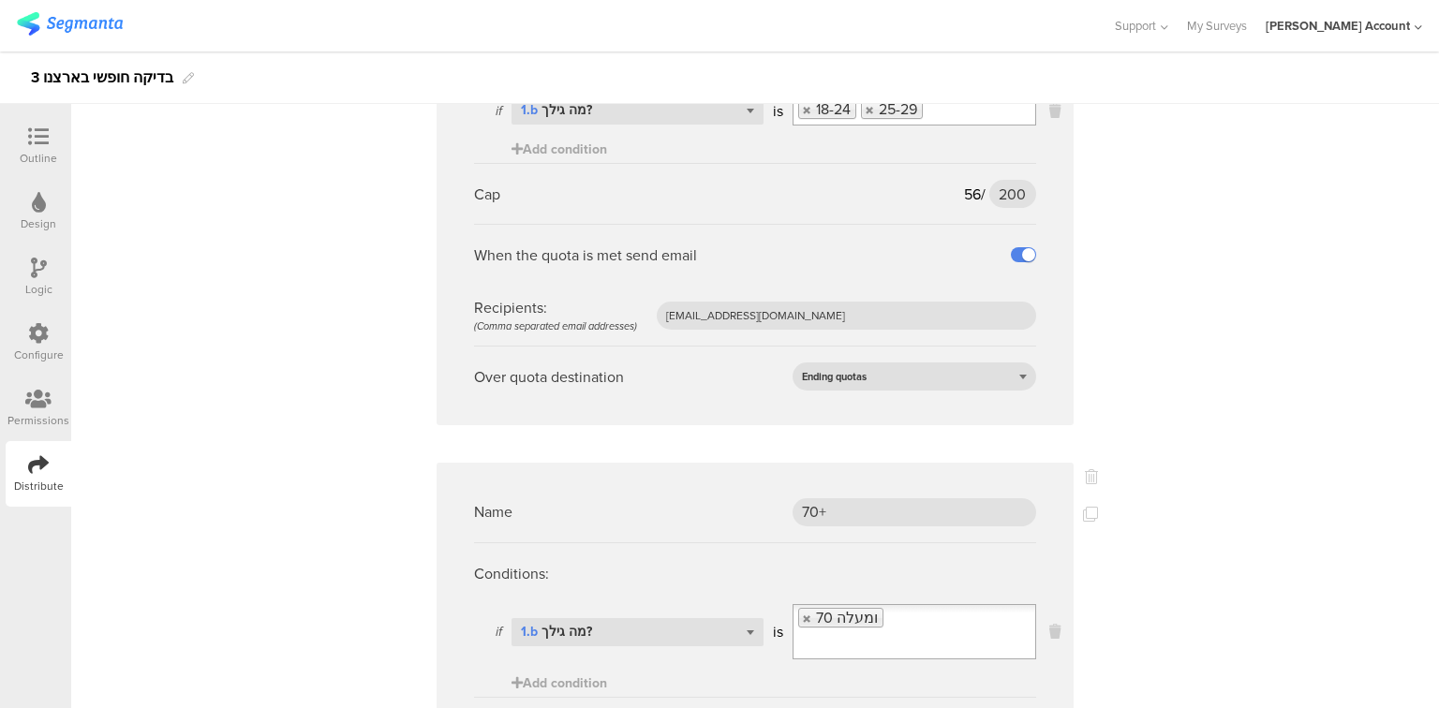
type input "70"
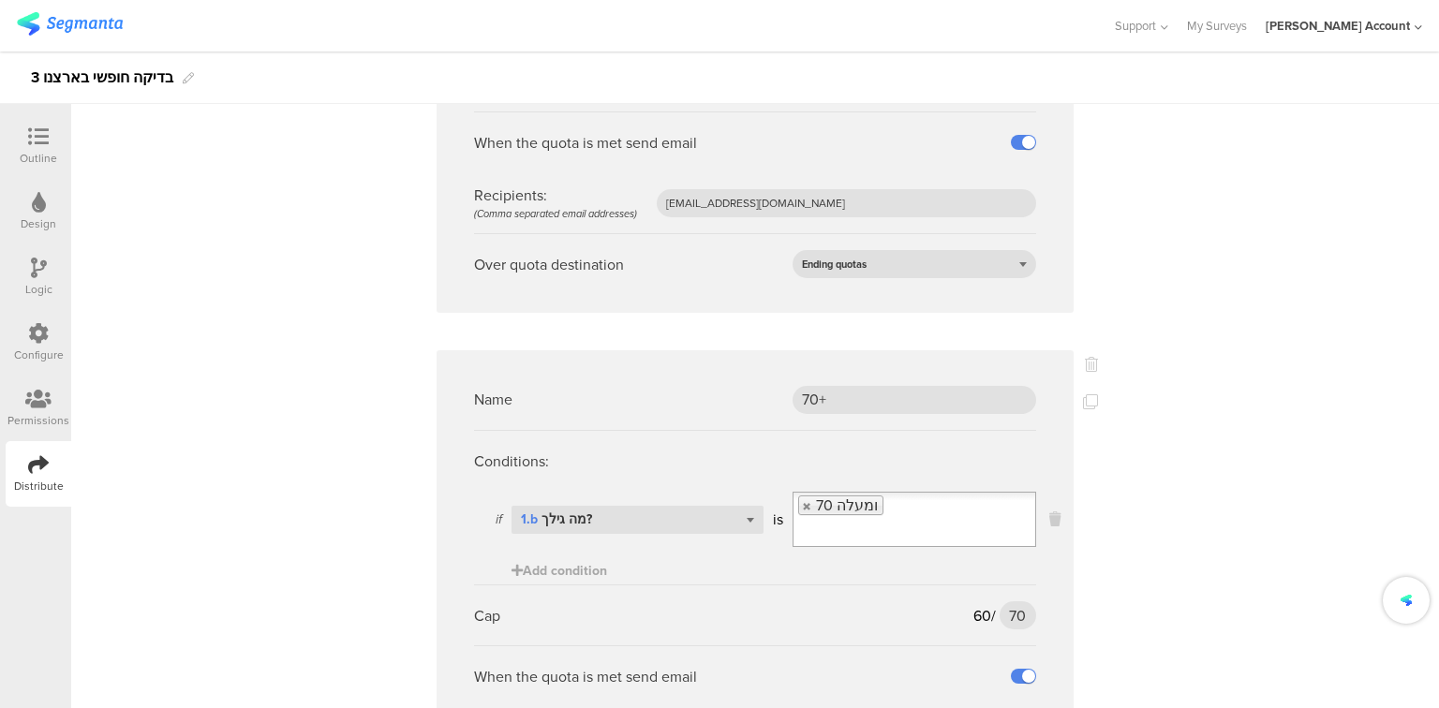
scroll to position [6370, 0]
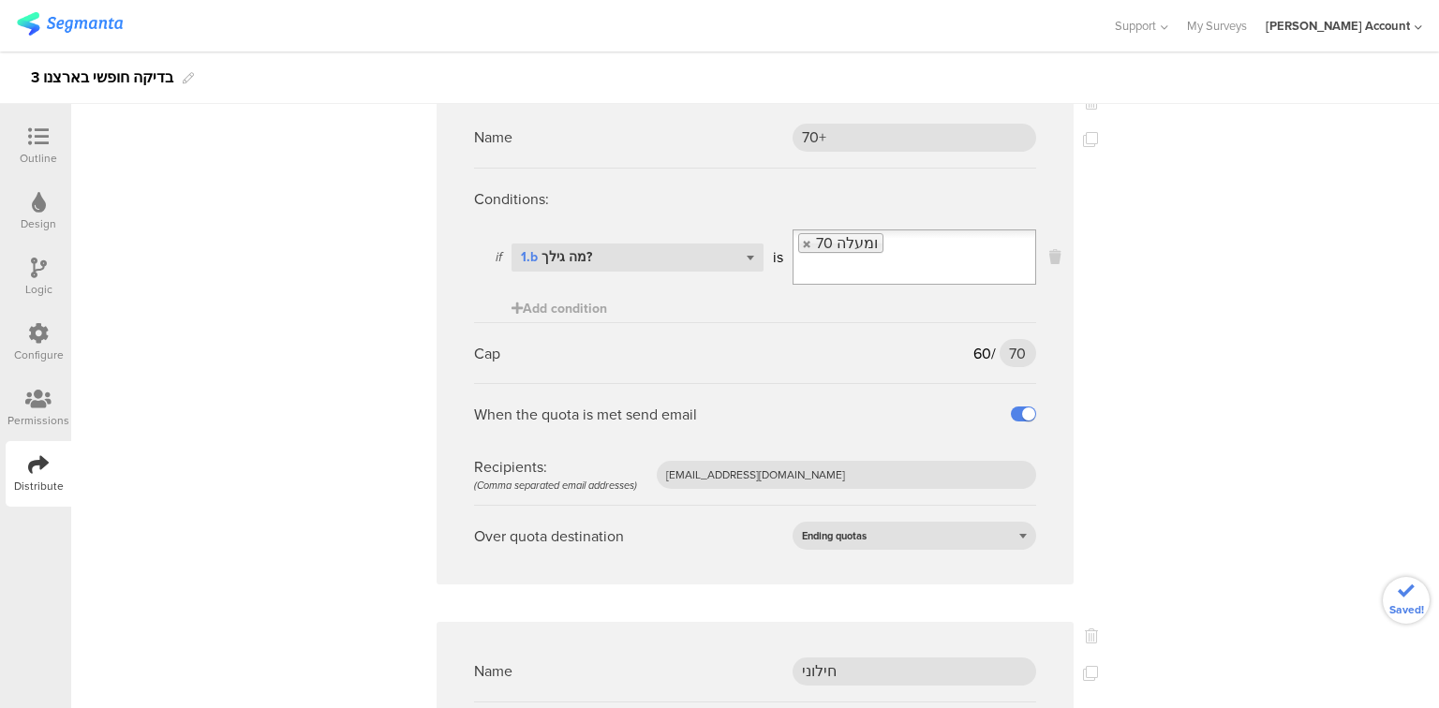
type input "535"
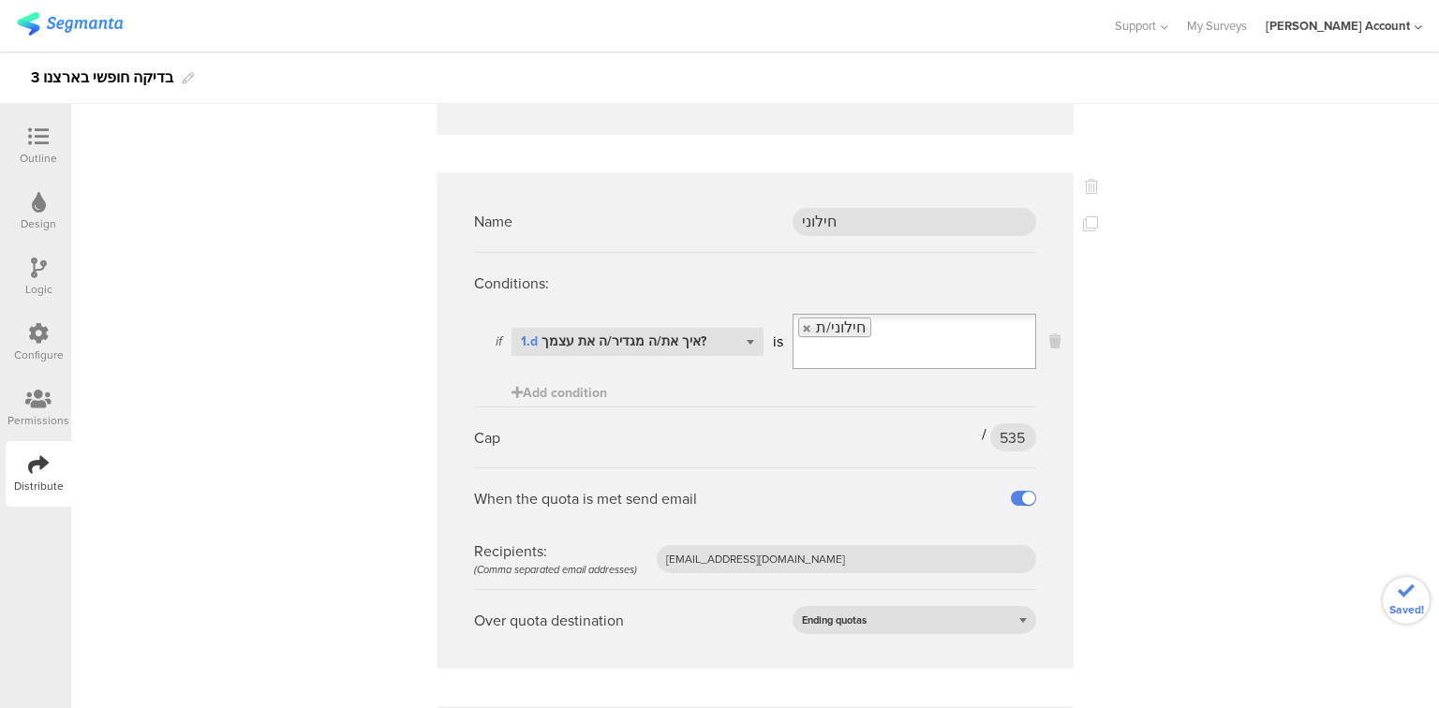
type input "485"
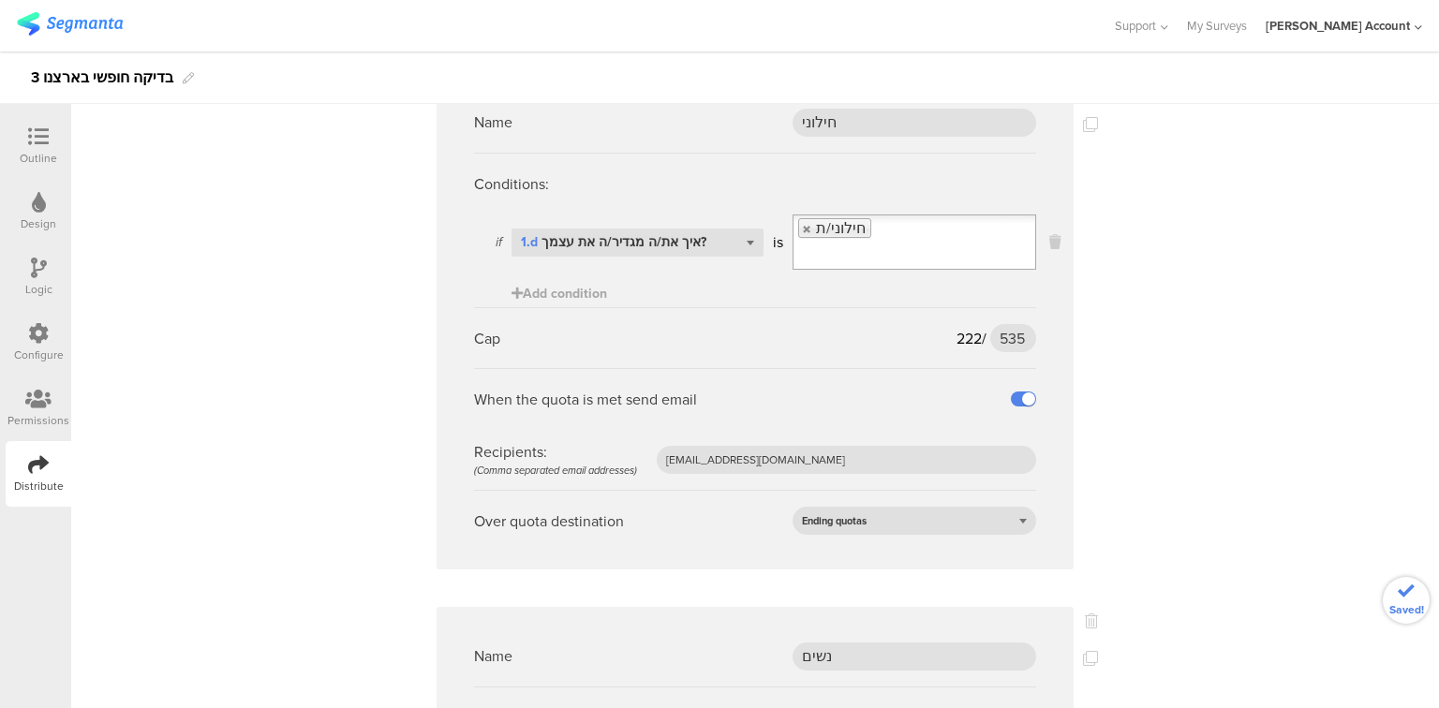
scroll to position [7194, 0]
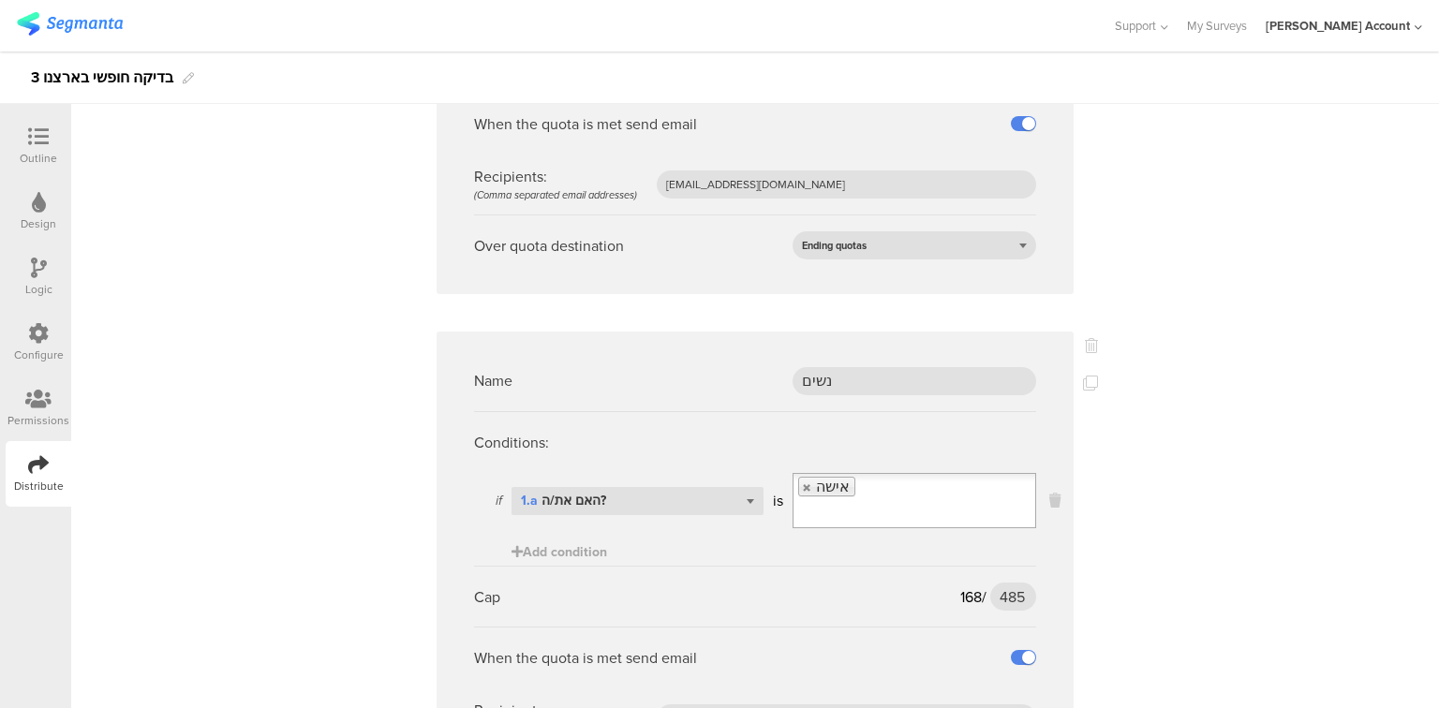
type input "193"
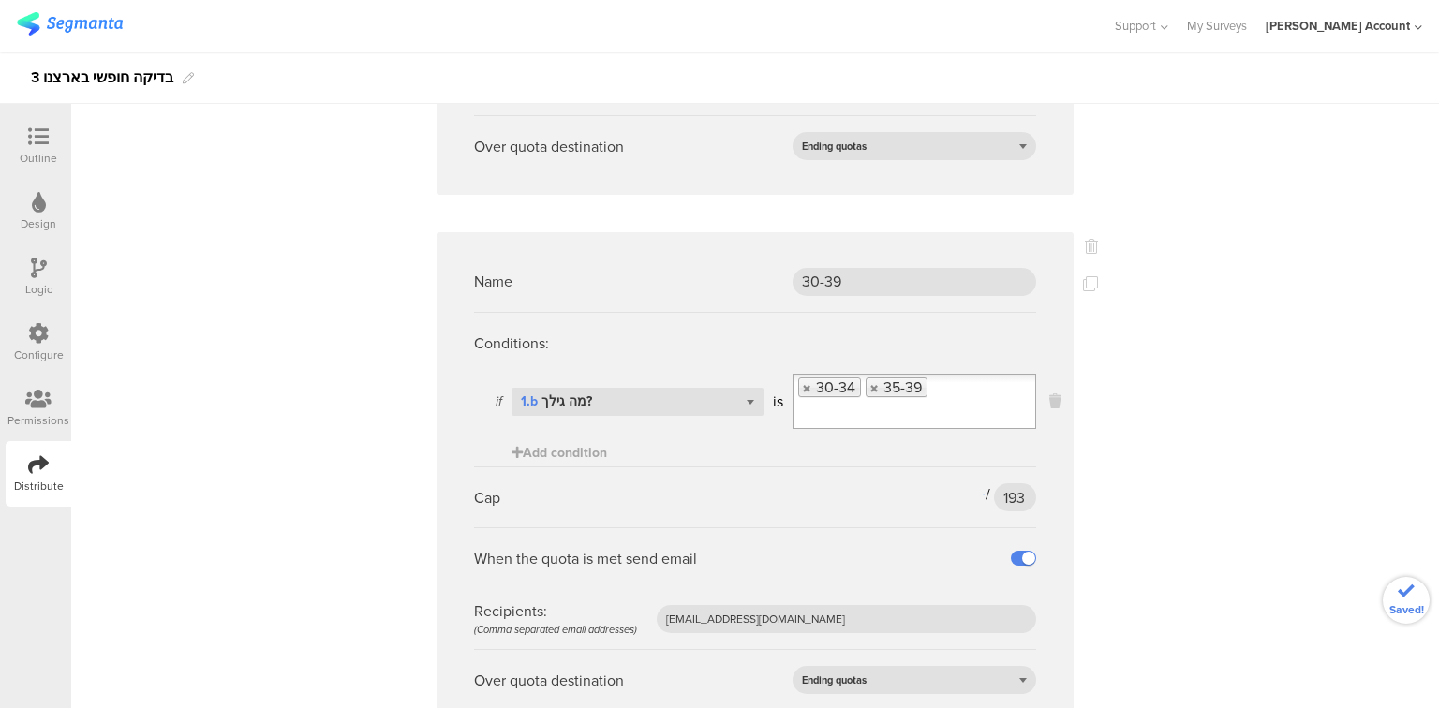
scroll to position [7869, 0]
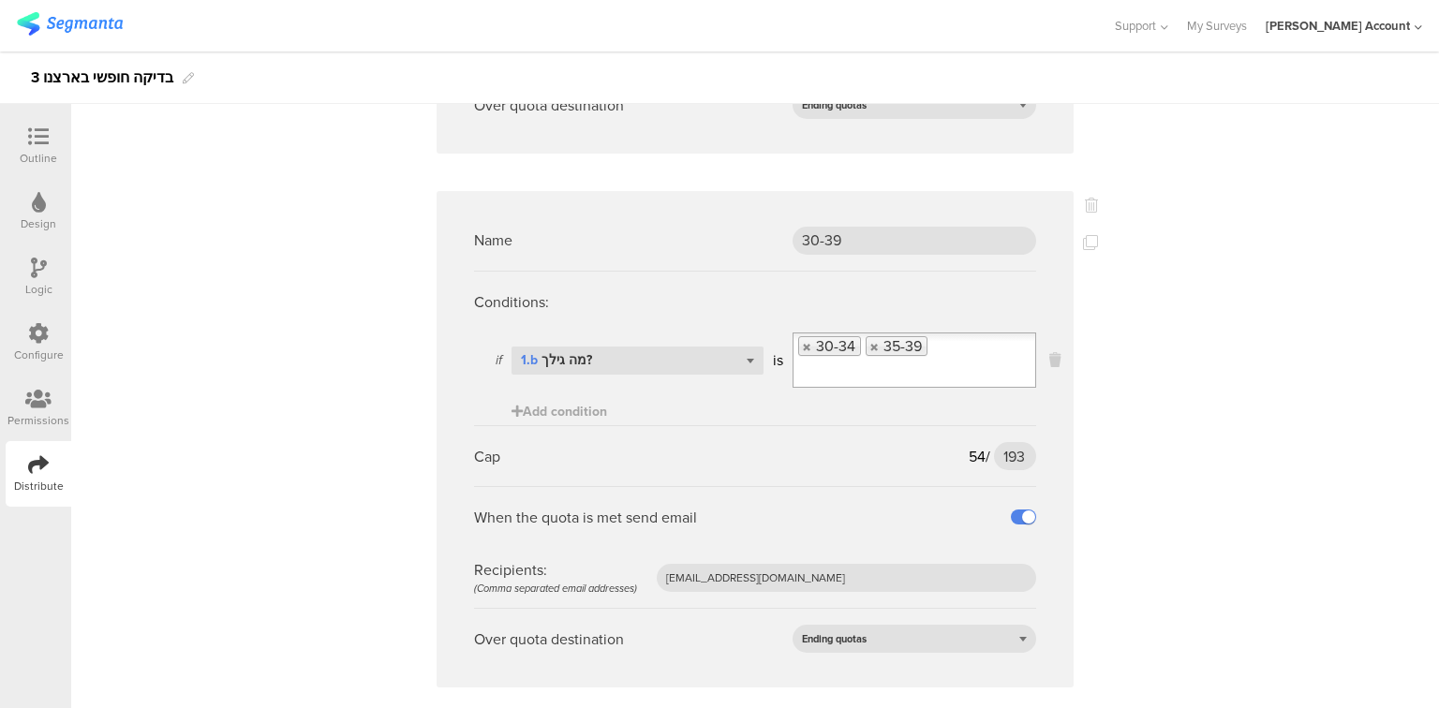
type input "110"
drag, startPoint x: 1150, startPoint y: 502, endPoint x: 1139, endPoint y: 501, distance: 11.3
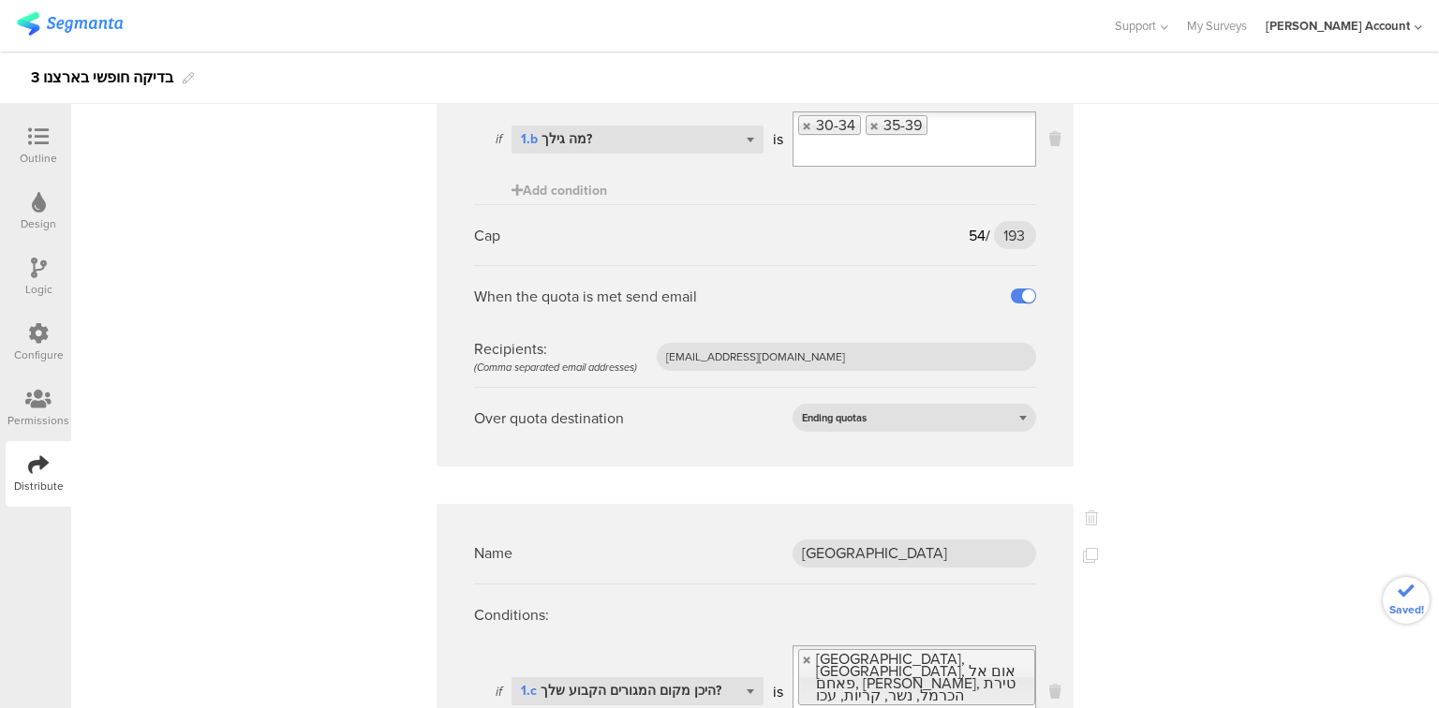
scroll to position [8244, 0]
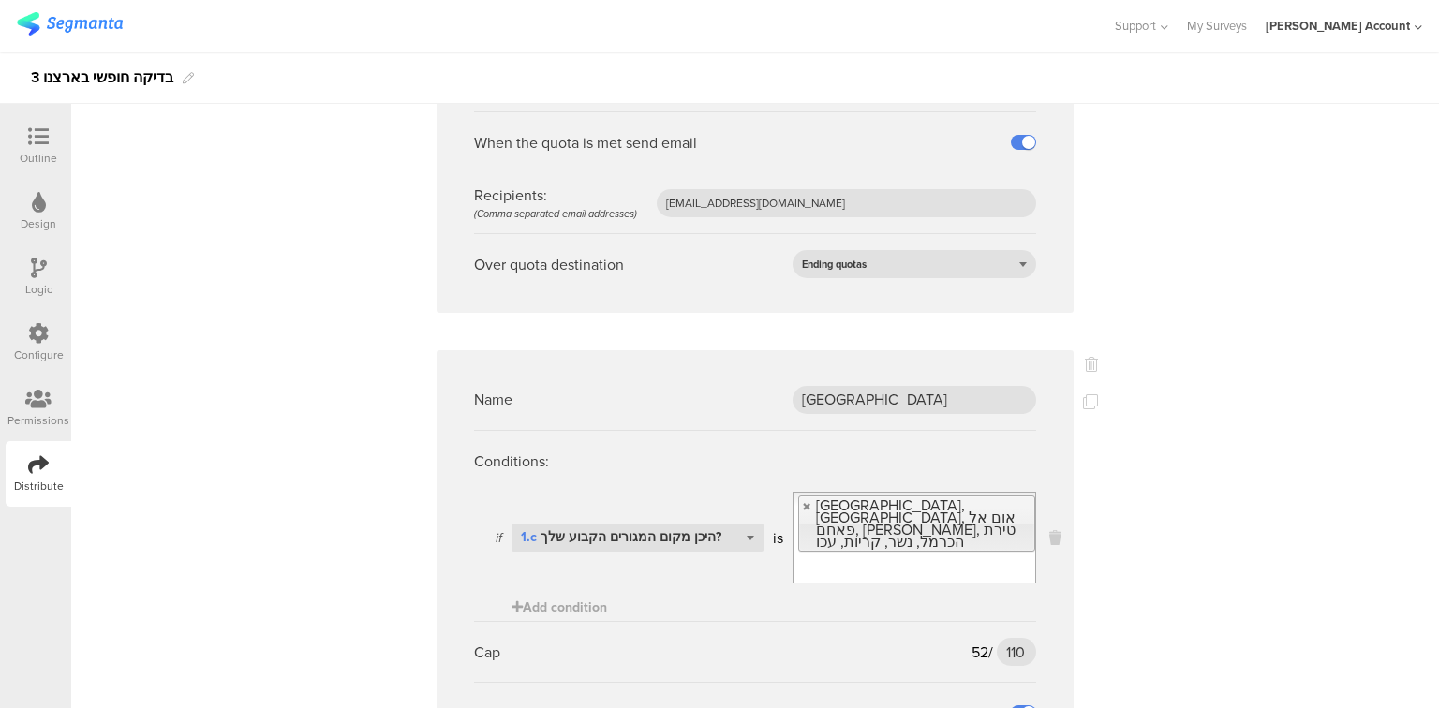
type input "320"
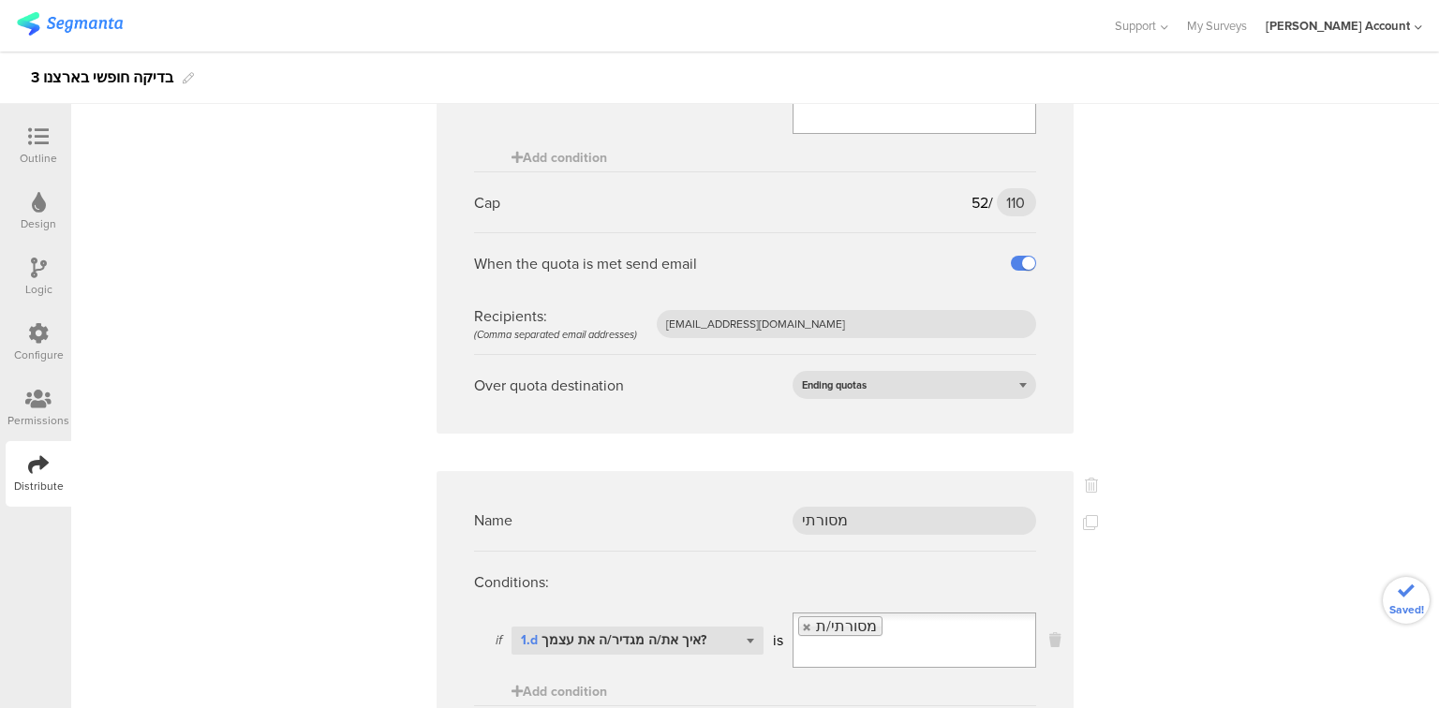
type input "115"
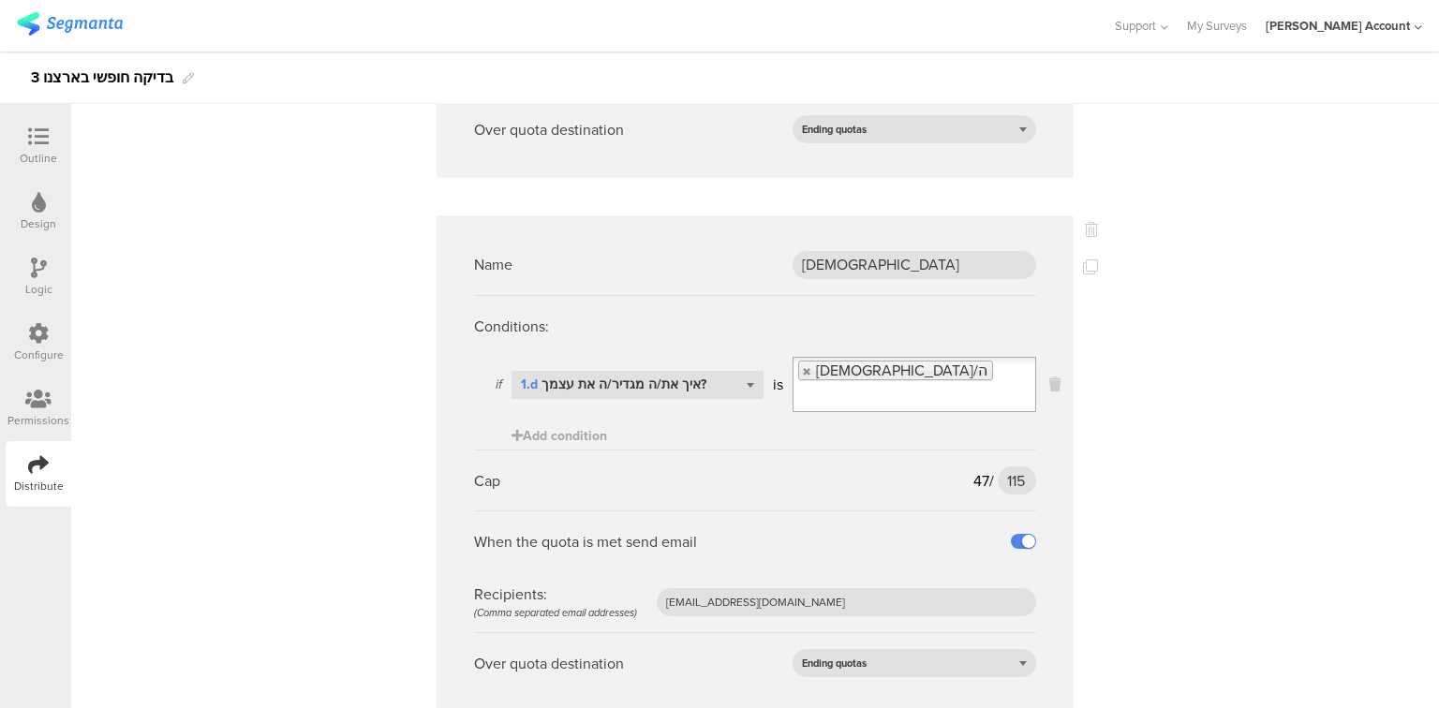
scroll to position [9518, 0]
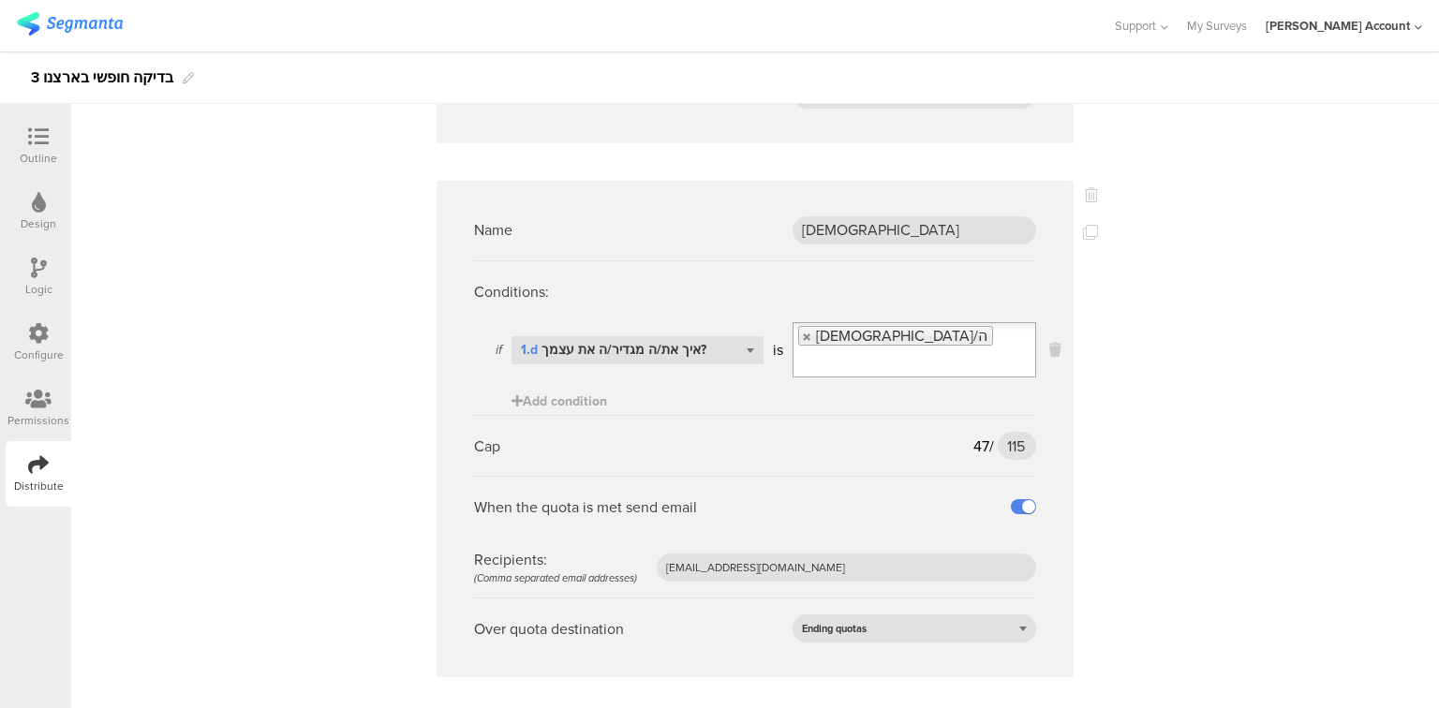
type input "80"
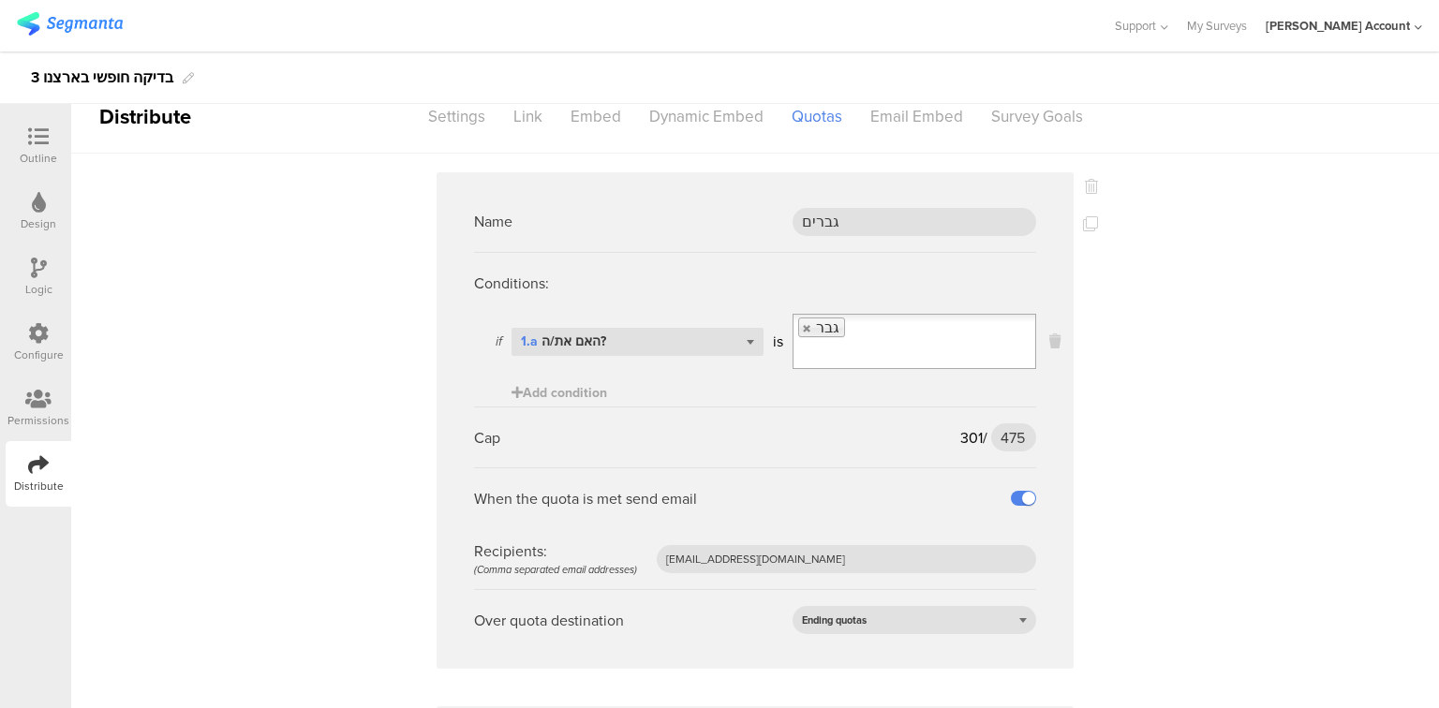
scroll to position [0, 0]
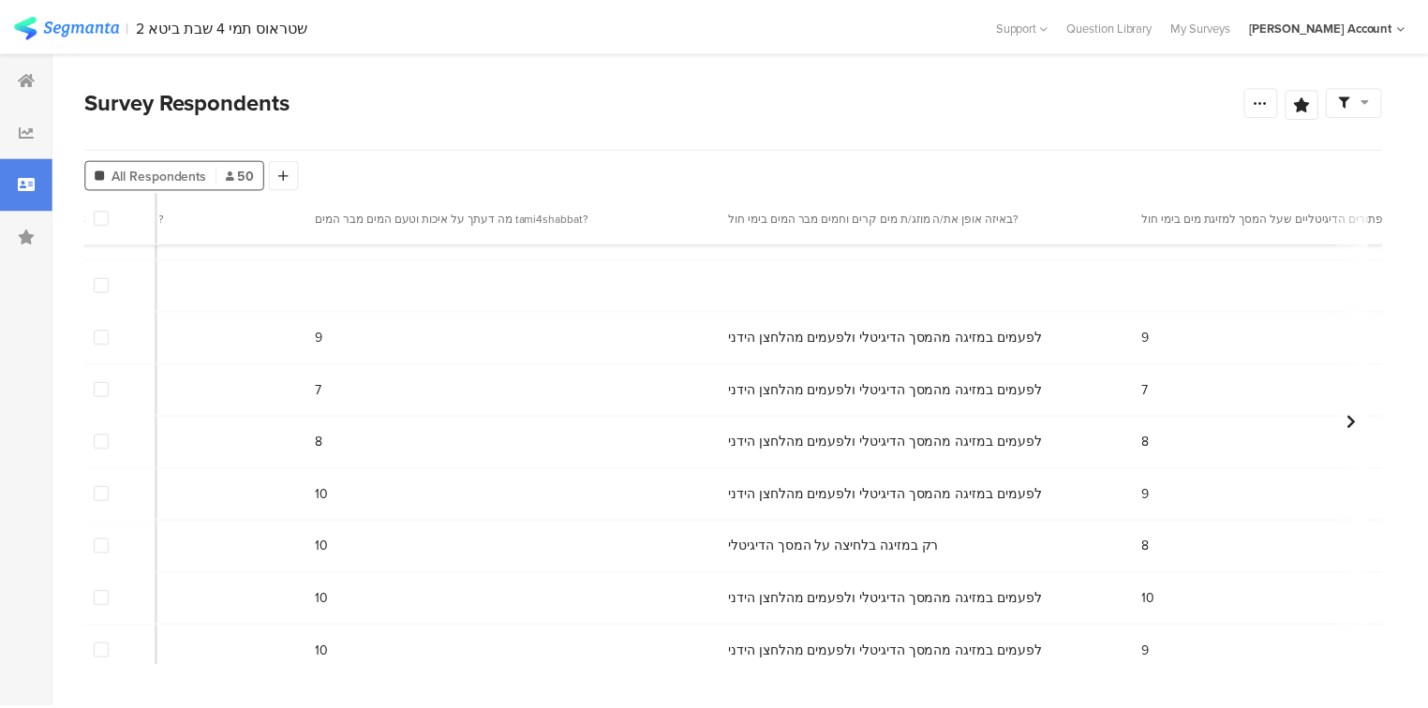
scroll to position [1874, 6143]
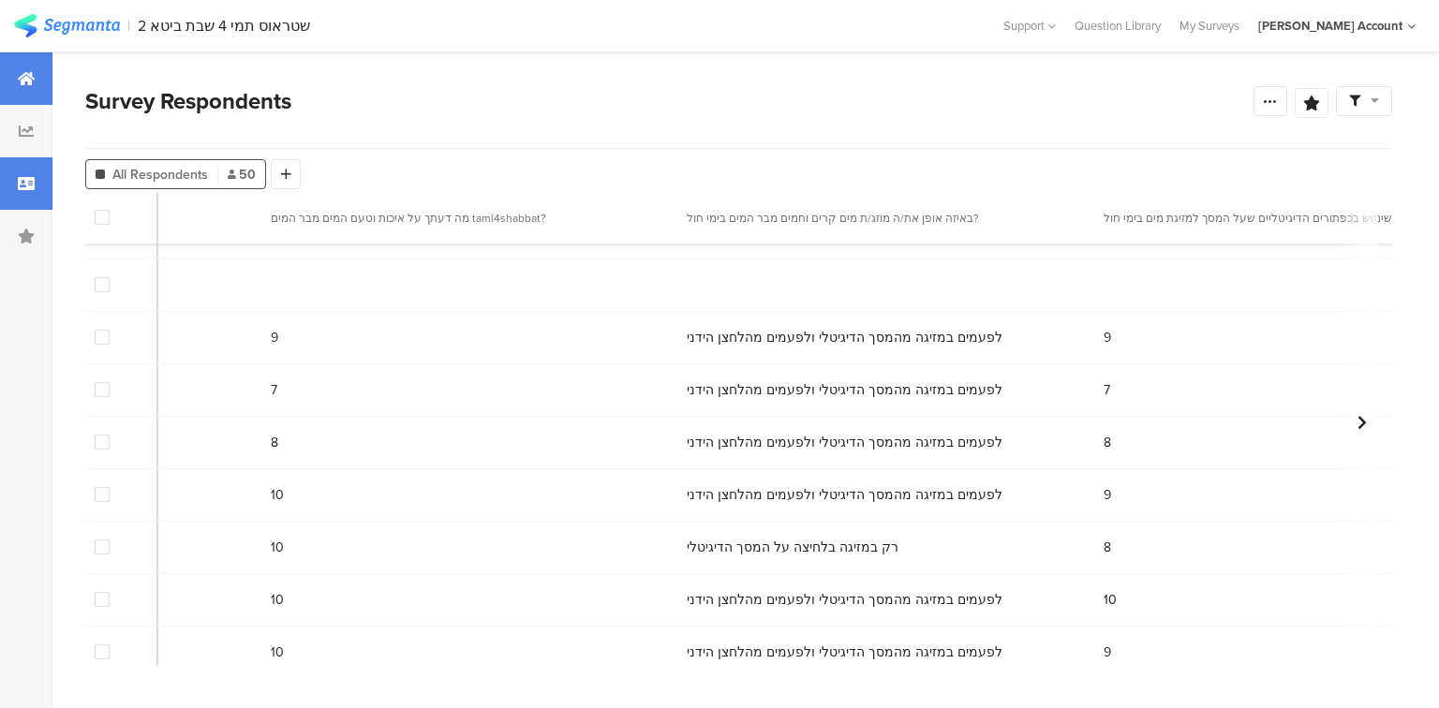
click at [29, 65] on div at bounding box center [26, 78] width 52 height 52
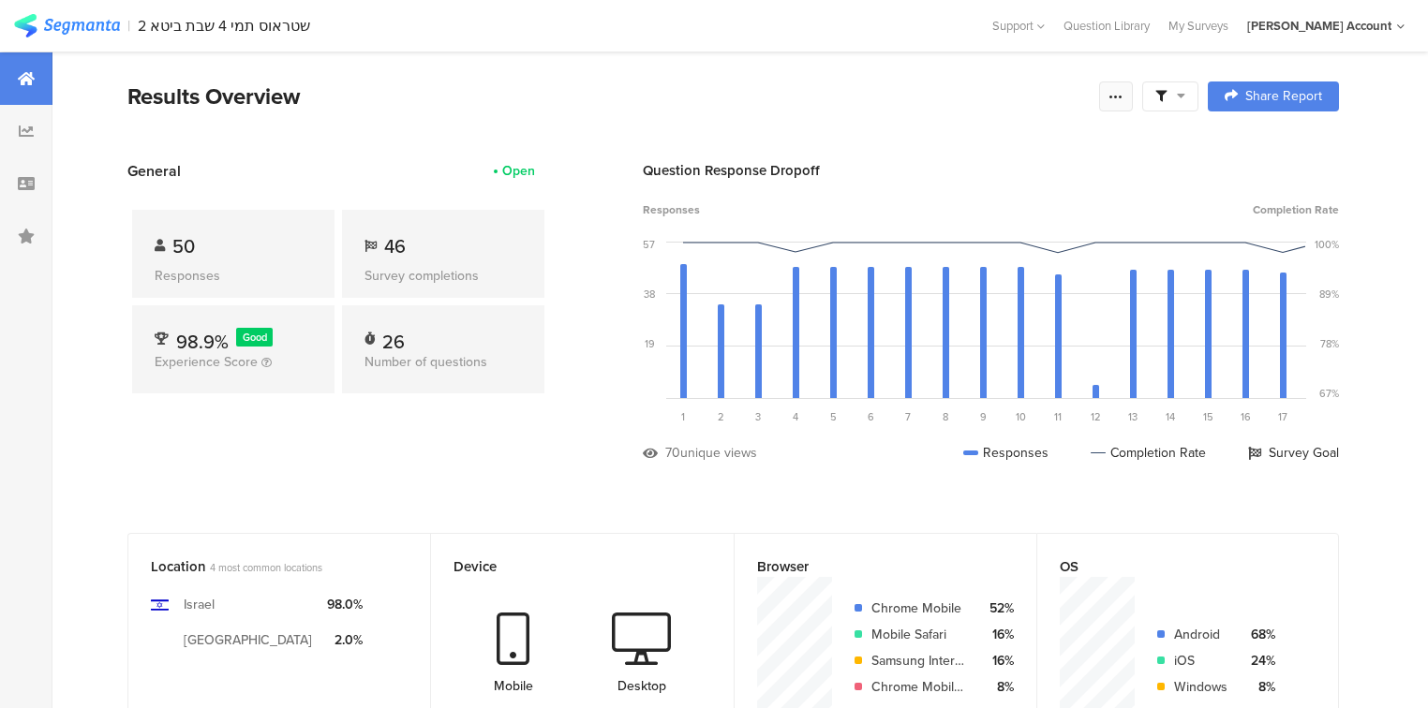
click at [1123, 95] on icon at bounding box center [1115, 96] width 15 height 15
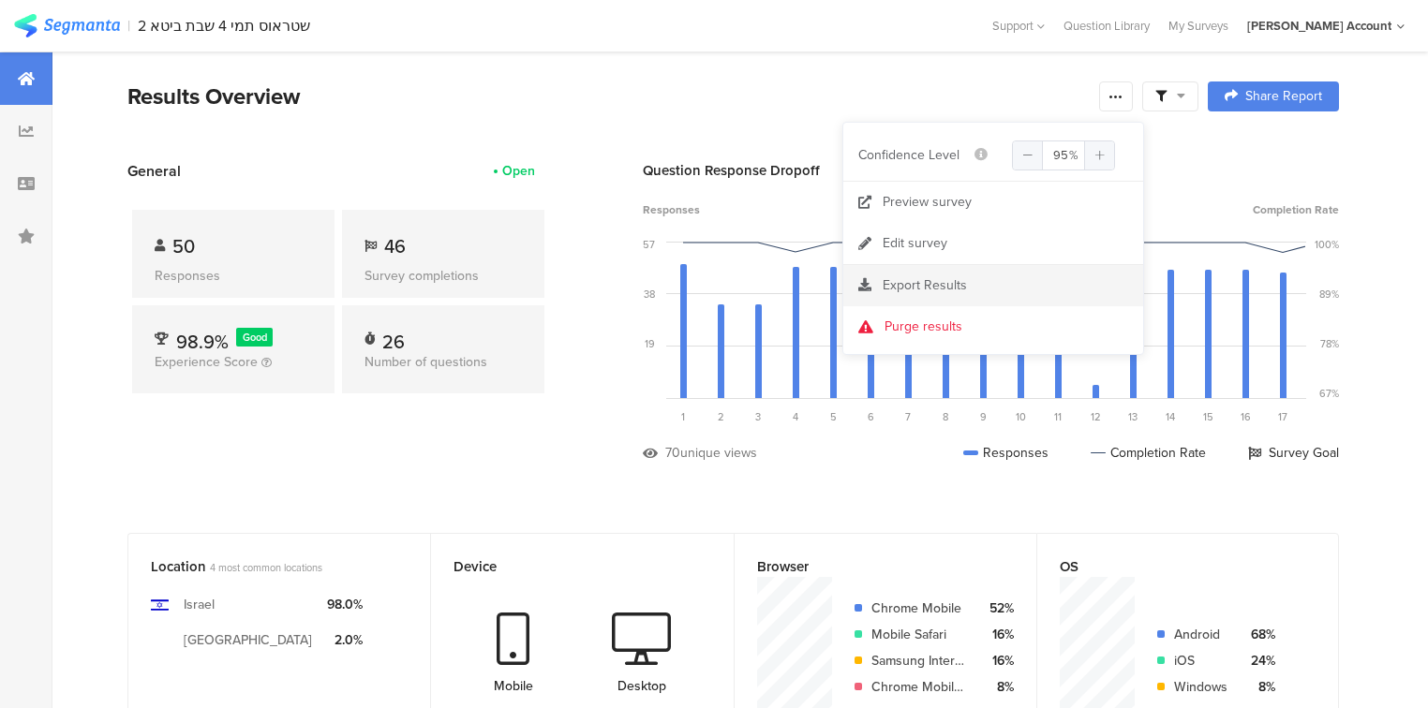
click at [912, 282] on span "Export Results" at bounding box center [924, 285] width 84 height 20
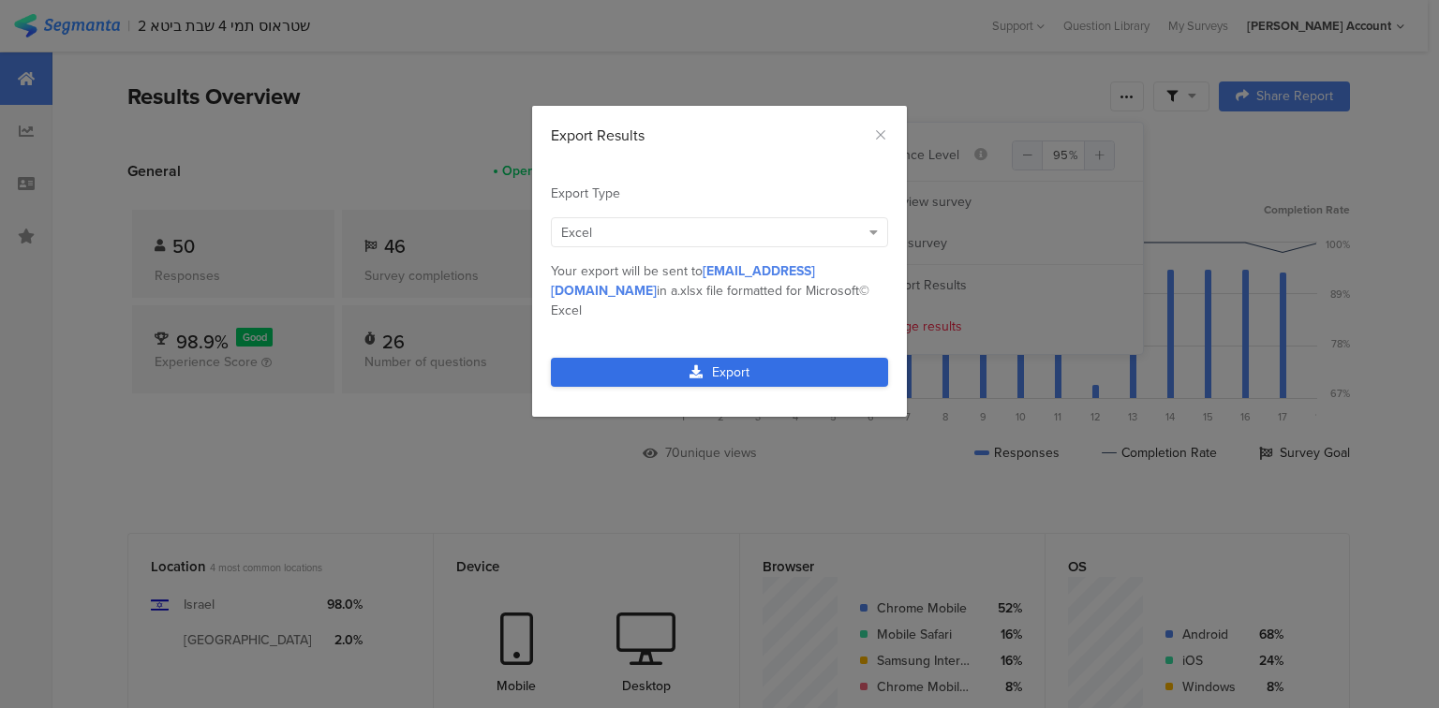
click at [727, 358] on link "Export" at bounding box center [719, 372] width 337 height 29
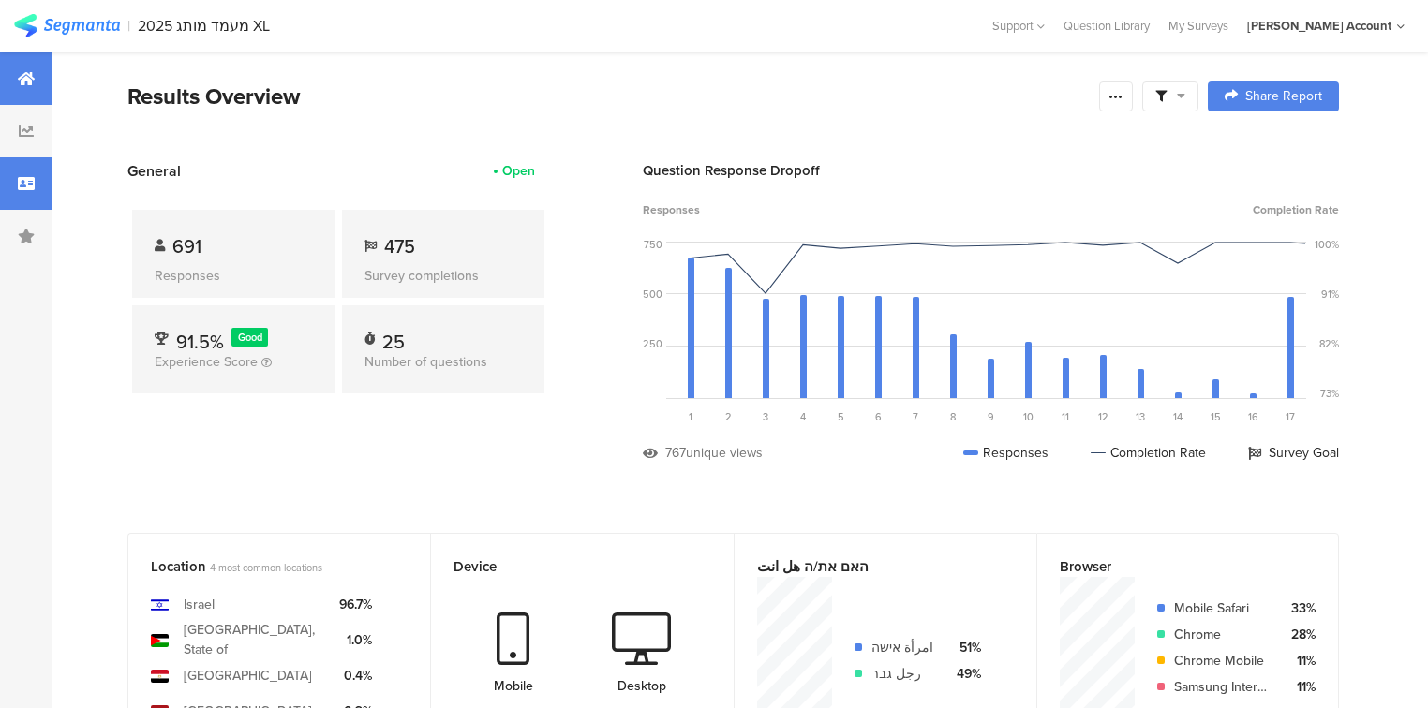
click at [19, 183] on icon at bounding box center [26, 183] width 17 height 15
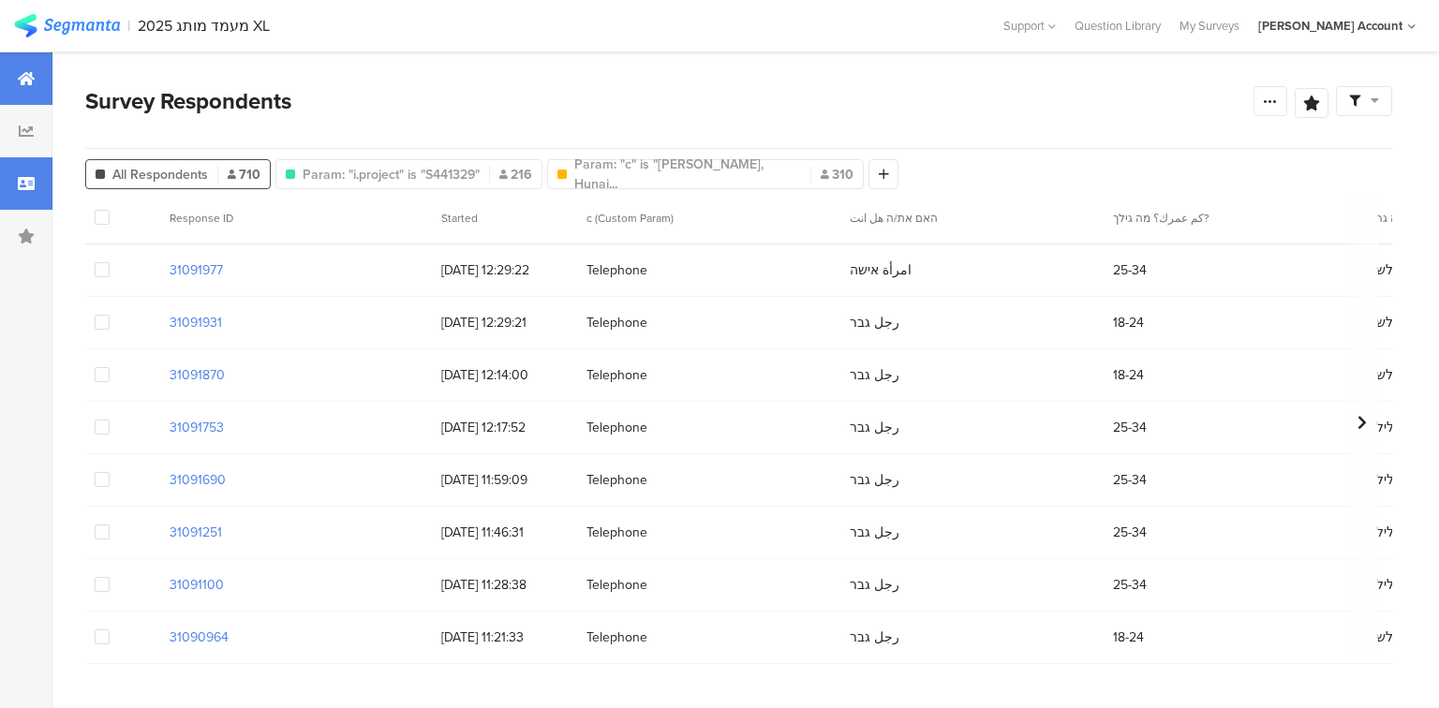
click at [31, 81] on icon at bounding box center [26, 78] width 17 height 15
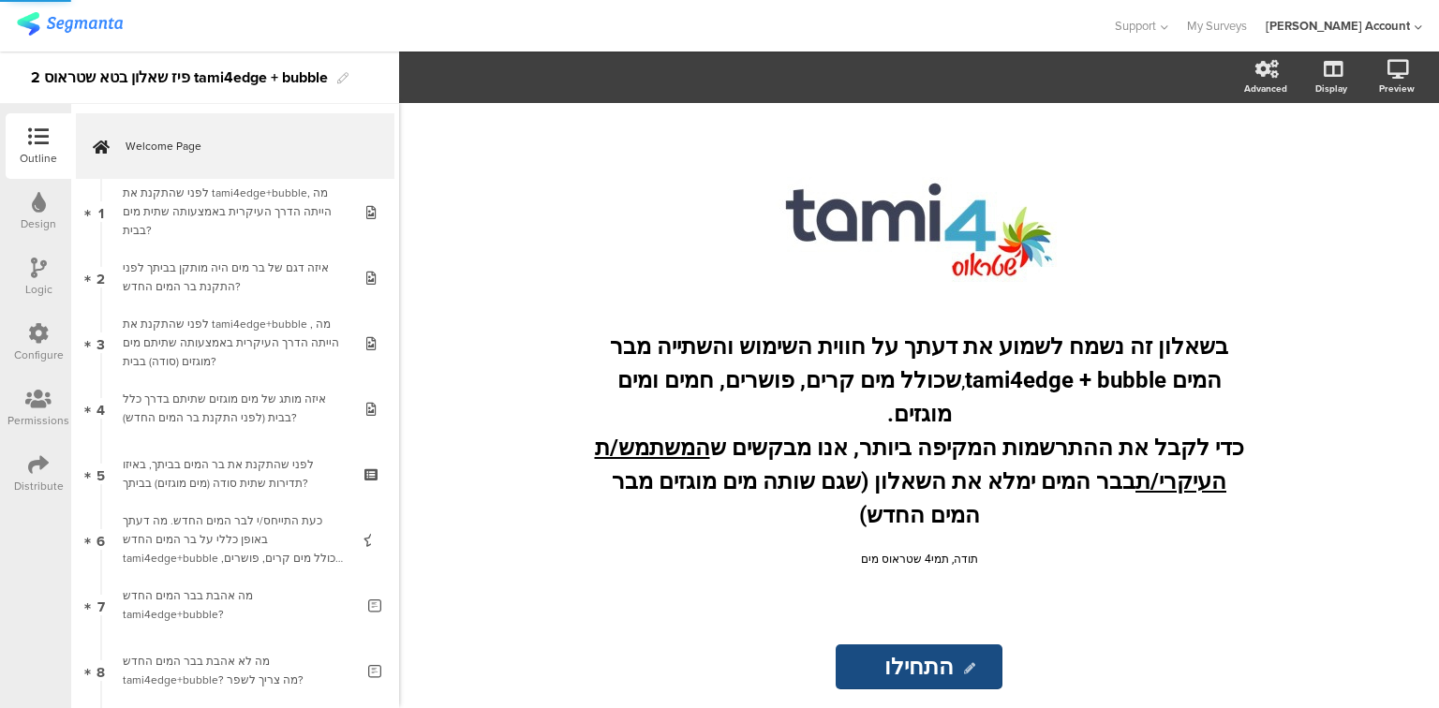
click at [30, 474] on icon at bounding box center [38, 464] width 21 height 21
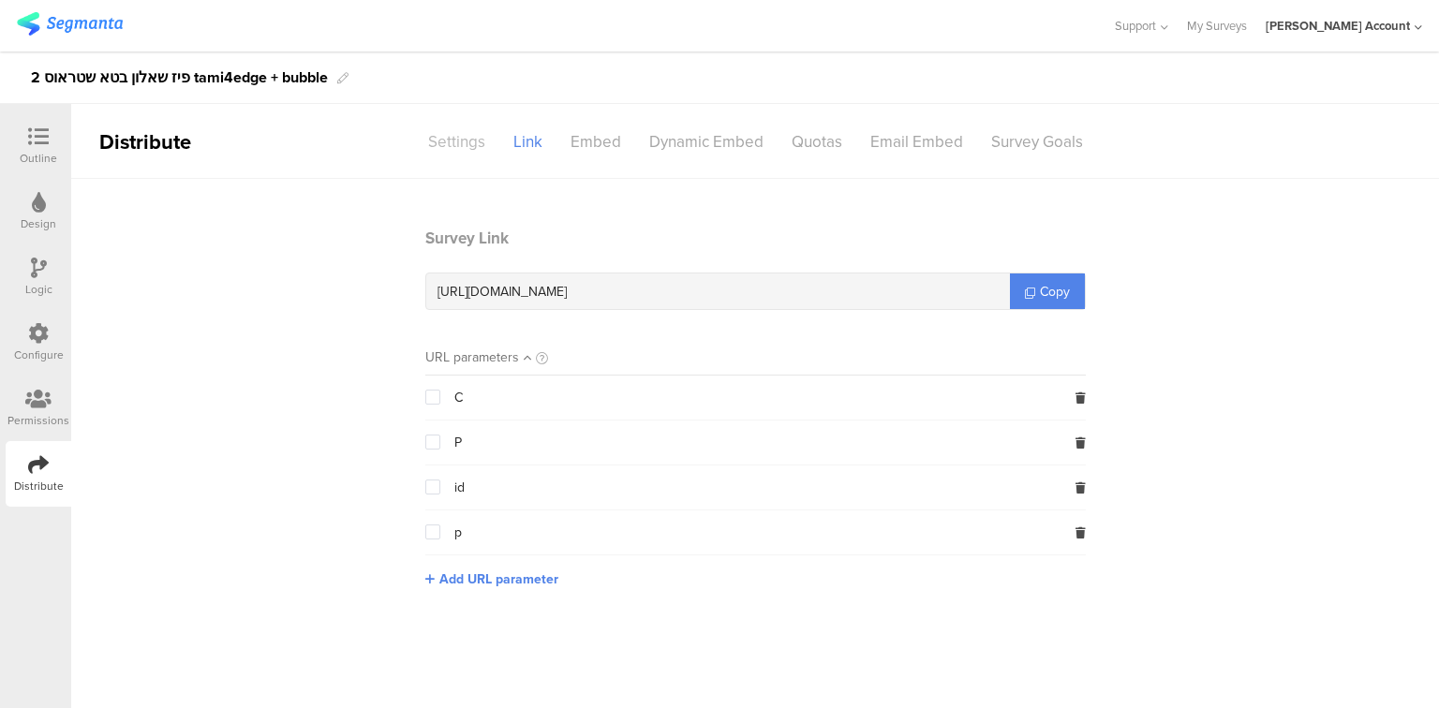
click at [456, 141] on div "Settings" at bounding box center [456, 142] width 85 height 33
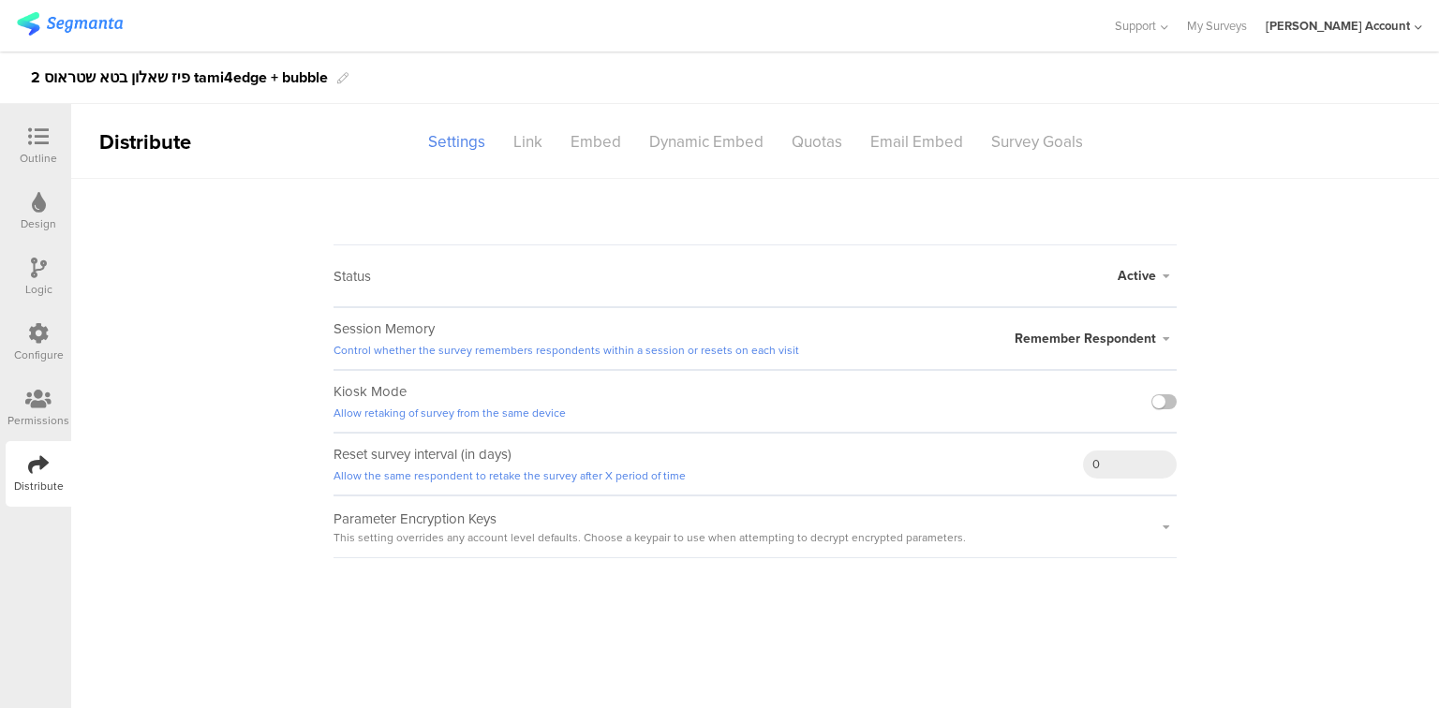
click at [1104, 339] on span "Remember Respondent" at bounding box center [1085, 339] width 141 height 20
click at [1105, 410] on icon at bounding box center [1106, 413] width 13 height 13
click at [1167, 338] on icon at bounding box center [1166, 338] width 21 height 11
click at [1319, 618] on main "Status Active Active Closed Schedule Start Date: End Date: Save Cancel Session …" at bounding box center [755, 443] width 1368 height 529
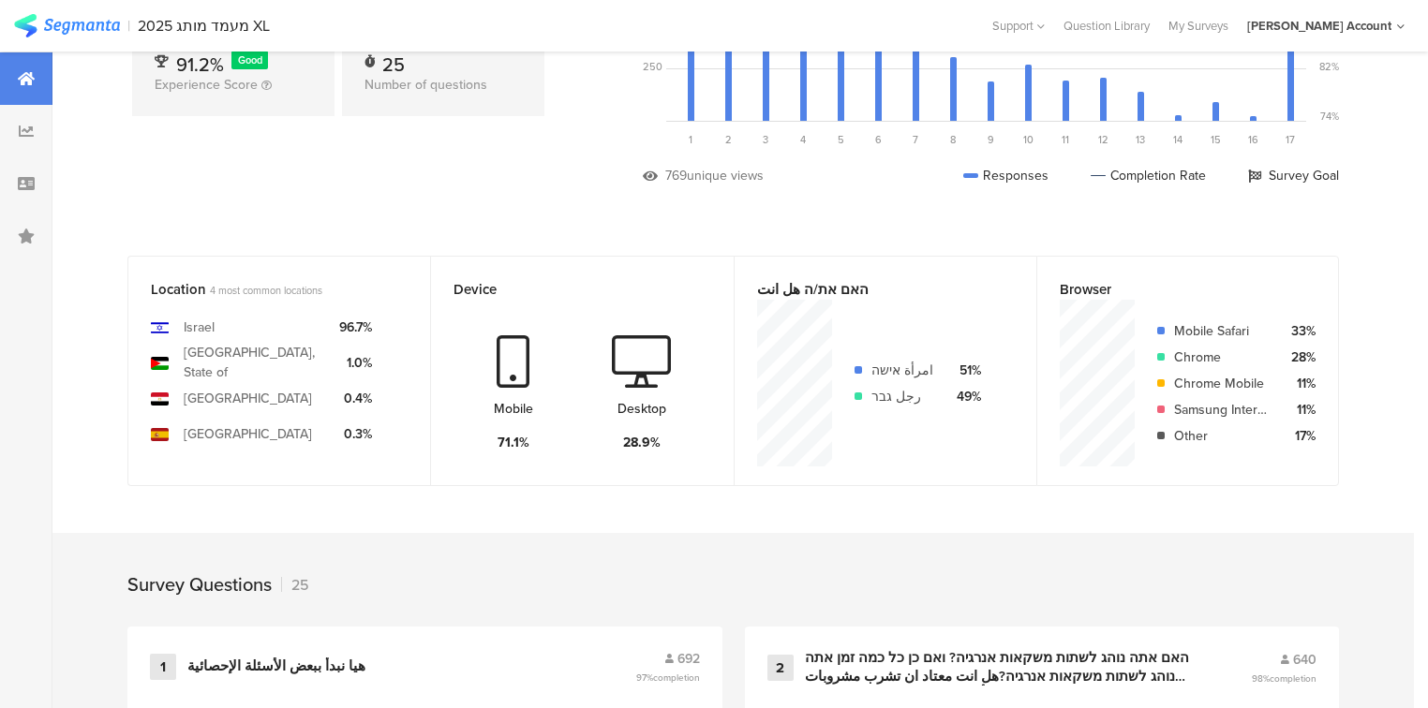
scroll to position [375, 0]
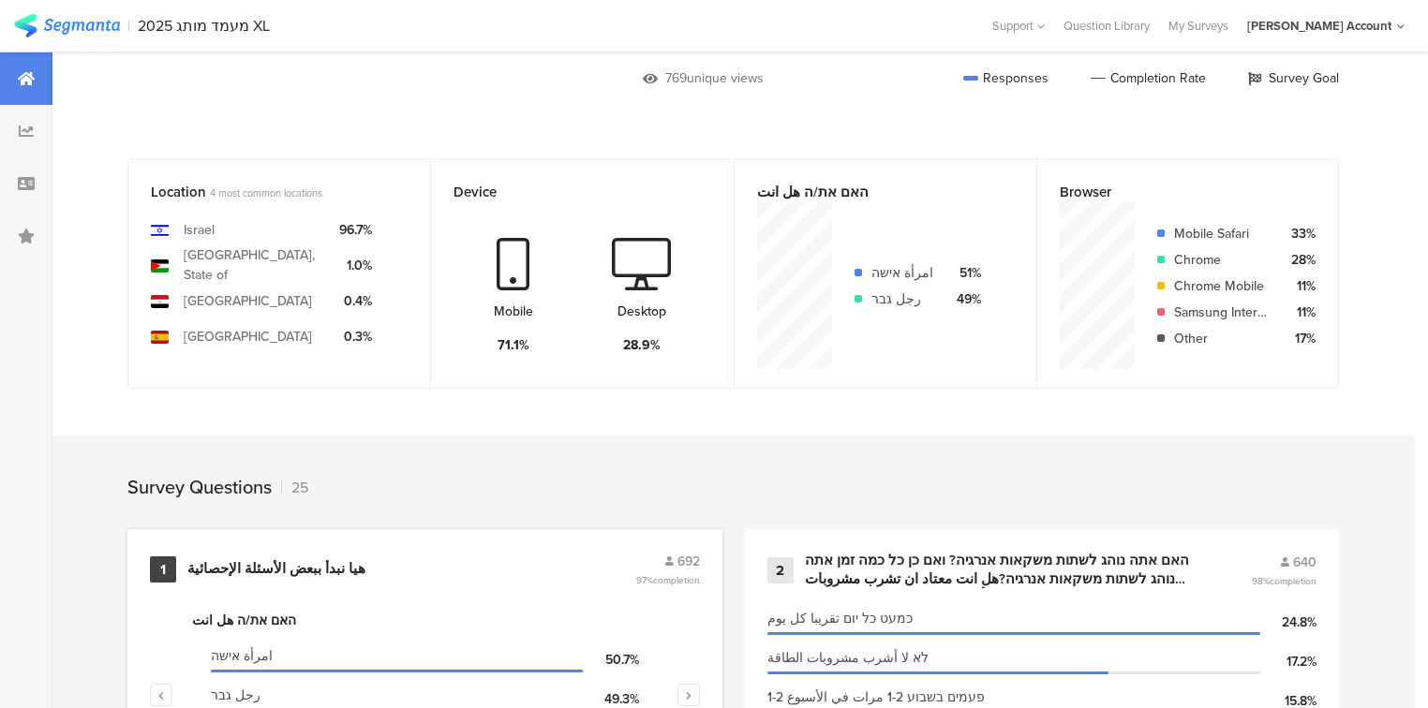
click at [300, 568] on div "هيا نبدأ ببعض الأسئلة الإحصائية" at bounding box center [276, 569] width 178 height 19
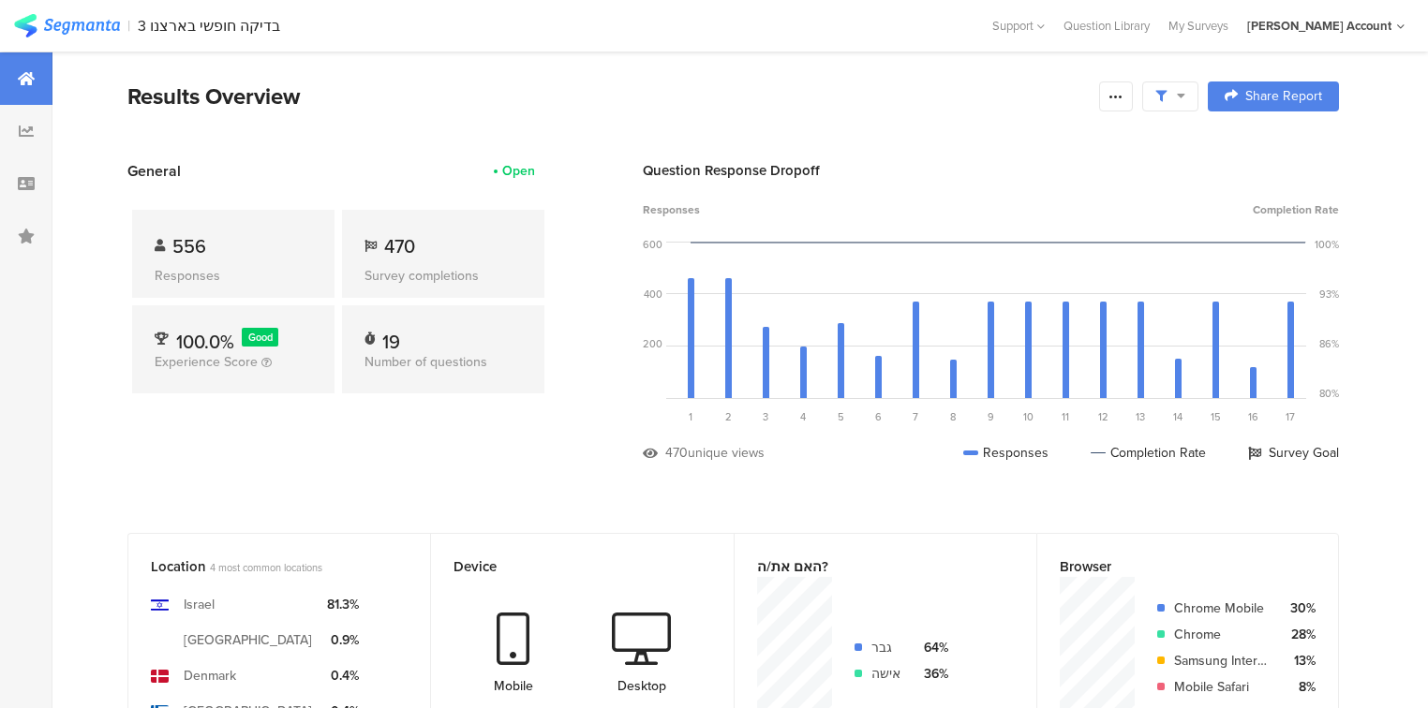
click at [1185, 96] on span at bounding box center [1170, 96] width 30 height 17
drag, startPoint x: 1263, startPoint y: 148, endPoint x: 1245, endPoint y: 165, distance: 24.5
click at [1261, 148] on span at bounding box center [1269, 148] width 28 height 15
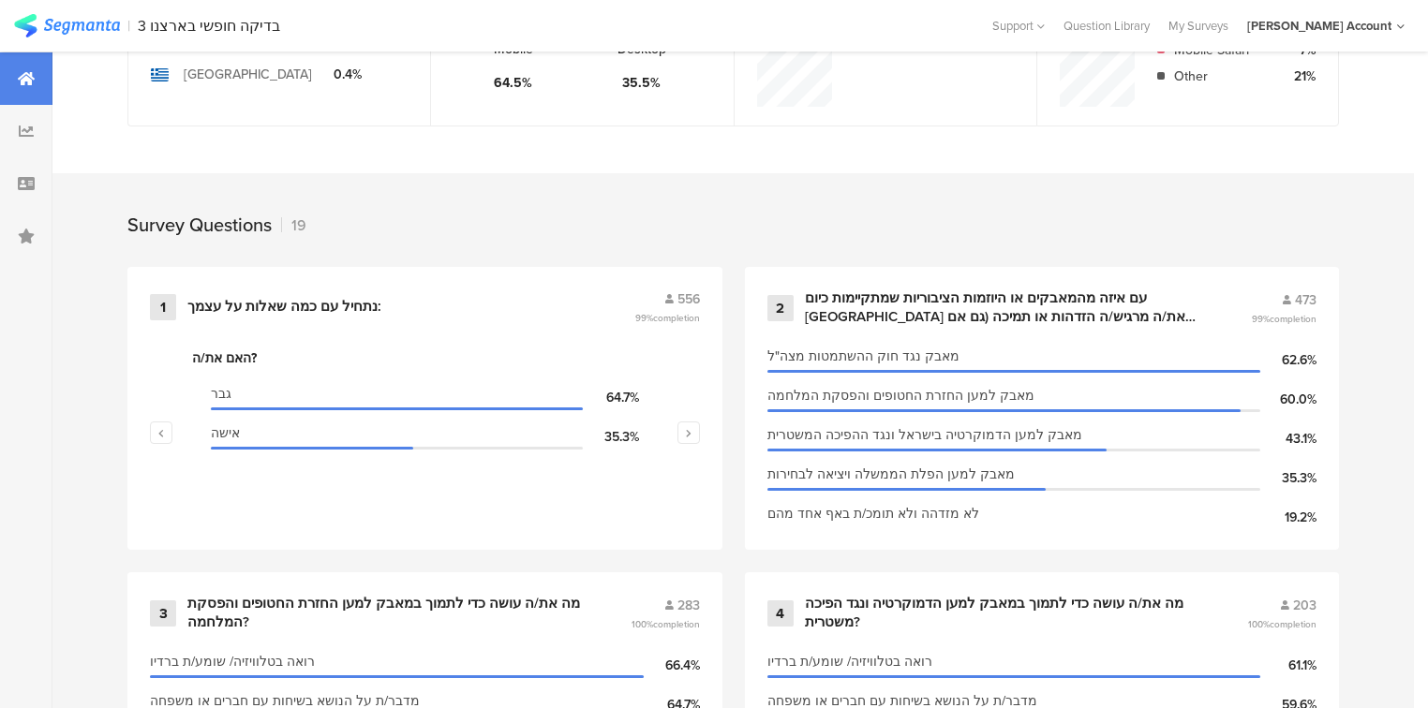
scroll to position [674, 0]
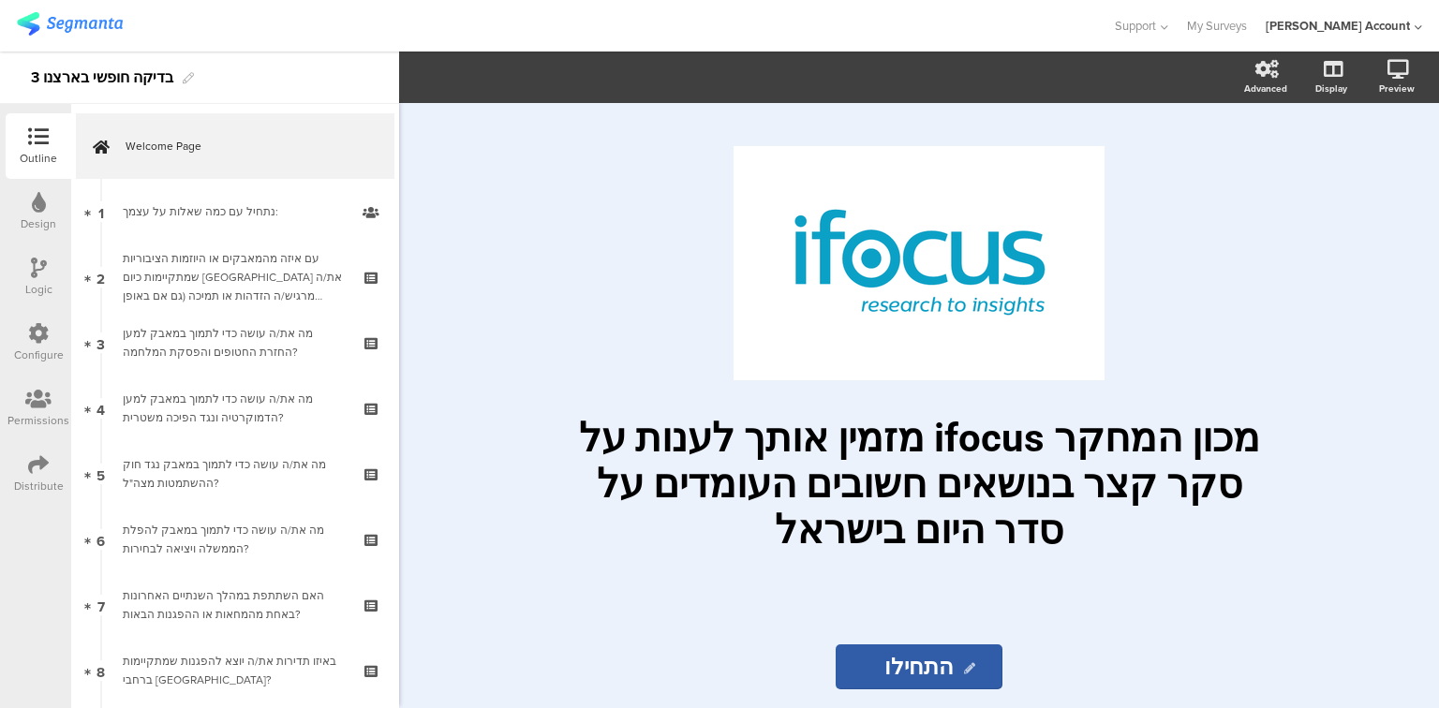
click at [21, 465] on div "Distribute" at bounding box center [39, 474] width 66 height 66
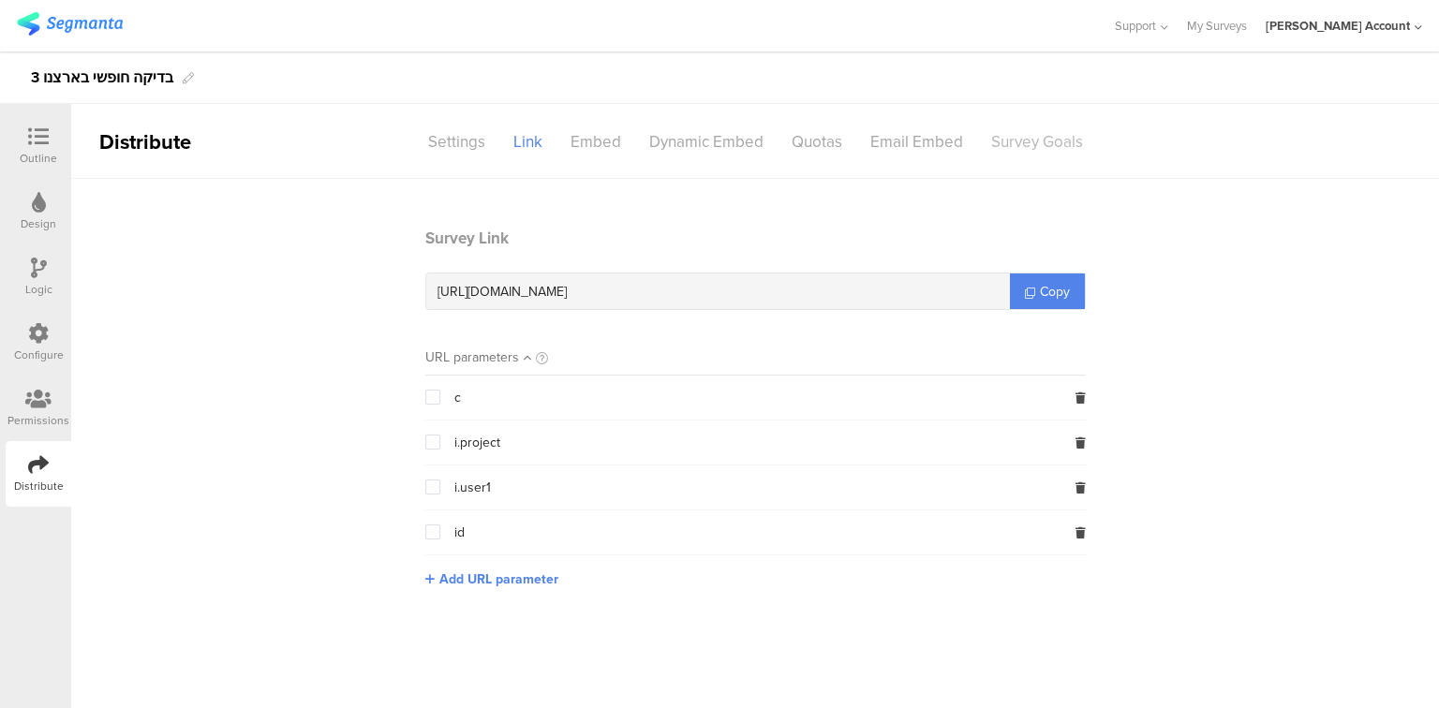
click at [1016, 153] on div "Survey Goals" at bounding box center [1037, 142] width 120 height 33
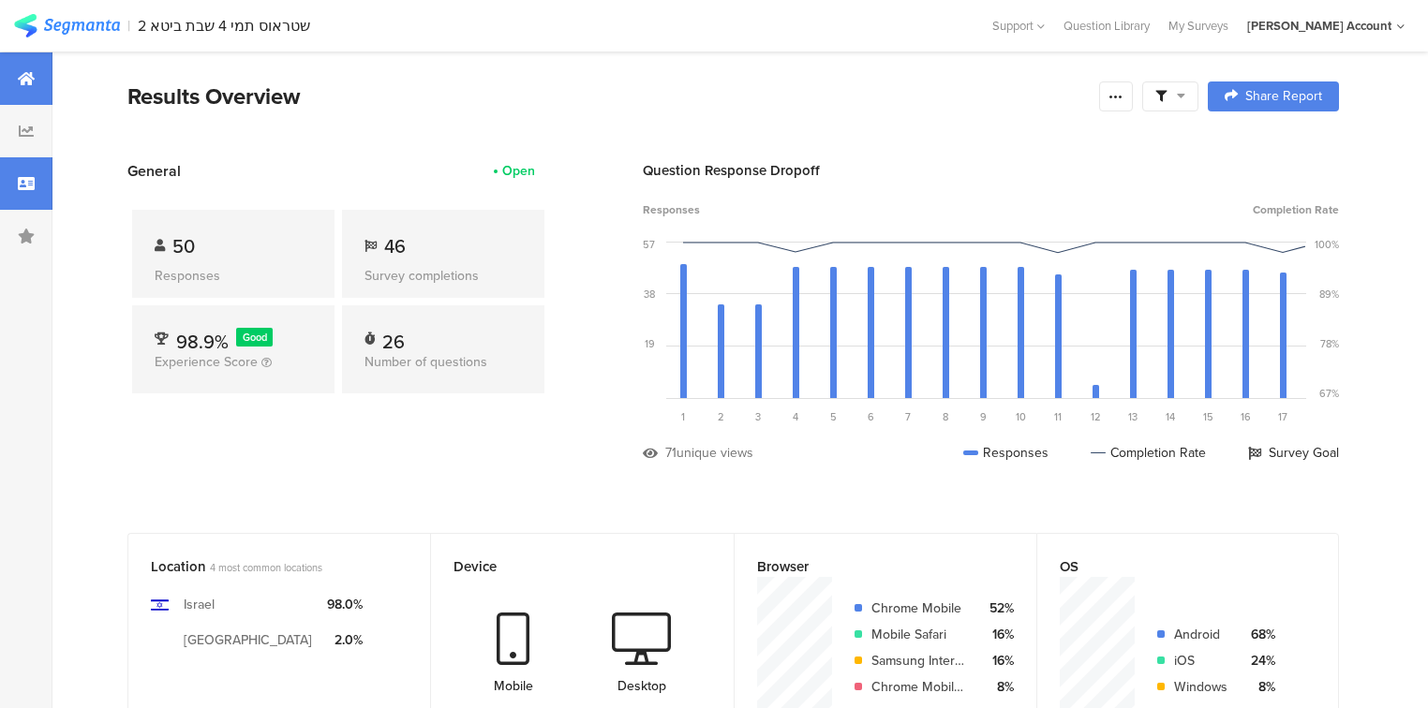
click at [16, 180] on div at bounding box center [26, 183] width 52 height 52
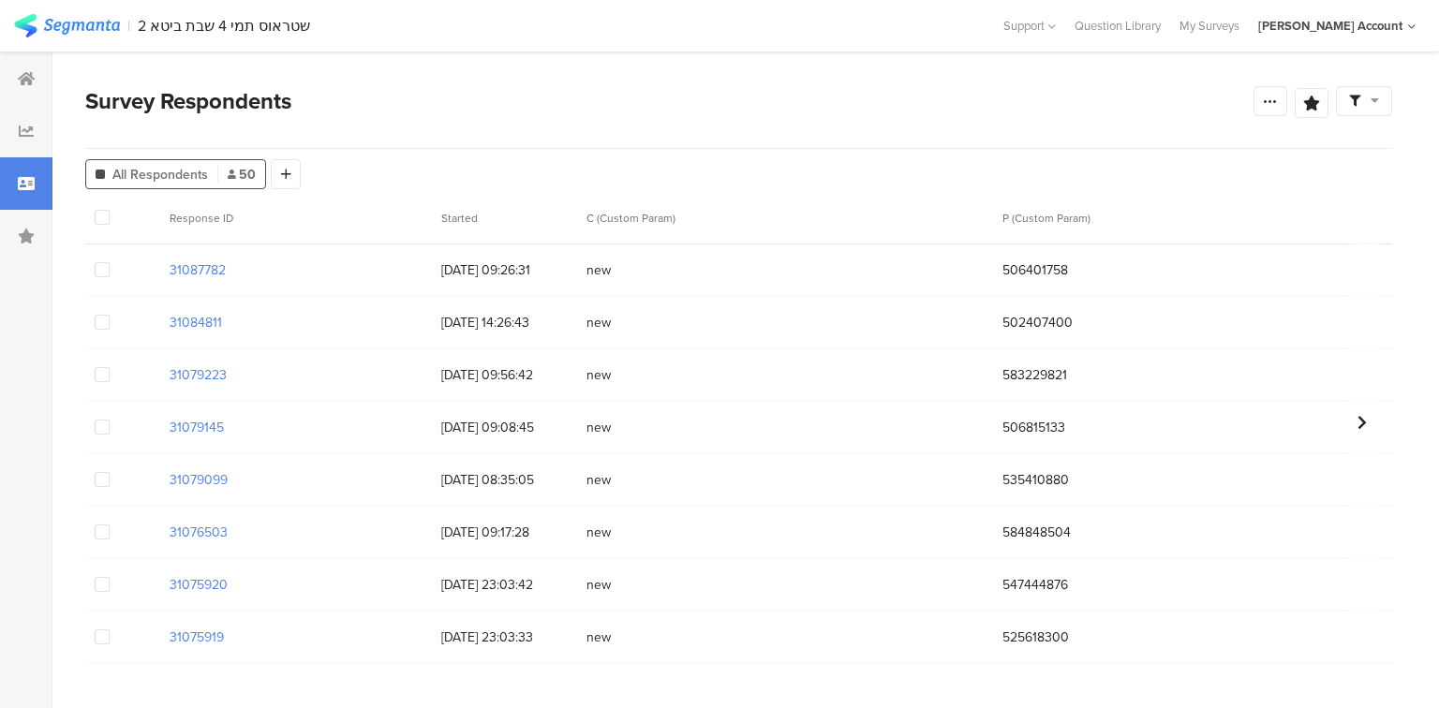
click at [97, 271] on span at bounding box center [102, 269] width 15 height 15
click at [110, 262] on input "checkbox" at bounding box center [110, 262] width 0 height 0
click at [323, 221] on span "Delete" at bounding box center [320, 218] width 38 height 14
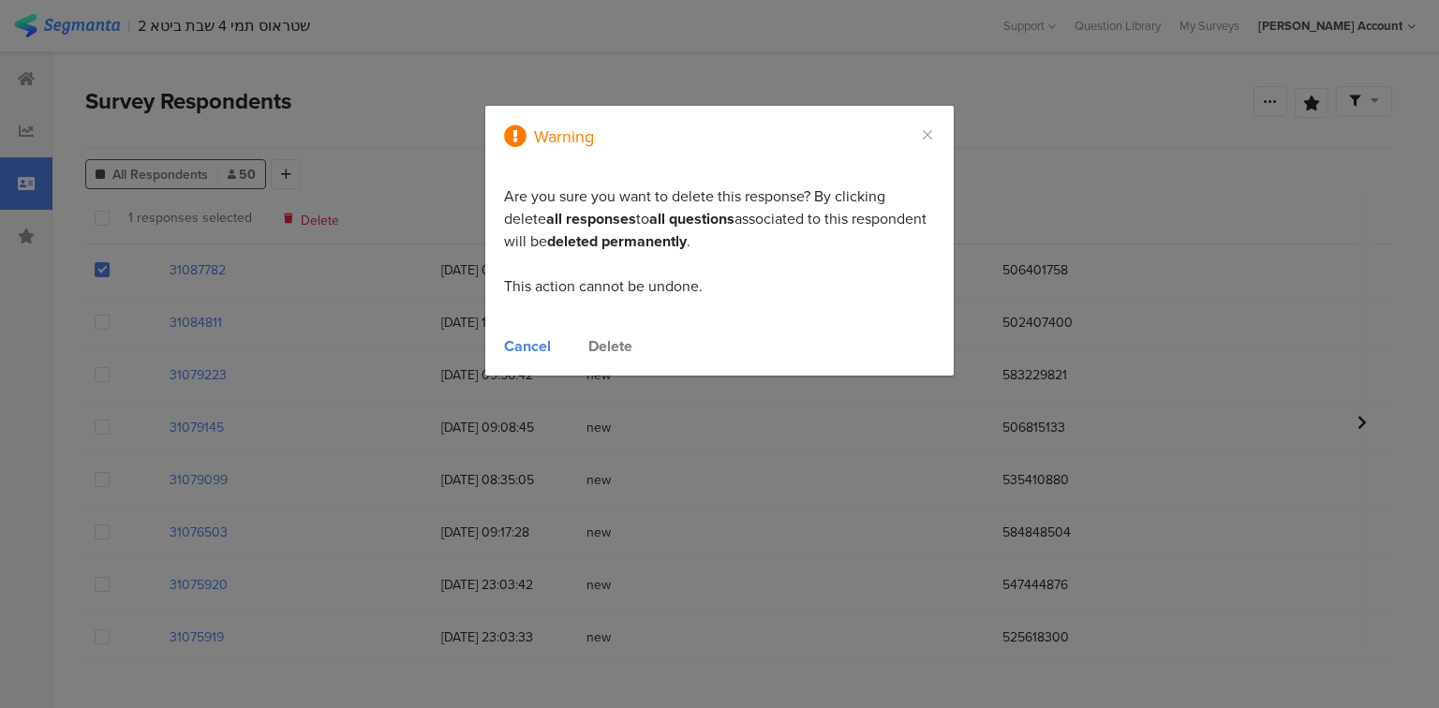
click at [615, 347] on div "Delete" at bounding box center [610, 346] width 44 height 22
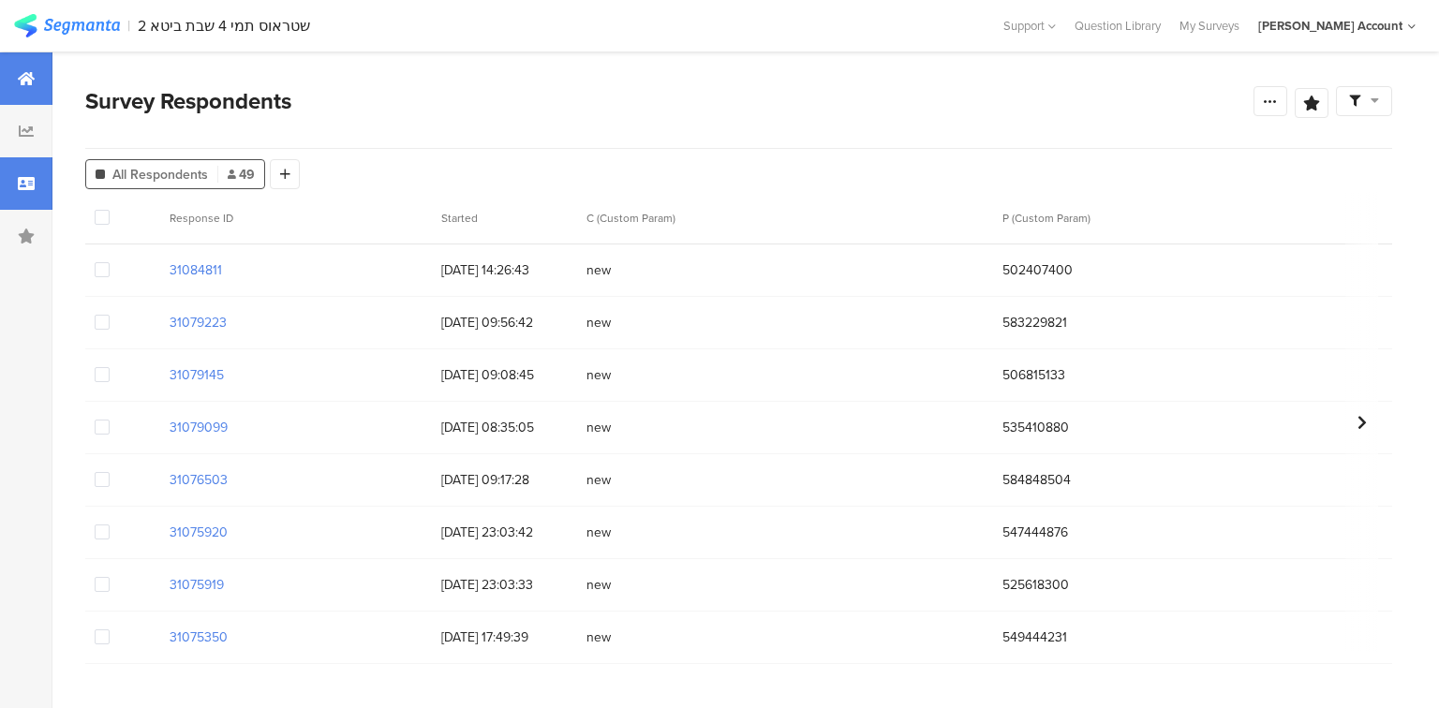
click at [21, 87] on div at bounding box center [26, 78] width 52 height 52
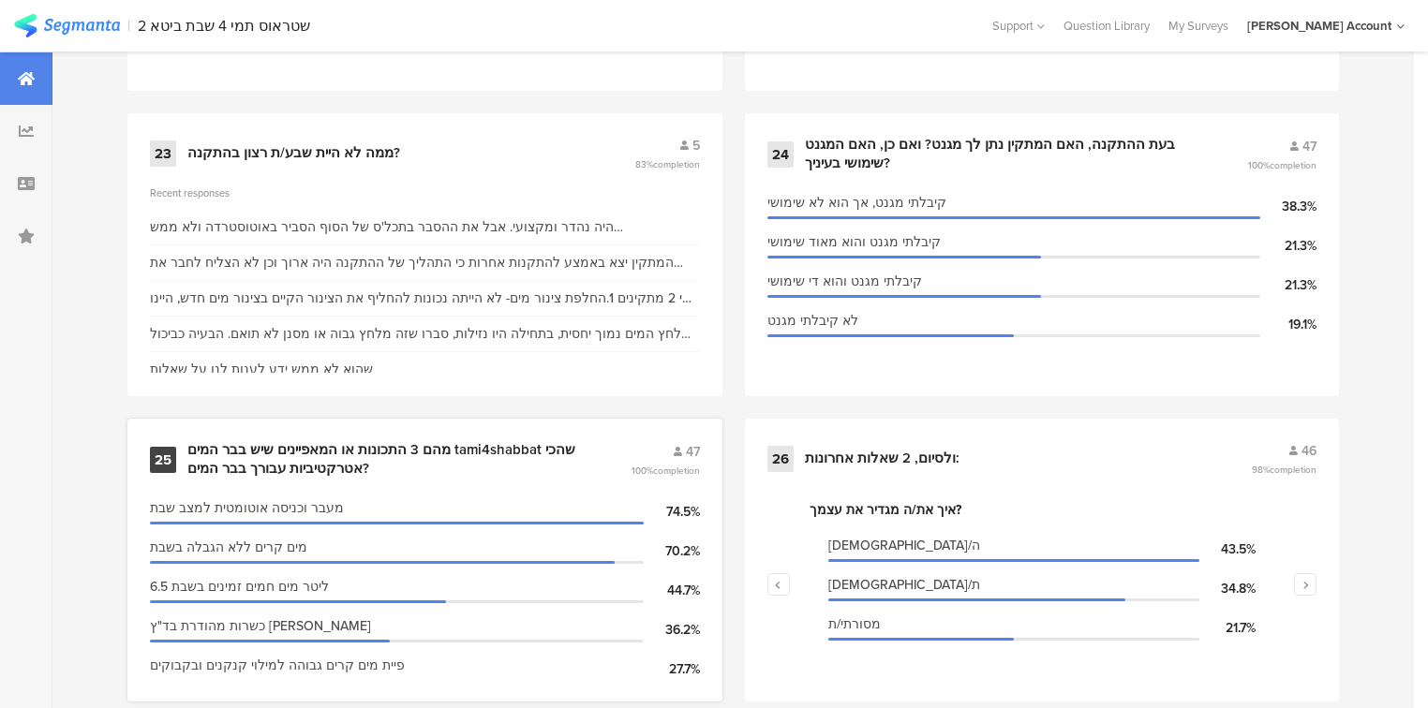
scroll to position [4171, 0]
